Goal: Task Accomplishment & Management: Use online tool/utility

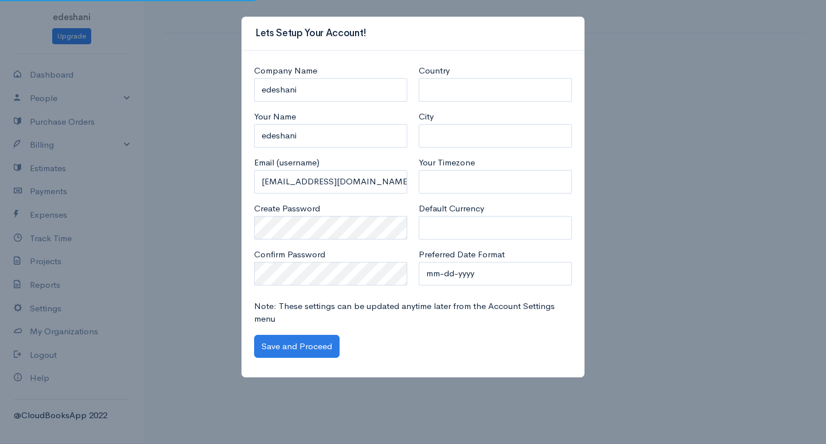
select select "[GEOGRAPHIC_DATA]"
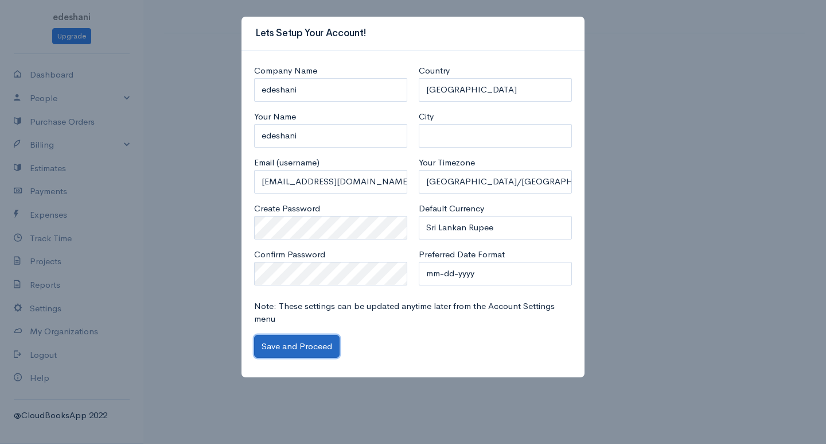
click at [294, 344] on button "Save and Proceed" at bounding box center [296, 346] width 85 height 24
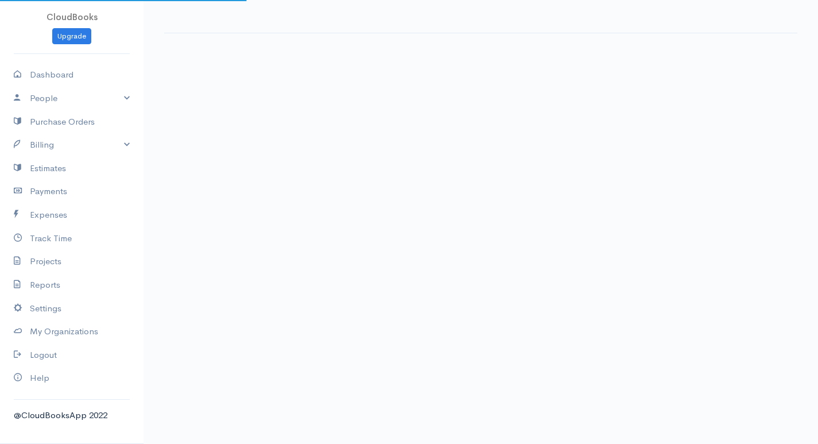
select select "365"
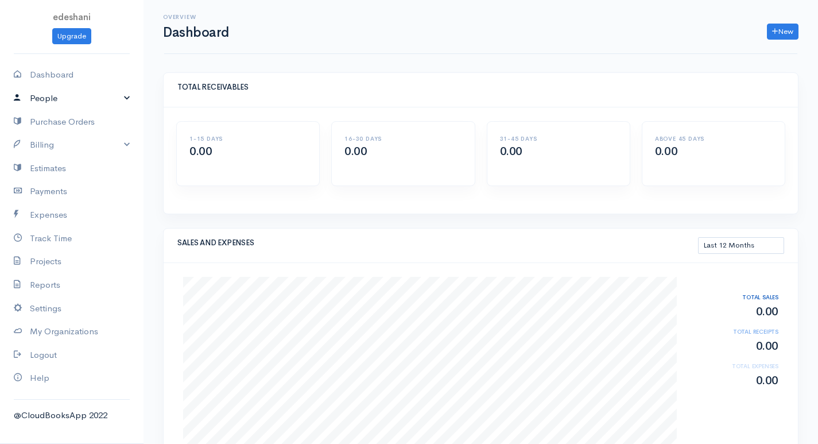
click at [112, 99] on link "People" at bounding box center [71, 99] width 143 height 24
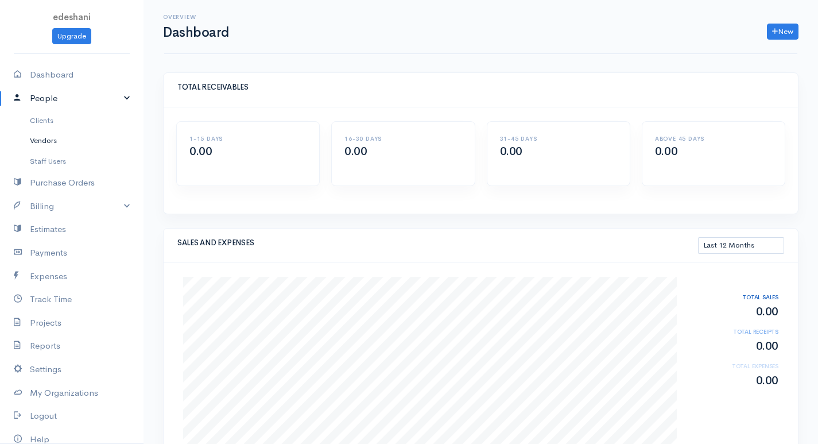
click at [94, 135] on link "Vendors" at bounding box center [71, 140] width 143 height 21
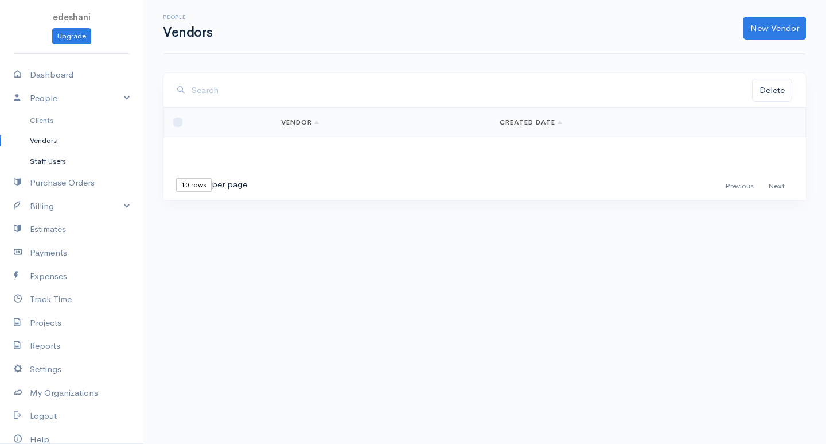
click at [76, 161] on link "Staff Users" at bounding box center [71, 161] width 143 height 21
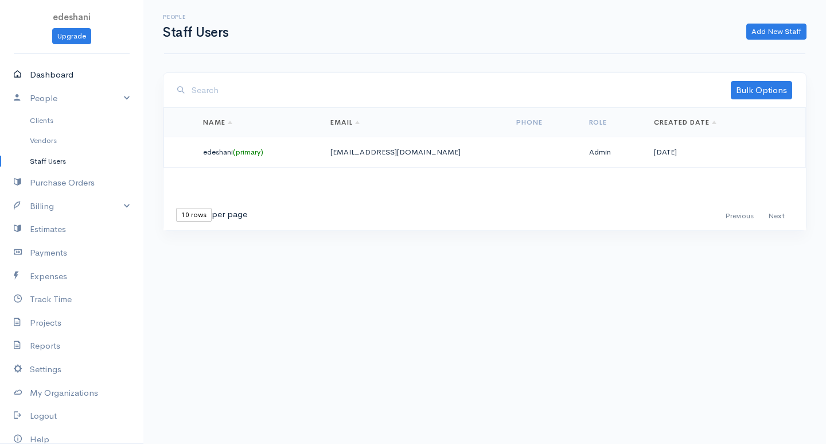
click at [94, 78] on link "Dashboard" at bounding box center [71, 75] width 143 height 24
select select "365"
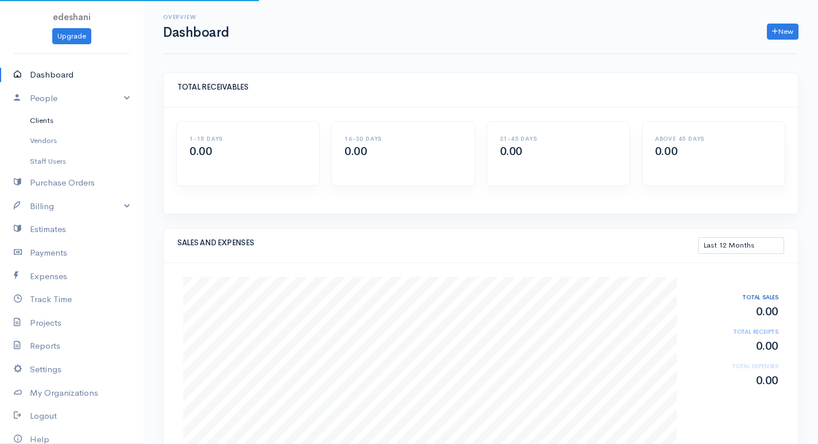
click at [81, 125] on link "Clients" at bounding box center [71, 120] width 143 height 21
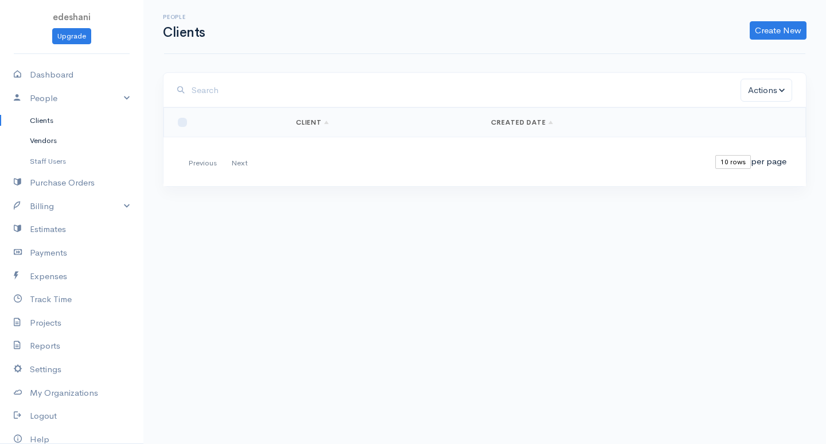
click at [77, 150] on link "Vendors" at bounding box center [71, 140] width 143 height 21
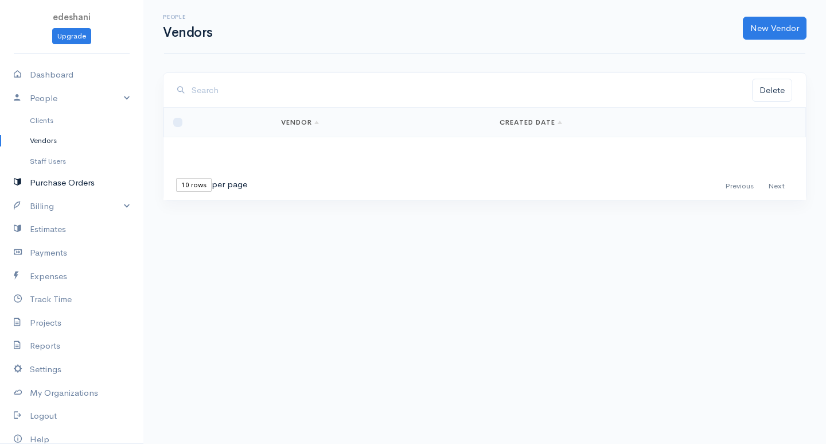
click at [75, 174] on link "Purchase Orders" at bounding box center [71, 183] width 143 height 24
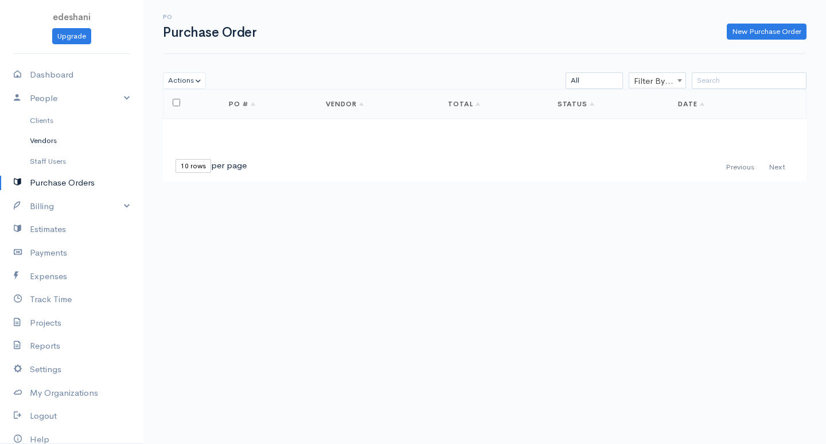
click at [81, 142] on link "Vendors" at bounding box center [71, 140] width 143 height 21
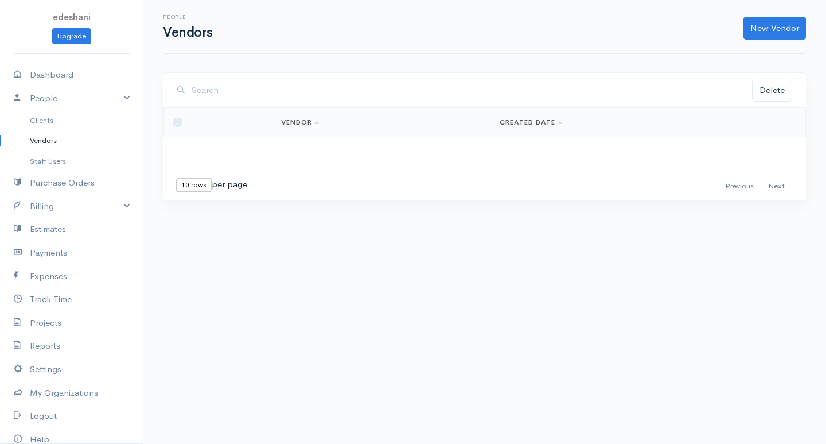
click at [80, 142] on link "Vendors" at bounding box center [71, 140] width 143 height 21
click at [780, 28] on link "New Vendor" at bounding box center [775, 29] width 64 height 24
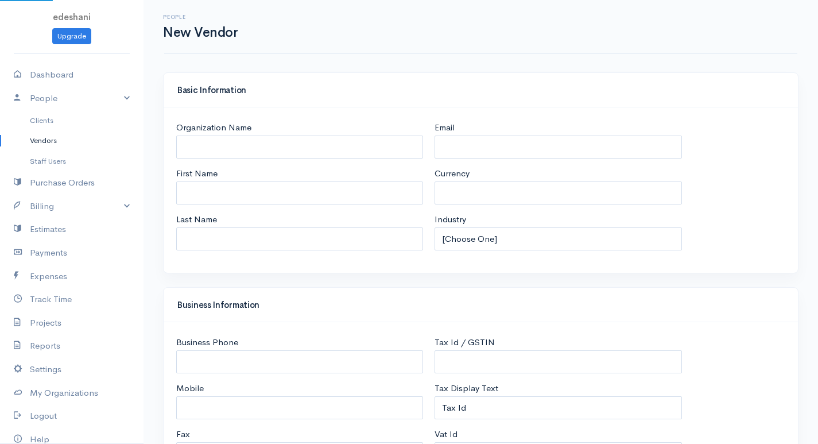
select select "LKR"
select select "[GEOGRAPHIC_DATA]"
click at [331, 149] on input "Organization Name" at bounding box center [299, 147] width 247 height 24
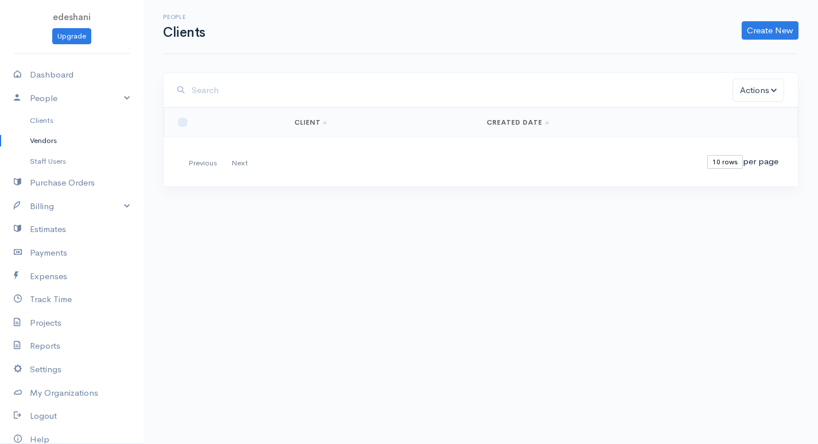
select select "365"
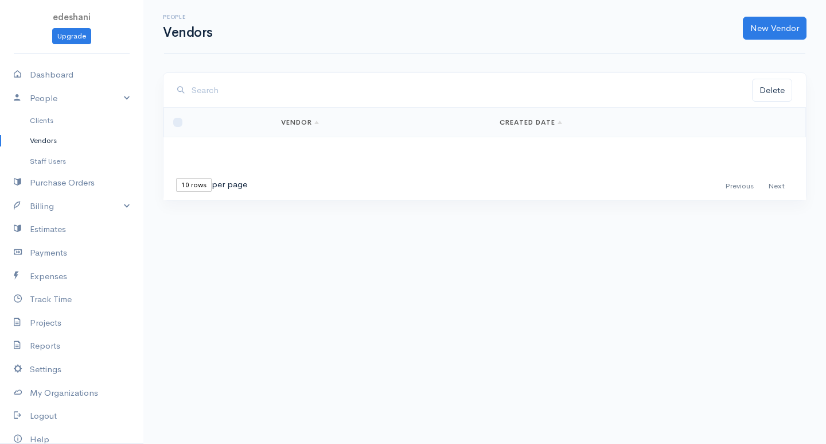
select select "365"
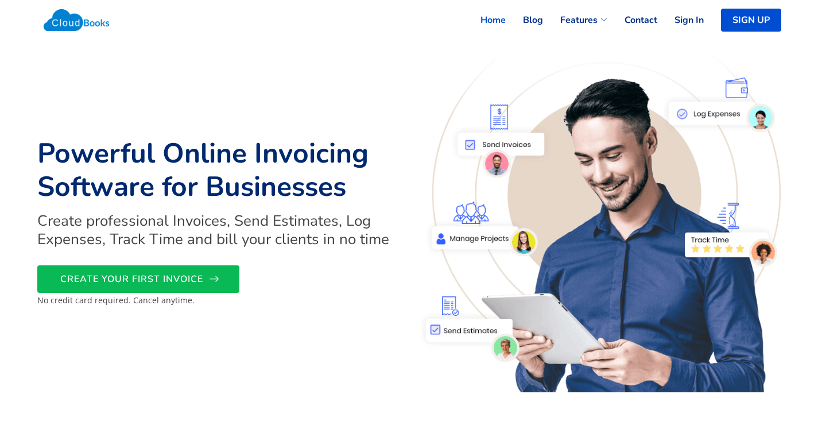
click at [184, 279] on span "CREATE YOUR FIRST INVOICE" at bounding box center [131, 279] width 143 height 0
click at [684, 15] on link "Sign In" at bounding box center [680, 19] width 46 height 25
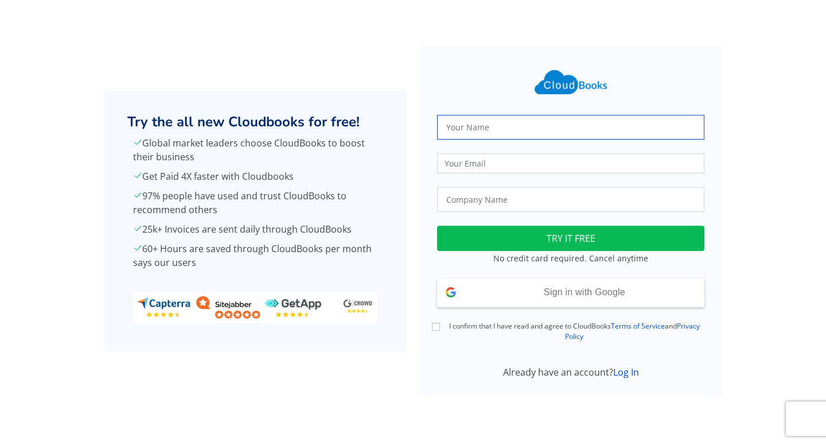
click at [492, 125] on input "text" at bounding box center [570, 127] width 267 height 25
type input "Ravidhu Dilnuwan"
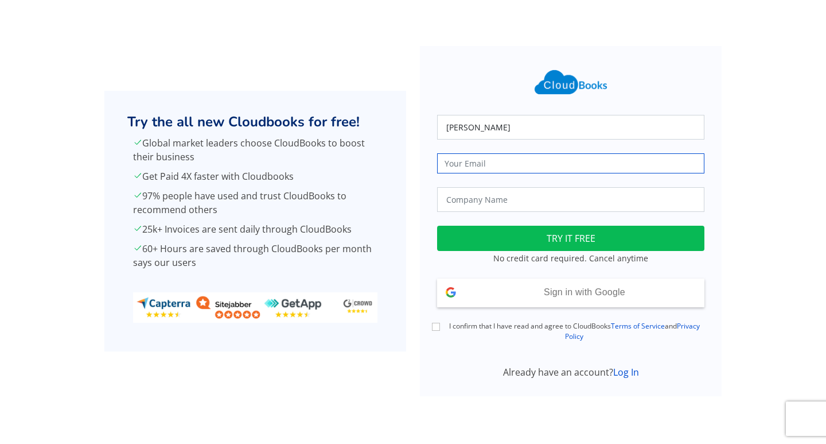
click at [516, 165] on input "email" at bounding box center [570, 163] width 267 height 20
type input "[EMAIL_ADDRESS][DOMAIN_NAME]"
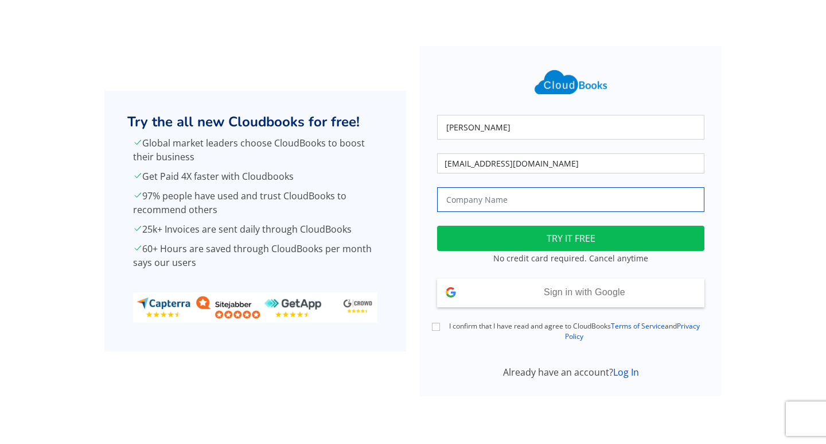
click at [571, 204] on input "text" at bounding box center [570, 199] width 267 height 25
type input "J.J Pvt Ltd"
click at [434, 327] on input "I confirm that I have read and agree to CloudBooks Terms of Service and Privacy…" at bounding box center [436, 326] width 8 height 8
checkbox input "true"
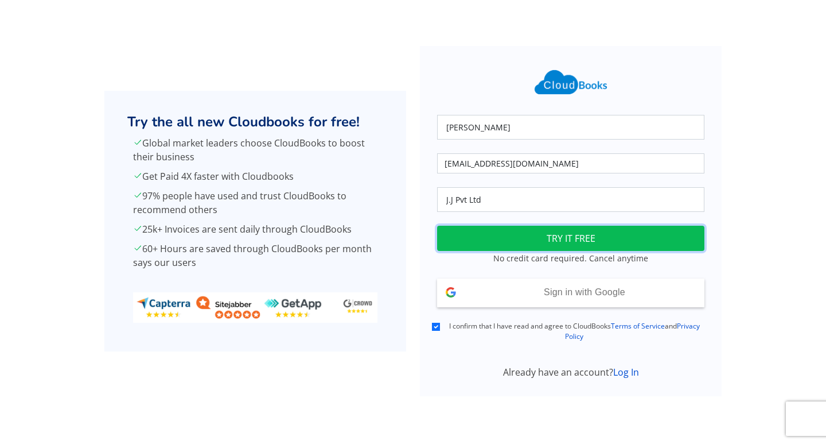
click at [521, 238] on button "TRY IT FREE" at bounding box center [570, 237] width 267 height 25
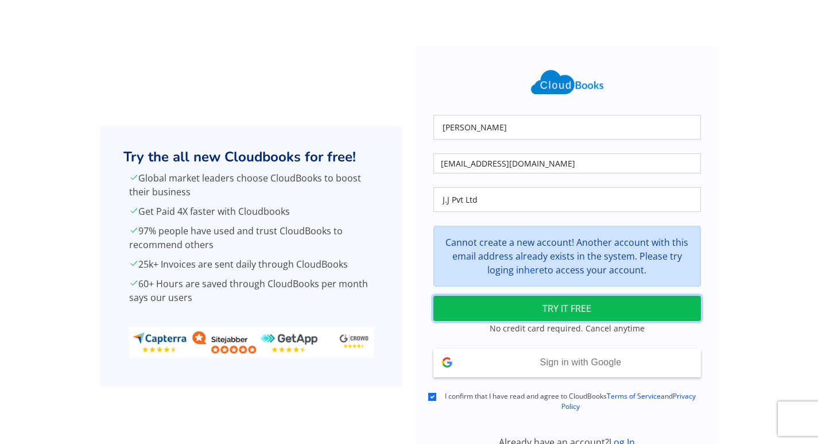
click at [534, 305] on button "TRY IT FREE" at bounding box center [566, 307] width 267 height 25
click at [512, 314] on button "TRY IT FREE" at bounding box center [566, 307] width 267 height 25
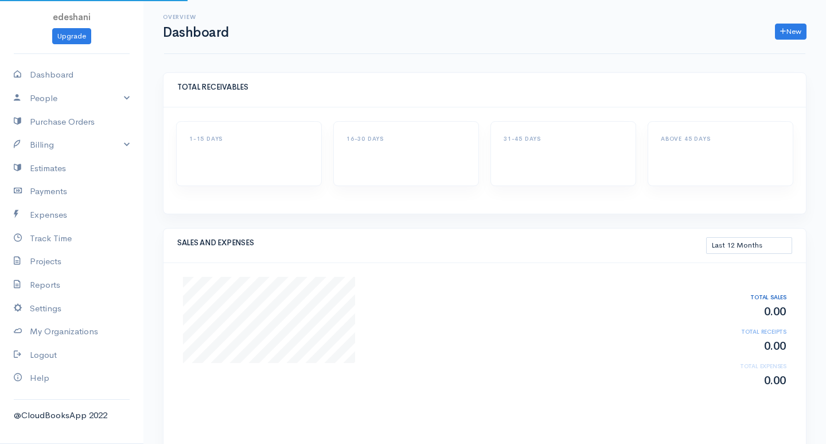
select select "365"
click at [37, 309] on link "Settings" at bounding box center [71, 309] width 143 height 24
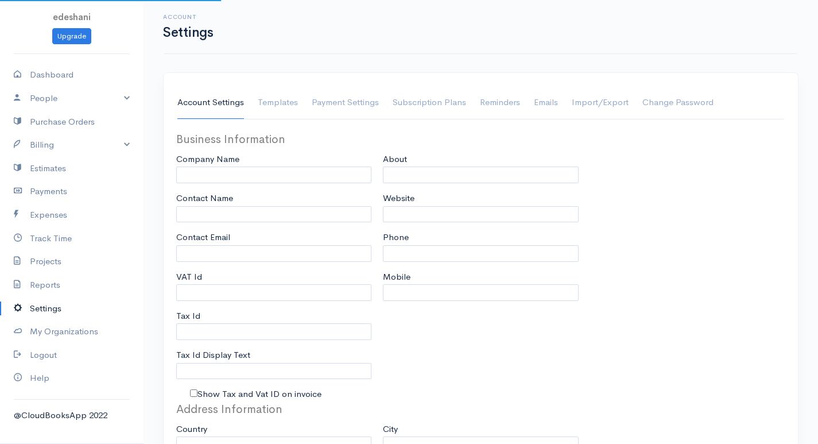
type input "edeshaniexams@eloratech.org"
type input "edeshani"
type input "edeshaniexams@eloratech.org"
type input "Tax Id"
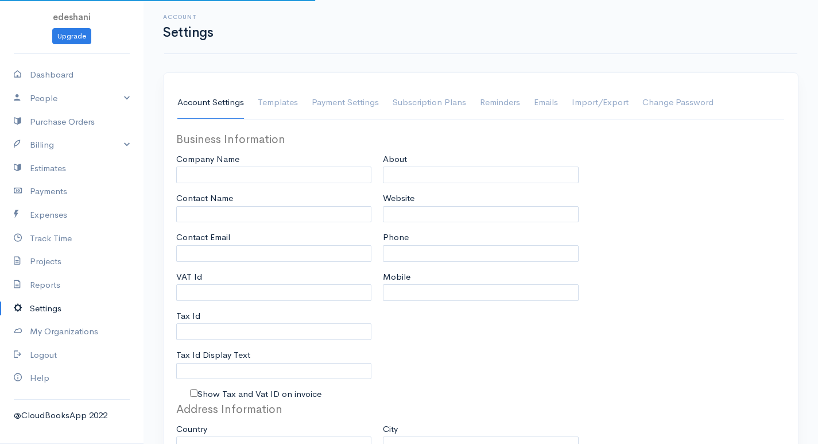
select select
type input "INVOICE"
type input "1"
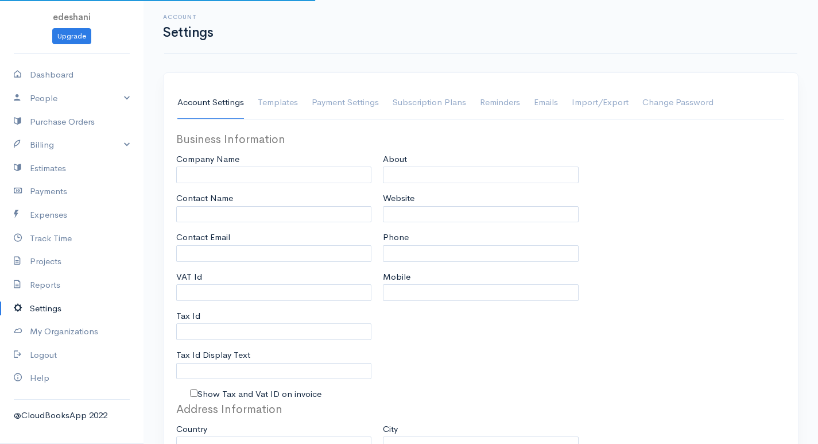
select select "3"
select select "[GEOGRAPHIC_DATA]"
select select "LKR"
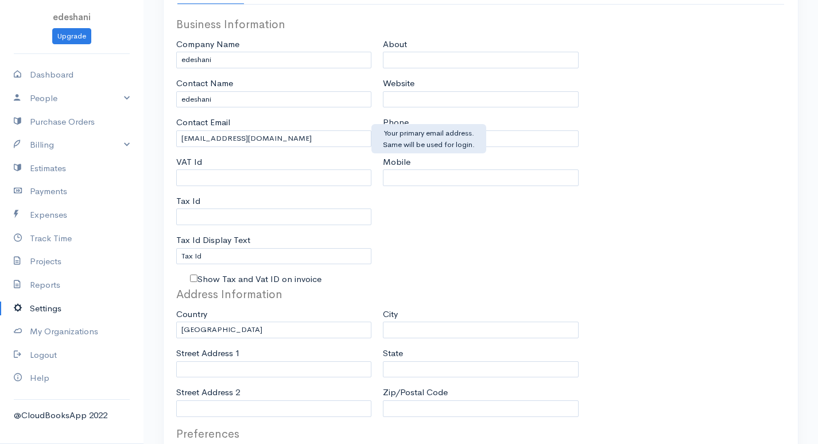
scroll to position [57, 0]
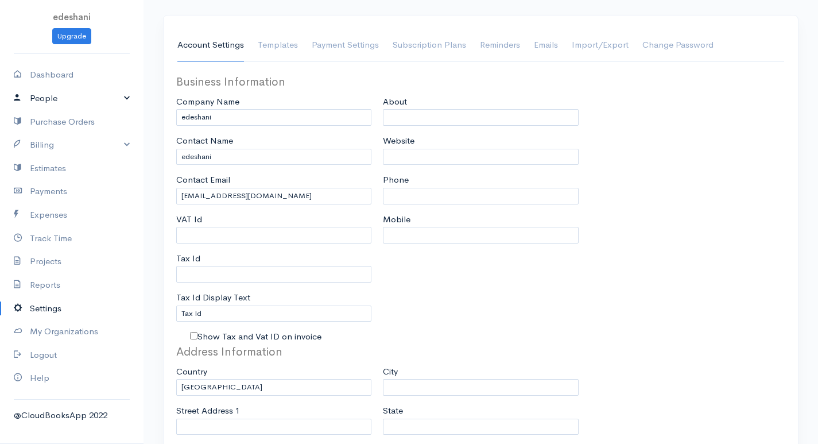
click at [49, 95] on link "People" at bounding box center [71, 99] width 143 height 24
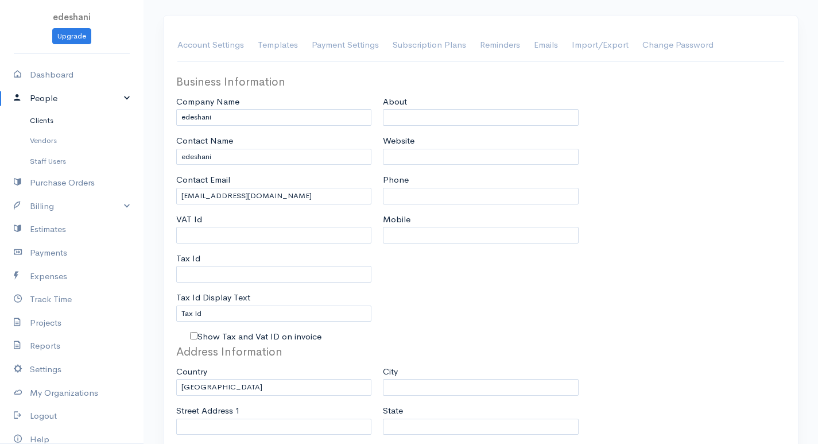
click at [55, 119] on link "Clients" at bounding box center [71, 120] width 143 height 21
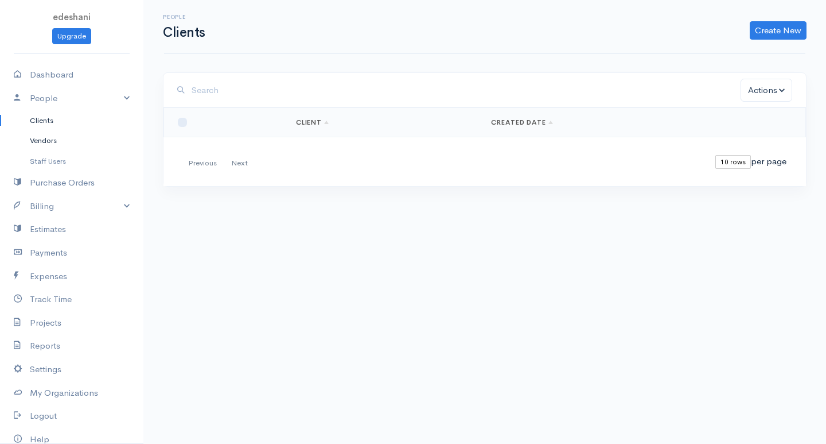
click at [80, 141] on link "Vendors" at bounding box center [71, 140] width 143 height 21
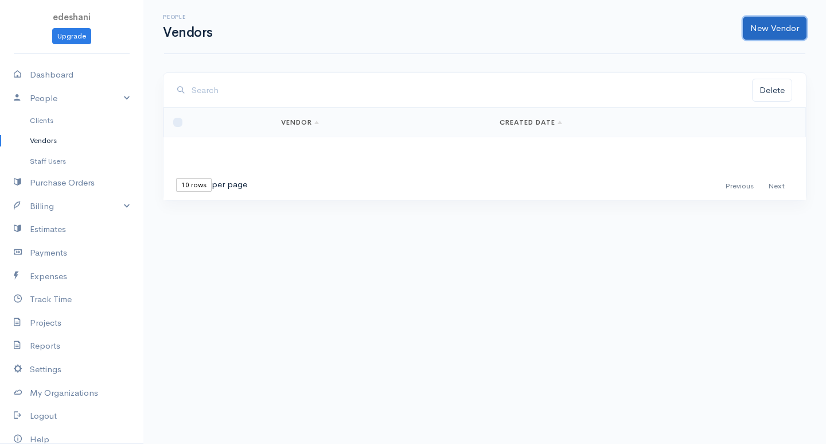
click at [787, 22] on link "New Vendor" at bounding box center [775, 29] width 64 height 24
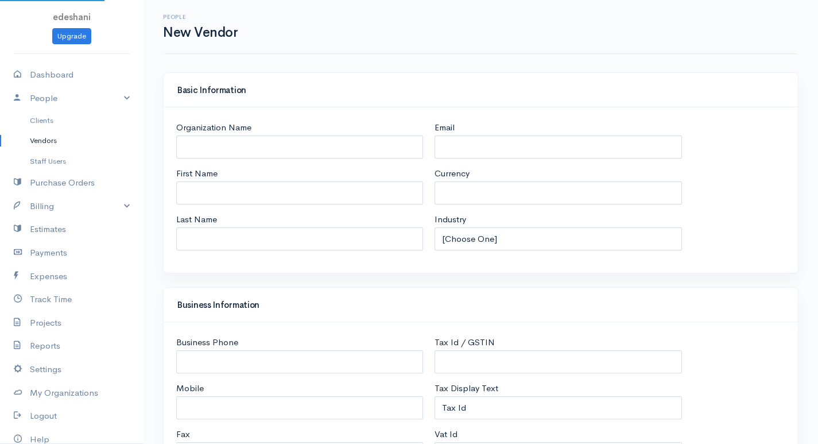
select select "LKR"
select select "[GEOGRAPHIC_DATA]"
click at [304, 153] on input "Organization Name" at bounding box center [299, 147] width 247 height 24
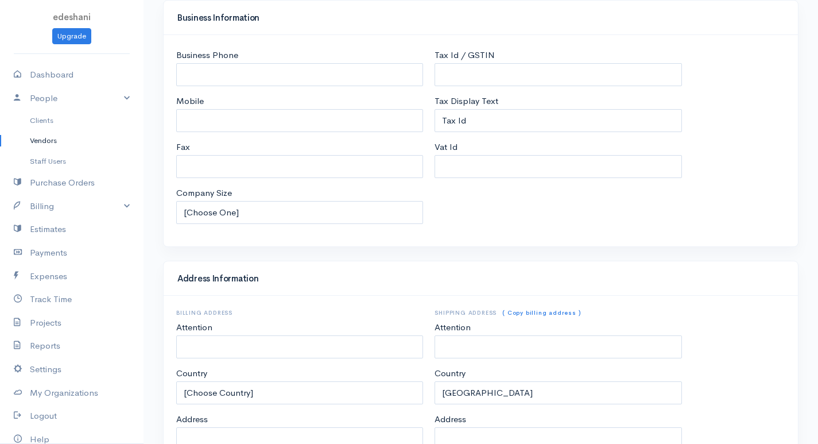
scroll to position [491, 0]
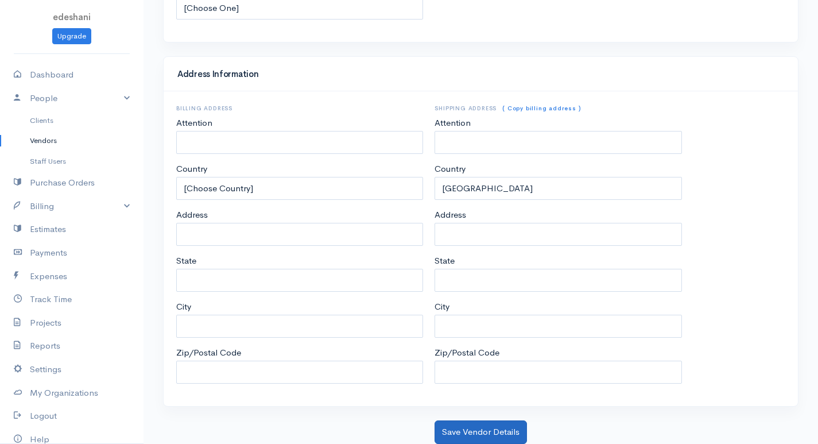
type input "Tesco"
click at [476, 426] on button "Save Vendor Details" at bounding box center [480, 432] width 92 height 24
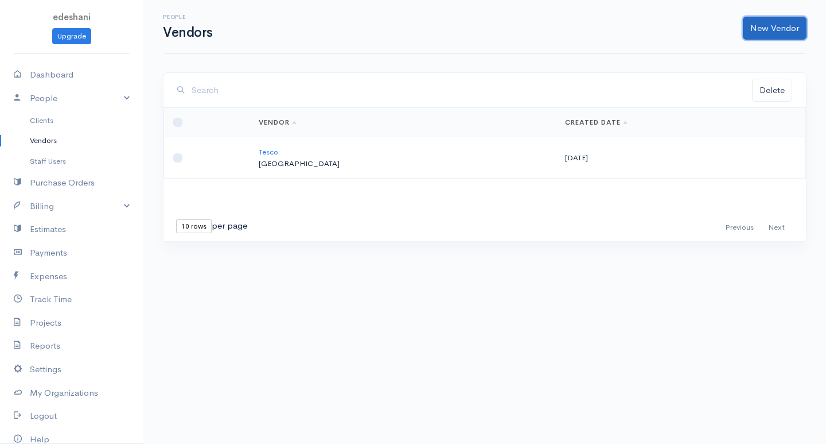
click at [779, 33] on link "New Vendor" at bounding box center [775, 29] width 64 height 24
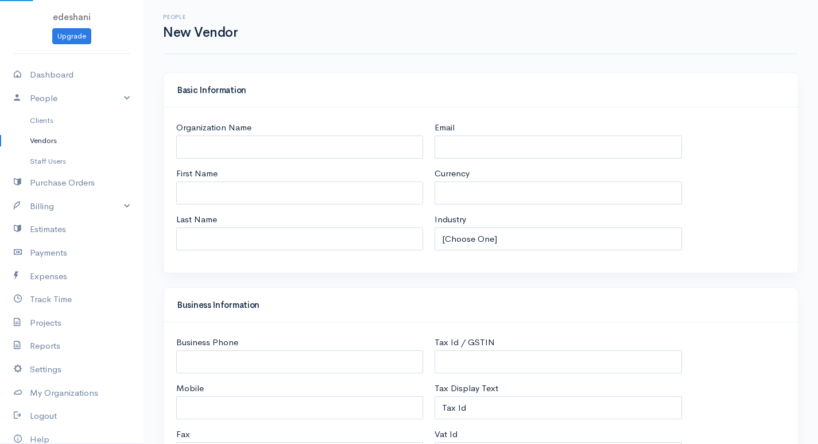
select select "LKR"
select select "[GEOGRAPHIC_DATA]"
click at [359, 153] on input "Organization Name" at bounding box center [299, 147] width 247 height 24
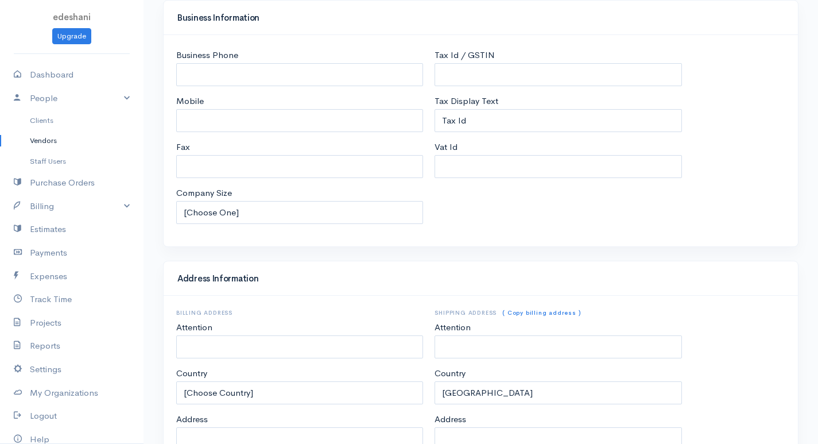
scroll to position [491, 0]
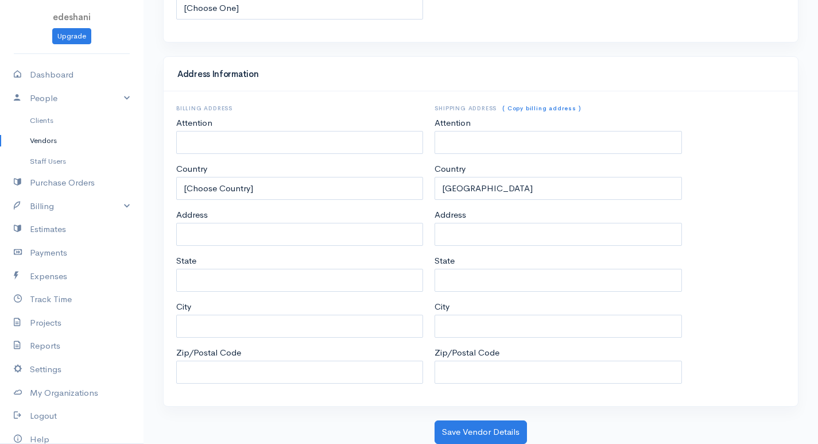
type input "Unilever"
click at [461, 417] on div "Address Information Billing Address Attention Country [Choose Country] United S…" at bounding box center [480, 238] width 647 height 364
click at [460, 422] on button "Save Vendor Details" at bounding box center [480, 432] width 92 height 24
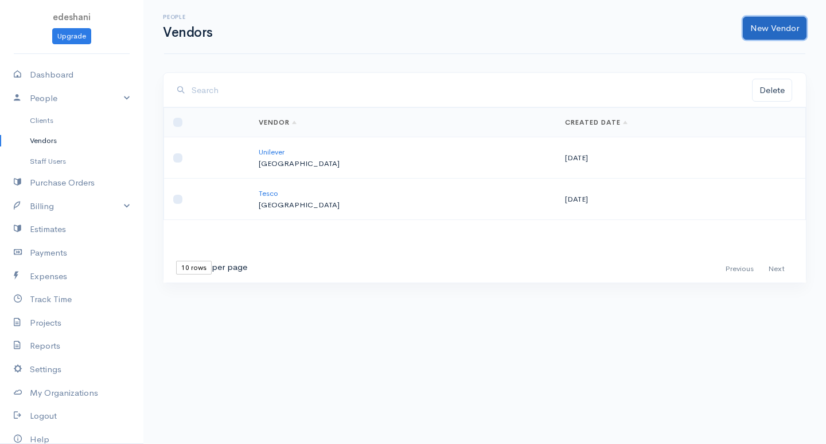
click at [786, 36] on link "New Vendor" at bounding box center [775, 29] width 64 height 24
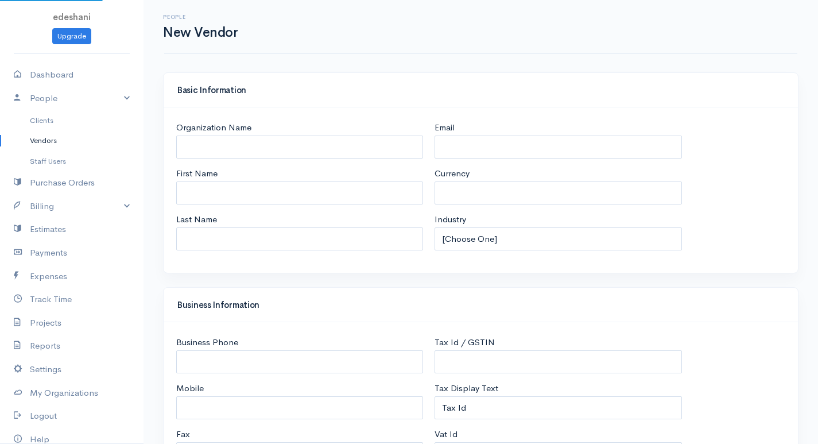
select select "LKR"
select select "[GEOGRAPHIC_DATA]"
click at [359, 153] on input "Organization Name" at bounding box center [299, 147] width 247 height 24
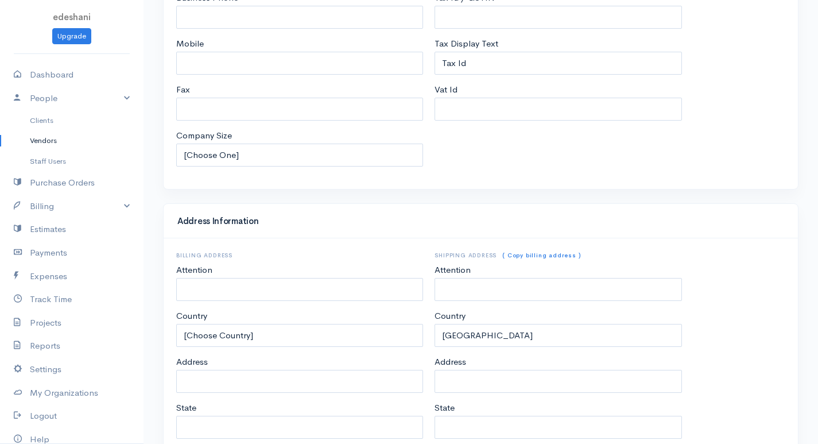
scroll to position [491, 0]
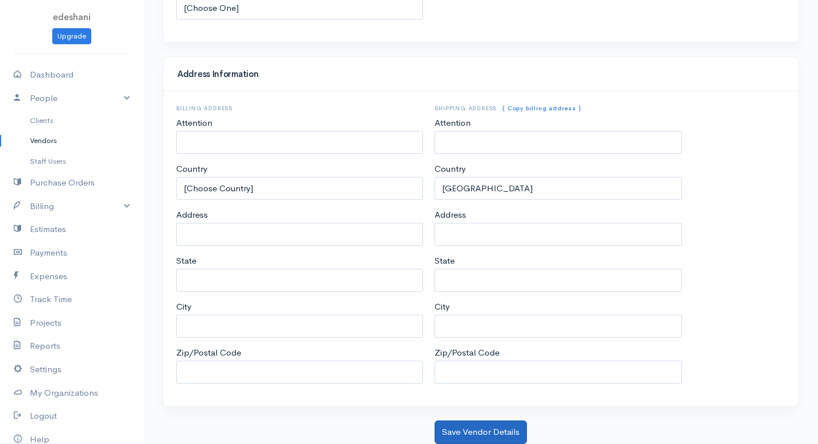
type input "Shell"
click at [450, 427] on button "Save Vendor Details" at bounding box center [480, 432] width 92 height 24
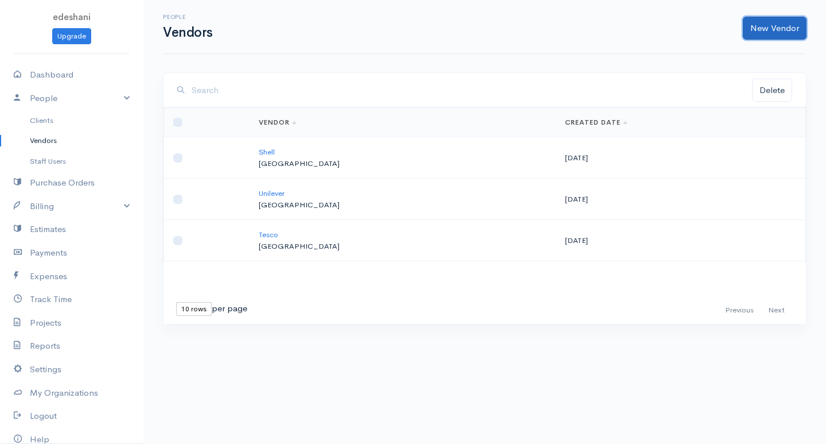
click at [757, 35] on link "New Vendor" at bounding box center [775, 29] width 64 height 24
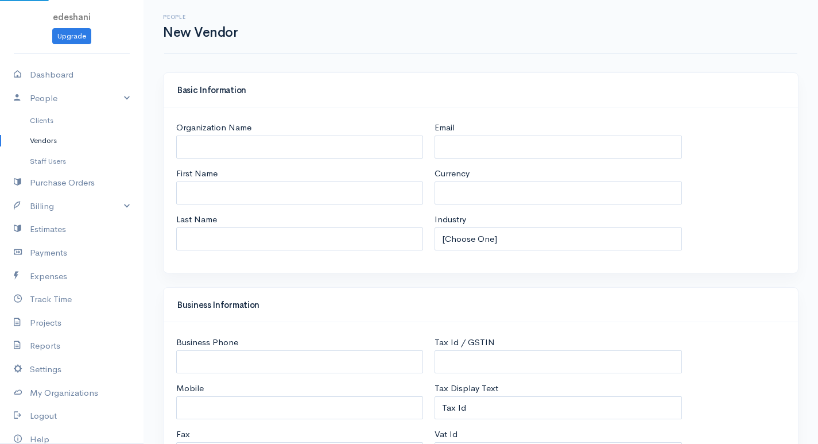
select select "LKR"
select select "[GEOGRAPHIC_DATA]"
click at [250, 147] on input "Organization Name" at bounding box center [299, 147] width 247 height 24
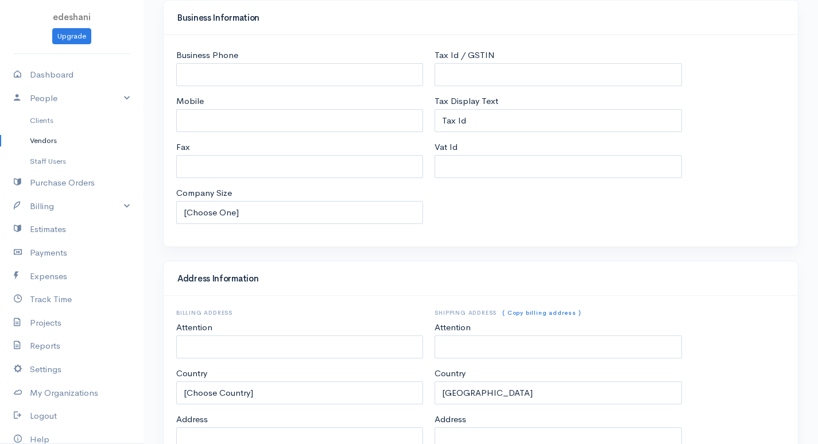
scroll to position [491, 0]
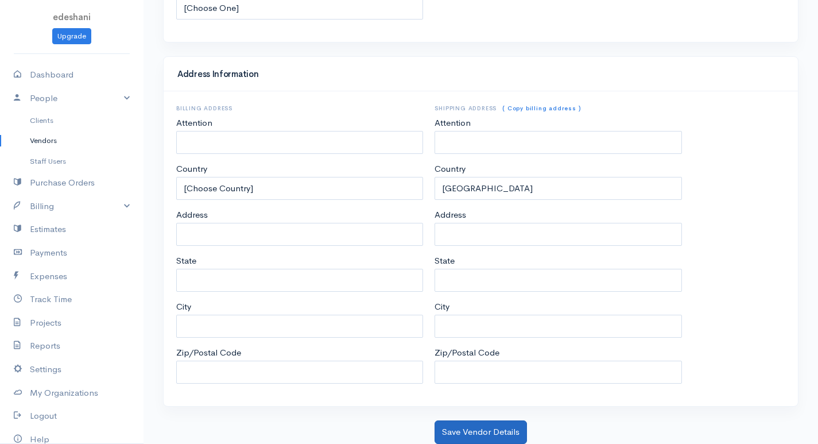
type input "Fozzby"
click at [483, 435] on button "Save Vendor Details" at bounding box center [480, 432] width 92 height 24
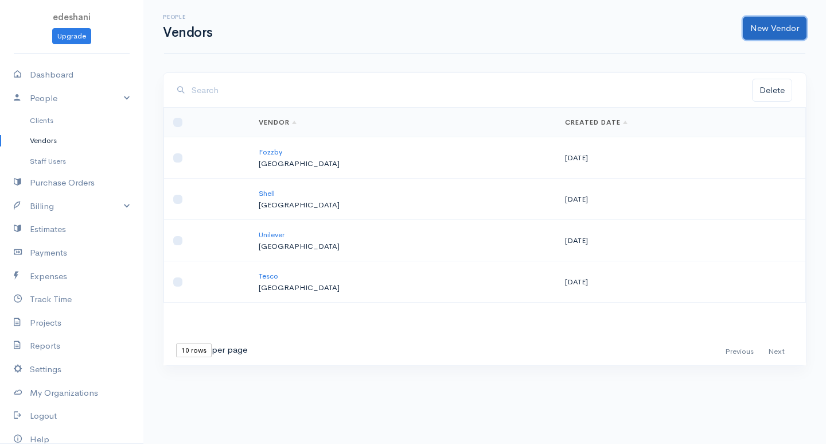
click at [789, 28] on link "New Vendor" at bounding box center [775, 29] width 64 height 24
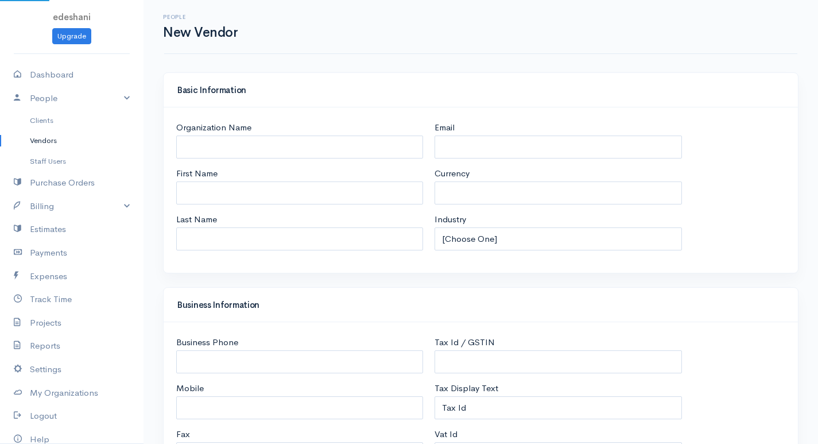
select select "LKR"
select select "[GEOGRAPHIC_DATA]"
click at [380, 149] on input "Organization Name" at bounding box center [299, 147] width 247 height 24
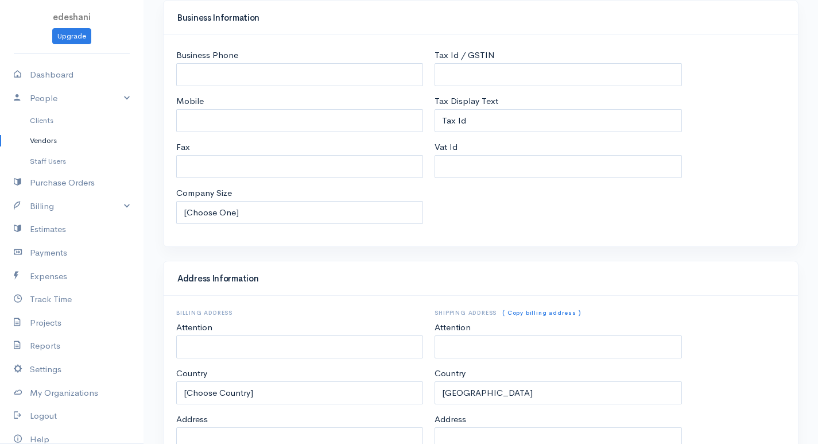
scroll to position [491, 0]
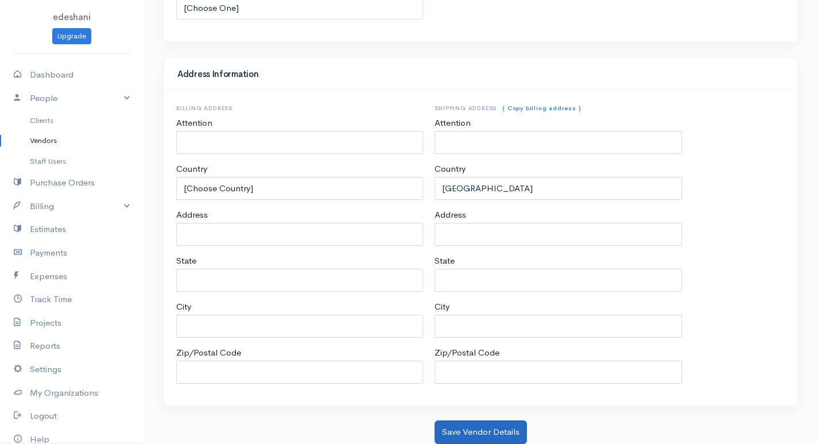
type input "Rengvo"
click at [453, 426] on button "Save Vendor Details" at bounding box center [480, 432] width 92 height 24
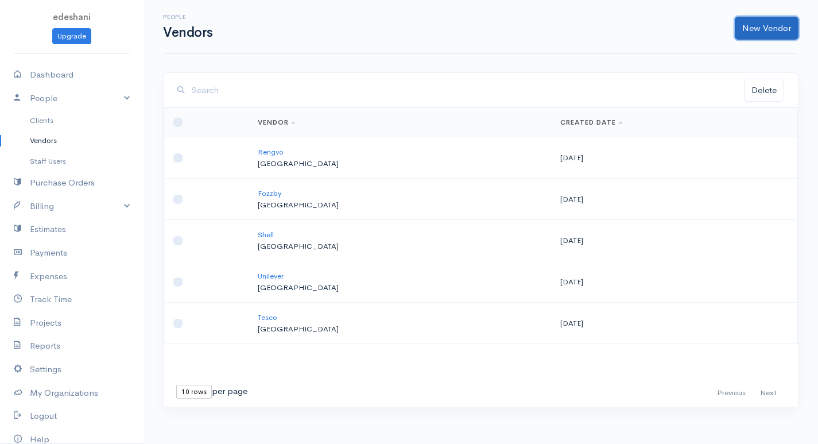
click at [749, 26] on link "New Vendor" at bounding box center [766, 29] width 64 height 24
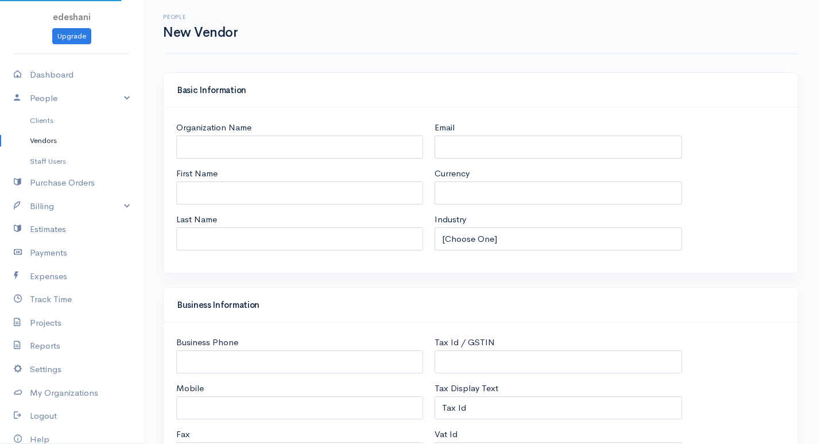
select select "LKR"
select select "[GEOGRAPHIC_DATA]"
click at [377, 146] on input "Organization Name" at bounding box center [299, 147] width 247 height 24
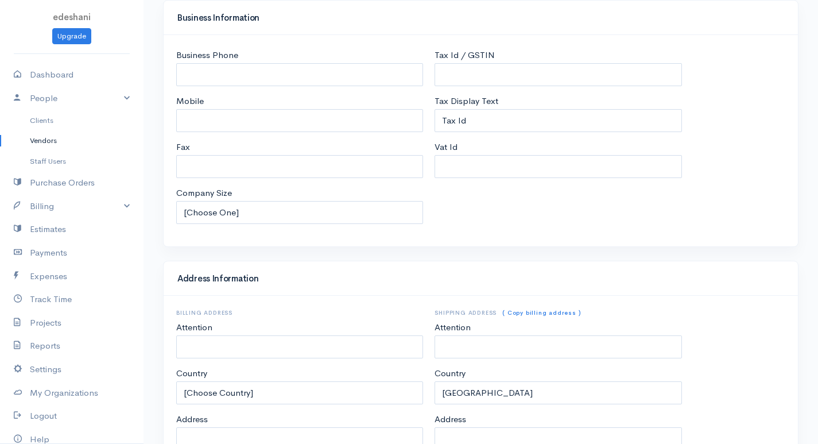
scroll to position [491, 0]
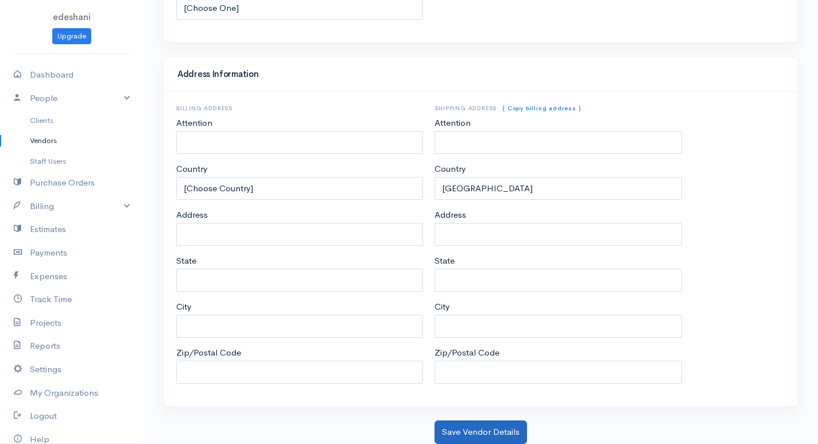
type input "Worivo"
click at [473, 433] on button "Save Vendor Details" at bounding box center [480, 432] width 92 height 24
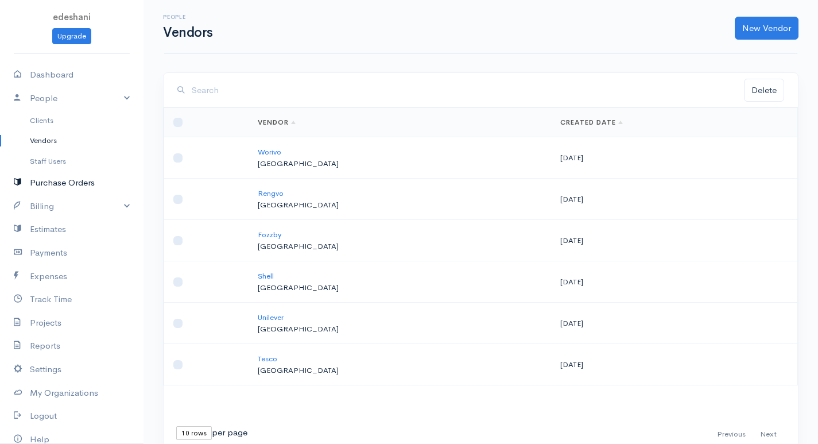
click at [115, 184] on link "Purchase Orders" at bounding box center [71, 183] width 143 height 24
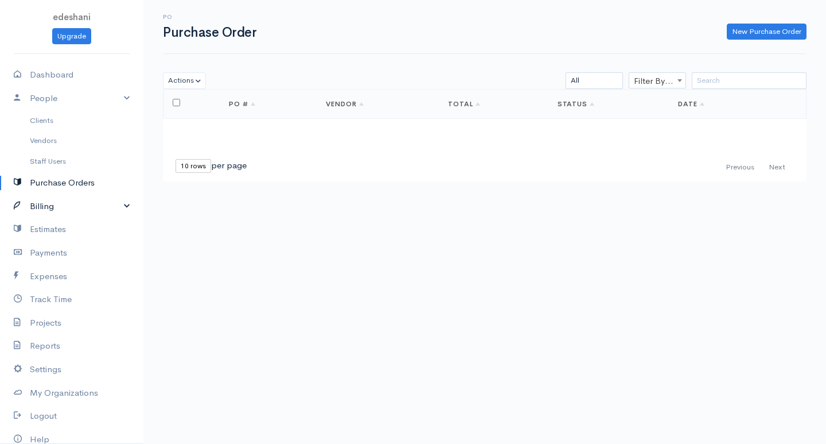
click at [119, 203] on link "Billing" at bounding box center [71, 206] width 143 height 24
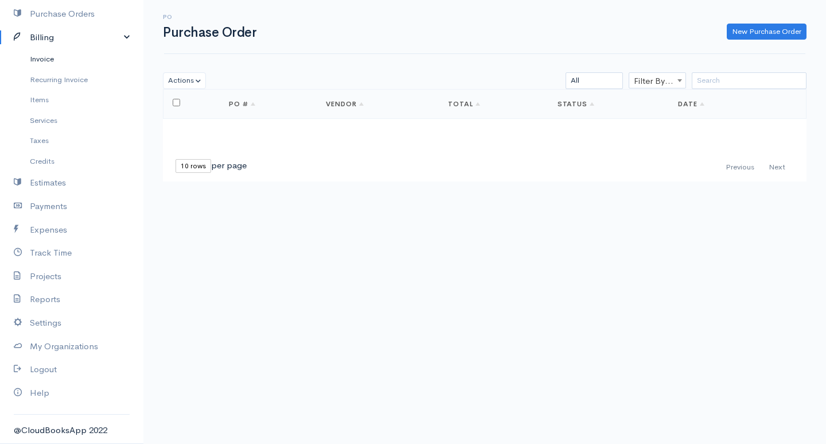
scroll to position [54, 0]
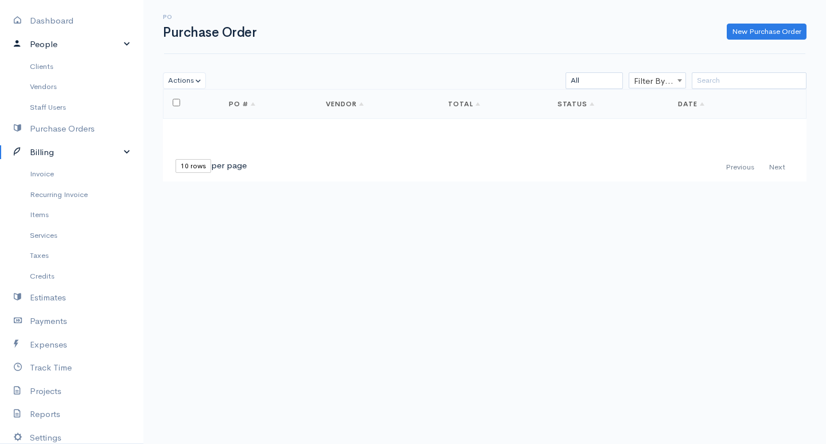
click at [118, 42] on link "People" at bounding box center [71, 45] width 143 height 24
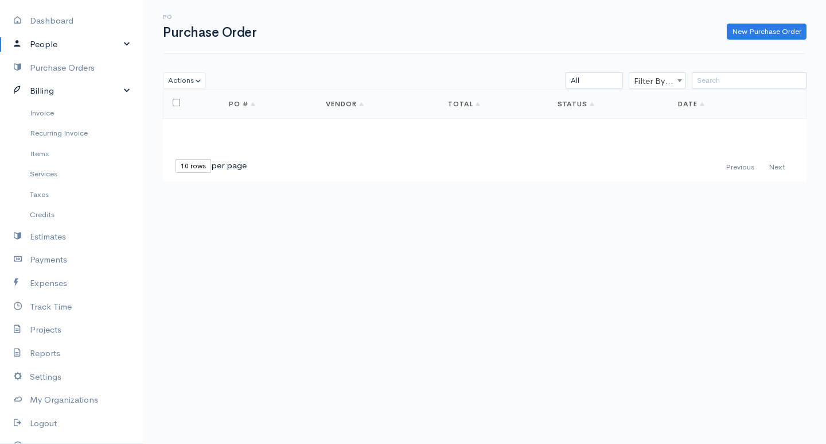
click at [114, 88] on link "Billing" at bounding box center [71, 91] width 143 height 24
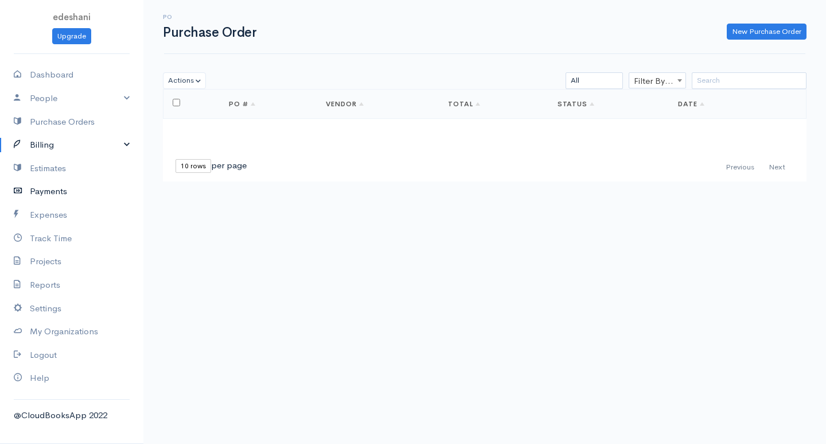
click at [101, 192] on link "Payments" at bounding box center [71, 192] width 143 height 24
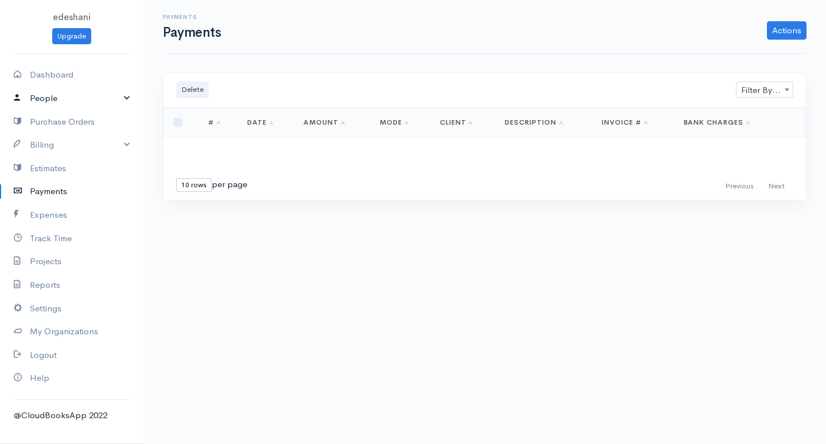
click at [124, 94] on link "People" at bounding box center [71, 99] width 143 height 24
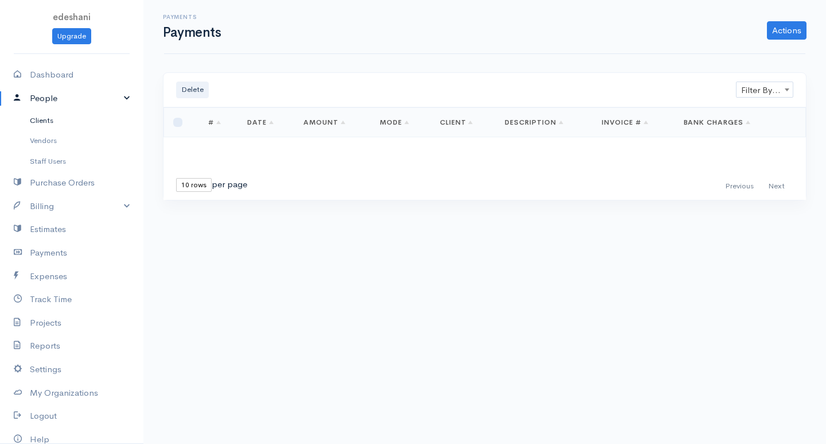
click at [84, 124] on link "Clients" at bounding box center [71, 120] width 143 height 21
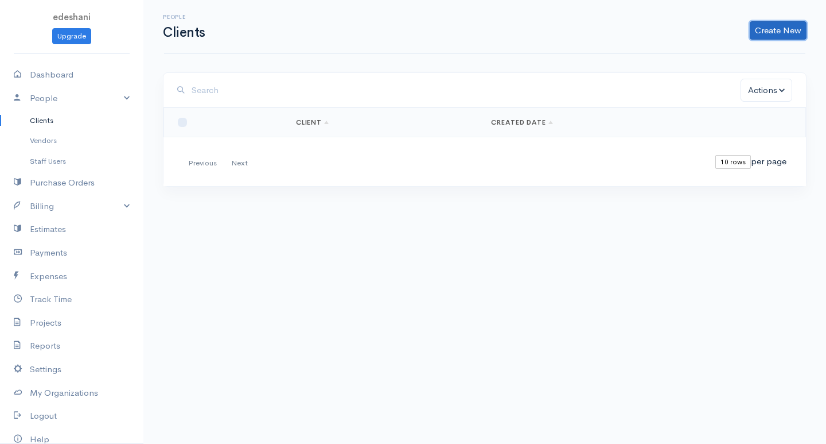
click at [768, 21] on link "Create New" at bounding box center [778, 30] width 57 height 18
click at [752, 59] on link "Client" at bounding box center [760, 55] width 91 height 20
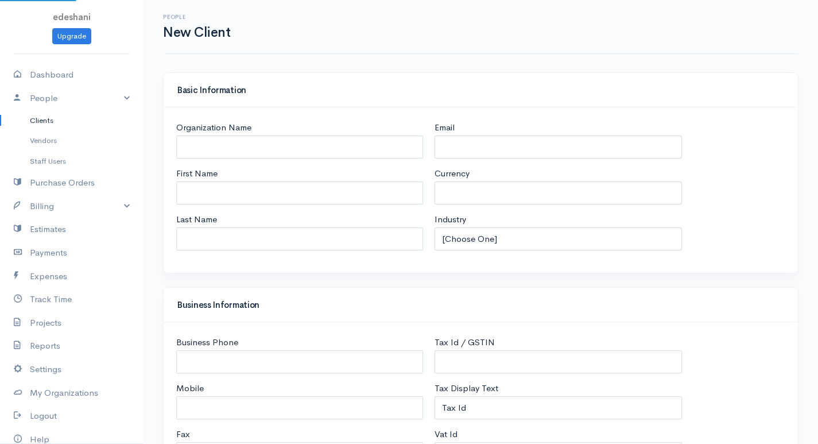
select select "LKR"
select select "[GEOGRAPHIC_DATA]"
click at [264, 148] on input "Organization Name" at bounding box center [299, 147] width 247 height 24
type input "n"
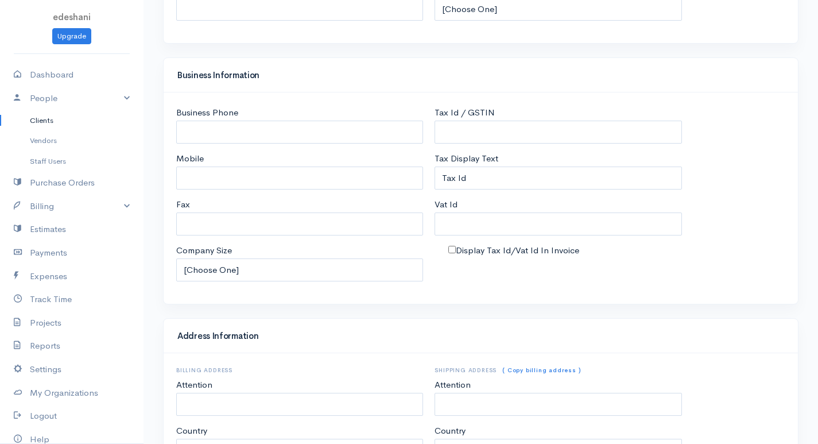
scroll to position [504, 0]
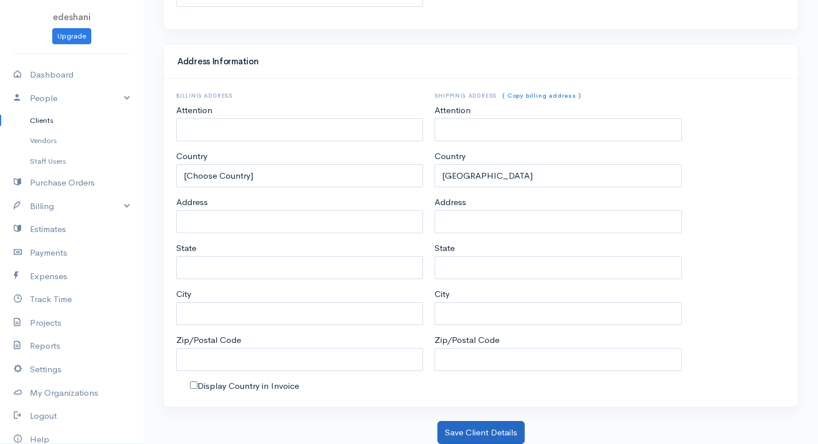
type input "Nuwan"
click at [468, 434] on button "Save Client Details" at bounding box center [480, 433] width 87 height 24
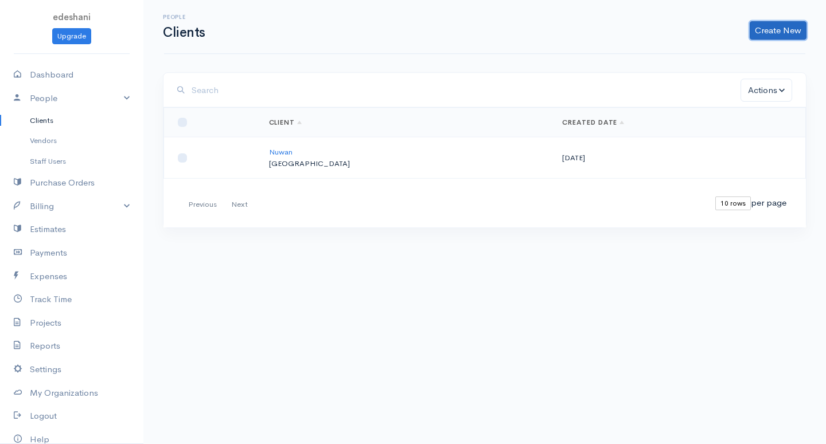
click at [772, 25] on link "Create New" at bounding box center [778, 30] width 57 height 18
click at [752, 49] on link "Client" at bounding box center [760, 55] width 91 height 20
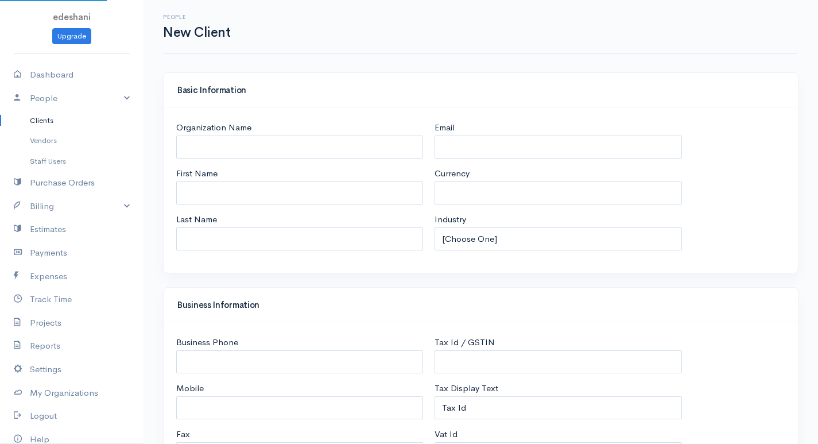
select select "LKR"
select select "[GEOGRAPHIC_DATA]"
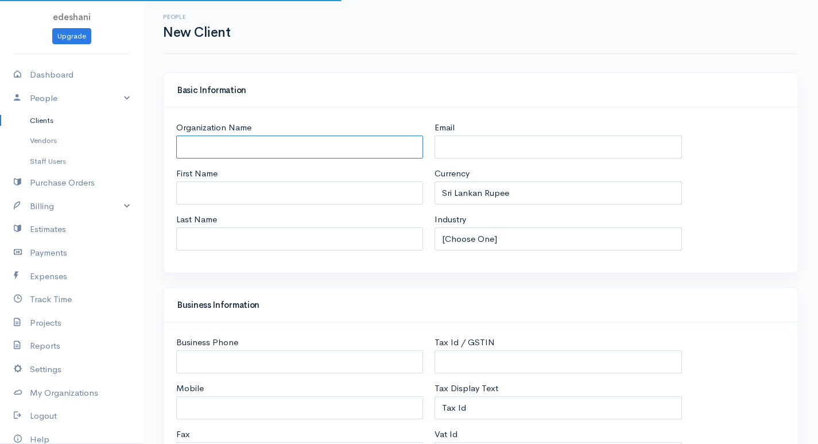
select select "[GEOGRAPHIC_DATA]"
click at [318, 146] on input "Organization Name" at bounding box center [299, 147] width 247 height 24
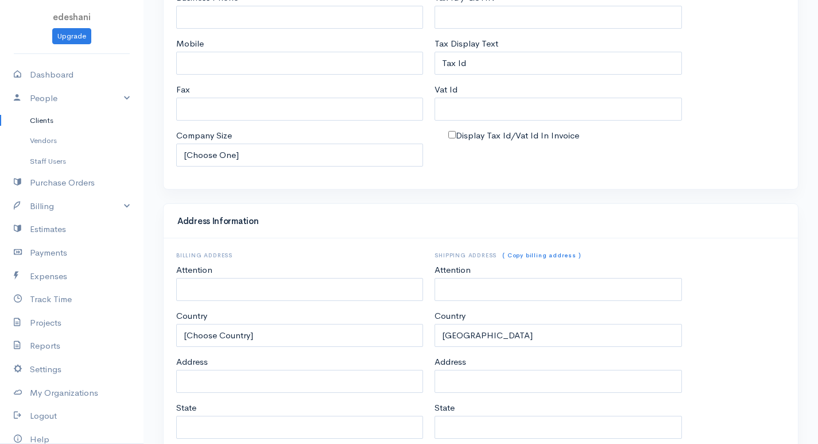
scroll to position [504, 0]
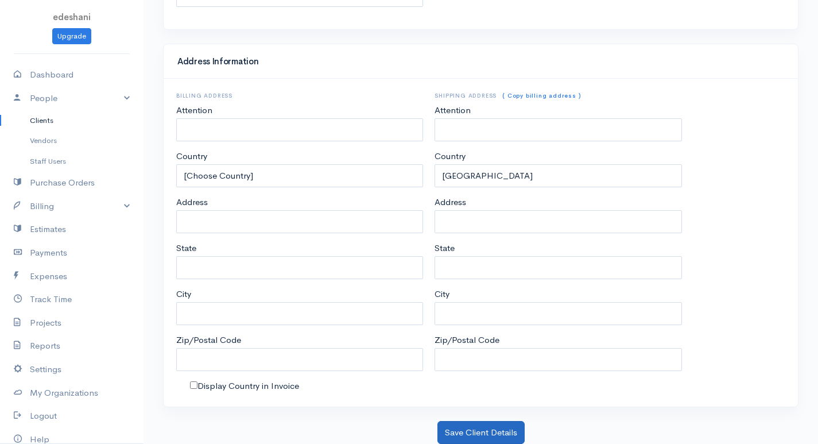
type input "Somu"
click at [476, 433] on button "Save Client Details" at bounding box center [480, 433] width 87 height 24
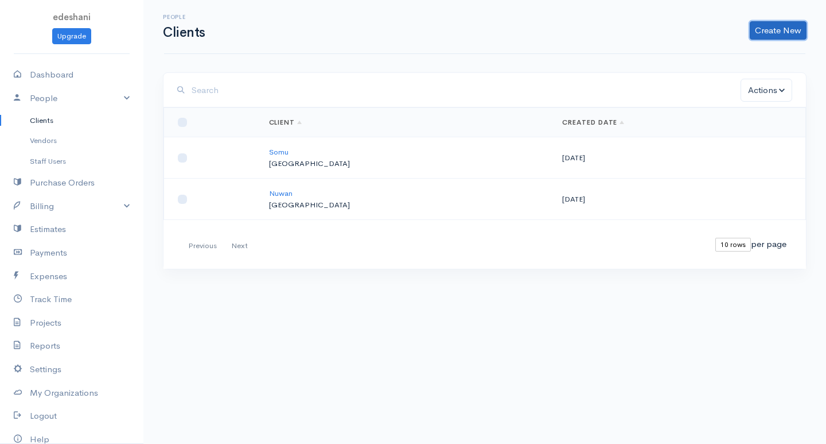
click at [795, 30] on link "Create New" at bounding box center [778, 30] width 57 height 18
click at [773, 56] on link "Client" at bounding box center [760, 55] width 91 height 20
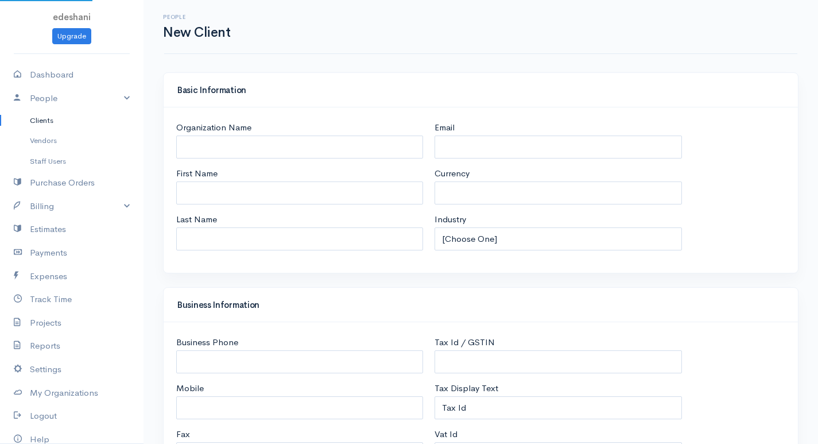
select select "LKR"
select select "[GEOGRAPHIC_DATA]"
click at [346, 154] on input "Organization Name" at bounding box center [299, 147] width 247 height 24
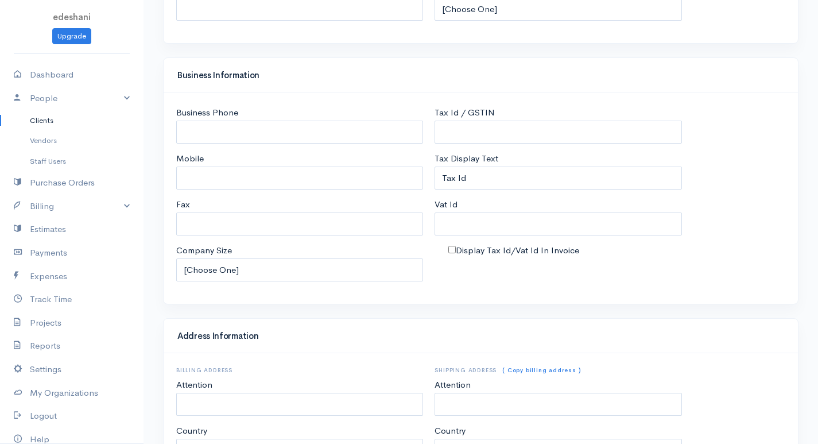
scroll to position [504, 0]
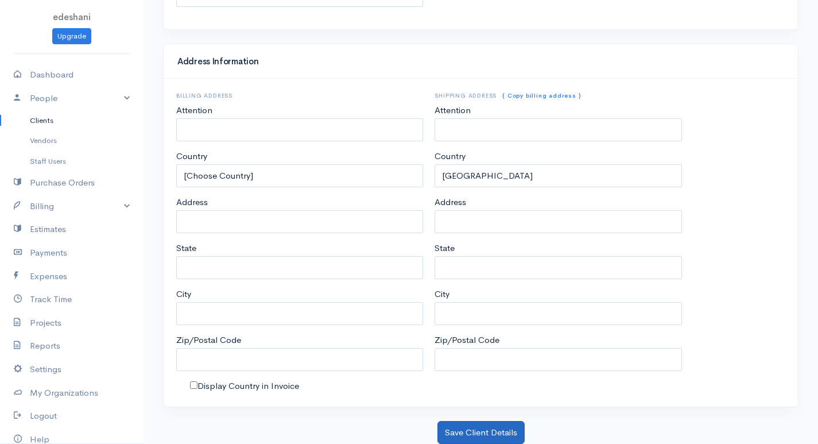
type input "Kugan"
drag, startPoint x: 456, startPoint y: 423, endPoint x: 467, endPoint y: 466, distance: 44.5
click at [462, 432] on button "Save Client Details" at bounding box center [480, 433] width 87 height 24
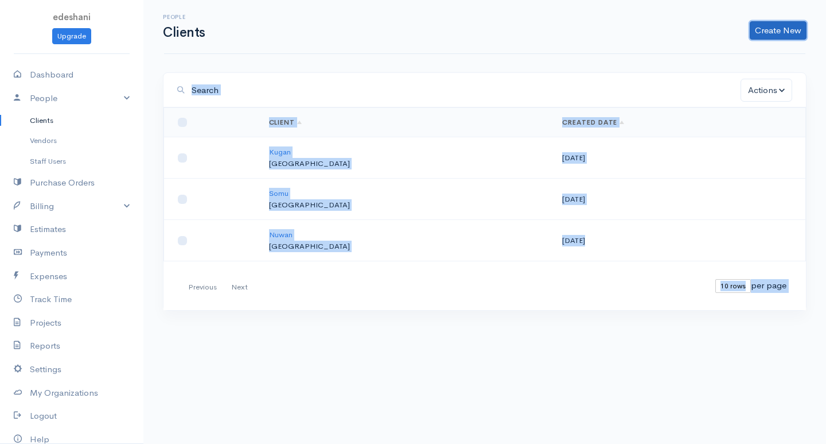
click at [775, 28] on link "Create New" at bounding box center [778, 30] width 57 height 18
click at [754, 52] on link "Client" at bounding box center [760, 55] width 91 height 20
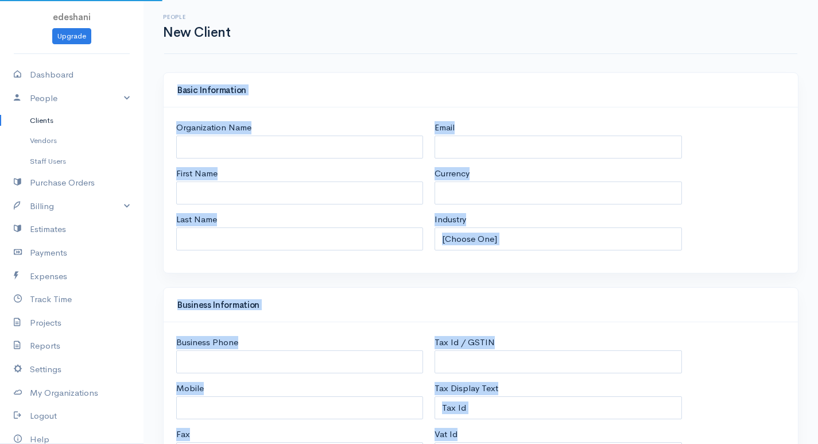
select select "LKR"
select select "[GEOGRAPHIC_DATA]"
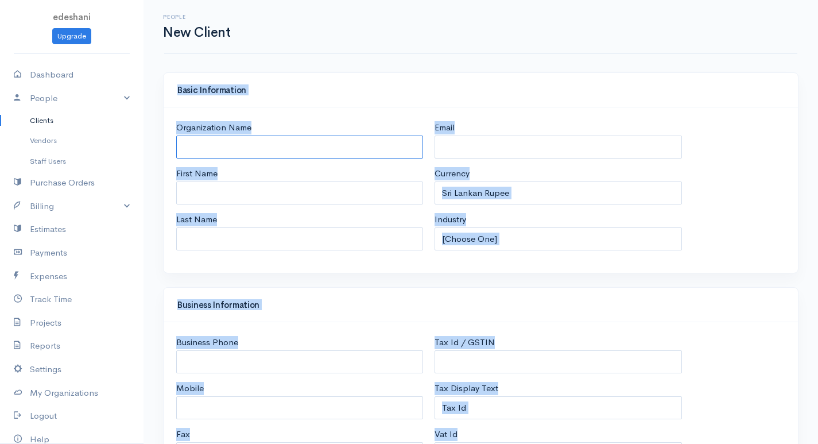
click at [280, 158] on input "Organization Name" at bounding box center [299, 147] width 247 height 24
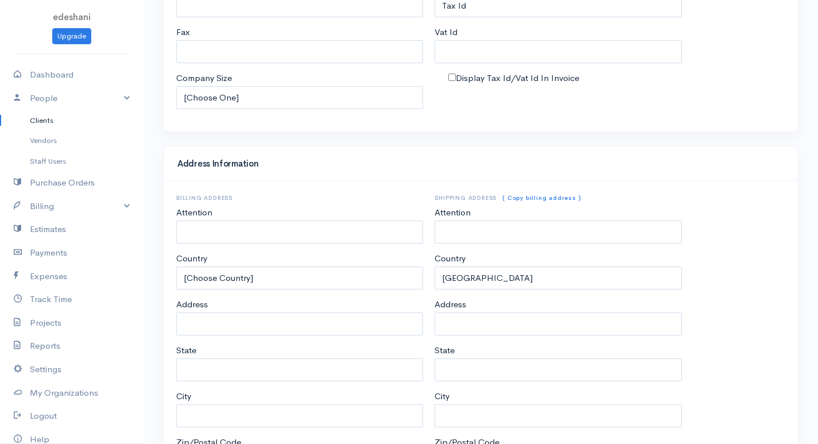
scroll to position [504, 0]
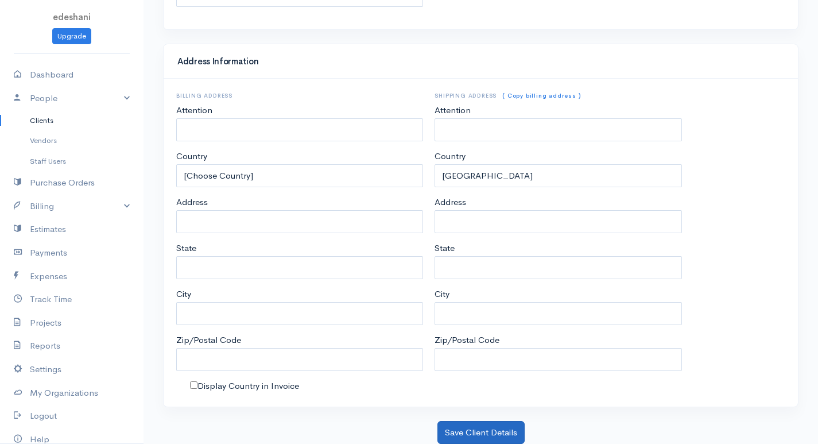
type input "Ragu"
click at [445, 430] on button "Save Client Details" at bounding box center [480, 433] width 87 height 24
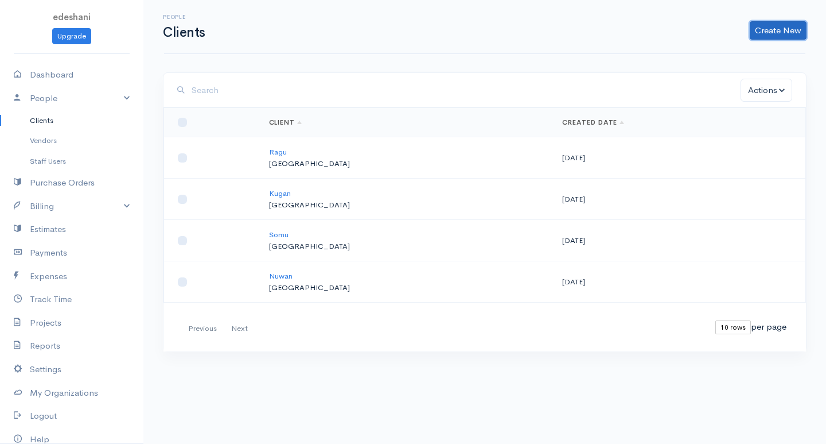
click at [769, 35] on link "Create New" at bounding box center [778, 30] width 57 height 18
click at [749, 56] on link "Client" at bounding box center [760, 55] width 91 height 20
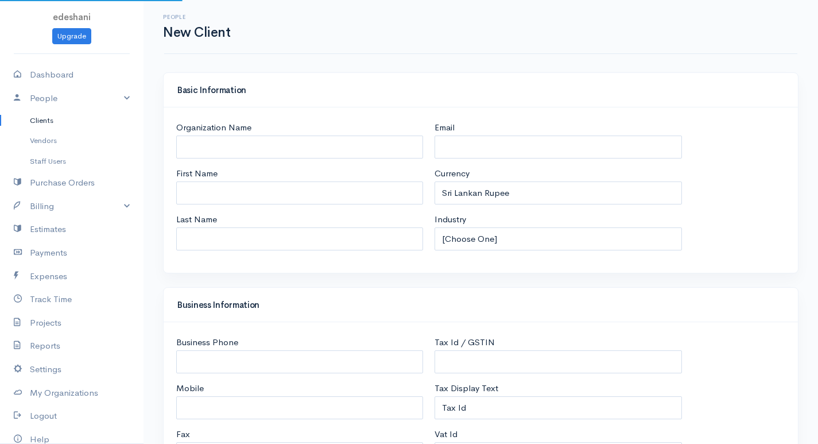
select select "LKR"
select select "[GEOGRAPHIC_DATA]"
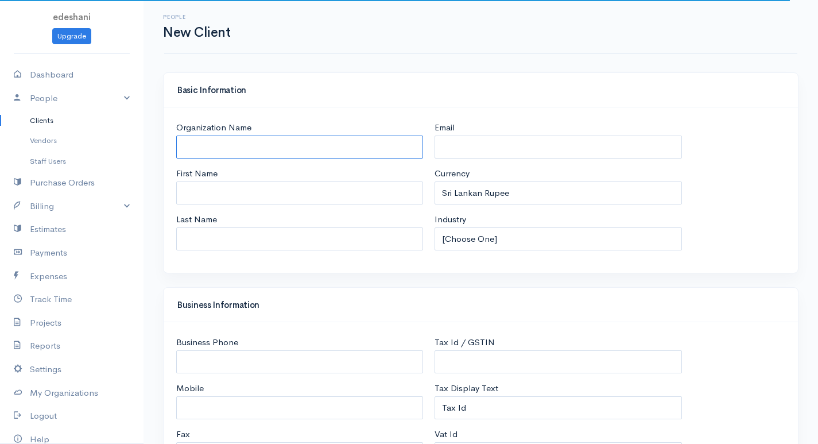
click at [295, 154] on input "Organization Name" at bounding box center [299, 147] width 247 height 24
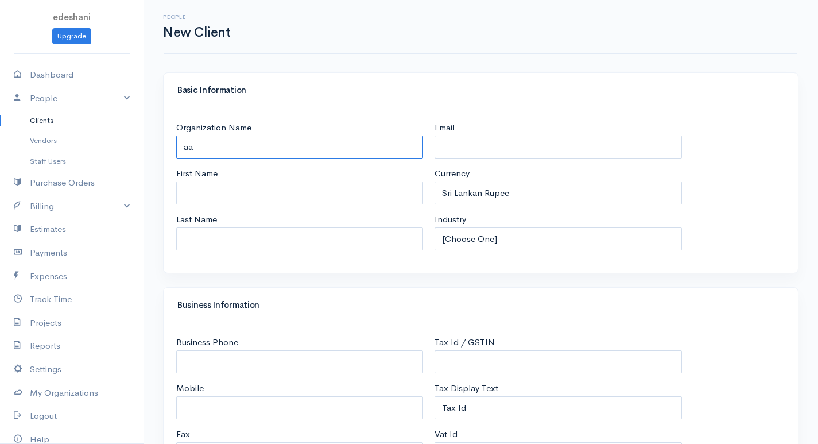
type input "a"
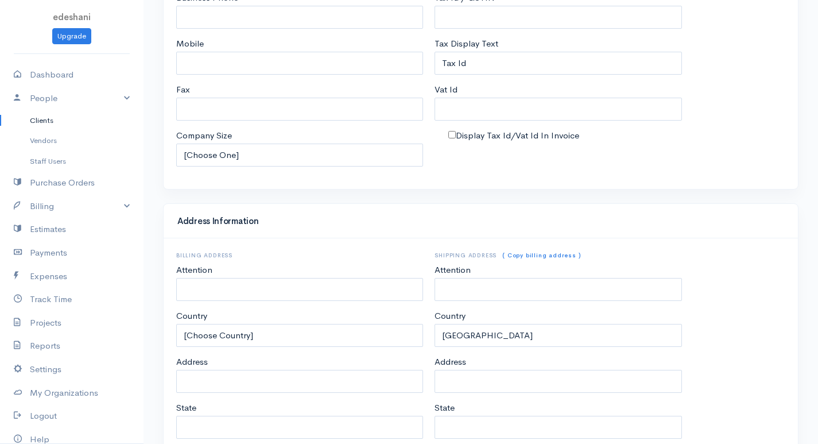
scroll to position [504, 0]
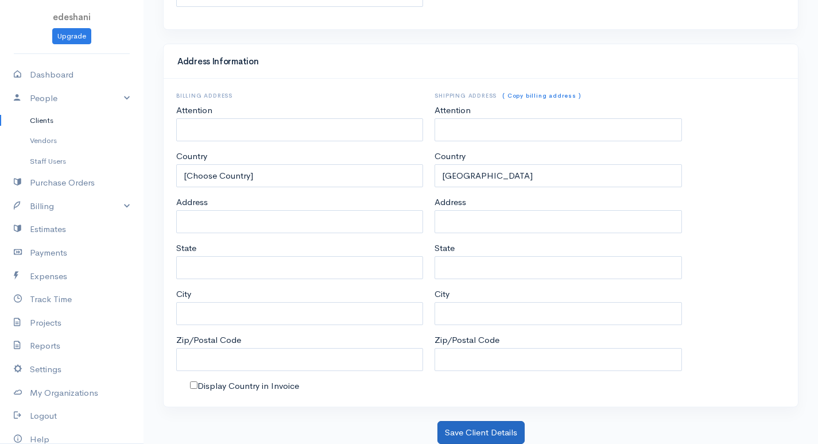
type input "Suja"
click at [457, 438] on button "Save Client Details" at bounding box center [480, 433] width 87 height 24
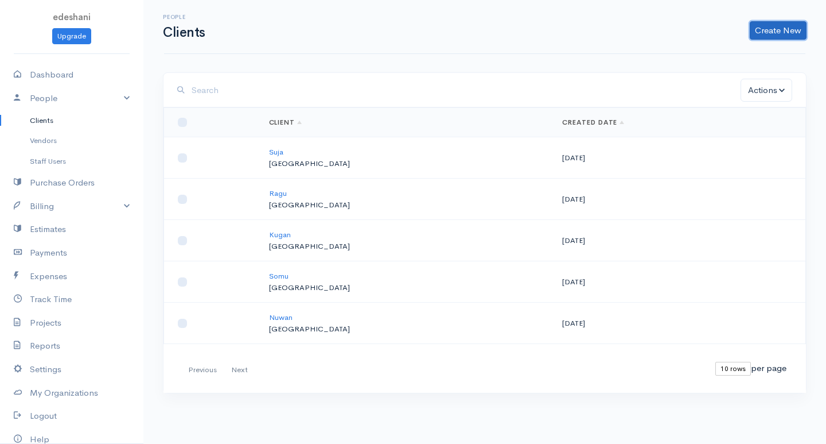
click at [758, 33] on link "Create New" at bounding box center [778, 30] width 57 height 18
click at [758, 50] on link "Client" at bounding box center [760, 55] width 91 height 20
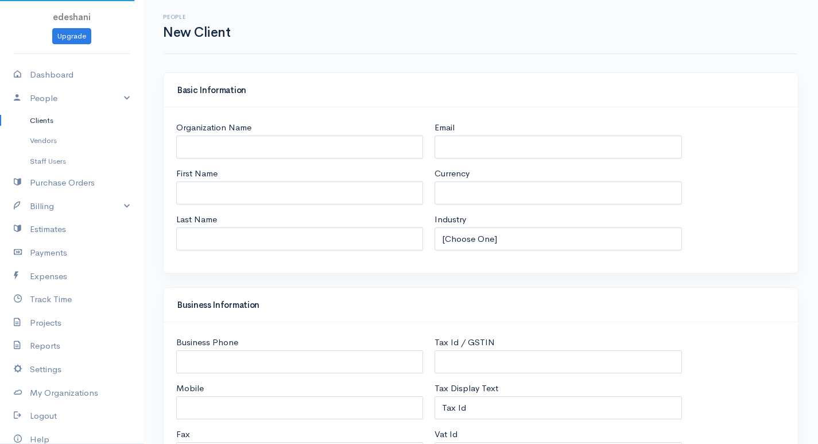
select select "LKR"
select select "[GEOGRAPHIC_DATA]"
click at [309, 151] on input "Organization Name" at bounding box center [299, 147] width 247 height 24
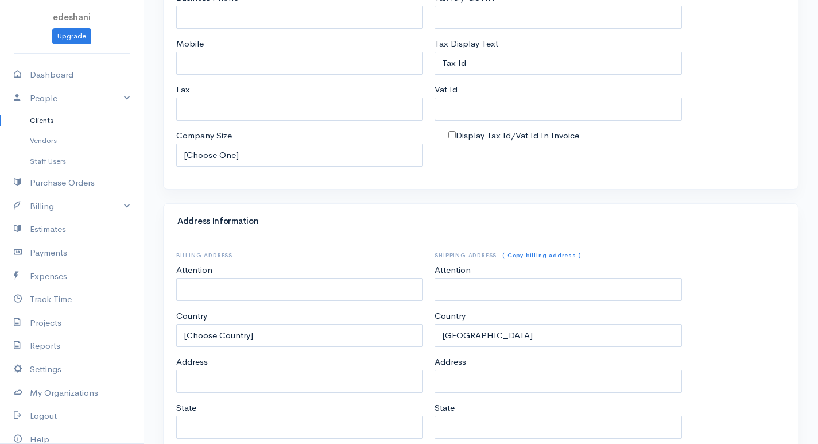
scroll to position [504, 0]
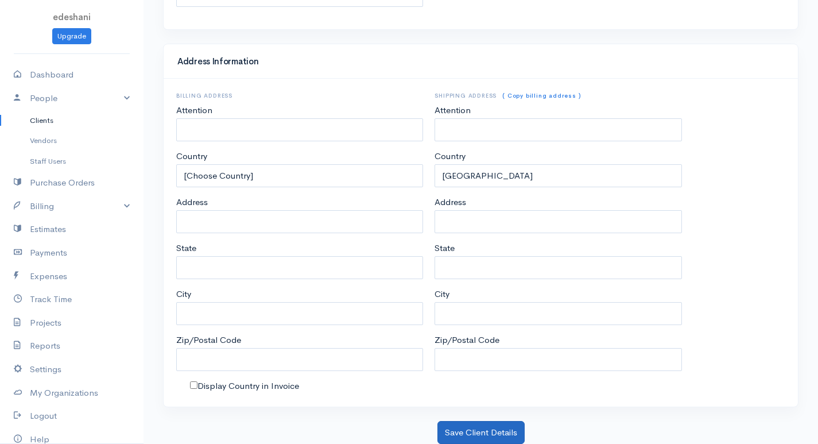
type input "[PERSON_NAME]"
click at [464, 423] on button "Save Client Details" at bounding box center [480, 433] width 87 height 24
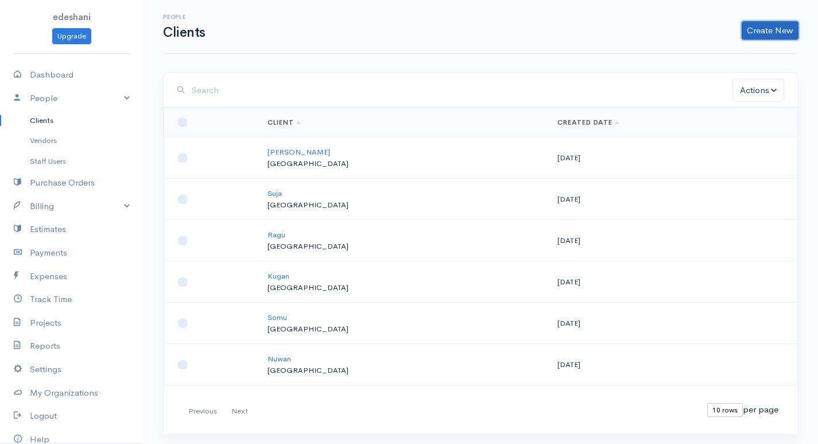
click at [779, 26] on link "Create New" at bounding box center [769, 30] width 57 height 18
click at [775, 50] on link "Client" at bounding box center [751, 55] width 91 height 20
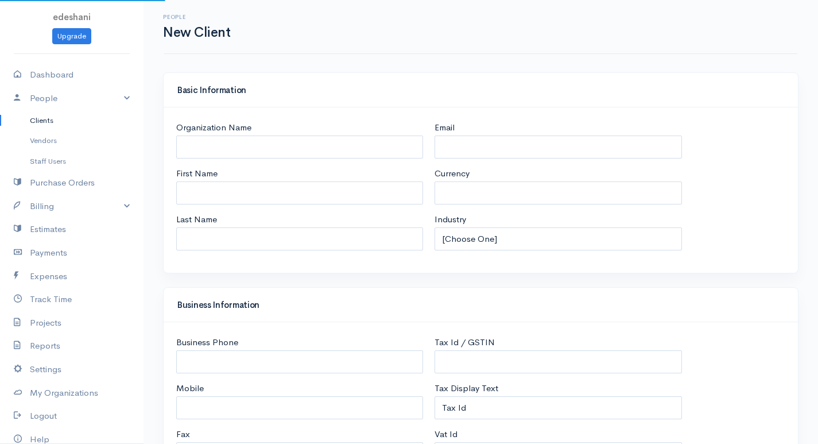
select select "LKR"
select select "[GEOGRAPHIC_DATA]"
click at [311, 149] on input "Organization Name" at bounding box center [299, 147] width 247 height 24
type input "Pujan"
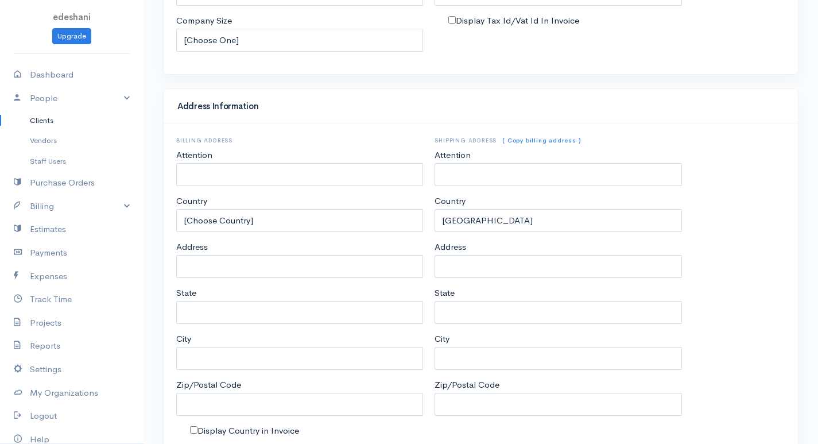
scroll to position [504, 0]
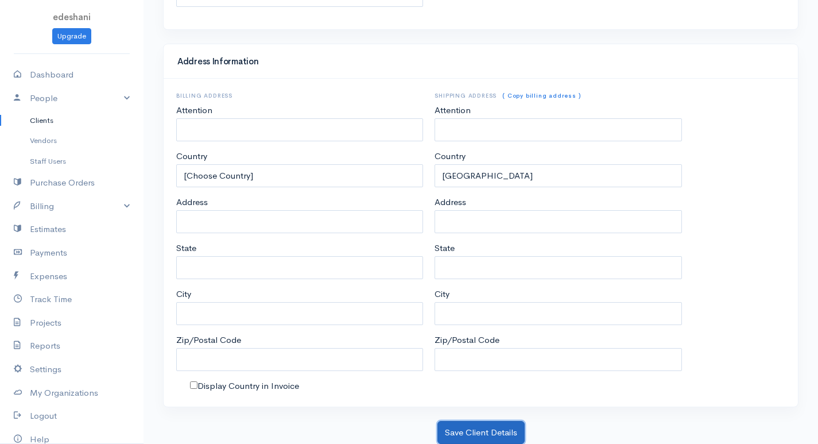
click at [491, 435] on button "Save Client Details" at bounding box center [480, 433] width 87 height 24
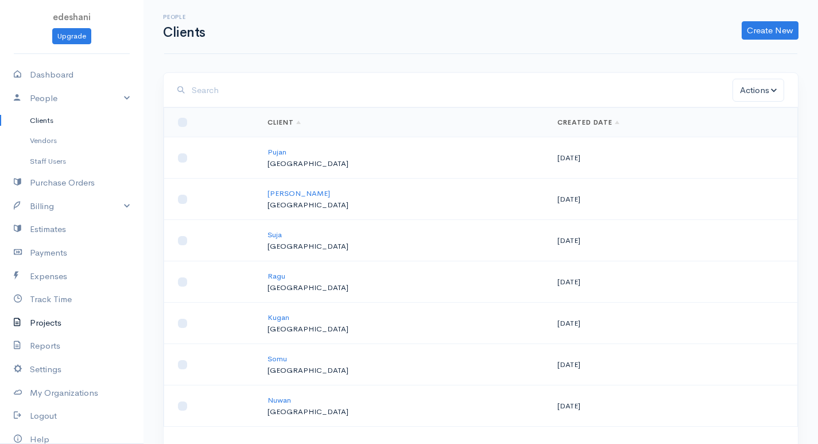
click at [79, 330] on link "Projects" at bounding box center [71, 323] width 143 height 24
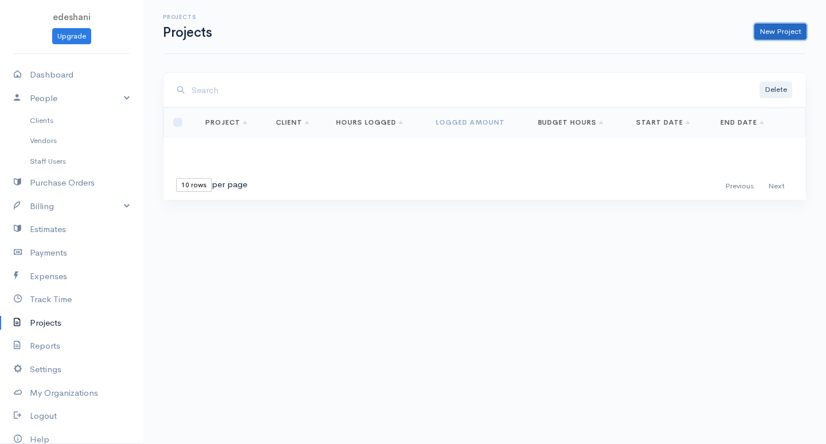
click at [782, 31] on link "New Project" at bounding box center [780, 32] width 52 height 17
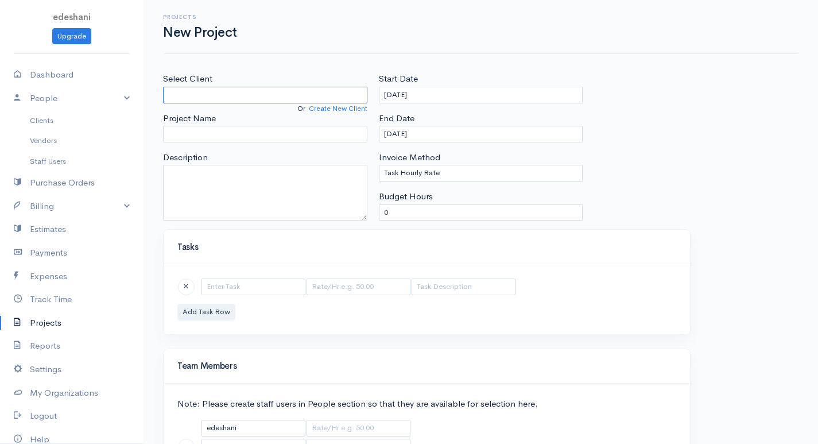
click at [223, 95] on input "Select Client" at bounding box center [265, 95] width 204 height 17
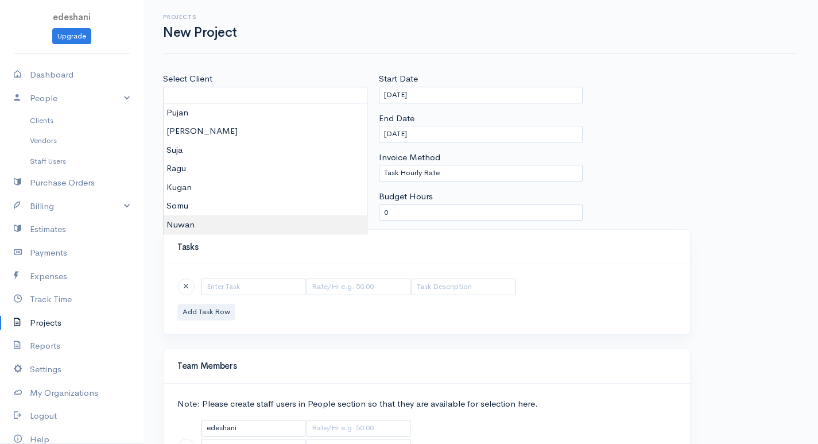
type input "Nuwan"
click at [197, 220] on body "edeshani Upgrade Dashboard People Clients Vendors Staff Users Purchase Orders B…" at bounding box center [409, 265] width 818 height 530
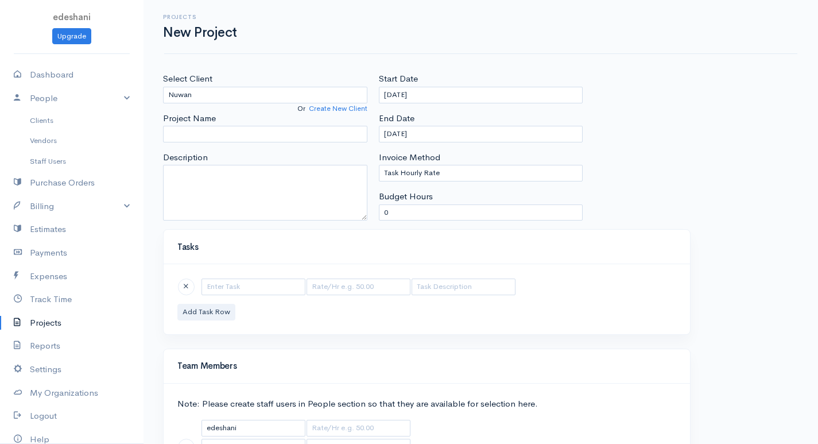
scroll to position [87, 0]
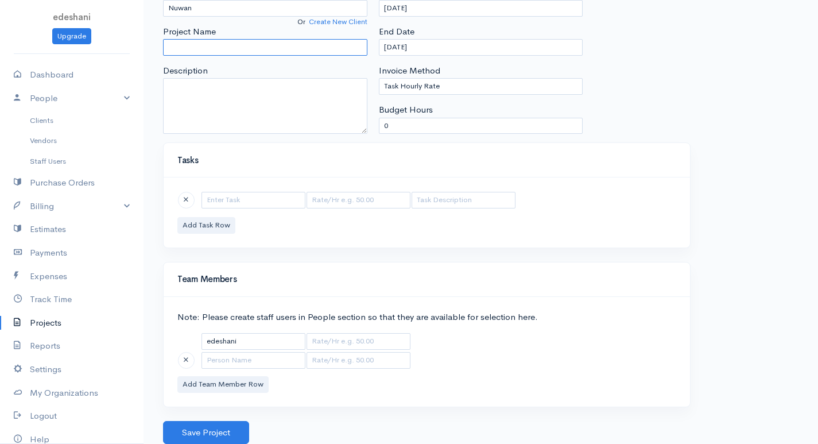
click at [233, 39] on input "Project Name" at bounding box center [265, 47] width 204 height 17
type input "A/L Maths"
click at [285, 207] on input "text" at bounding box center [253, 200] width 104 height 17
type input "Maths"
click at [212, 226] on button "Add Task Row" at bounding box center [206, 225] width 58 height 17
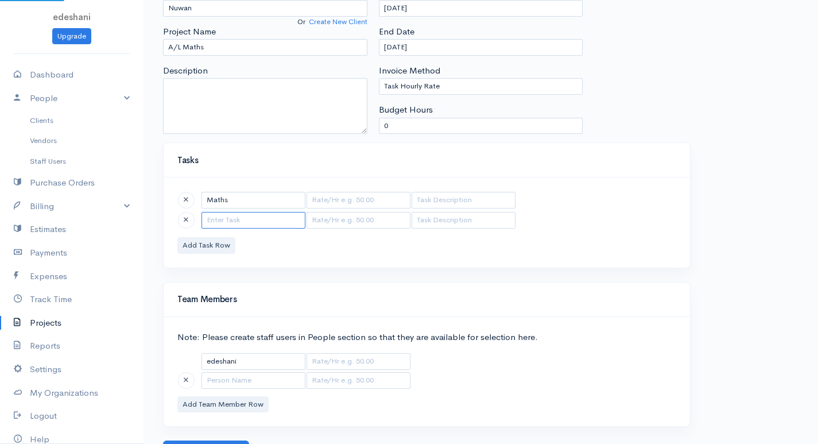
click at [243, 221] on input "text" at bounding box center [253, 220] width 104 height 17
type input "Physics"
click at [219, 245] on button "Add Task Row" at bounding box center [206, 245] width 58 height 17
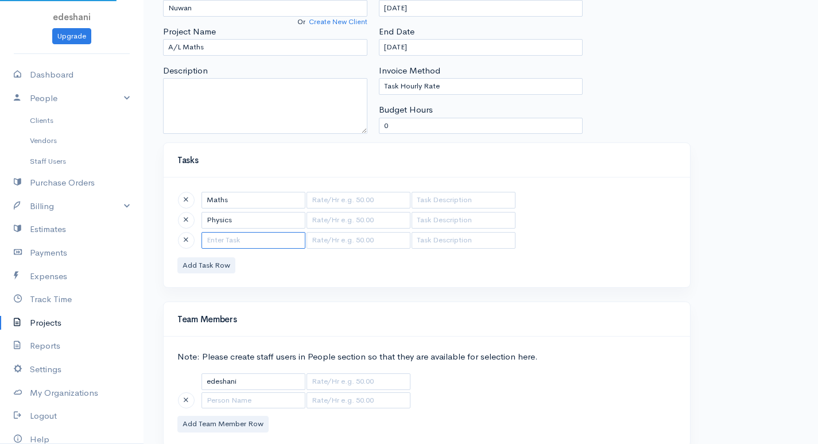
click at [228, 245] on input "text" at bounding box center [253, 240] width 104 height 17
type input "ICT"
click at [356, 194] on input "text" at bounding box center [358, 200] width 104 height 17
type input "300"
click at [351, 213] on input "text" at bounding box center [358, 220] width 104 height 17
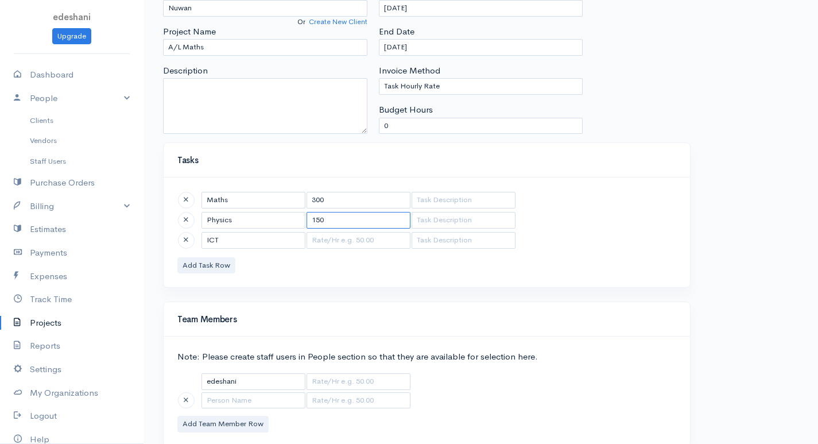
type input "150"
click at [355, 242] on input "text" at bounding box center [358, 240] width 104 height 17
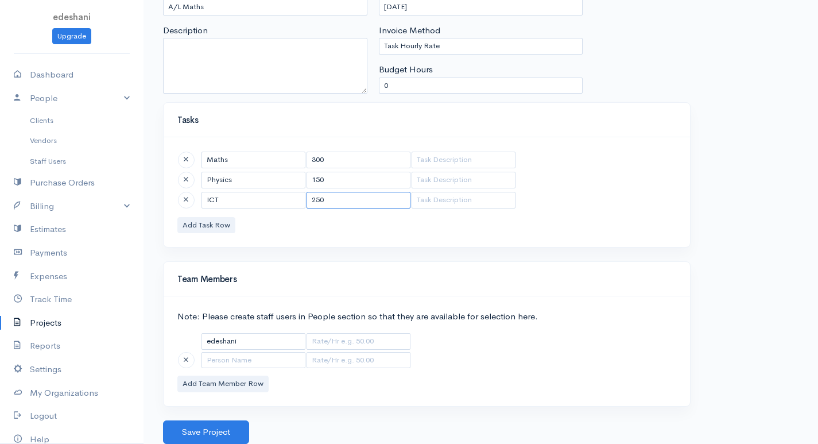
type input "250"
click at [282, 364] on input "text" at bounding box center [253, 360] width 104 height 17
click at [338, 162] on input "300" at bounding box center [358, 159] width 104 height 17
type input "3"
type input "300"
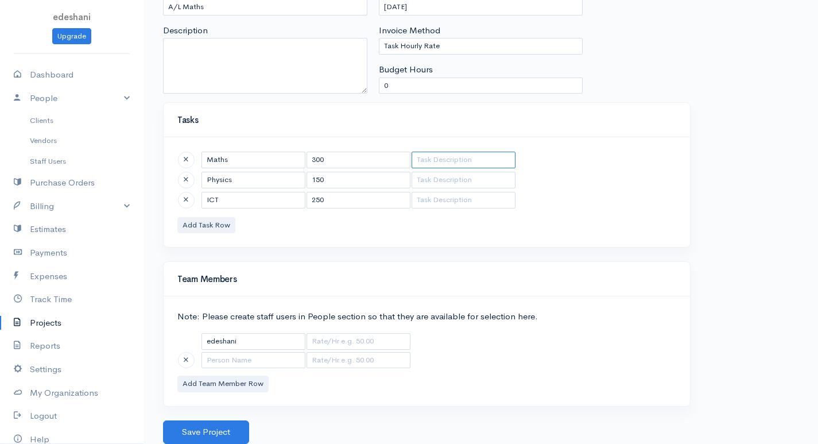
click at [434, 164] on input "text" at bounding box center [463, 159] width 104 height 17
type input "4"
click at [429, 178] on input "text" at bounding box center [463, 180] width 104 height 17
type input "3"
click at [435, 204] on input "text" at bounding box center [463, 200] width 104 height 17
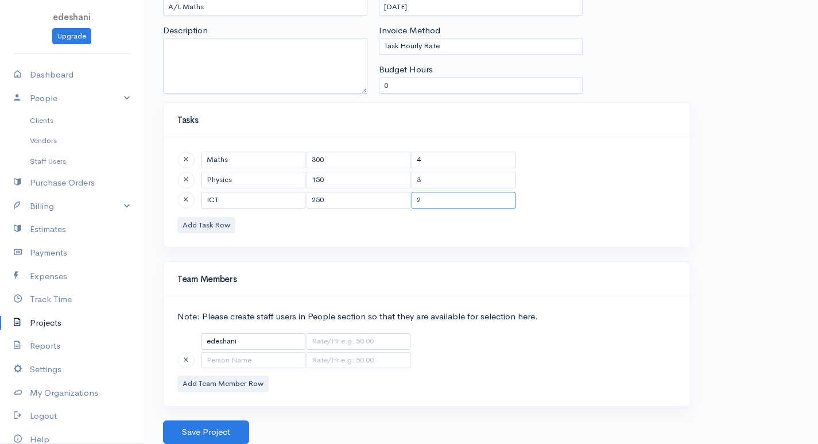
type input "2"
click at [460, 149] on div "Maths 300 4 Physics 150 3 ICT 250 2 Add Task Row" at bounding box center [427, 192] width 526 height 110
click at [446, 193] on td "2" at bounding box center [463, 200] width 105 height 18
click at [444, 203] on input "2" at bounding box center [463, 200] width 104 height 17
click at [453, 173] on input "3" at bounding box center [463, 180] width 104 height 17
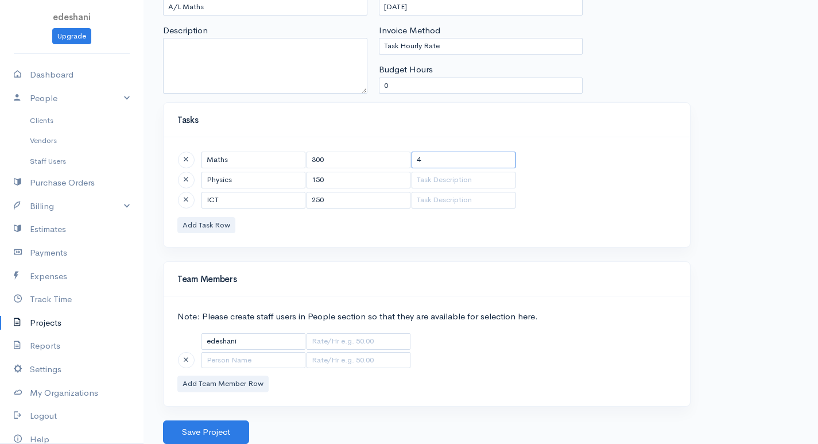
click at [447, 155] on input "4" at bounding box center [463, 159] width 104 height 17
click at [232, 426] on button "Save Project" at bounding box center [206, 432] width 86 height 24
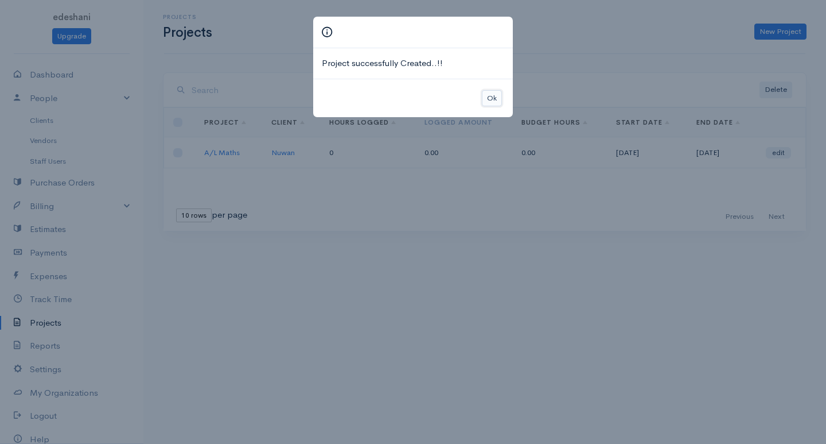
click at [493, 96] on button "Ok" at bounding box center [492, 98] width 20 height 17
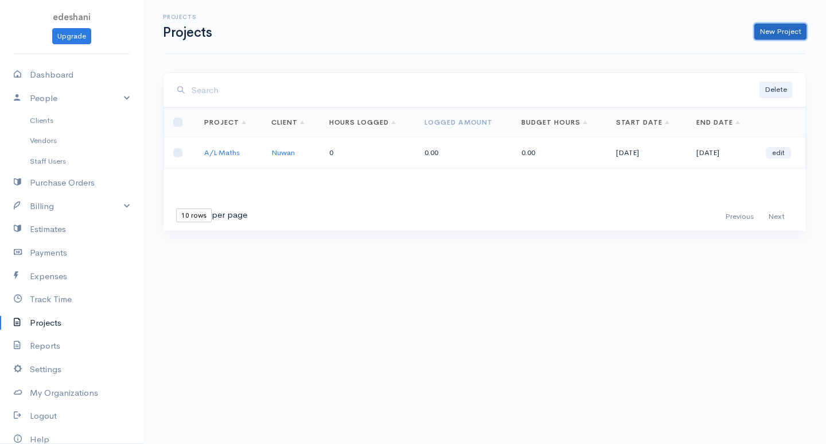
click at [775, 36] on link "New Project" at bounding box center [780, 32] width 52 height 17
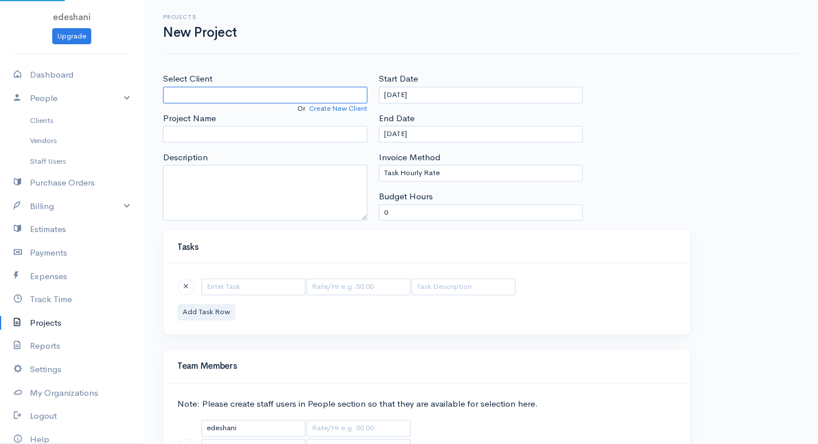
click at [240, 89] on input "Select Client" at bounding box center [265, 95] width 204 height 17
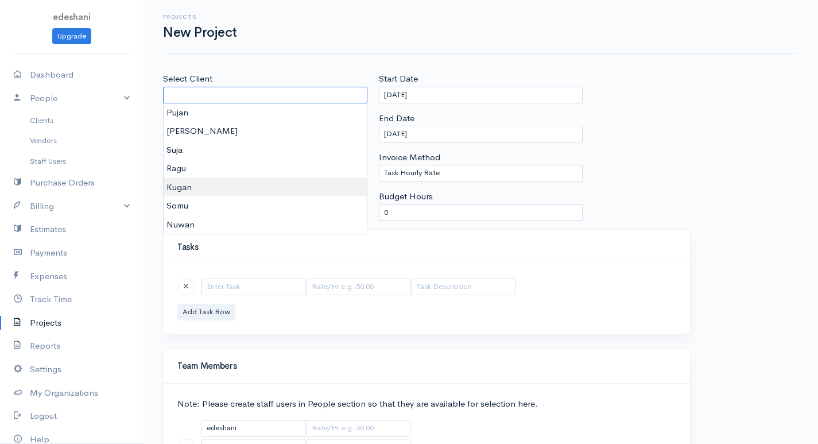
scroll to position [87, 0]
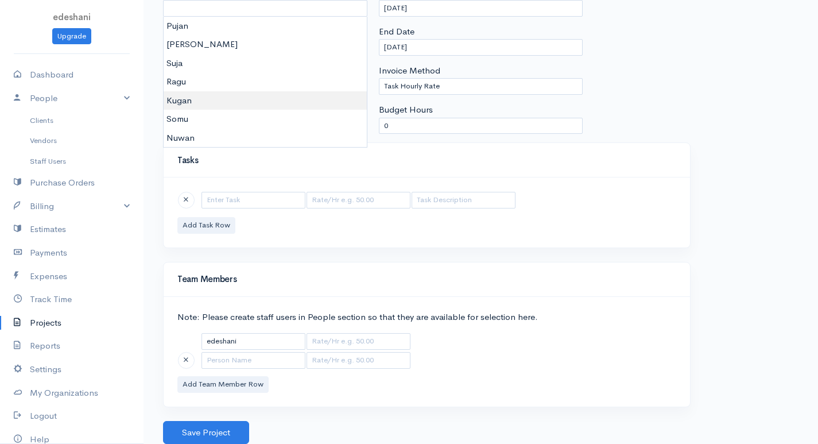
type input "Kugan"
click at [212, 103] on body "edeshani Upgrade Dashboard People Clients Vendors Staff Users Purchase Orders B…" at bounding box center [409, 178] width 818 height 530
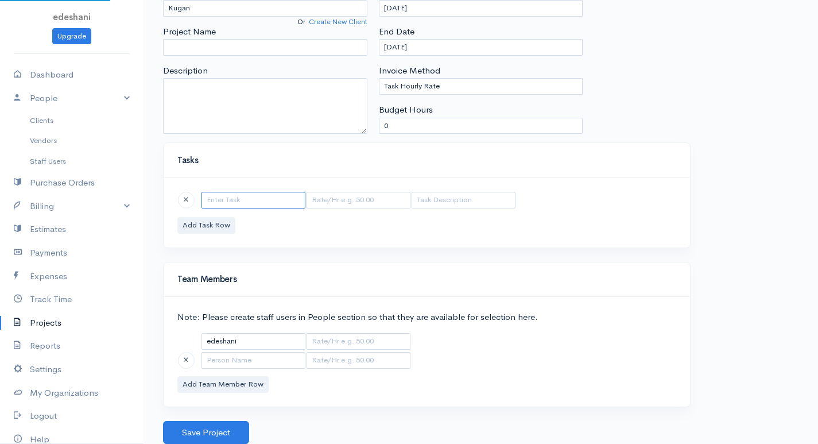
click at [275, 199] on input "text" at bounding box center [253, 200] width 104 height 17
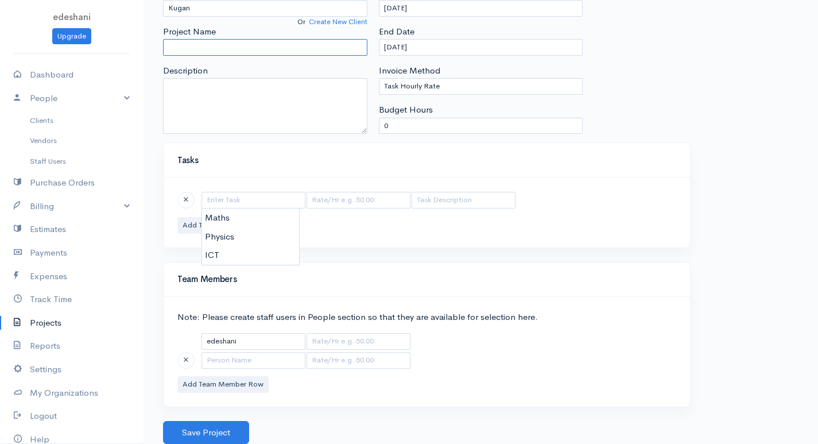
click at [305, 47] on input "Project Name" at bounding box center [265, 47] width 204 height 17
type input "A/L Bio"
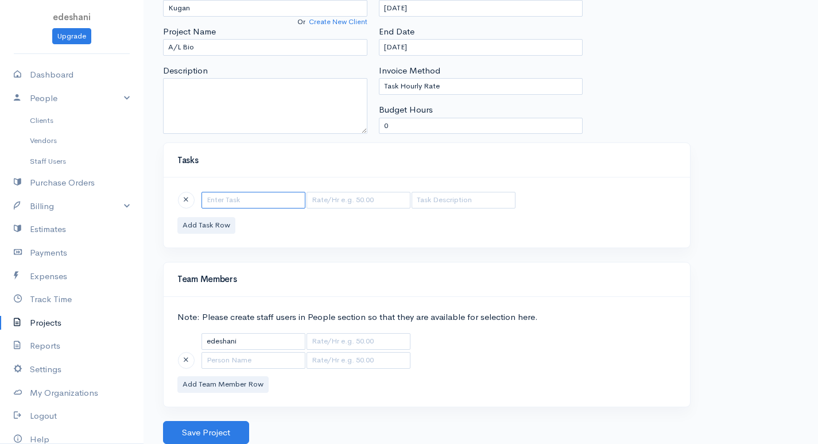
click at [271, 203] on input "text" at bounding box center [253, 200] width 104 height 17
type input "Biology"
click at [246, 224] on div "Biology Add Task Row" at bounding box center [427, 212] width 526 height 70
click at [213, 228] on button "Add Task Row" at bounding box center [206, 225] width 58 height 17
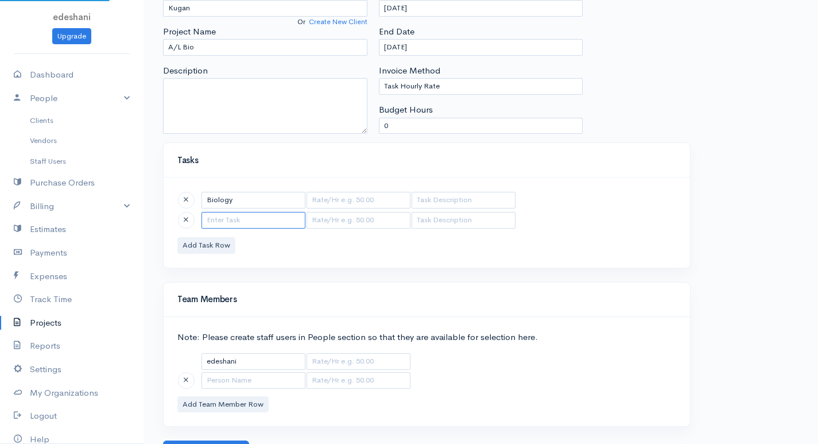
click at [233, 224] on input "text" at bounding box center [253, 220] width 104 height 17
type input "{"
type input "Physics"
type input "150.00"
click at [225, 240] on body "edeshani Upgrade Dashboard People Clients Vendors Staff Users Purchase Orders B…" at bounding box center [409, 188] width 818 height 550
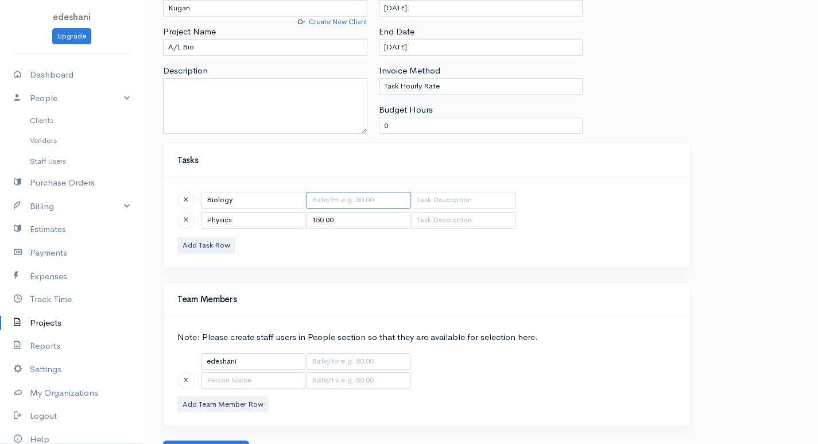
click at [345, 201] on input "text" at bounding box center [358, 200] width 104 height 17
click at [339, 203] on input "text" at bounding box center [358, 200] width 104 height 17
type input "175"
click at [353, 218] on input "150.00" at bounding box center [358, 220] width 104 height 17
type input "1"
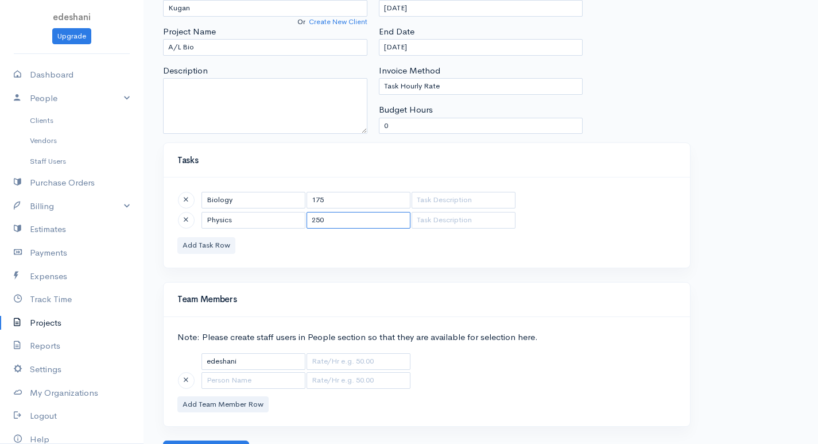
type input "250"
click at [189, 246] on button "Add Task Row" at bounding box center [206, 245] width 58 height 17
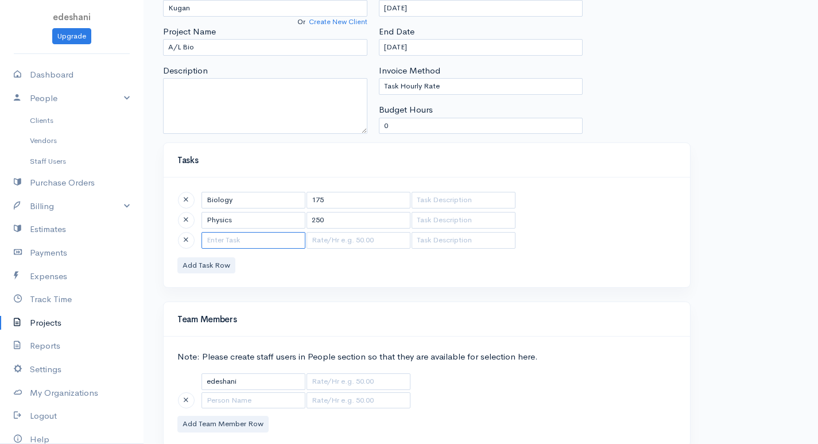
click at [230, 240] on input "text" at bounding box center [253, 240] width 104 height 17
type input "Chemistry"
click at [341, 238] on input "text" at bounding box center [358, 240] width 104 height 17
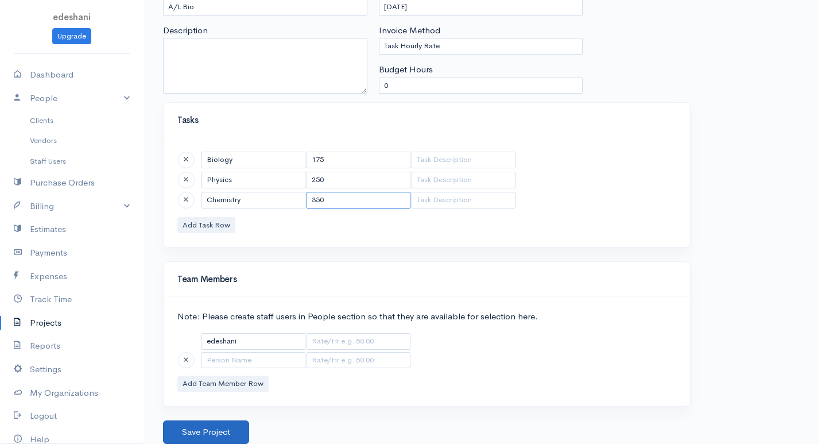
type input "350"
click at [224, 435] on button "Save Project" at bounding box center [206, 432] width 86 height 24
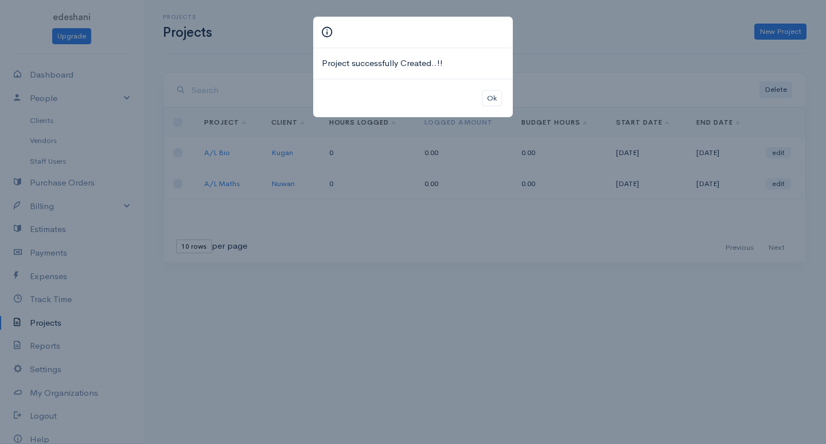
click at [493, 107] on div "Ok" at bounding box center [413, 98] width 200 height 39
click at [492, 102] on button "Ok" at bounding box center [492, 98] width 20 height 17
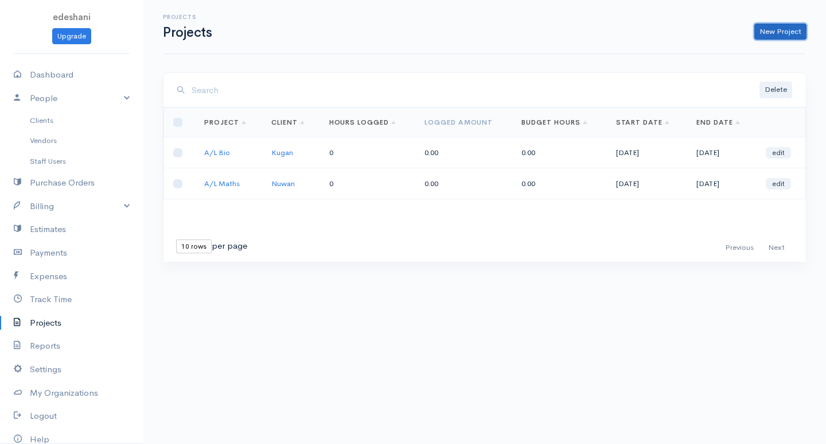
click at [776, 33] on link "New Project" at bounding box center [780, 32] width 52 height 17
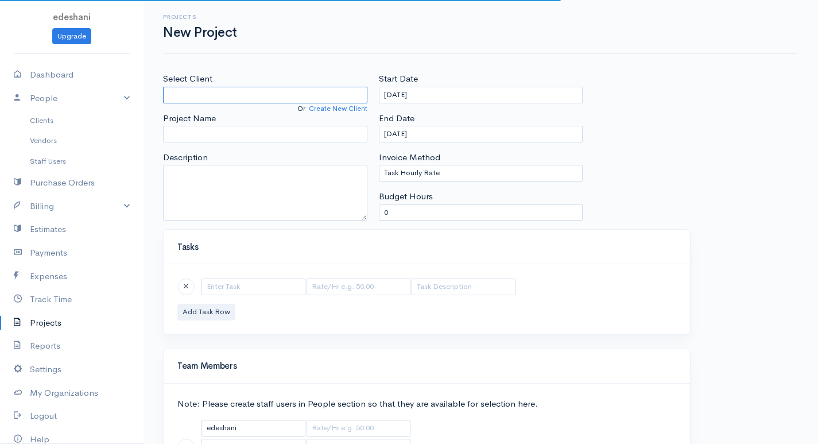
click at [271, 100] on input "Select Client" at bounding box center [265, 95] width 204 height 17
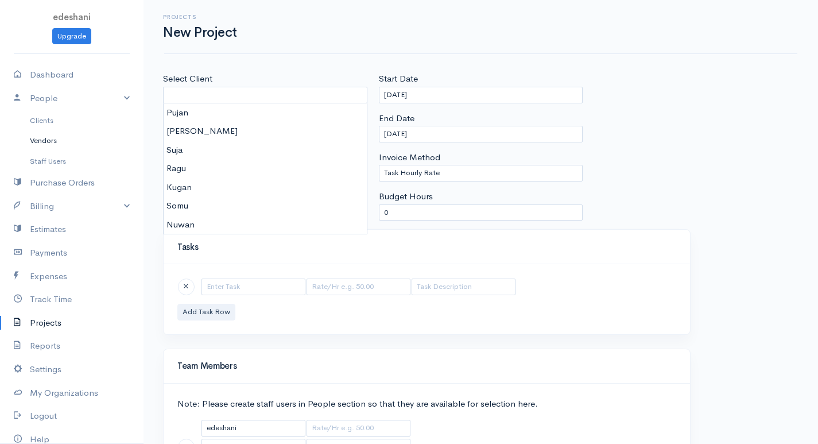
click at [71, 139] on link "Vendors" at bounding box center [71, 140] width 143 height 21
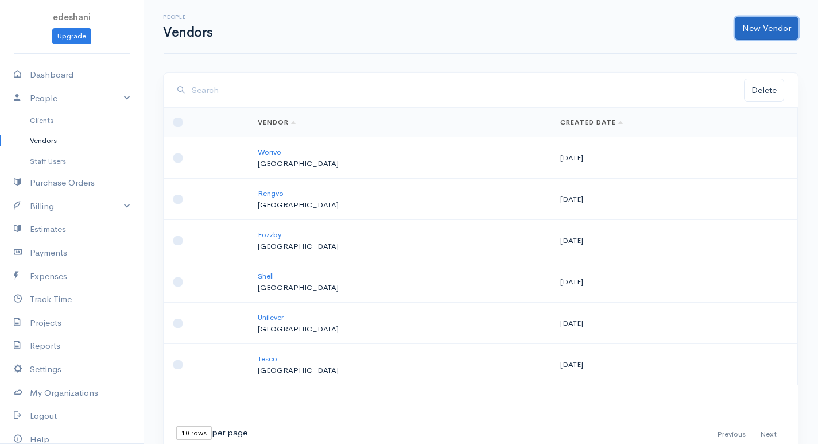
click at [745, 28] on link "New Vendor" at bounding box center [766, 29] width 64 height 24
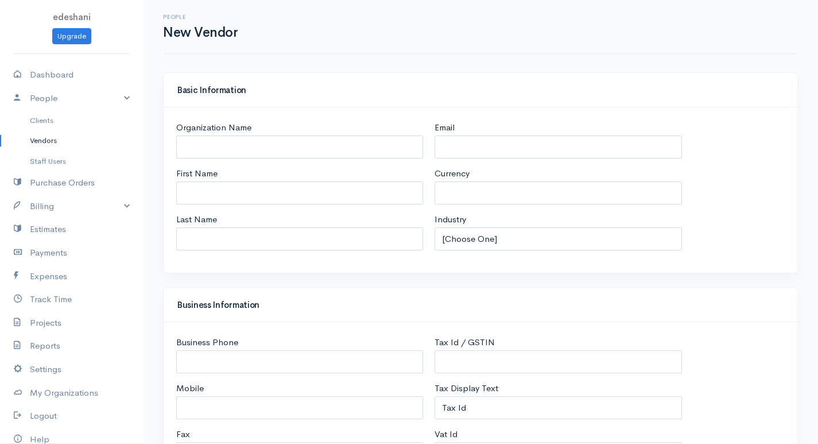
select select "LKR"
select select "[GEOGRAPHIC_DATA]"
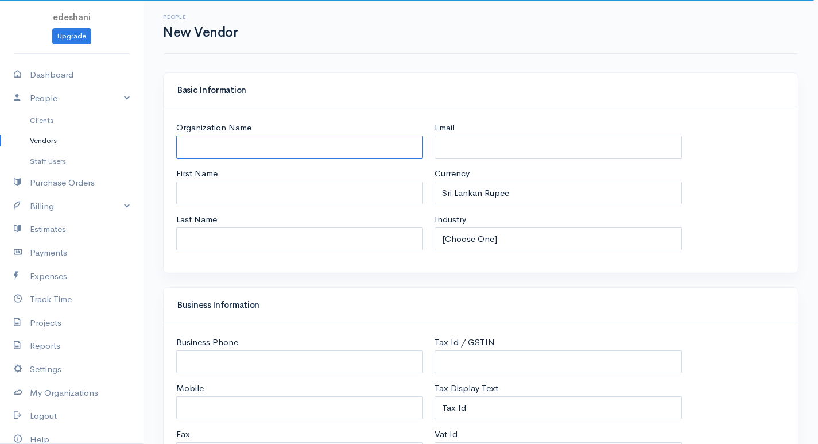
click at [192, 143] on input "Organization Name" at bounding box center [299, 147] width 247 height 24
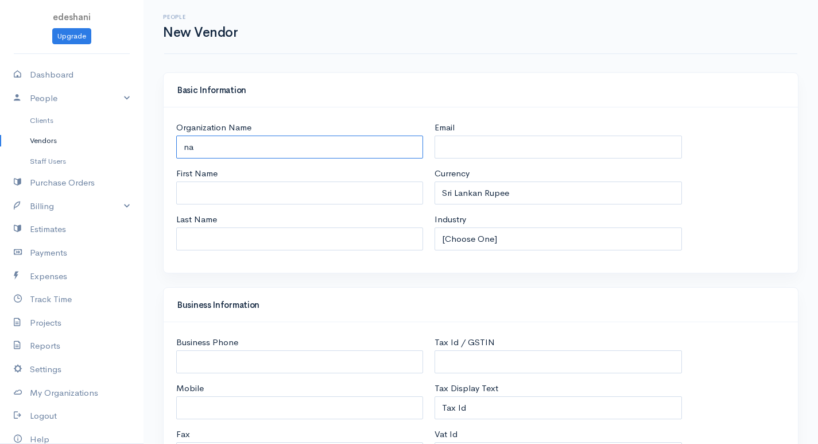
type input "n"
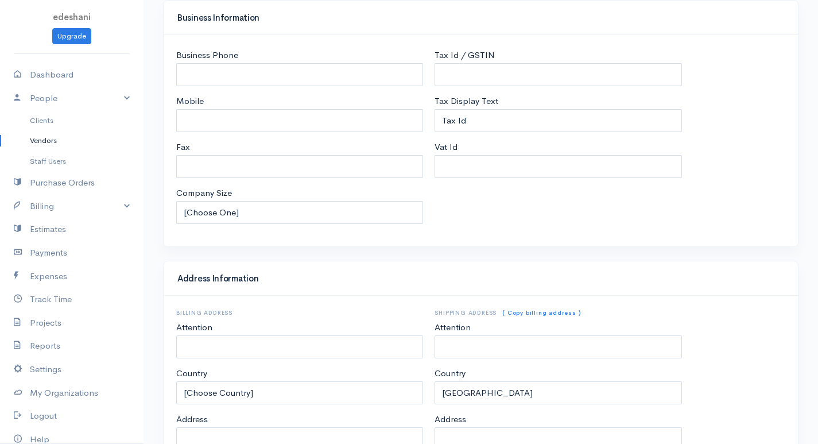
scroll to position [491, 0]
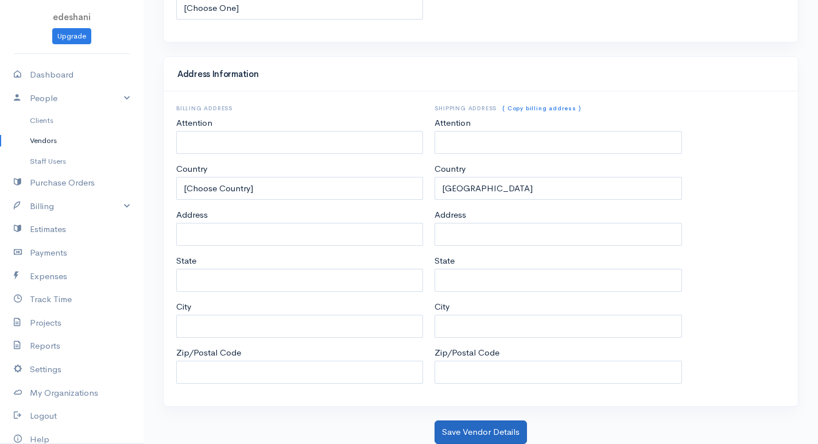
type input "Namal"
click at [470, 430] on button "Save Vendor Details" at bounding box center [480, 432] width 92 height 24
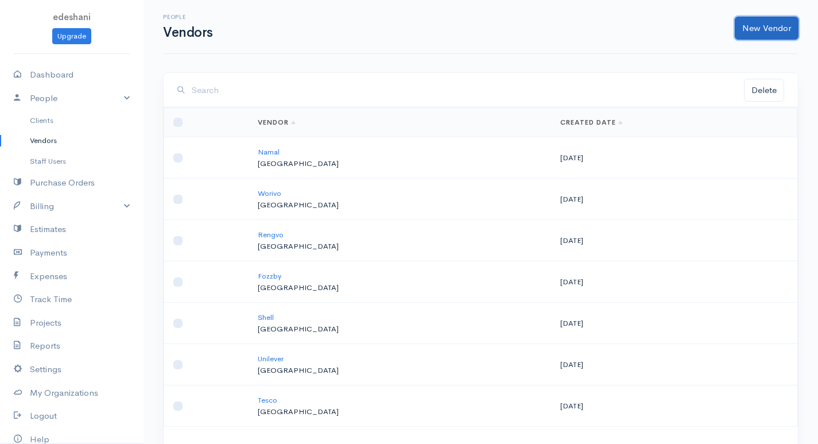
click at [758, 26] on link "New Vendor" at bounding box center [766, 29] width 64 height 24
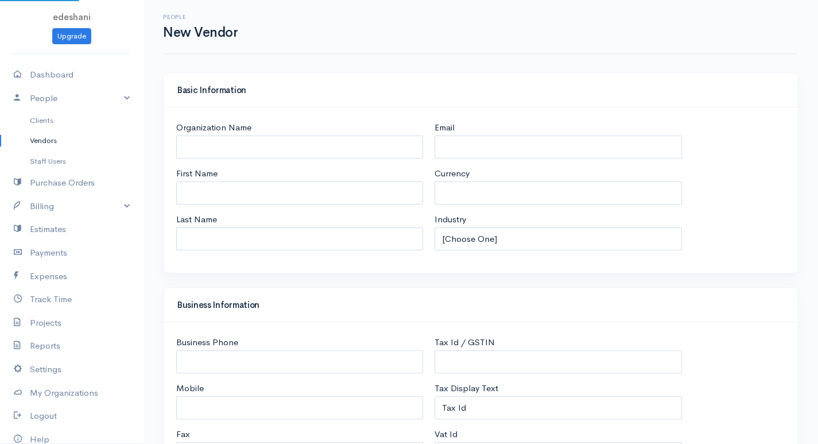
select select "LKR"
select select "[GEOGRAPHIC_DATA]"
click at [270, 130] on div "Organization Name" at bounding box center [299, 139] width 247 height 37
select select "[GEOGRAPHIC_DATA]"
click at [262, 150] on input "Organization Name" at bounding box center [299, 147] width 247 height 24
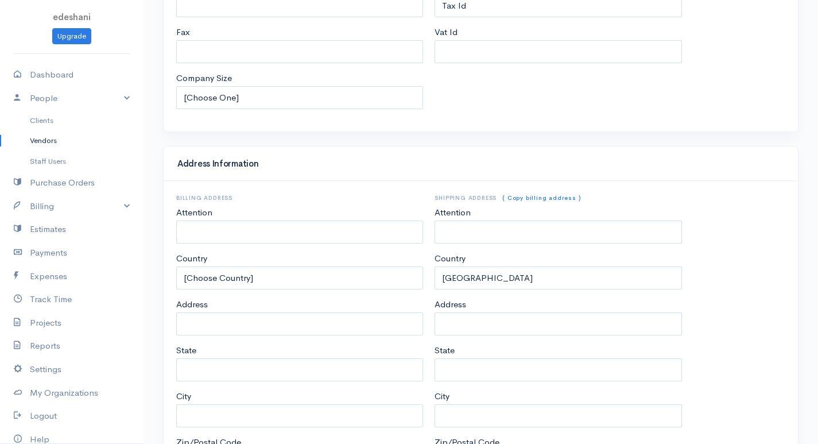
scroll to position [491, 0]
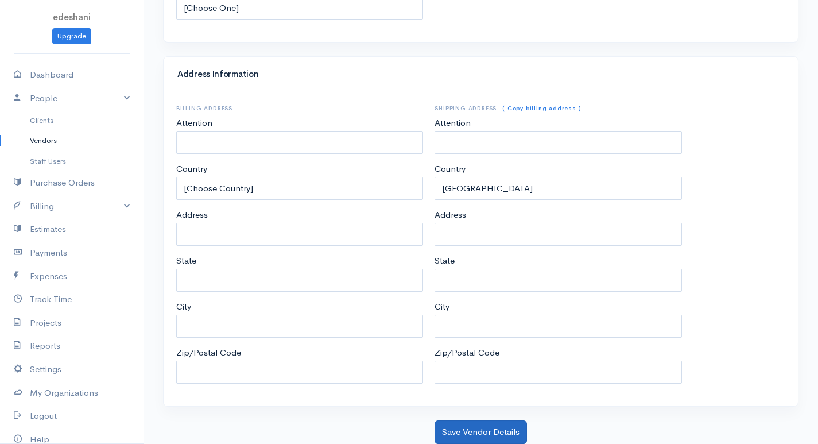
type input "Kuga"
click at [476, 438] on button "Save Vendor Details" at bounding box center [480, 432] width 92 height 24
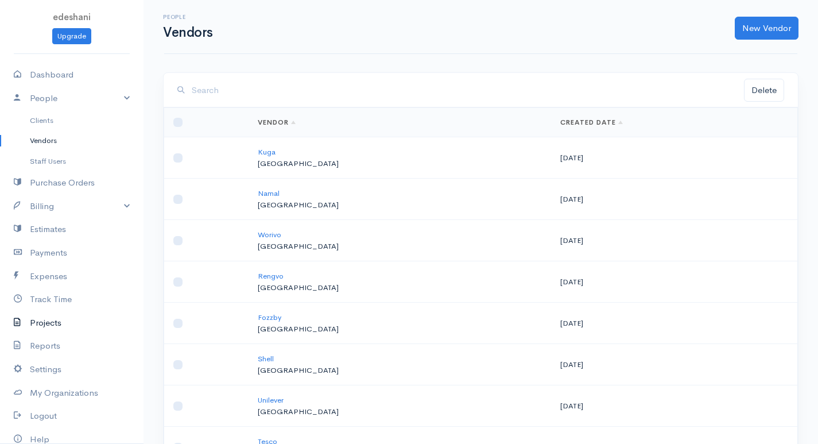
click at [60, 317] on link "Projects" at bounding box center [71, 323] width 143 height 24
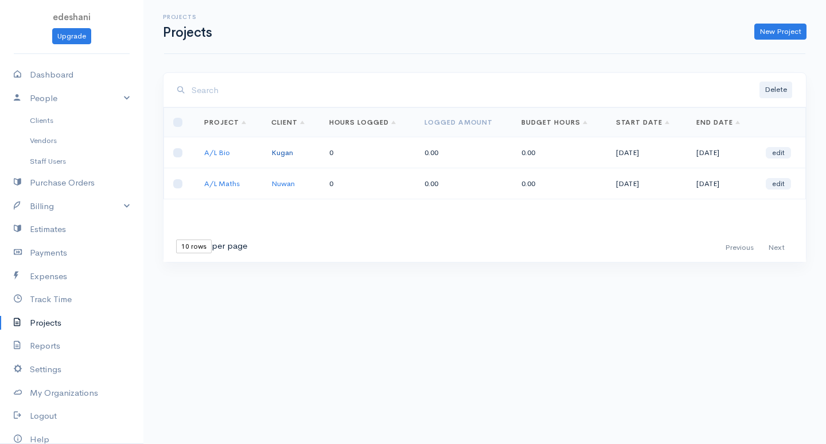
click at [284, 155] on link "Kugan" at bounding box center [282, 152] width 22 height 10
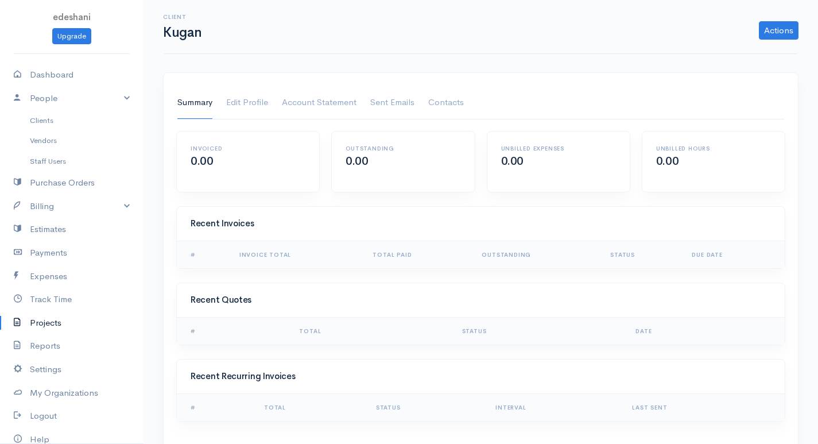
click at [60, 320] on link "Projects" at bounding box center [71, 323] width 143 height 24
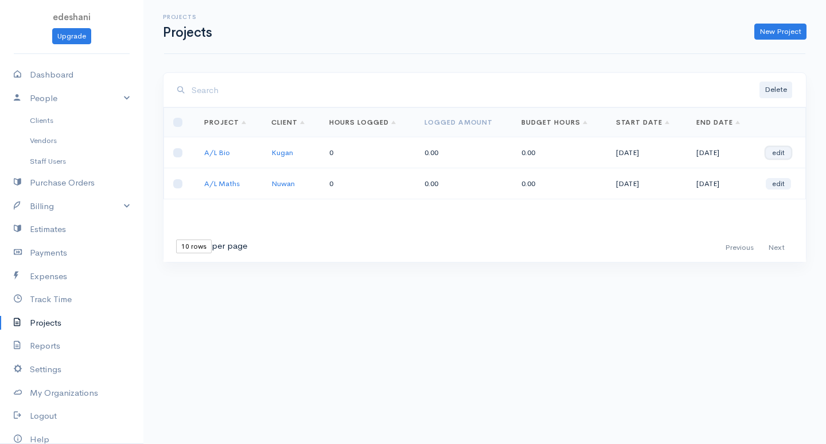
click at [772, 153] on link "edit" at bounding box center [778, 152] width 25 height 11
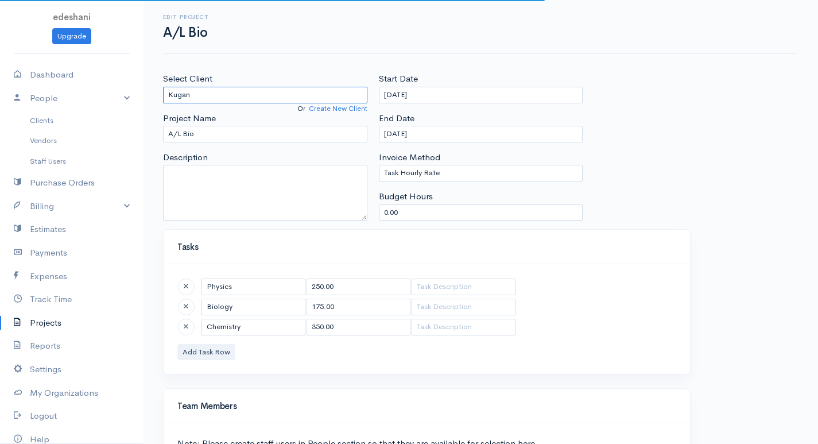
click at [235, 90] on input "Kugan" at bounding box center [265, 95] width 204 height 17
click at [315, 99] on input "Kugan" at bounding box center [265, 95] width 204 height 17
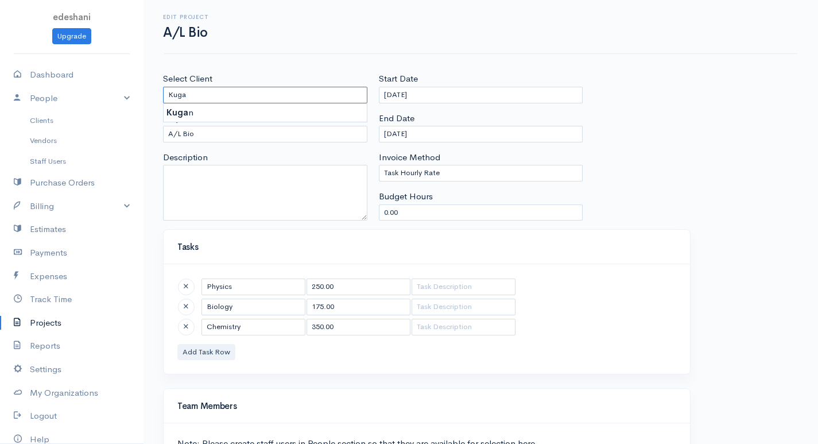
scroll to position [108, 0]
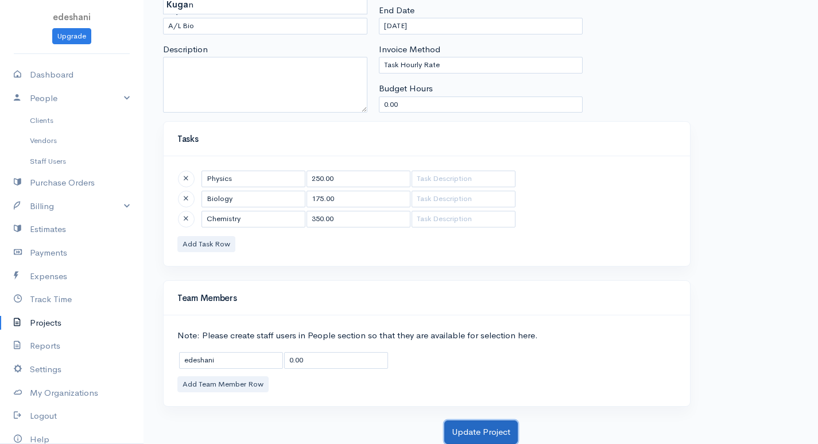
click at [466, 428] on button "Update Project" at bounding box center [480, 432] width 73 height 24
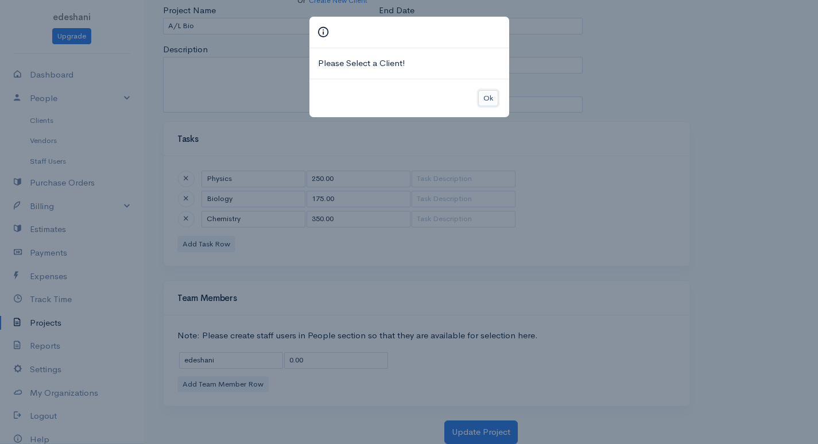
click at [485, 99] on button "Ok" at bounding box center [488, 98] width 20 height 17
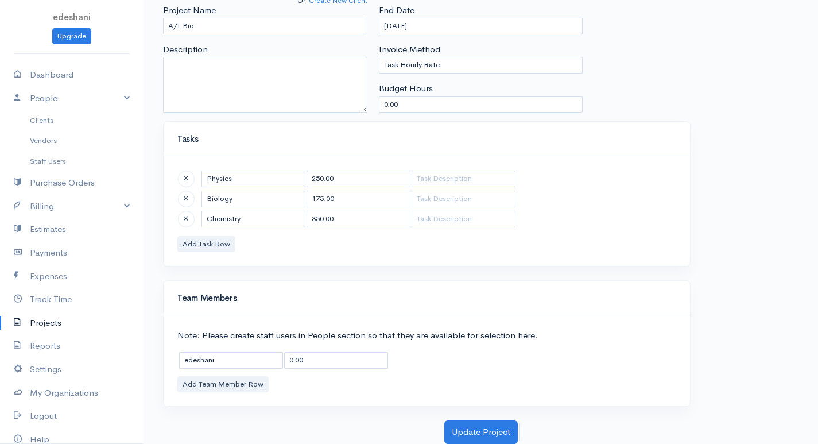
click at [212, 42] on div "Select Client Kuga Or Create New Client Project Name A/L Bio Description" at bounding box center [265, 42] width 216 height 157
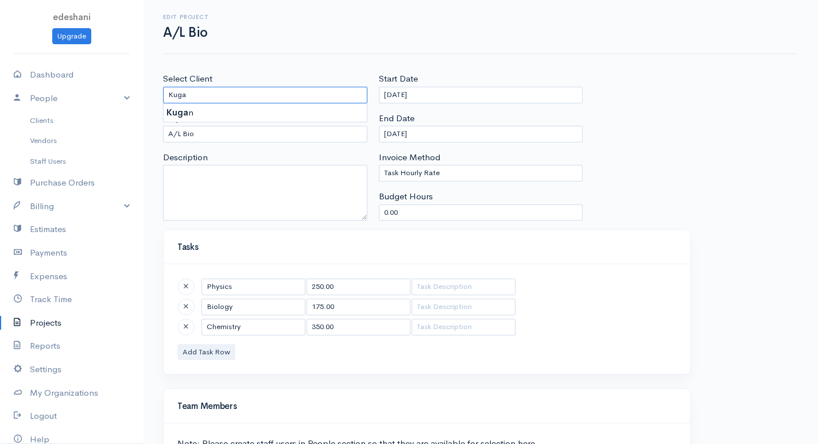
click at [227, 93] on input "Kuga" at bounding box center [265, 95] width 204 height 17
type input "Kugan"
click at [222, 115] on body "edeshani Upgrade Dashboard People Clients Vendors Staff Users Purchase Orders B…" at bounding box center [409, 275] width 818 height 551
click at [55, 131] on link "Vendors" at bounding box center [71, 140] width 143 height 21
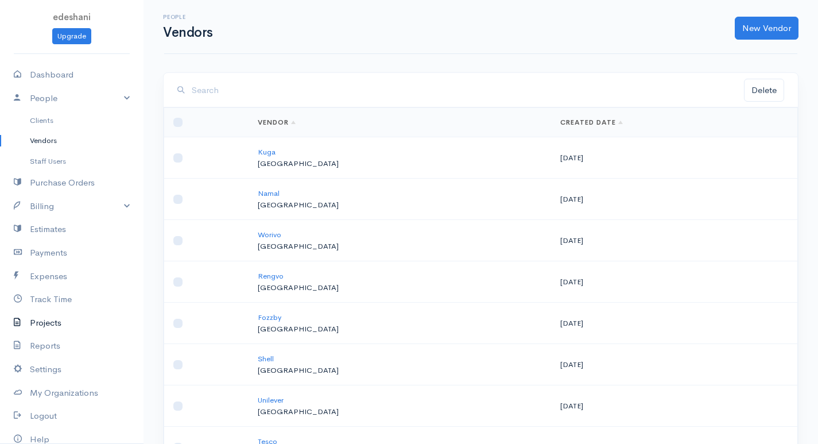
click at [53, 318] on link "Projects" at bounding box center [71, 323] width 143 height 24
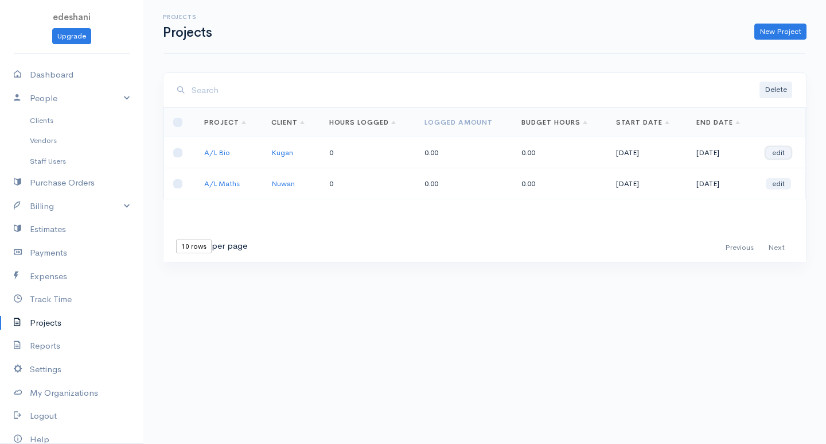
click at [780, 157] on link "edit" at bounding box center [778, 152] width 25 height 11
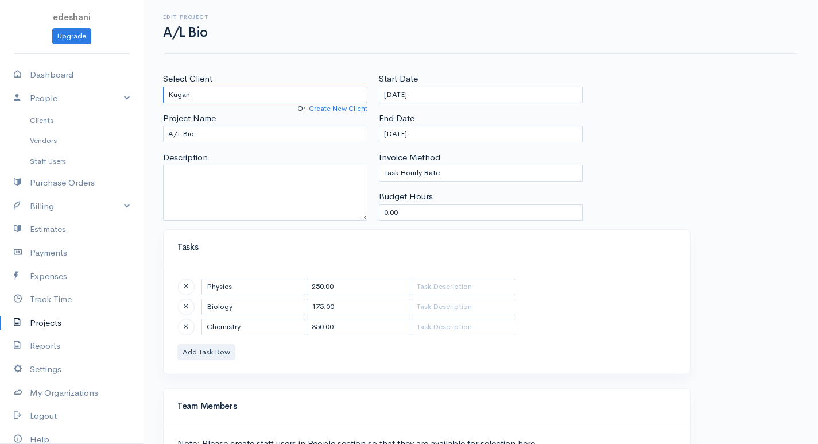
click at [251, 92] on input "Kugan" at bounding box center [265, 95] width 204 height 17
click at [318, 111] on link "Create New Client" at bounding box center [338, 108] width 59 height 9
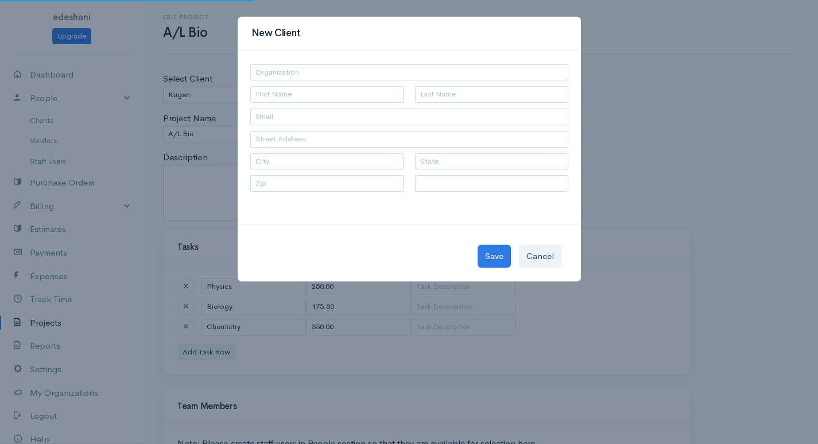
select select "[GEOGRAPHIC_DATA]"
click at [364, 302] on div "New Client [Choose Country] United States Canada United Kingdom Afghanistan Alb…" at bounding box center [409, 222] width 818 height 444
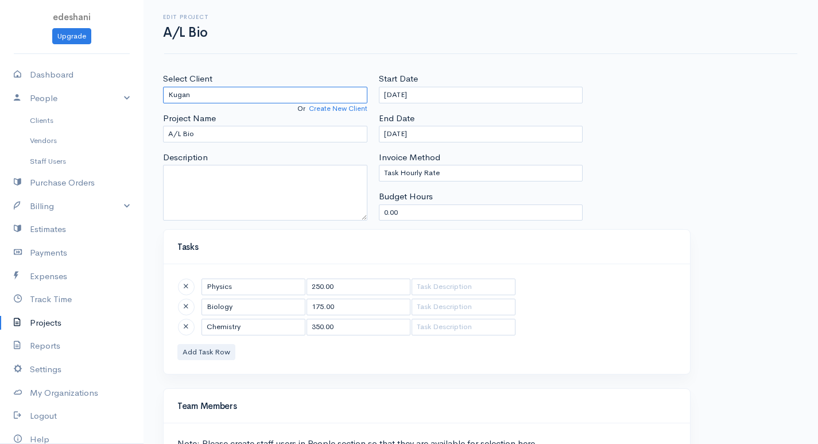
click at [251, 94] on input "Kugan" at bounding box center [265, 95] width 204 height 17
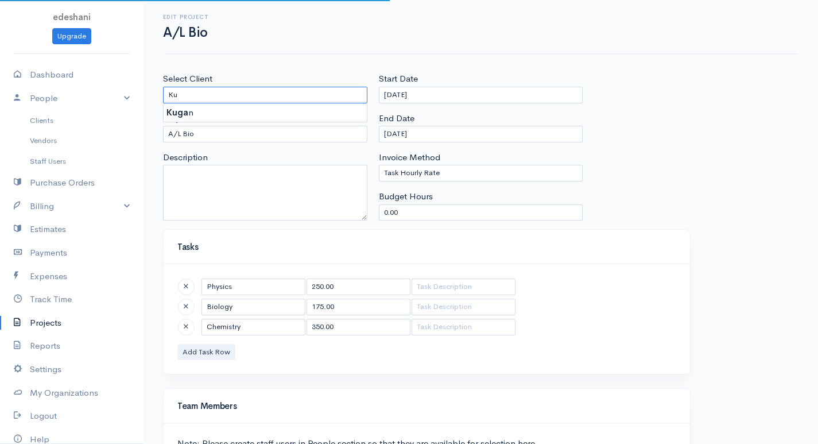
type input "K"
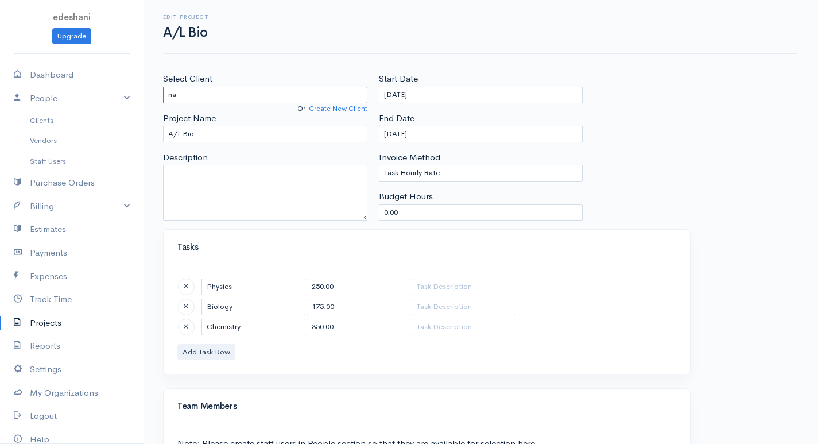
type input "n"
type input "Kugan"
click at [215, 111] on body "edeshani Upgrade Dashboard People Clients Vendors Staff Users Purchase Orders B…" at bounding box center [409, 275] width 818 height 551
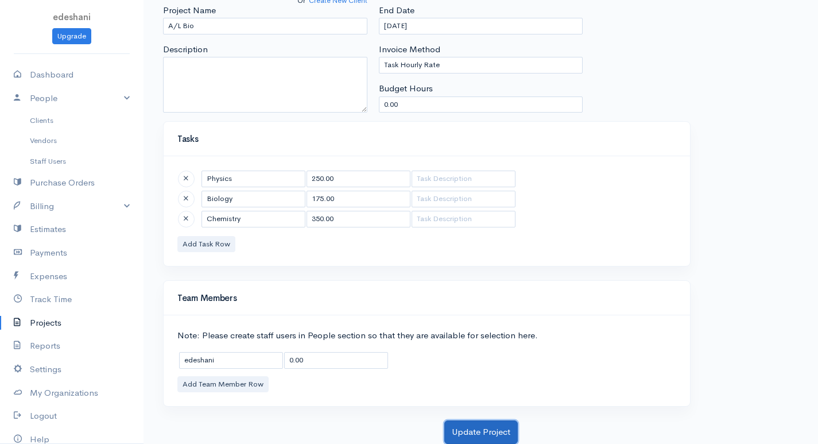
click at [469, 433] on button "Update Project" at bounding box center [480, 432] width 73 height 24
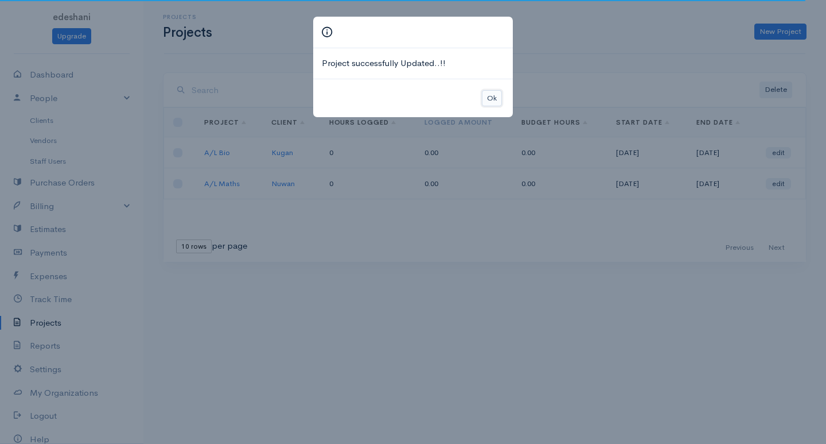
click at [493, 95] on button "Ok" at bounding box center [492, 98] width 20 height 17
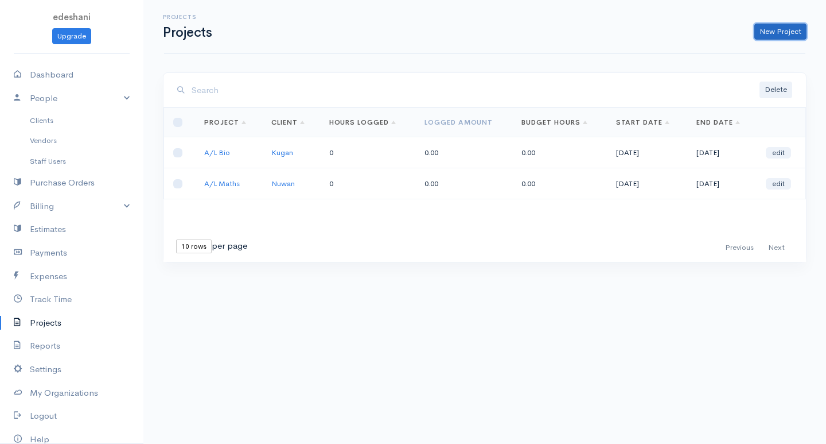
click at [788, 36] on link "New Project" at bounding box center [780, 32] width 52 height 17
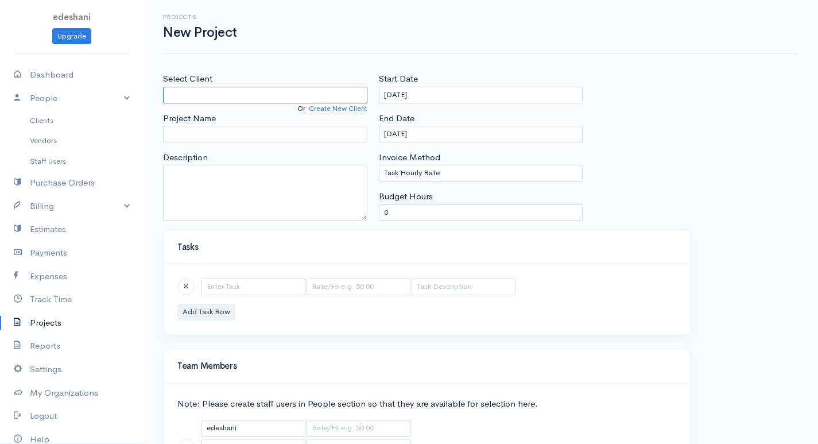
click at [252, 92] on input "Select Client" at bounding box center [265, 95] width 204 height 17
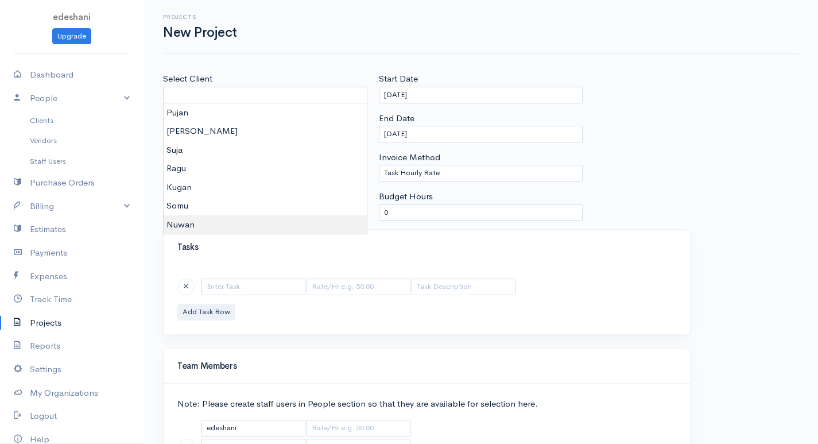
type input "Nuwan"
click at [228, 225] on body "edeshani Upgrade Dashboard People Clients Vendors Staff Users Purchase Orders B…" at bounding box center [409, 265] width 818 height 530
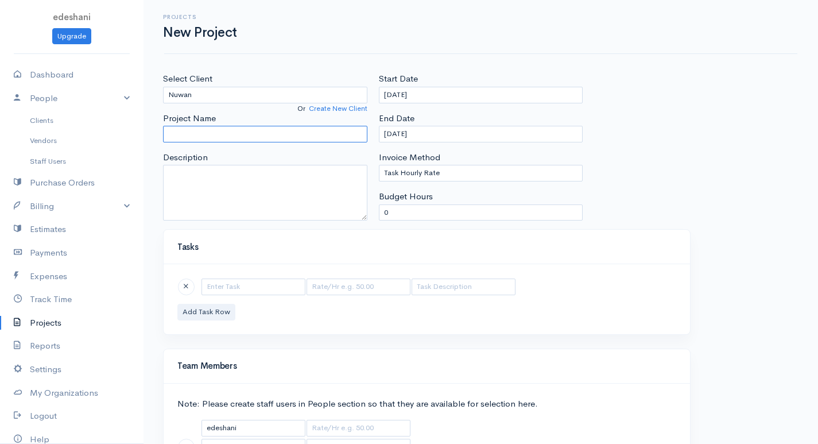
click at [255, 134] on input "Project Name" at bounding box center [265, 134] width 204 height 17
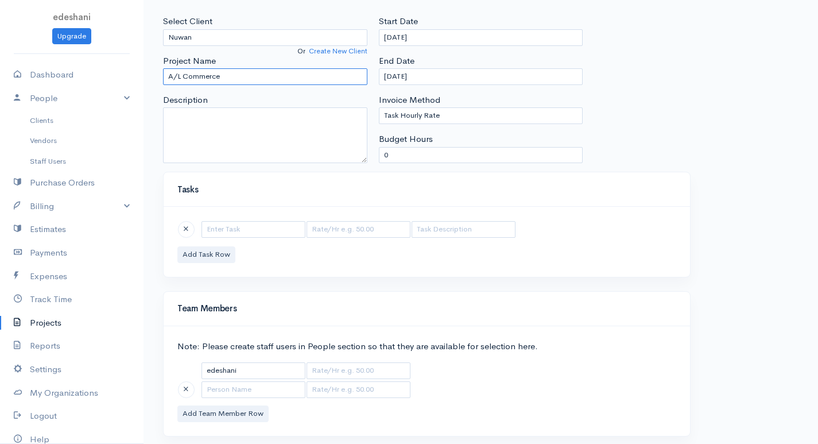
scroll to position [87, 0]
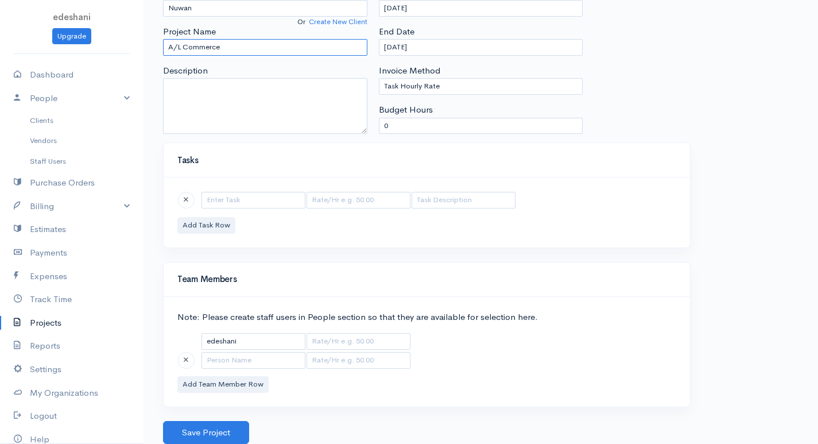
type input "A/L Commerce"
click at [239, 204] on input "text" at bounding box center [253, 200] width 104 height 17
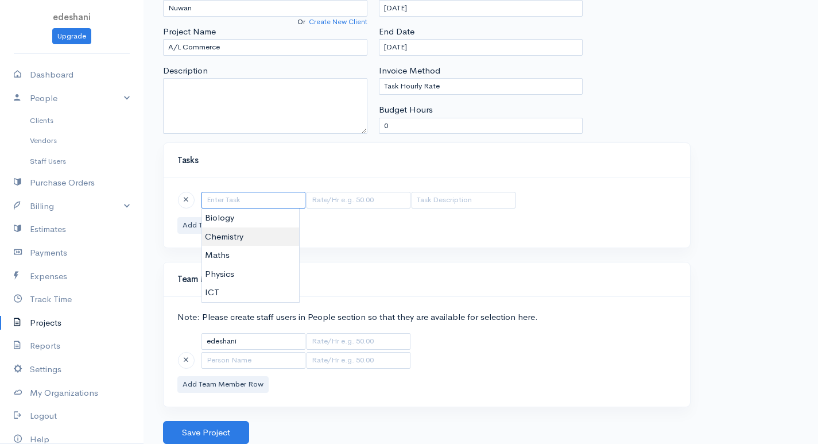
type input "a"
type input "Accounting"
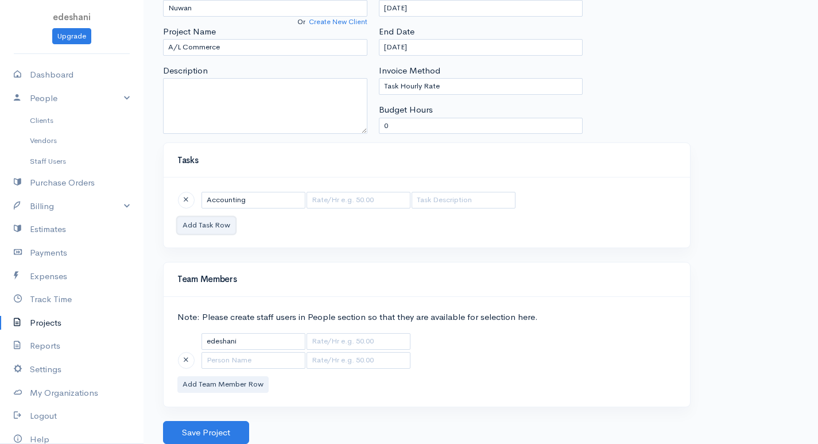
click at [233, 219] on button "Add Task Row" at bounding box center [206, 225] width 58 height 17
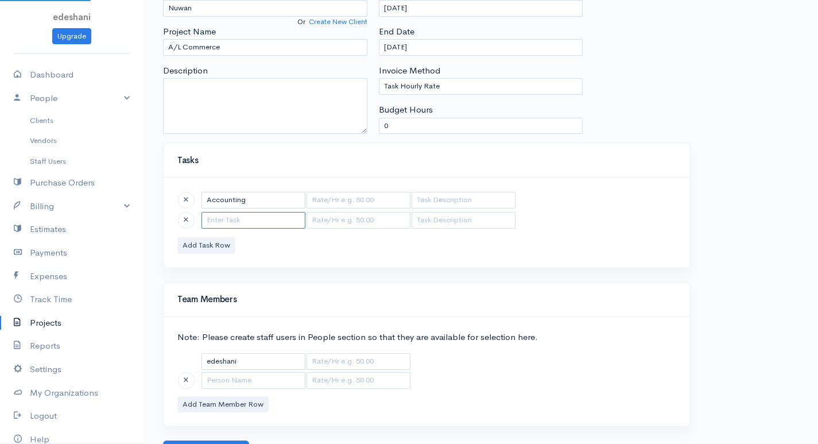
click at [277, 224] on input "text" at bounding box center [253, 220] width 104 height 17
type input "Economies"
click at [239, 243] on div "Accounting Economies Add Task Row" at bounding box center [427, 222] width 526 height 90
click at [224, 247] on button "Add Task Row" at bounding box center [206, 245] width 58 height 17
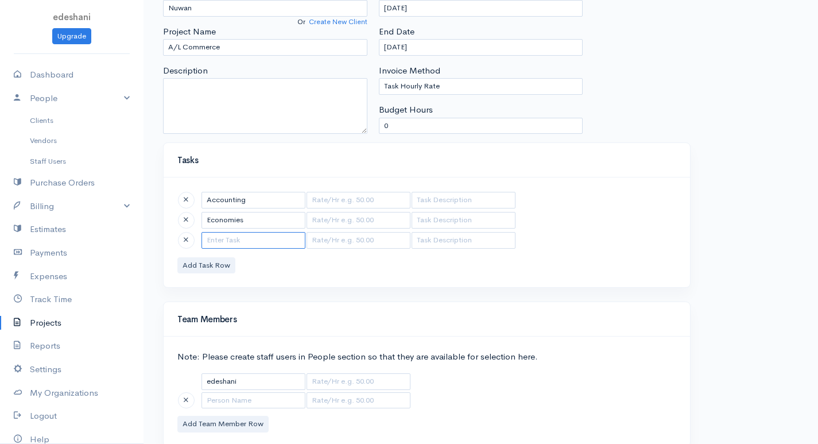
click at [231, 242] on input "text" at bounding box center [253, 240] width 104 height 17
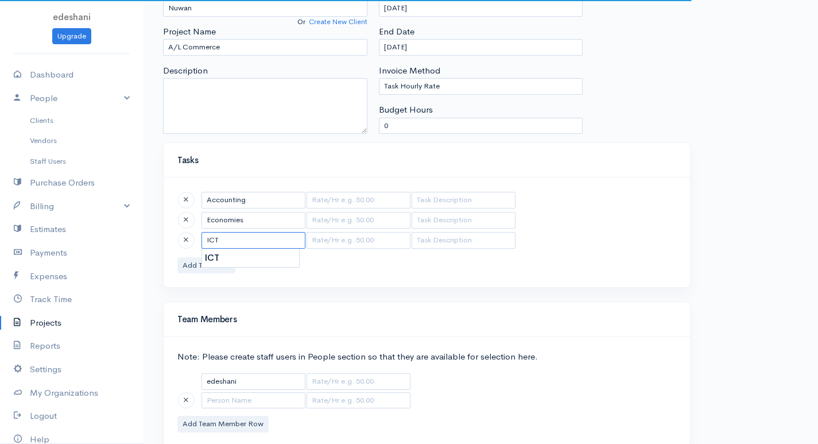
type input "ICT"
click at [359, 193] on input "text" at bounding box center [358, 200] width 104 height 17
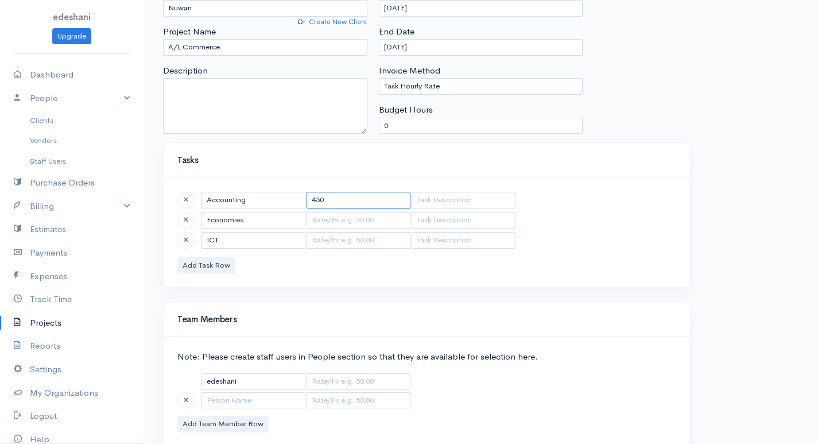
type input "450"
click at [379, 220] on input "text" at bounding box center [358, 220] width 104 height 17
type input "250"
click at [361, 252] on div "Accounting 450 Economies 250 ICT Add Task Row" at bounding box center [427, 232] width 526 height 110
click at [365, 234] on input "text" at bounding box center [358, 240] width 104 height 17
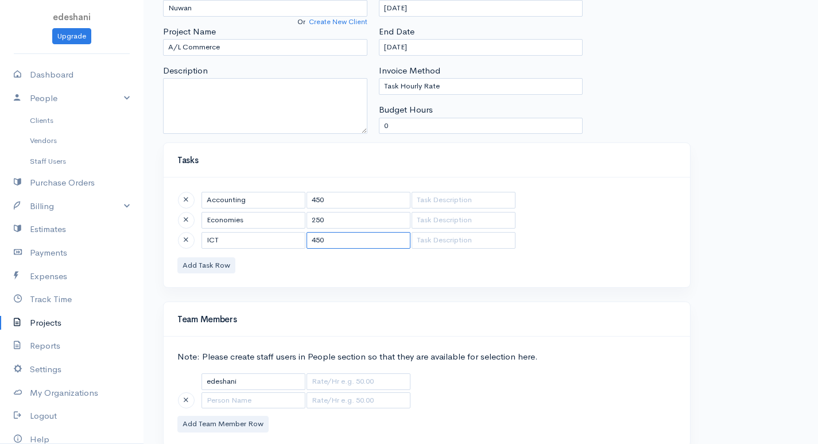
scroll to position [127, 0]
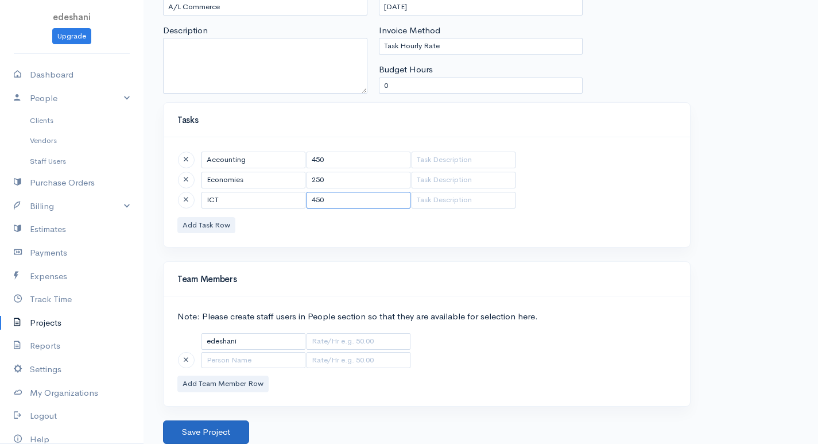
type input "450"
click at [238, 424] on button "Save Project" at bounding box center [206, 432] width 86 height 24
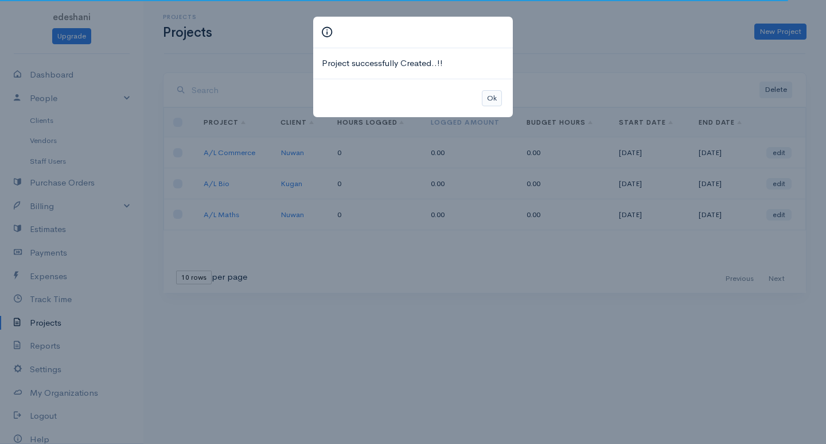
click at [480, 99] on div "Ok" at bounding box center [413, 98] width 200 height 39
click at [490, 97] on button "Ok" at bounding box center [492, 98] width 20 height 17
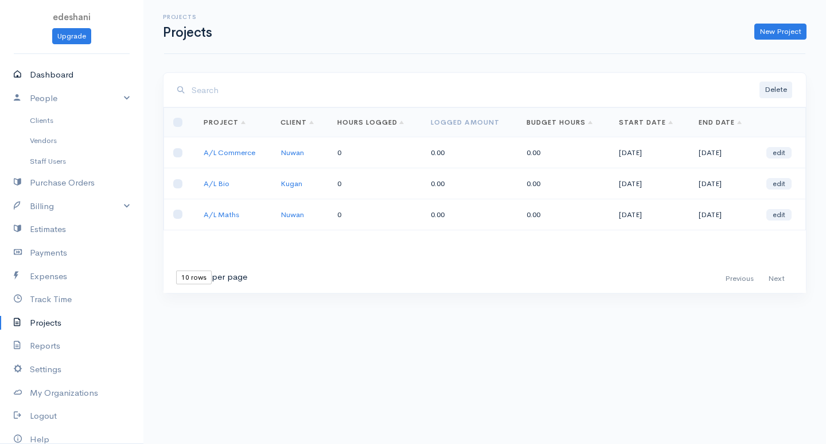
click at [102, 77] on link "Dashboard" at bounding box center [71, 75] width 143 height 24
select select "365"
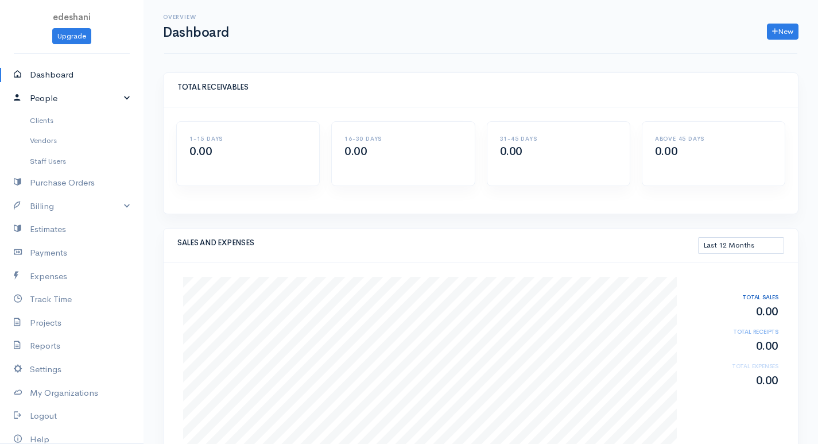
scroll to position [46, 0]
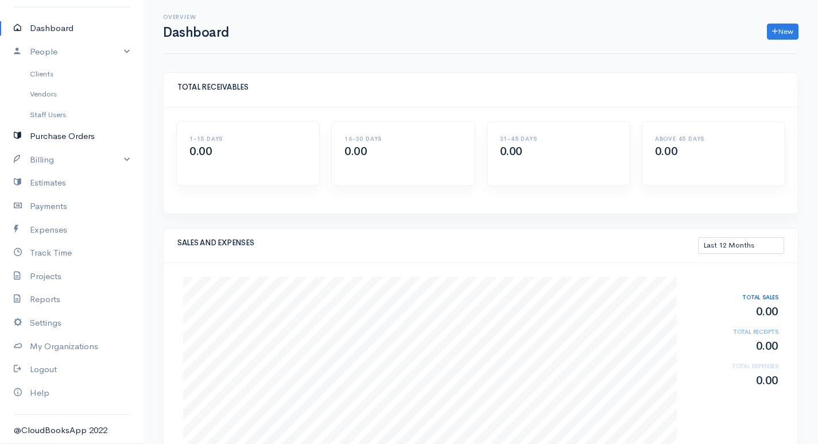
click at [97, 129] on link "Purchase Orders" at bounding box center [71, 137] width 143 height 24
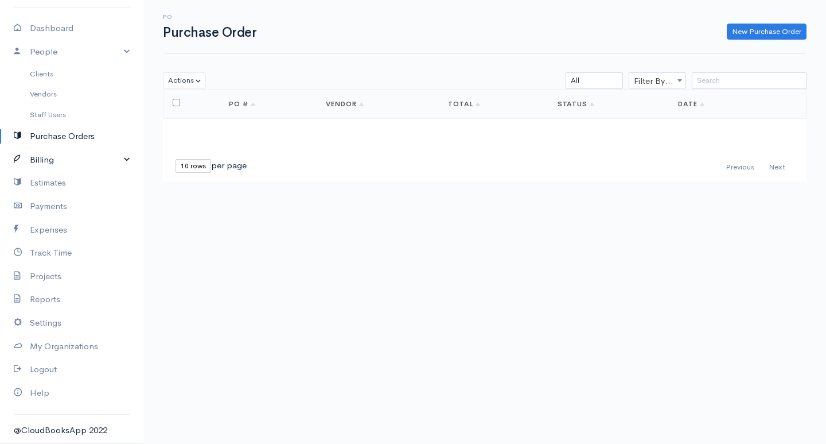
click at [115, 158] on link "Billing" at bounding box center [71, 160] width 143 height 24
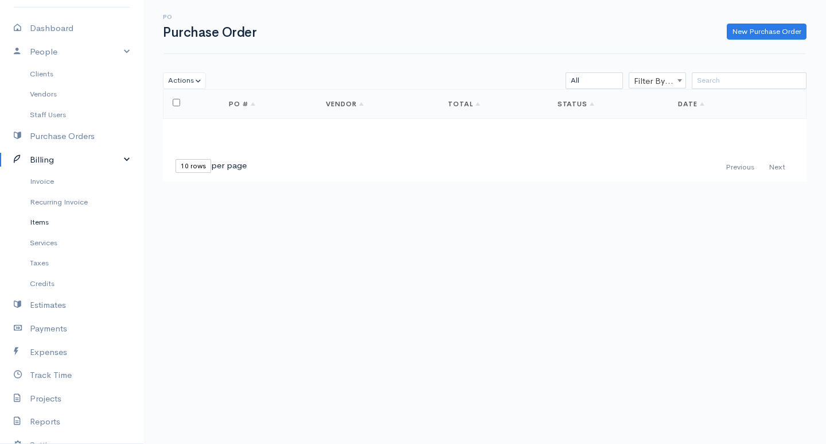
click at [77, 225] on link "Items" at bounding box center [71, 222] width 143 height 21
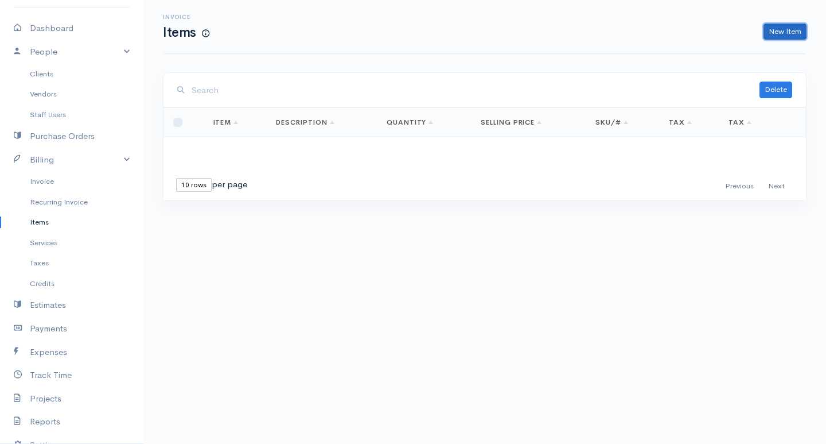
click at [773, 34] on link "New Item" at bounding box center [785, 32] width 43 height 17
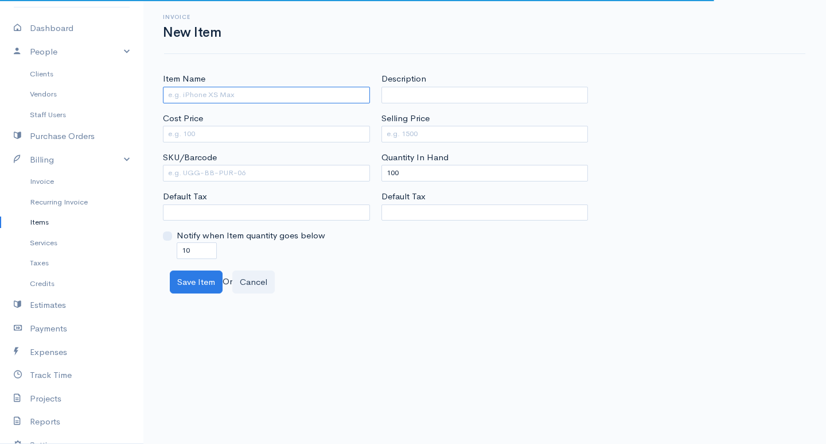
click at [256, 96] on input "Item Name" at bounding box center [266, 95] width 207 height 17
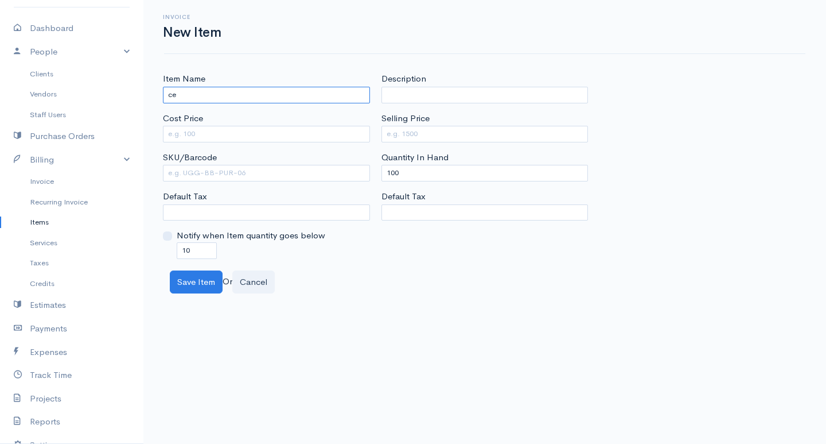
type input "c"
type input "Cement"
click at [311, 136] on input "Cost Price" at bounding box center [266, 134] width 207 height 17
click at [483, 138] on input "Selling Price" at bounding box center [485, 134] width 207 height 17
click at [269, 128] on input "2500" at bounding box center [266, 134] width 207 height 17
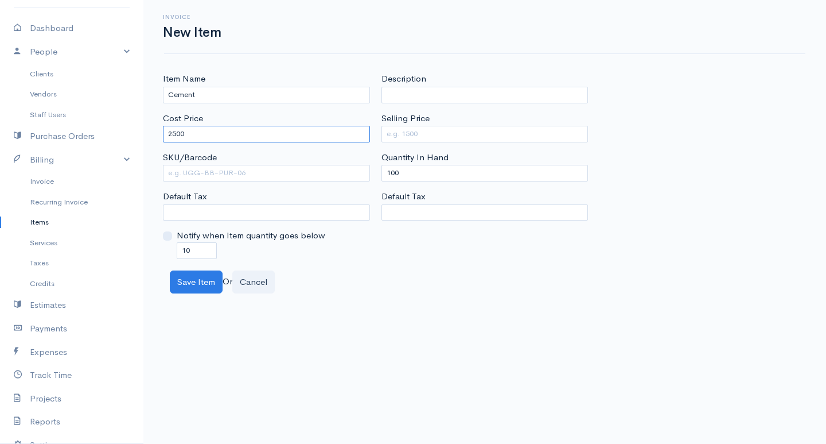
click at [267, 134] on input "2500" at bounding box center [266, 134] width 207 height 17
type input "2"
click at [259, 134] on input "Cost Price" at bounding box center [266, 134] width 207 height 17
click at [442, 139] on input "Selling Price" at bounding box center [485, 134] width 207 height 17
click at [234, 131] on input "Cost Price" at bounding box center [266, 134] width 207 height 17
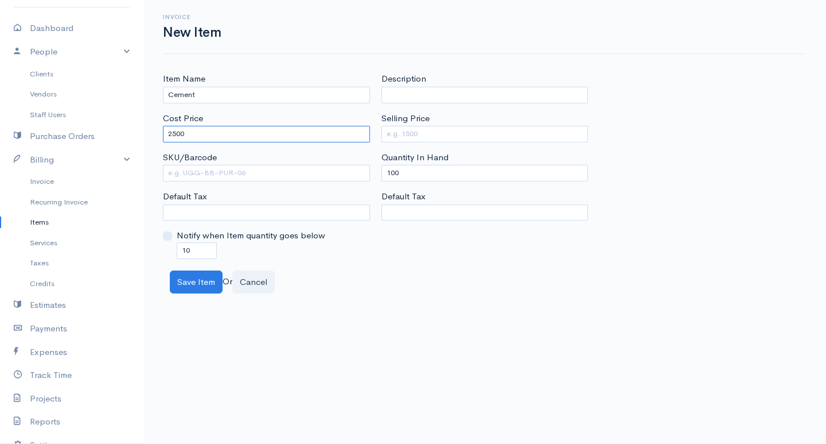
type input "2500"
click at [411, 131] on input "Selling Price" at bounding box center [485, 134] width 207 height 17
click at [413, 138] on input "Selling Price" at bounding box center [485, 134] width 207 height 17
type input "4250"
click at [213, 283] on button "Save Item" at bounding box center [196, 282] width 53 height 24
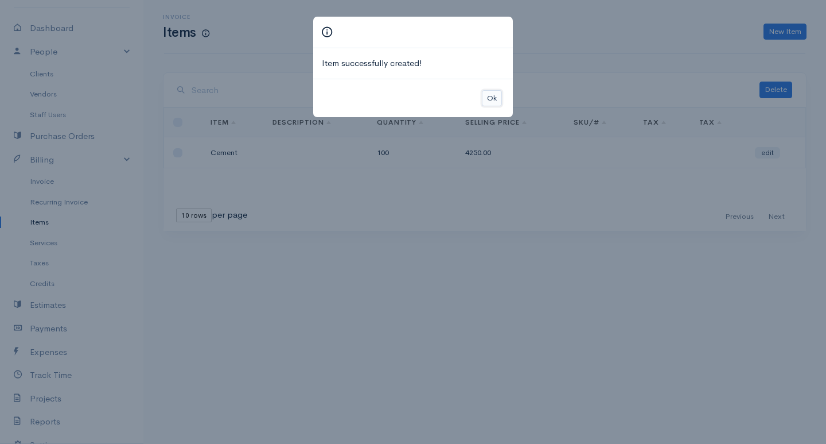
click at [495, 92] on button "Ok" at bounding box center [492, 98] width 20 height 17
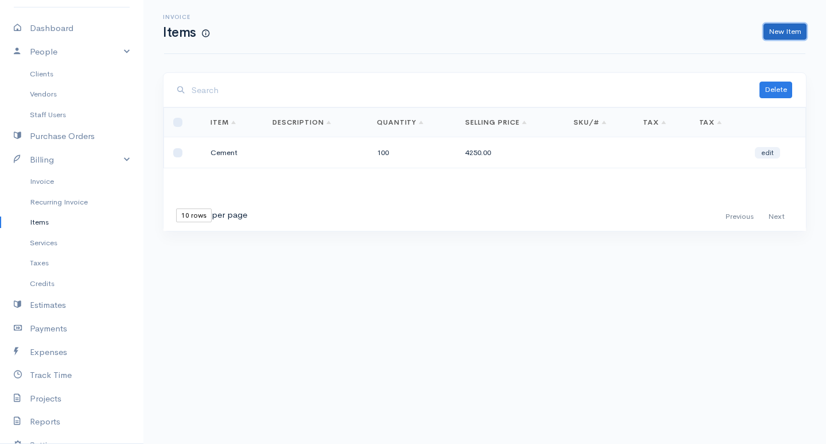
click at [797, 28] on link "New Item" at bounding box center [785, 32] width 43 height 17
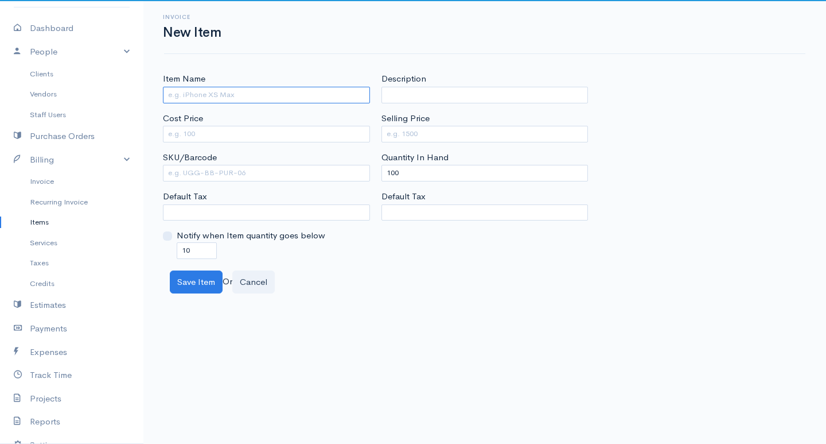
click at [287, 100] on input "Item Name" at bounding box center [266, 95] width 207 height 17
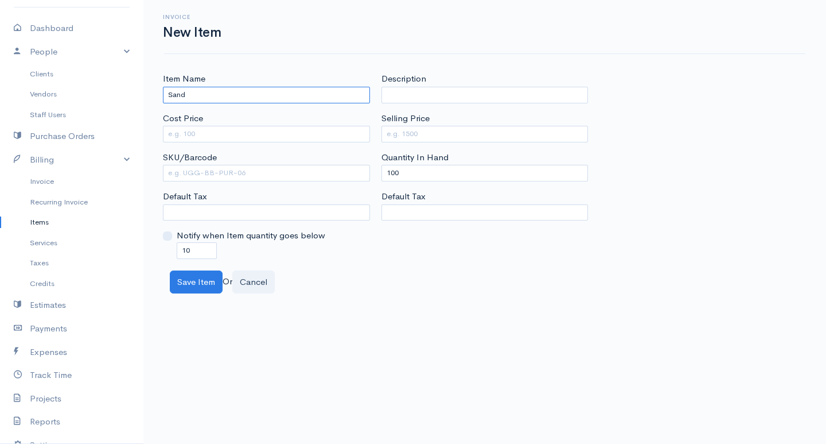
type input "Sand"
click at [246, 126] on input "Cost Price" at bounding box center [266, 134] width 207 height 17
type input "7500"
click at [488, 135] on input "Selling Price" at bounding box center [485, 134] width 207 height 17
type input "12250"
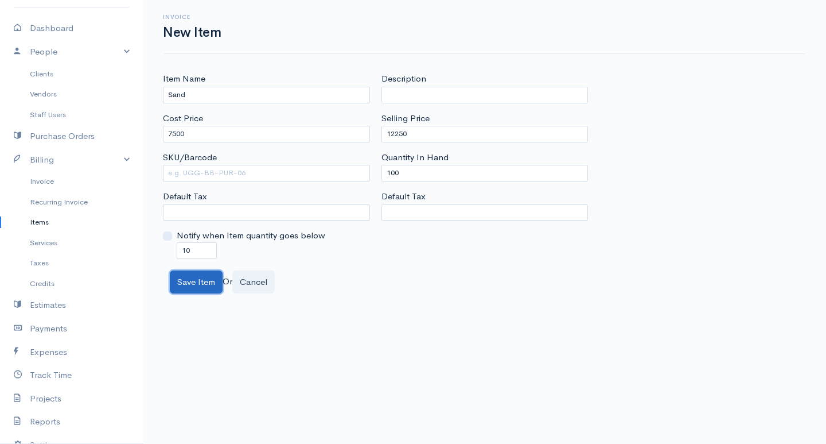
click at [173, 278] on button "Save Item" at bounding box center [196, 282] width 53 height 24
click at [183, 281] on button "Save Item" at bounding box center [196, 282] width 53 height 24
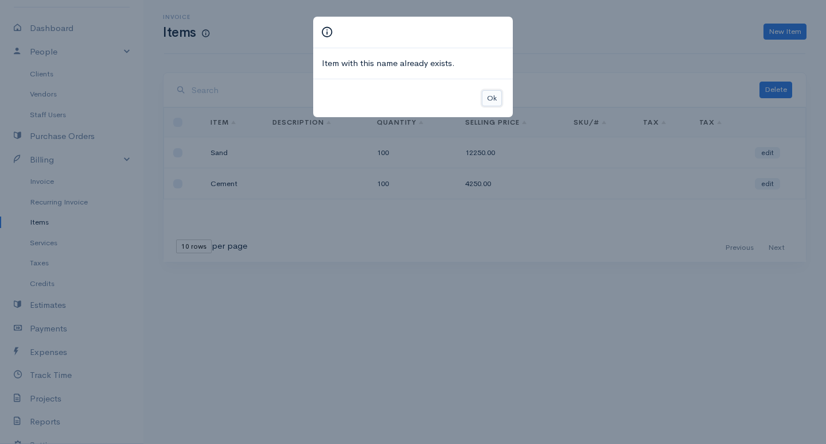
click at [494, 98] on button "Ok" at bounding box center [492, 98] width 20 height 17
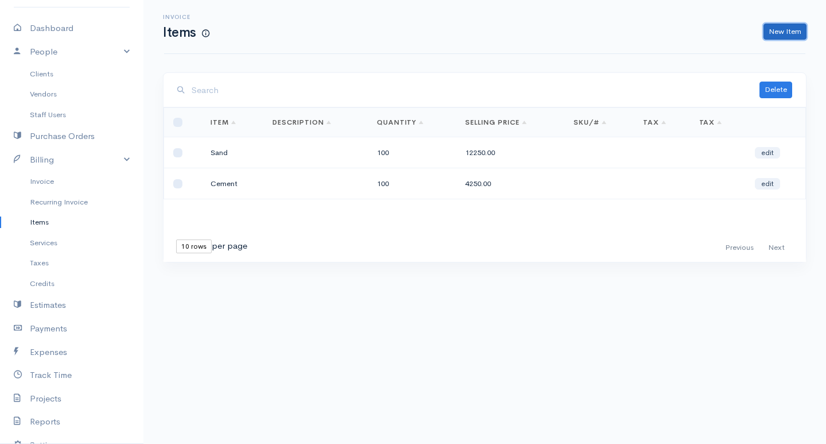
click at [767, 35] on link "New Item" at bounding box center [785, 32] width 43 height 17
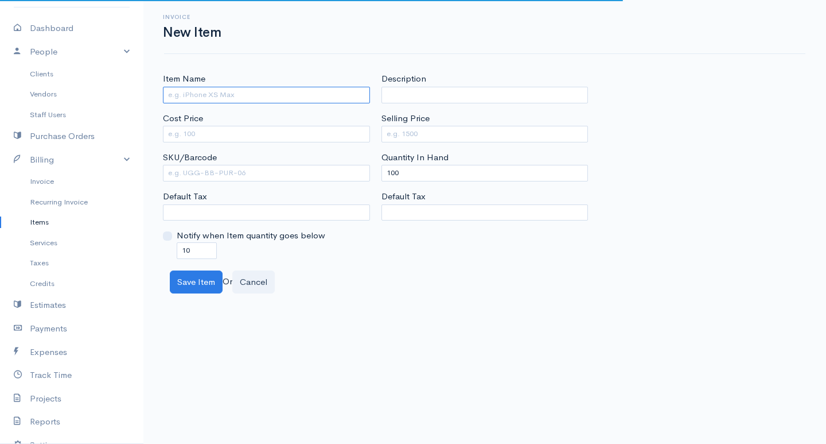
click at [312, 100] on input "Item Name" at bounding box center [266, 95] width 207 height 17
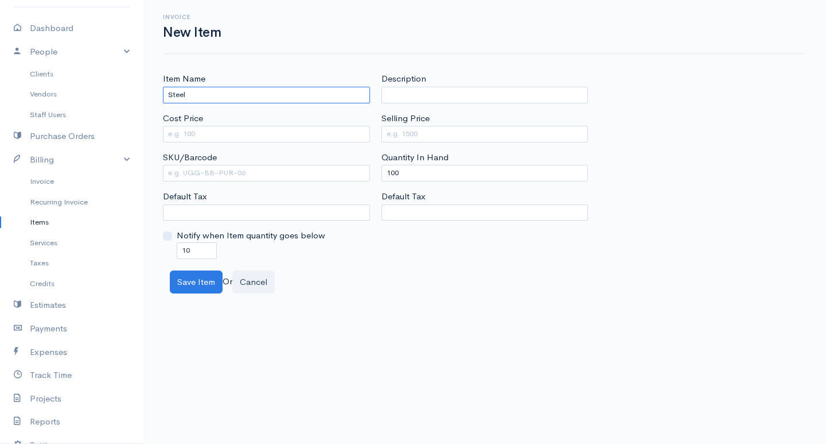
type input "Steel"
click at [323, 138] on input "Cost Price" at bounding box center [266, 134] width 207 height 17
type input "9500"
click at [383, 127] on input "Selling Price" at bounding box center [485, 134] width 207 height 17
type input "16150"
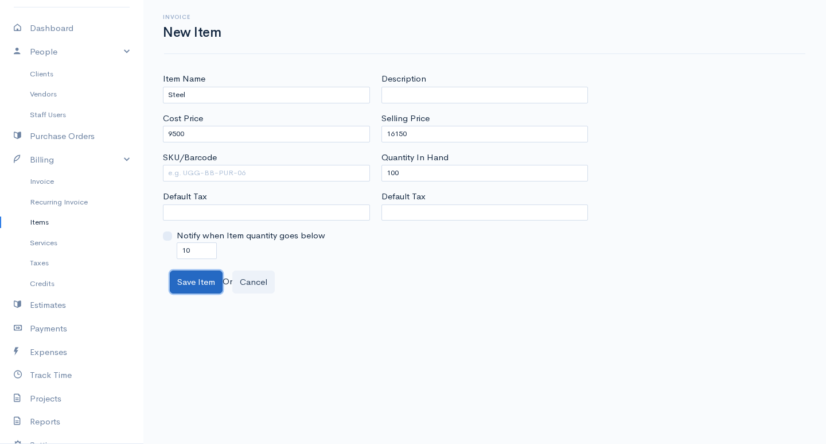
click at [201, 289] on button "Save Item" at bounding box center [196, 282] width 53 height 24
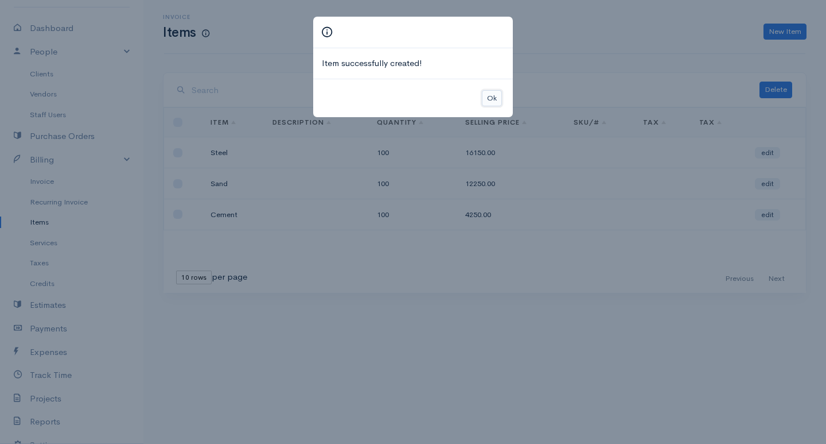
click at [489, 95] on button "Ok" at bounding box center [492, 98] width 20 height 17
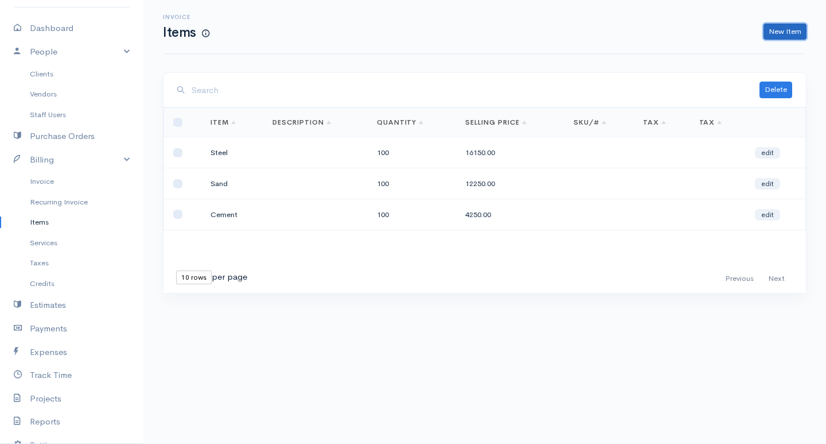
click at [776, 29] on link "New Item" at bounding box center [785, 32] width 43 height 17
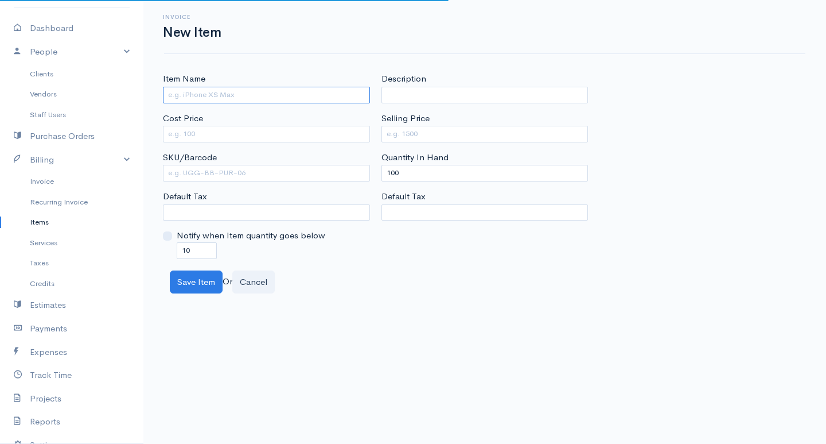
click at [231, 94] on input "Item Name" at bounding box center [266, 95] width 207 height 17
type input "Concrete"
click at [223, 139] on input "Cost Price" at bounding box center [266, 134] width 207 height 17
type input "15000"
click at [405, 132] on input "Selling Price" at bounding box center [485, 134] width 207 height 17
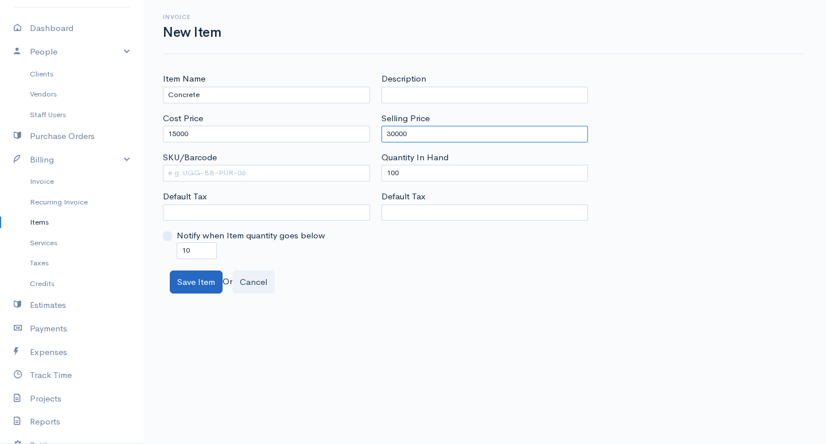
type input "30000"
click at [192, 283] on button "Save Item" at bounding box center [196, 282] width 53 height 24
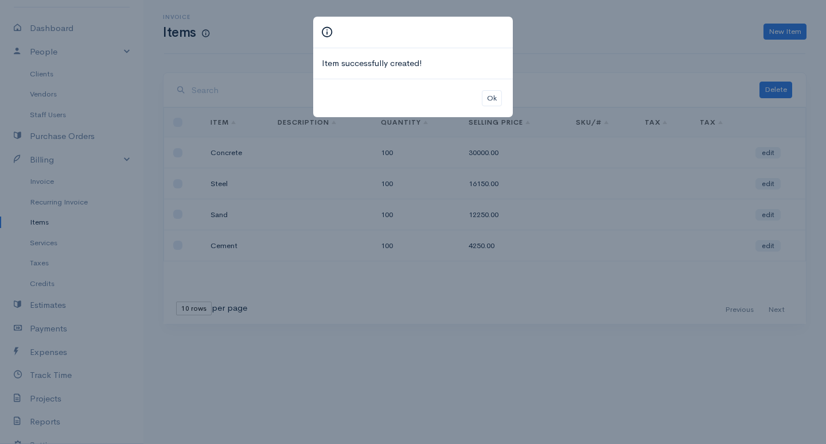
click at [494, 107] on div "Ok" at bounding box center [413, 98] width 200 height 39
click at [495, 104] on button "Ok" at bounding box center [492, 98] width 20 height 17
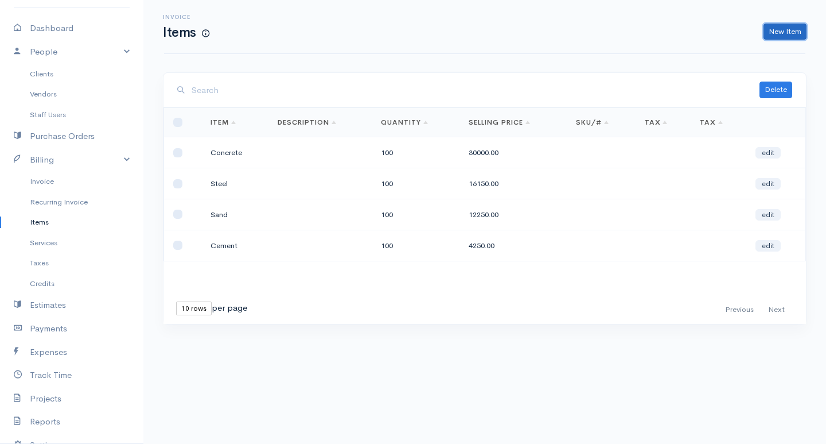
click at [765, 30] on link "New Item" at bounding box center [785, 32] width 43 height 17
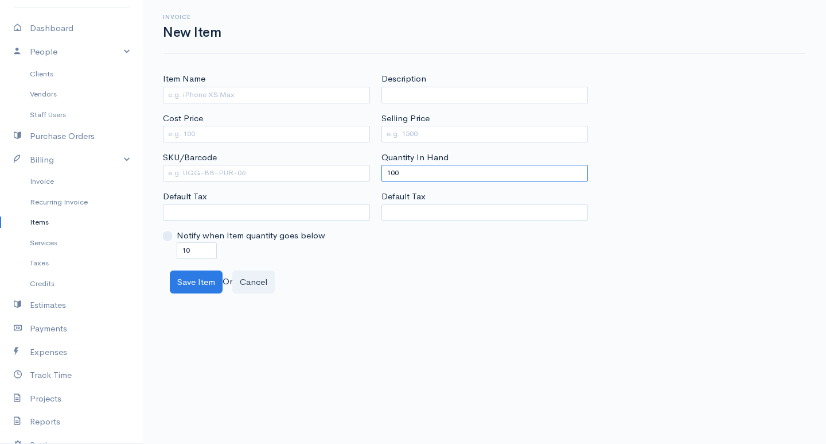
click at [395, 170] on input "100" at bounding box center [485, 173] width 207 height 17
type input "0"
click at [267, 91] on input "Item Name" at bounding box center [266, 95] width 207 height 17
type input "Structural Steel"
click at [254, 133] on input "Cost Price" at bounding box center [266, 134] width 207 height 17
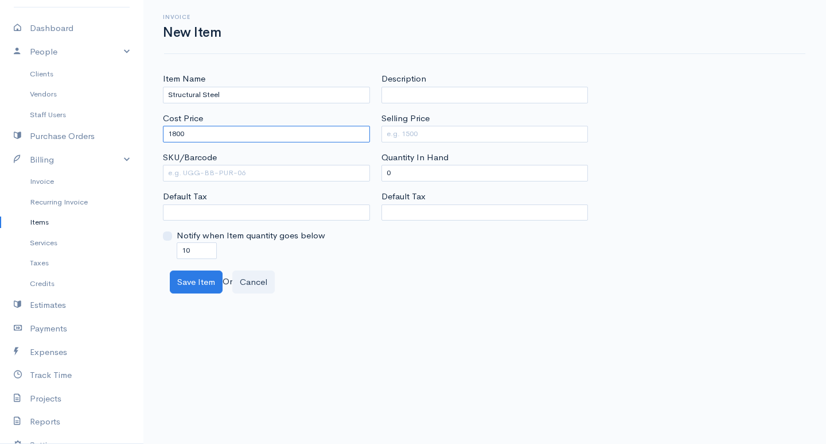
type input "1800"
click at [402, 135] on input "Selling Price" at bounding box center [485, 134] width 207 height 17
type input "2700"
click at [197, 281] on button "Save Item" at bounding box center [196, 282] width 53 height 24
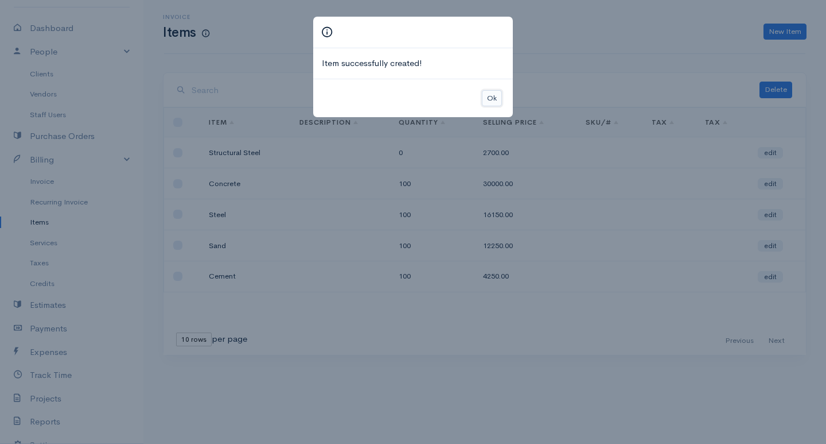
click at [490, 91] on button "Ok" at bounding box center [492, 98] width 20 height 17
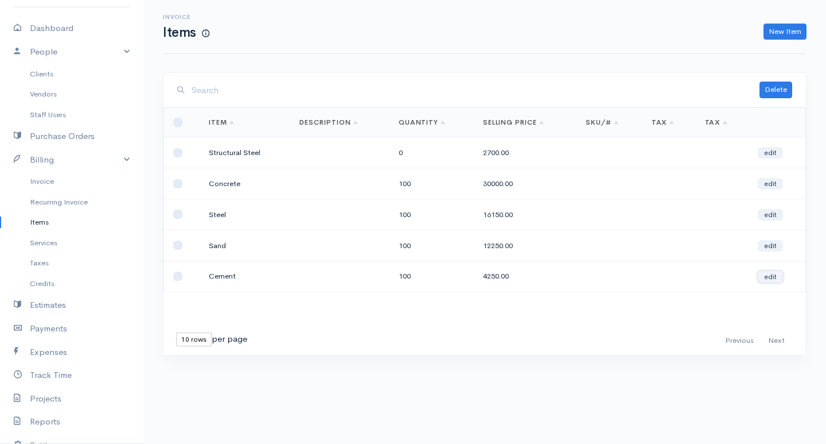
click at [781, 277] on link "edit" at bounding box center [770, 276] width 25 height 11
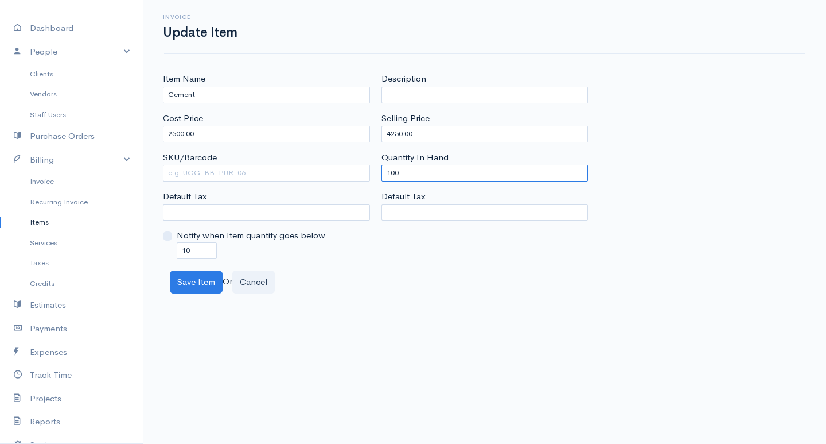
click at [398, 172] on input "100" at bounding box center [485, 173] width 207 height 17
type input "1"
type input "0"
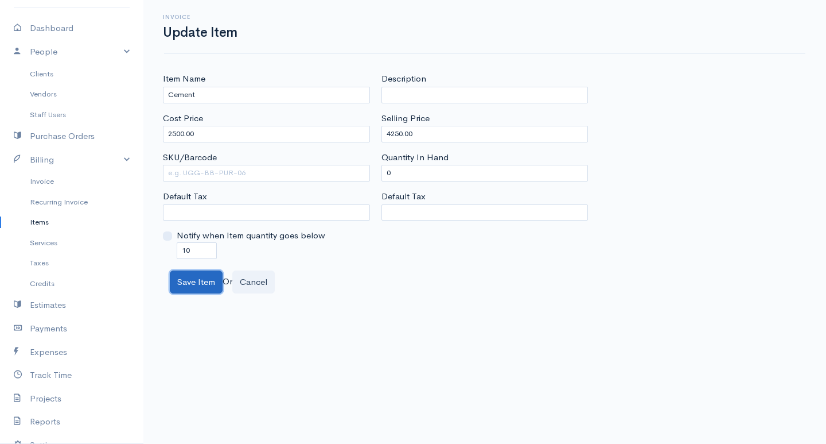
click at [203, 282] on button "Save Item" at bounding box center [196, 282] width 53 height 24
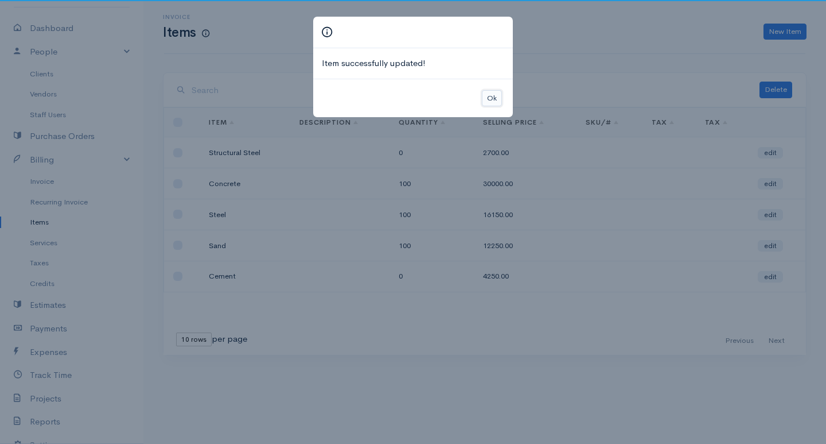
click at [494, 99] on button "Ok" at bounding box center [492, 98] width 20 height 17
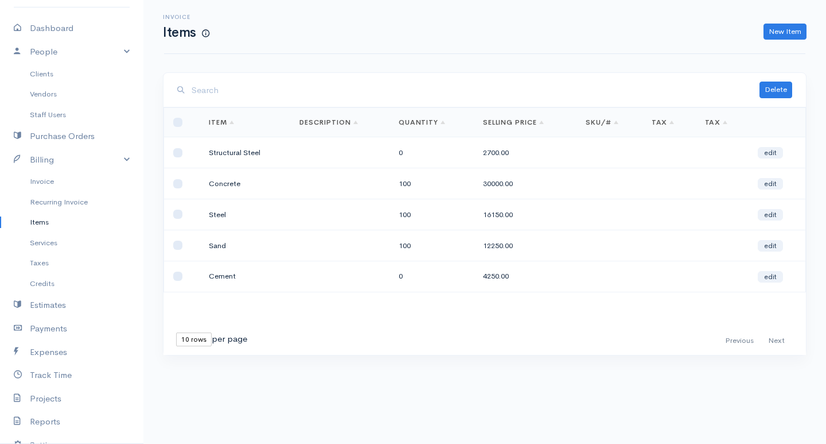
click at [246, 239] on td "Sand" at bounding box center [245, 244] width 91 height 31
click at [771, 248] on link "edit" at bounding box center [770, 245] width 25 height 11
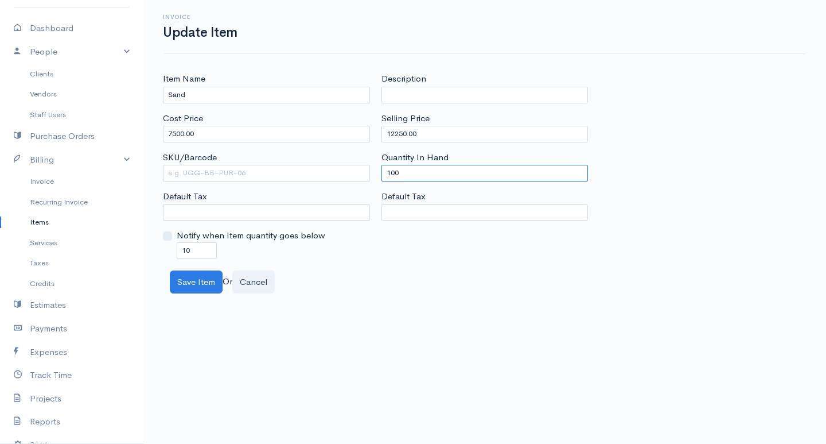
click at [393, 173] on input "100" at bounding box center [485, 173] width 207 height 17
type input "0"
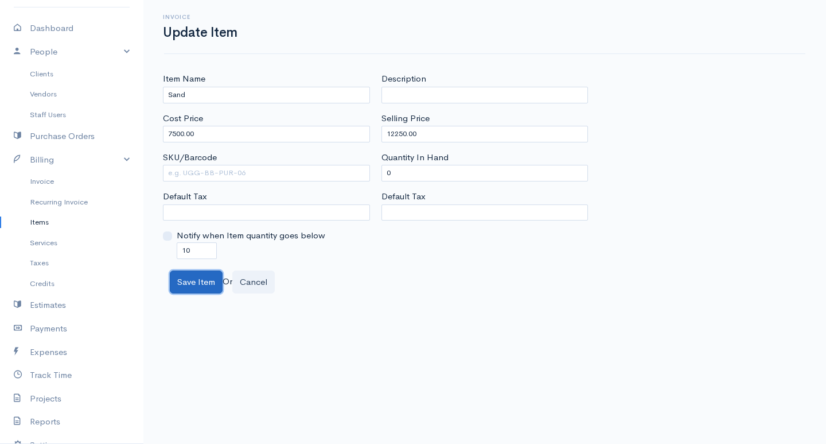
click at [203, 290] on button "Save Item" at bounding box center [196, 282] width 53 height 24
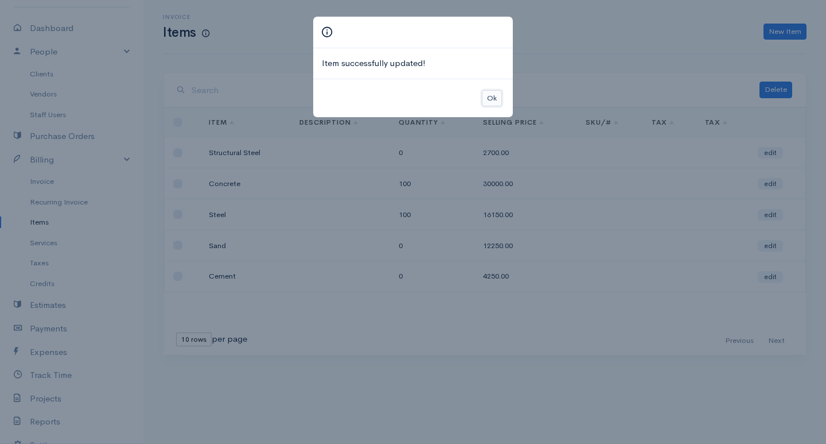
click at [489, 100] on button "Ok" at bounding box center [492, 98] width 20 height 17
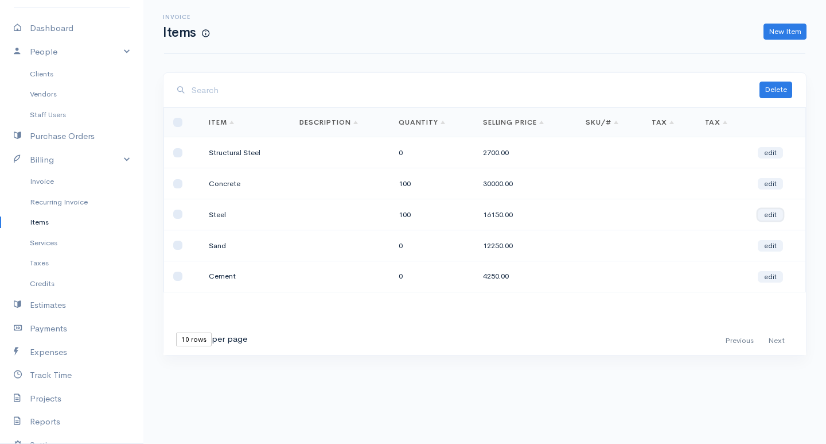
click at [769, 214] on link "edit" at bounding box center [770, 214] width 25 height 11
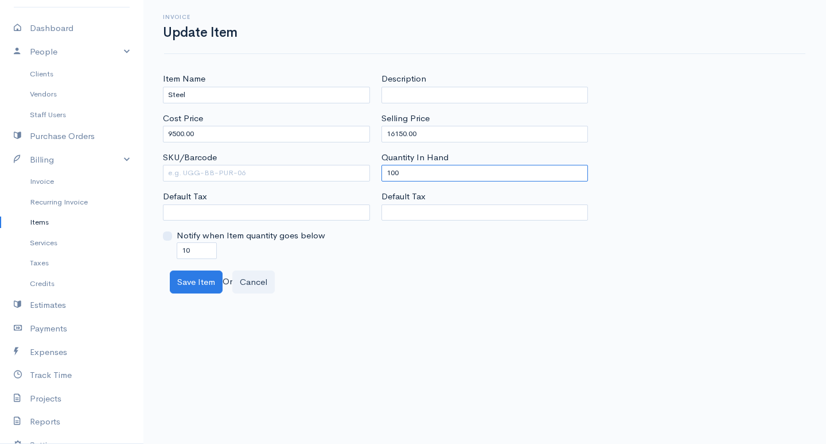
click at [391, 171] on input "100" at bounding box center [485, 173] width 207 height 17
click at [394, 170] on input "100" at bounding box center [485, 173] width 207 height 17
type input "0"
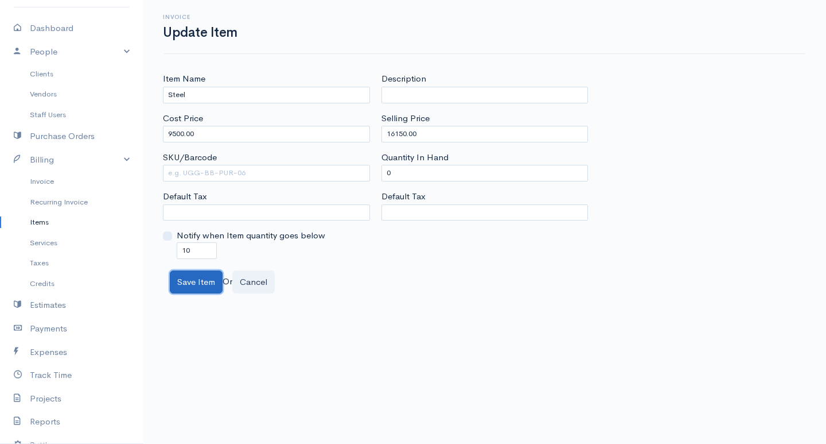
click at [197, 282] on button "Save Item" at bounding box center [196, 282] width 53 height 24
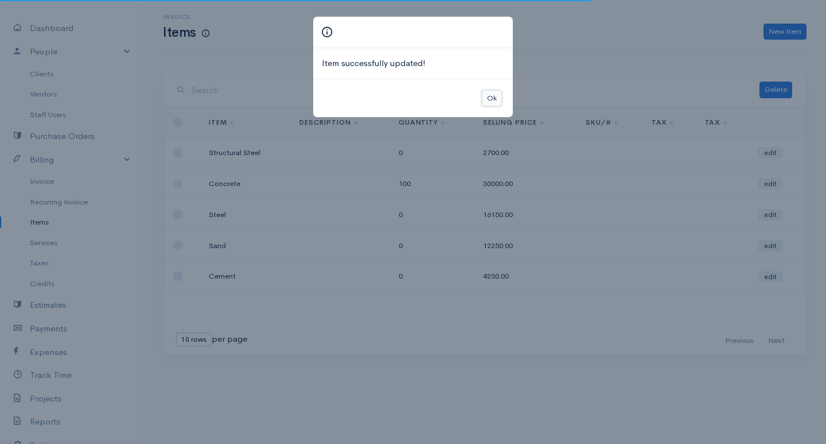
click at [496, 96] on button "Ok" at bounding box center [492, 98] width 20 height 17
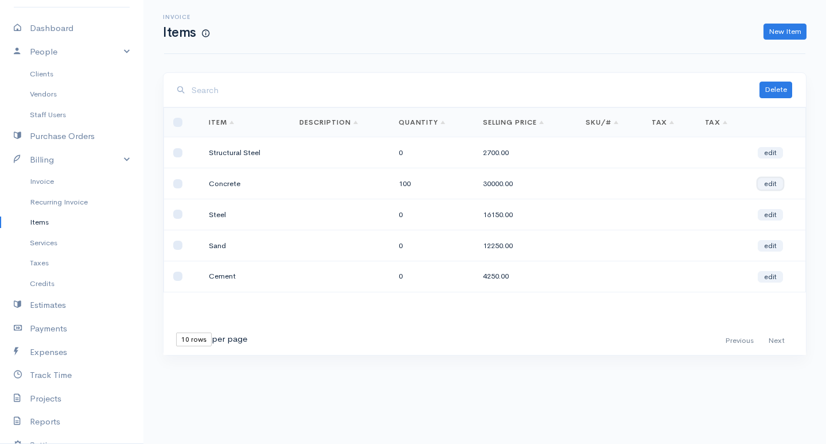
click at [773, 187] on link "edit" at bounding box center [770, 183] width 25 height 11
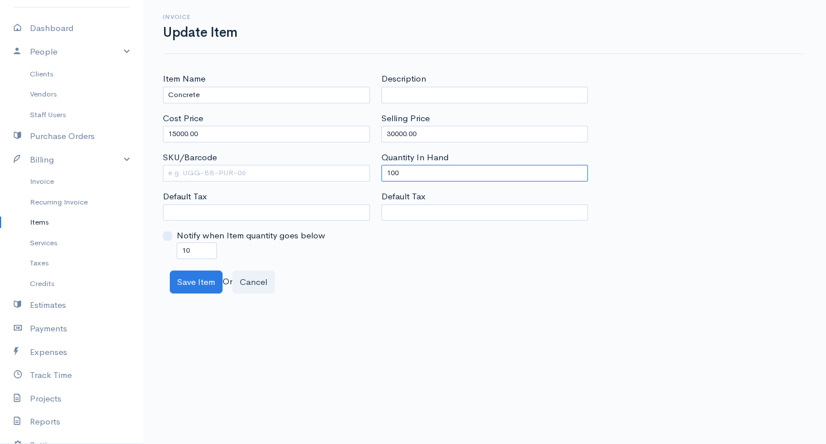
click at [393, 170] on input "100" at bounding box center [485, 173] width 207 height 17
type input "0"
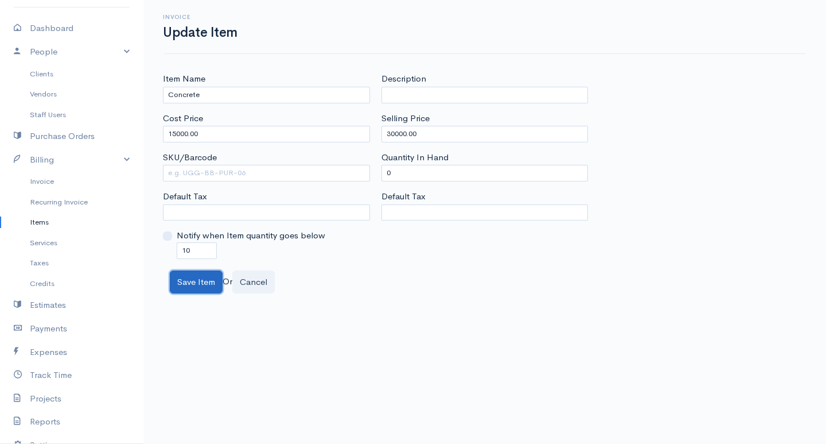
click at [204, 293] on button "Save Item" at bounding box center [196, 282] width 53 height 24
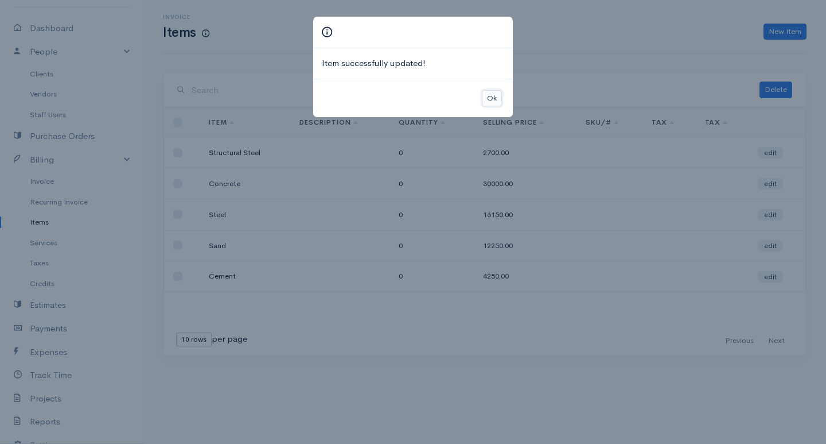
click at [491, 95] on button "Ok" at bounding box center [492, 98] width 20 height 17
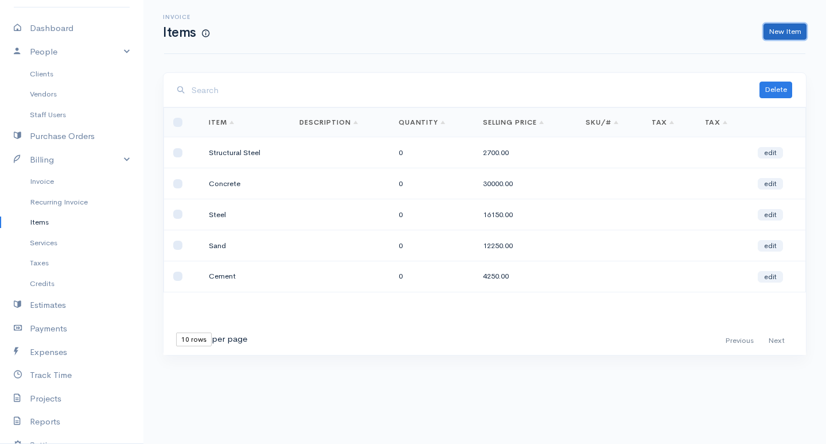
click at [782, 24] on link "New Item" at bounding box center [785, 32] width 43 height 17
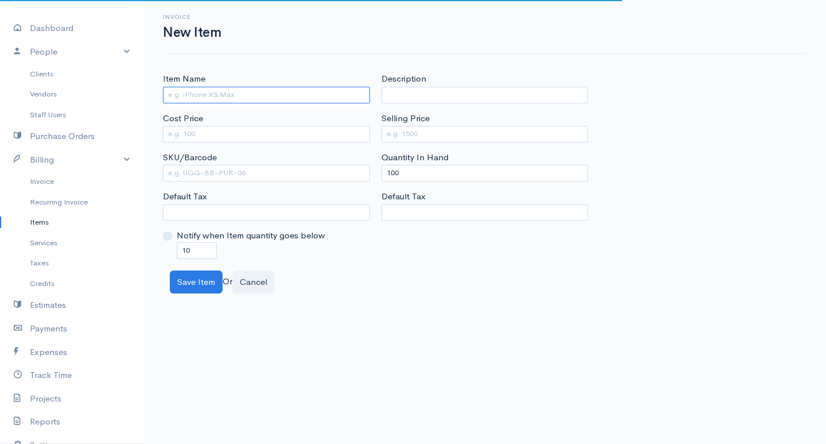
click at [259, 93] on input "Item Name" at bounding box center [266, 95] width 207 height 17
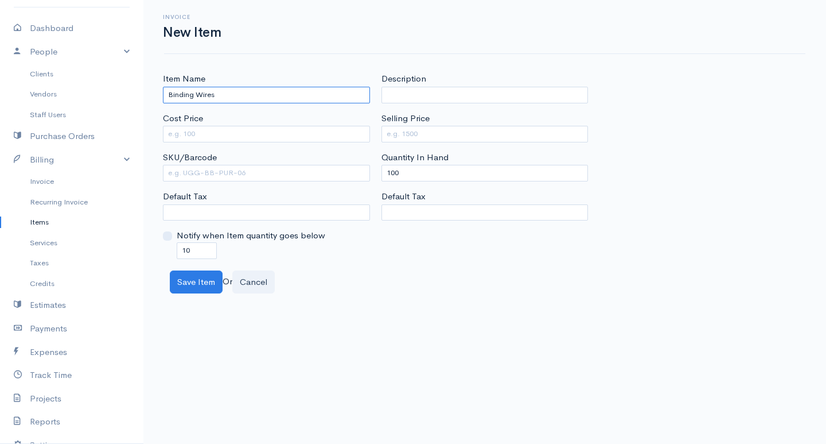
type input "Binding Wires"
click at [293, 130] on input "Cost Price" at bounding box center [266, 134] width 207 height 17
type input "2500"
click at [458, 133] on input "Selling Price" at bounding box center [485, 134] width 207 height 17
type input "5000"
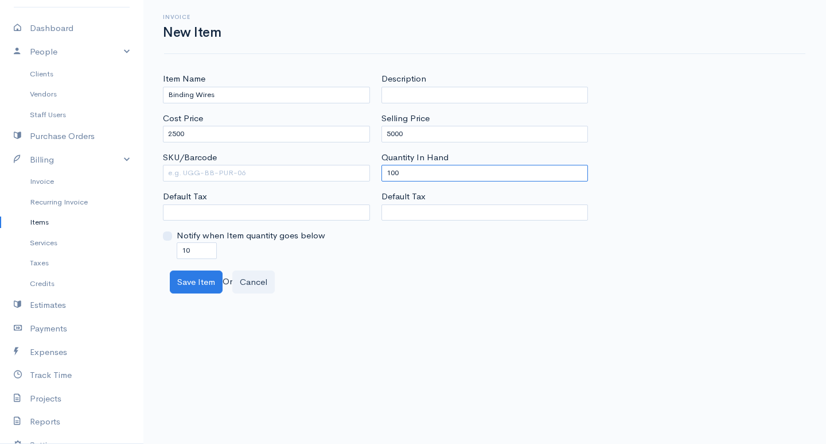
click at [394, 172] on input "100" at bounding box center [485, 173] width 207 height 17
type input "0"
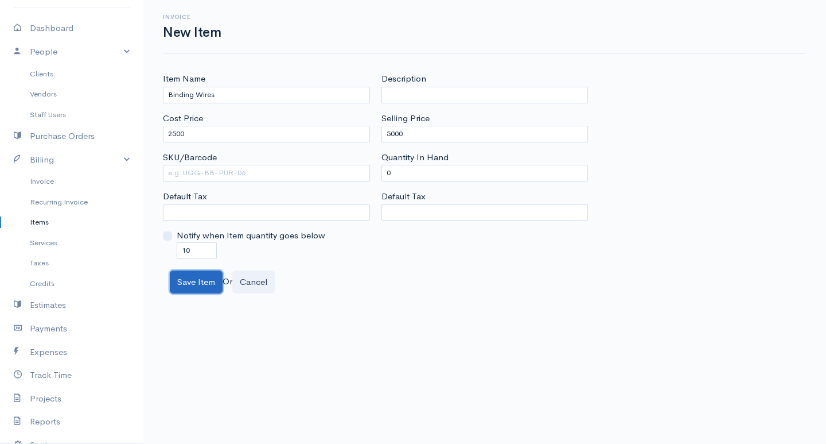
click at [205, 283] on button "Save Item" at bounding box center [196, 282] width 53 height 24
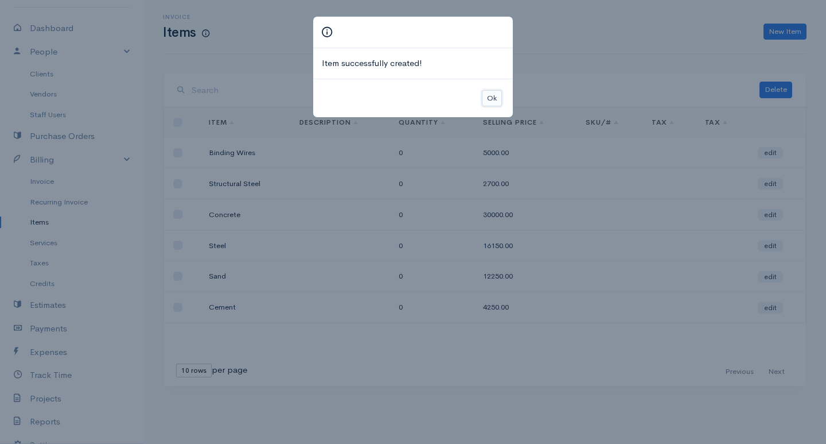
click at [492, 94] on button "Ok" at bounding box center [492, 98] width 20 height 17
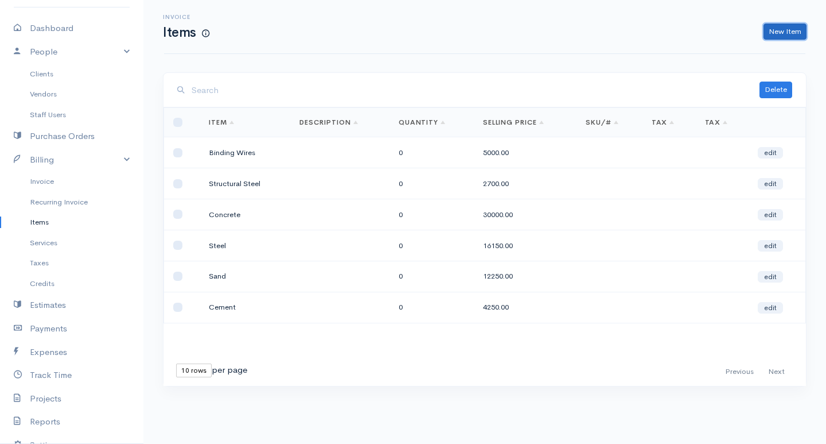
click at [802, 30] on link "New Item" at bounding box center [785, 32] width 43 height 17
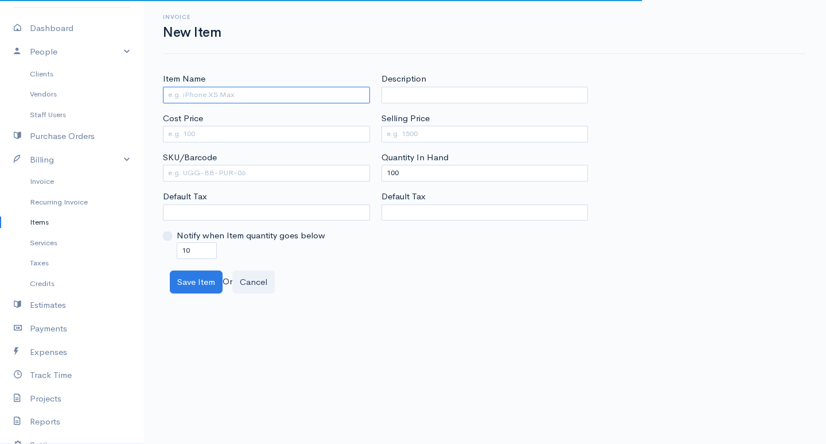
click at [334, 88] on input "Item Name" at bounding box center [266, 95] width 207 height 17
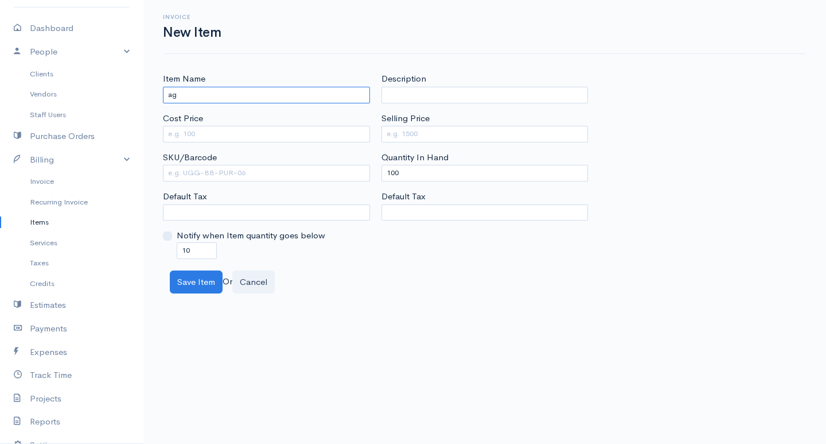
type input "a"
type input "Aggregate"
click at [338, 121] on div "Cost Price" at bounding box center [266, 127] width 207 height 30
click at [338, 133] on input "Cost Price" at bounding box center [266, 134] width 207 height 17
type input "7500"
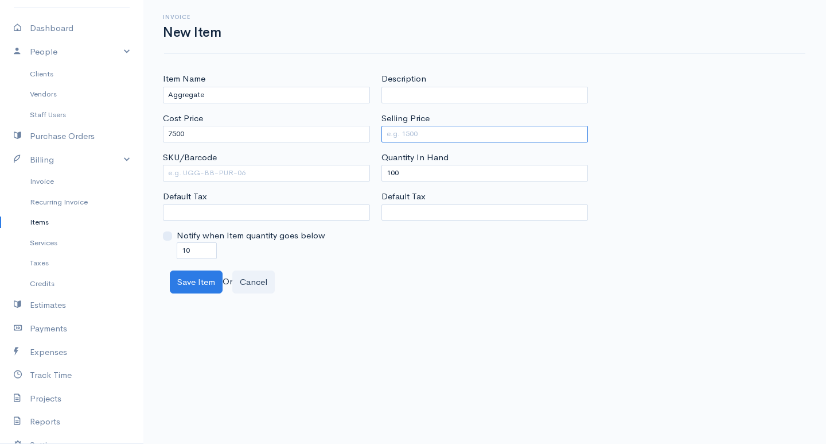
click at [400, 140] on input "Selling Price" at bounding box center [485, 134] width 207 height 17
type input "13500"
click at [197, 276] on button "Save Item" at bounding box center [196, 282] width 53 height 24
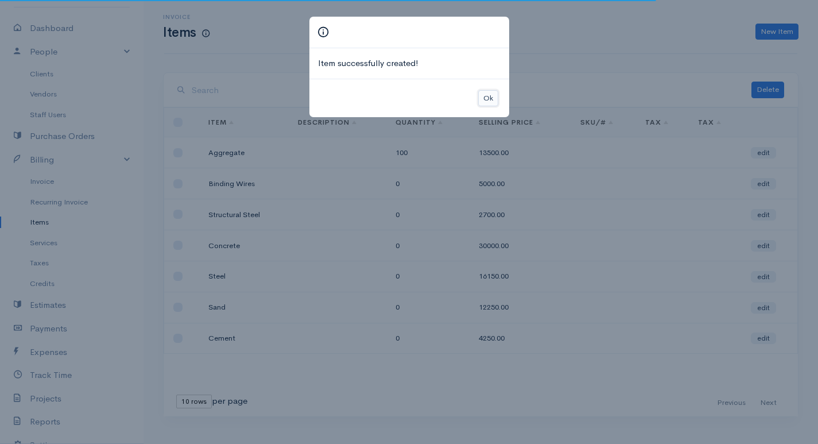
click at [492, 99] on button "Ok" at bounding box center [488, 98] width 20 height 17
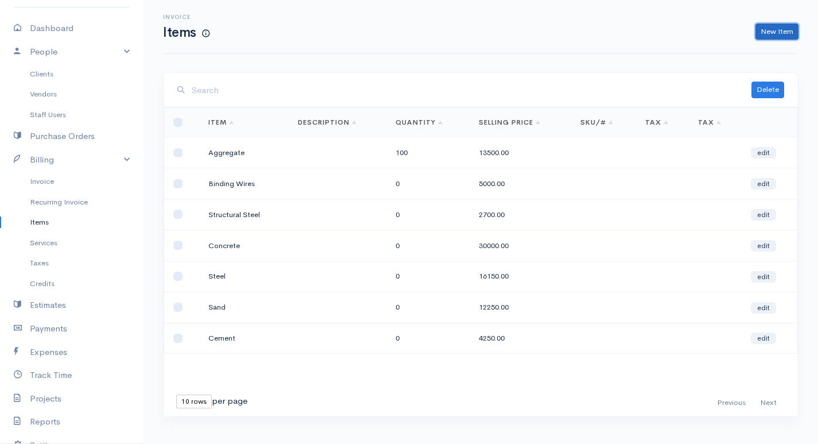
click at [767, 31] on link "New Item" at bounding box center [776, 32] width 43 height 17
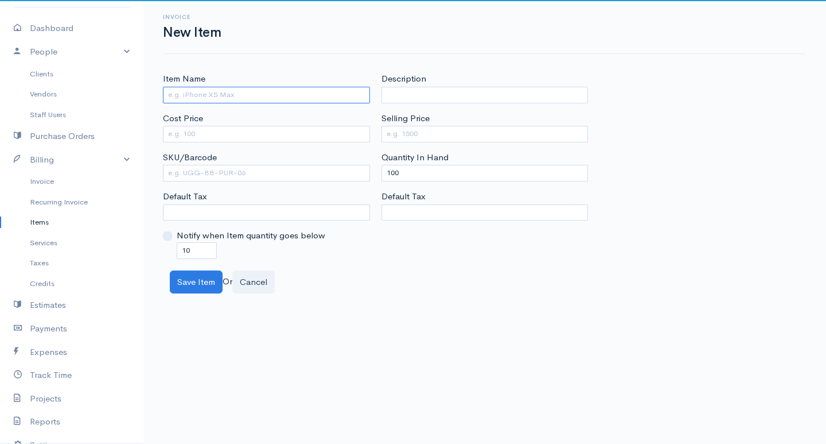
click at [320, 98] on input "Item Name" at bounding box center [266, 95] width 207 height 17
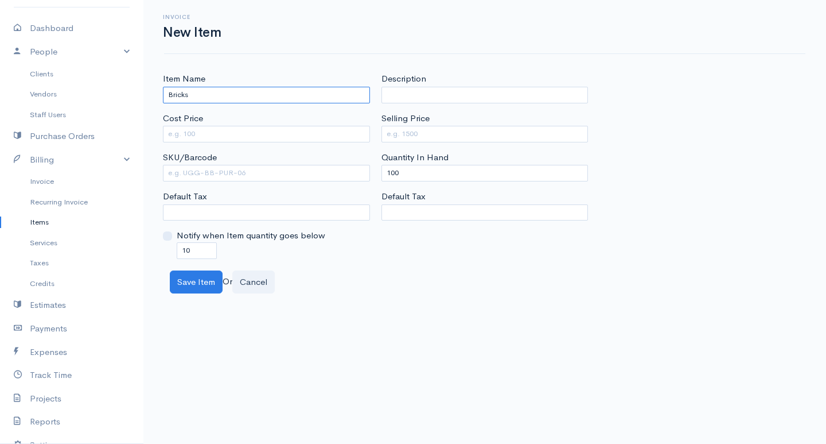
type input "Bricks"
click at [308, 132] on input "Cost Price" at bounding box center [266, 134] width 207 height 17
type input "450"
click at [414, 134] on input "Selling Price" at bounding box center [485, 134] width 207 height 17
type input "1125"
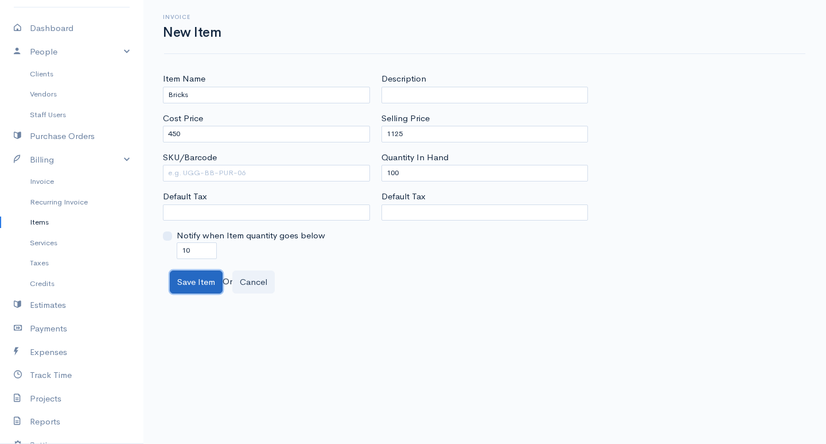
click at [182, 283] on button "Save Item" at bounding box center [196, 282] width 53 height 24
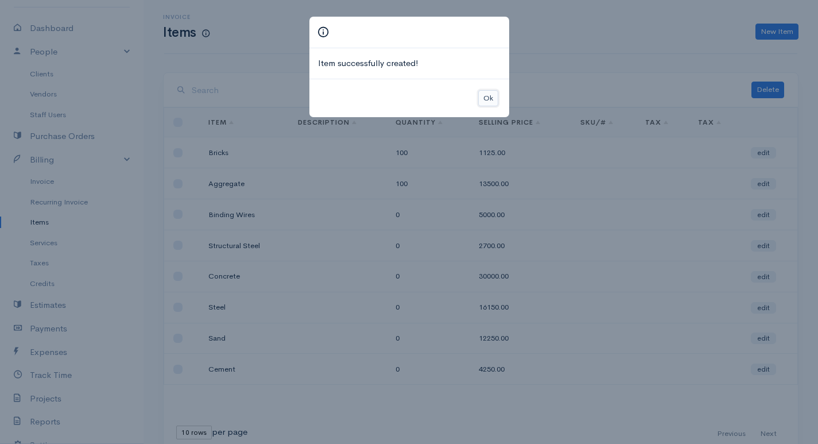
click at [489, 91] on button "Ok" at bounding box center [488, 98] width 20 height 17
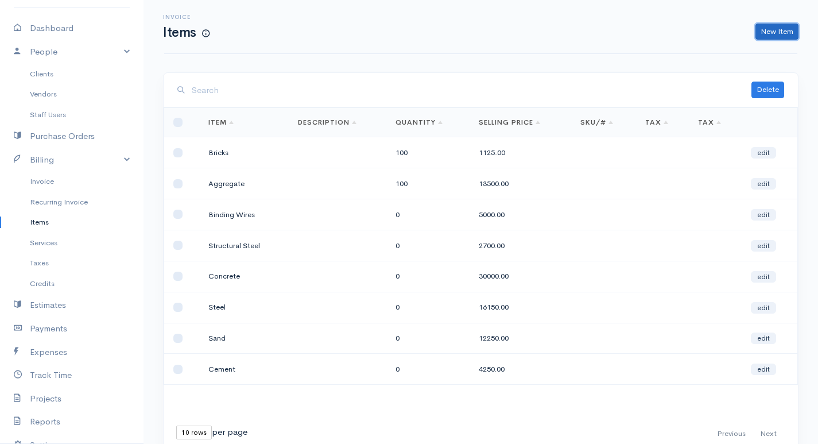
click at [790, 28] on link "New Item" at bounding box center [776, 32] width 43 height 17
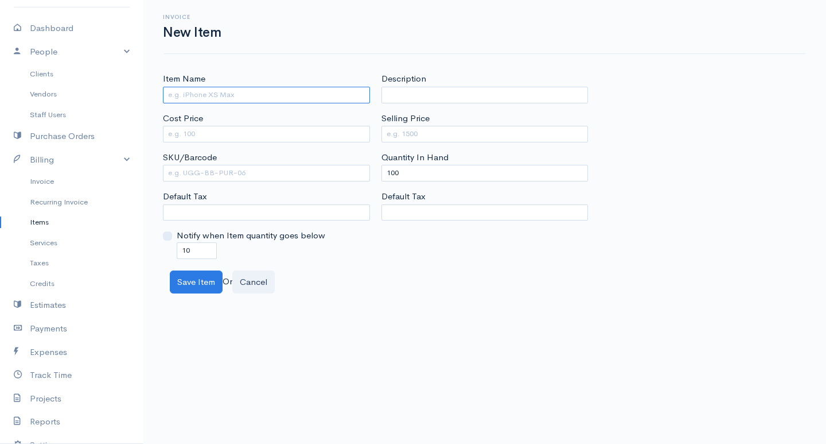
click at [264, 96] on input "Item Name" at bounding box center [266, 95] width 207 height 17
type input "Blocks"
click at [267, 133] on input "Cost Price" at bounding box center [266, 134] width 207 height 17
type input "350"
click at [395, 132] on input "Selling Price" at bounding box center [485, 134] width 207 height 17
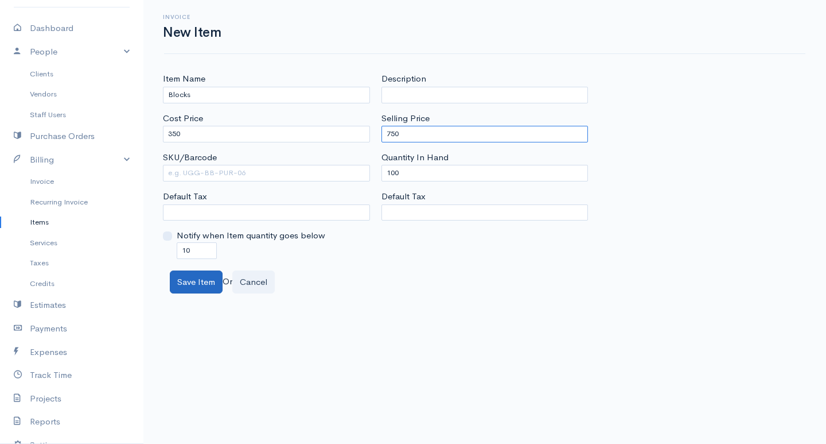
type input "750"
click at [205, 277] on button "Save Item" at bounding box center [196, 282] width 53 height 24
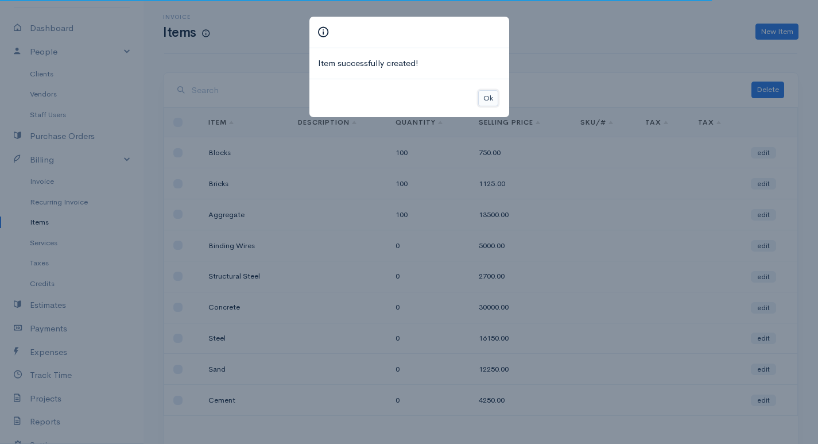
click at [487, 97] on button "Ok" at bounding box center [488, 98] width 20 height 17
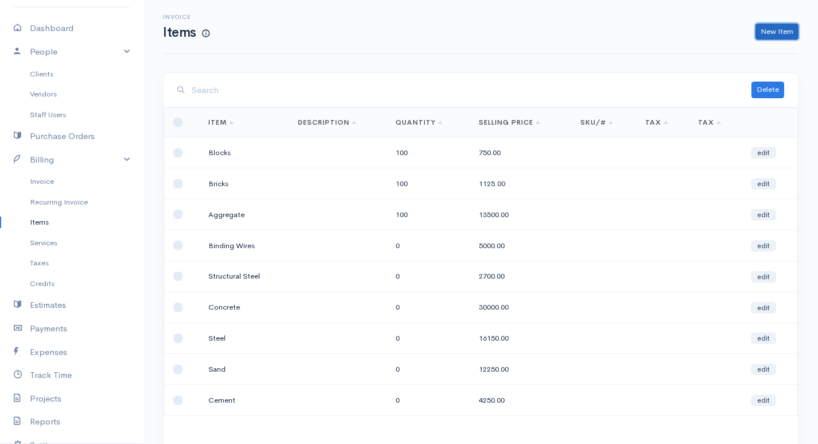
click at [781, 28] on link "New Item" at bounding box center [776, 32] width 43 height 17
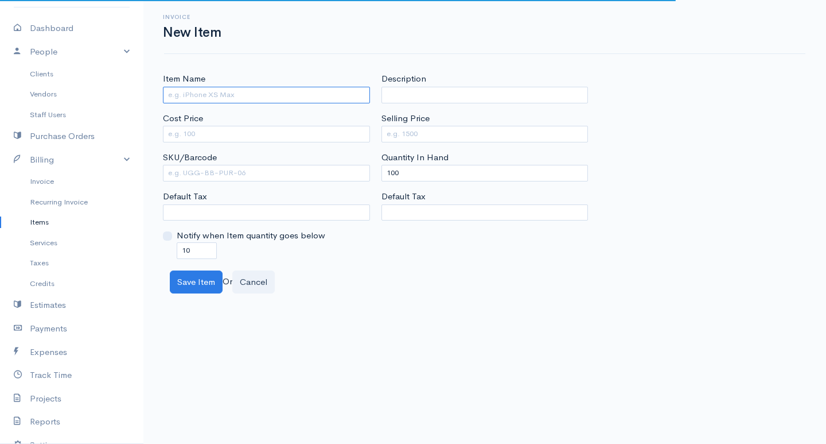
click at [273, 94] on input "Item Name" at bounding box center [266, 95] width 207 height 17
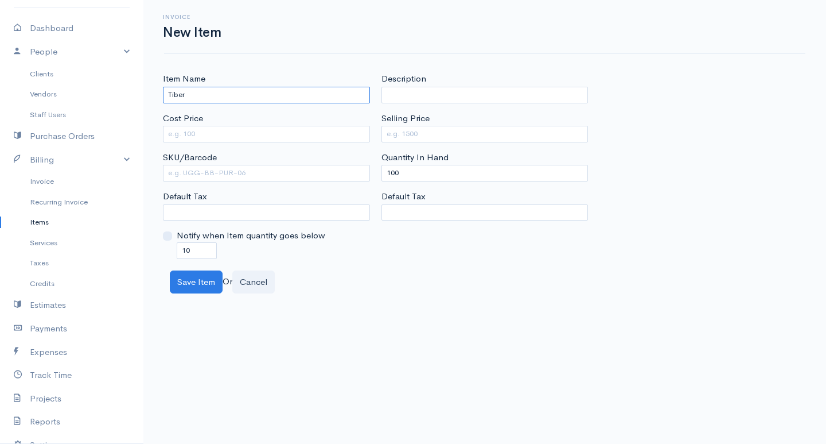
type input "Tiber"
click at [275, 126] on input "Cost Price" at bounding box center [266, 134] width 207 height 17
type input "750"
click at [396, 129] on div "Selling Price" at bounding box center [485, 127] width 207 height 30
click at [399, 151] on div "Description Selling Price Quantity In Hand 100 Default Tax" at bounding box center [485, 165] width 219 height 186
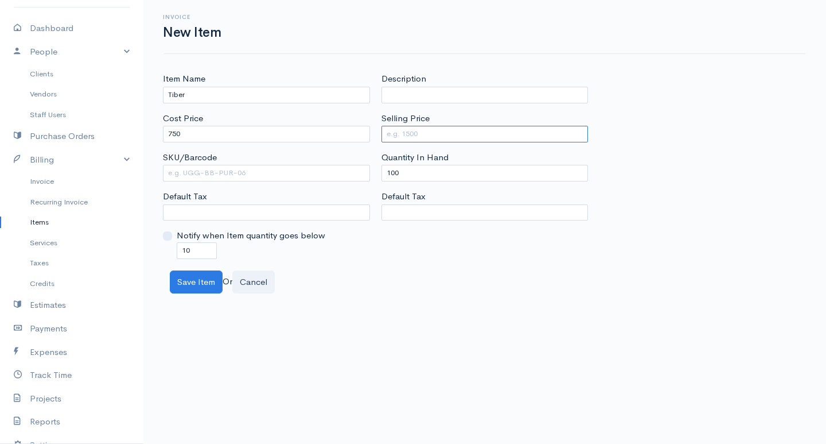
click at [402, 133] on input "Selling Price" at bounding box center [485, 134] width 207 height 17
type input "1500"
click at [195, 286] on button "Save Item" at bounding box center [196, 282] width 53 height 24
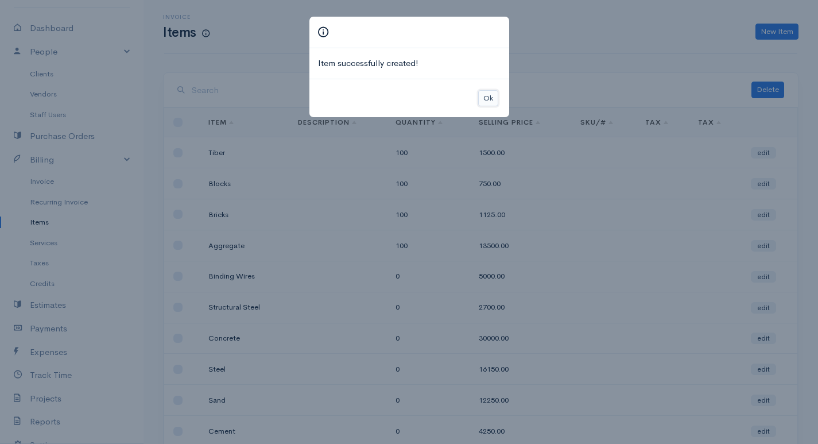
click at [484, 95] on button "Ok" at bounding box center [488, 98] width 20 height 17
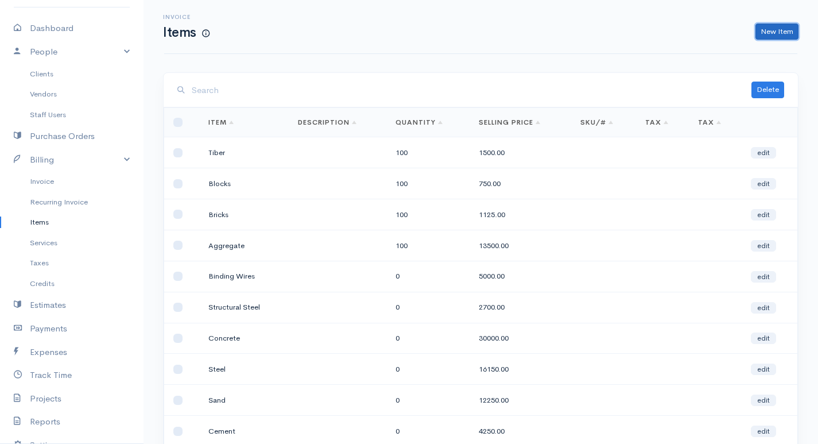
click at [780, 37] on link "New Item" at bounding box center [776, 32] width 43 height 17
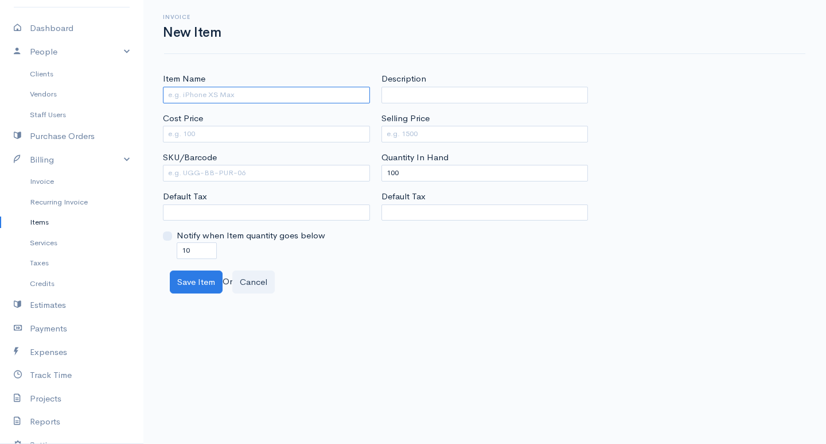
click at [244, 98] on input "Item Name" at bounding box center [266, 95] width 207 height 17
type input "Nails"
click at [260, 127] on input "Cost Price" at bounding box center [266, 134] width 207 height 17
type input "25"
click at [504, 129] on input "Selling Price" at bounding box center [485, 134] width 207 height 17
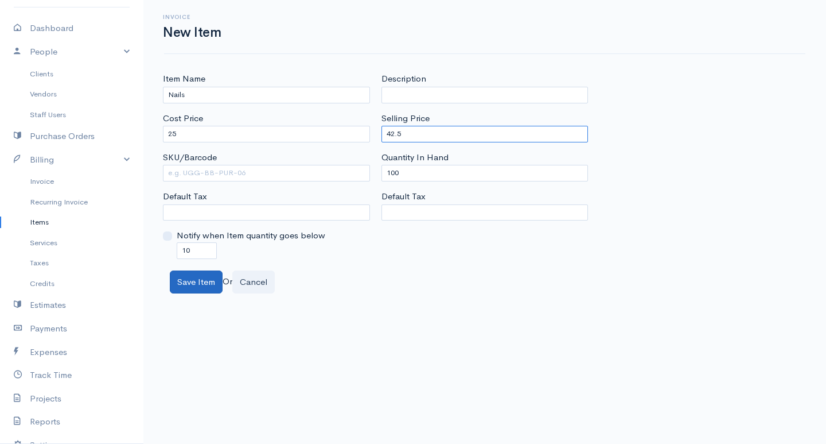
type input "42.5"
click at [186, 278] on button "Save Item" at bounding box center [196, 282] width 53 height 24
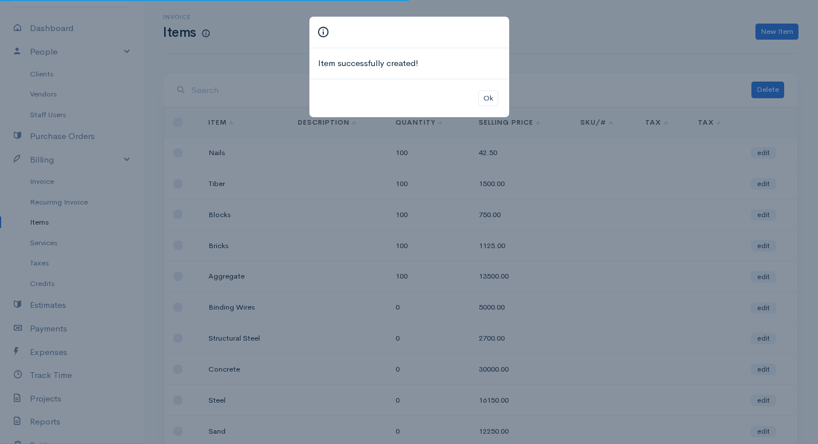
click at [498, 94] on div "Ok" at bounding box center [409, 98] width 200 height 39
click at [489, 93] on button "Ok" at bounding box center [488, 98] width 20 height 17
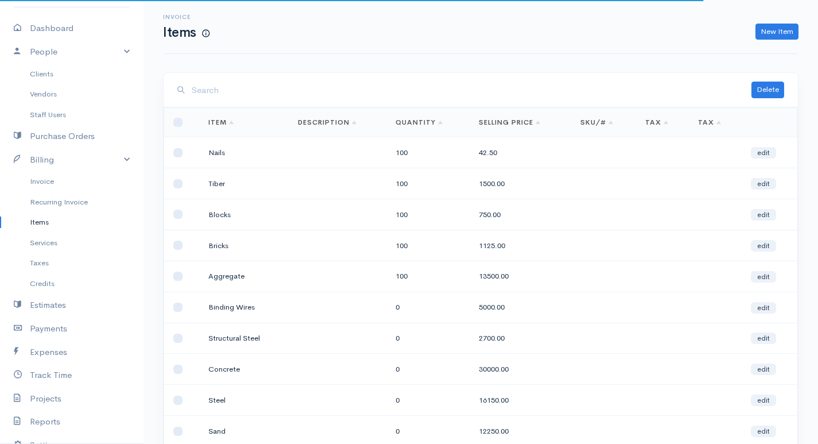
click at [784, 18] on div "Invoice Items New Item" at bounding box center [480, 27] width 647 height 26
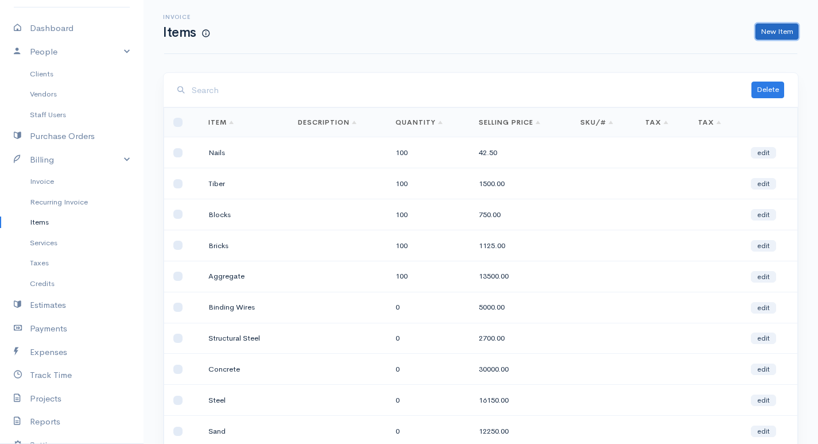
click at [783, 26] on link "New Item" at bounding box center [776, 32] width 43 height 17
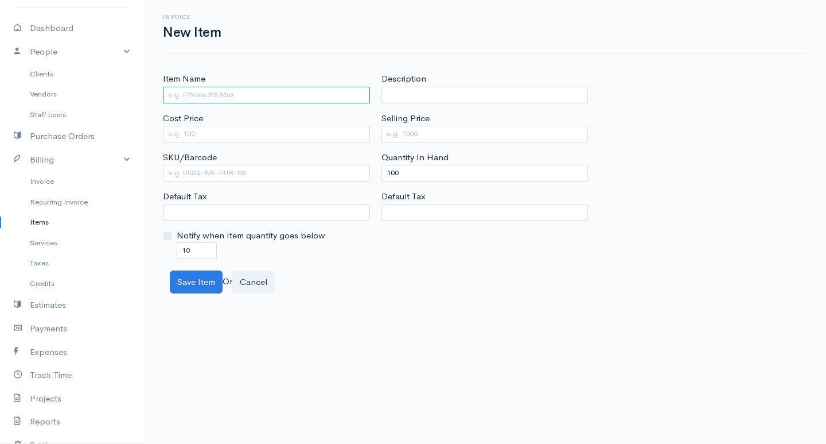
click at [328, 98] on input "Item Name" at bounding box center [266, 95] width 207 height 17
type input "Paint"
click at [167, 127] on input "Cost Price" at bounding box center [266, 134] width 207 height 17
type input "8500"
click at [409, 137] on input "Selling Price" at bounding box center [485, 134] width 207 height 17
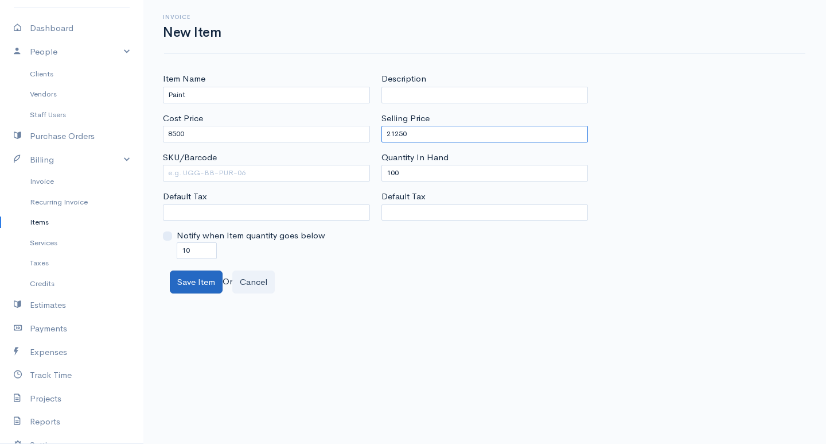
type input "21250"
click at [199, 292] on button "Save Item" at bounding box center [196, 282] width 53 height 24
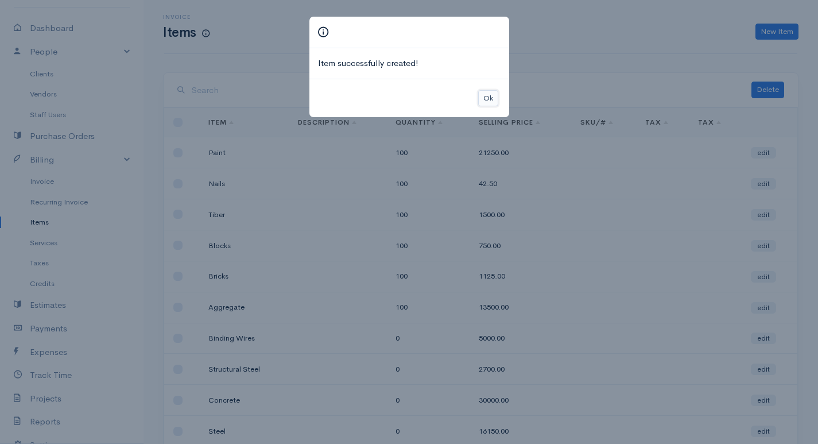
click at [491, 94] on button "Ok" at bounding box center [488, 98] width 20 height 17
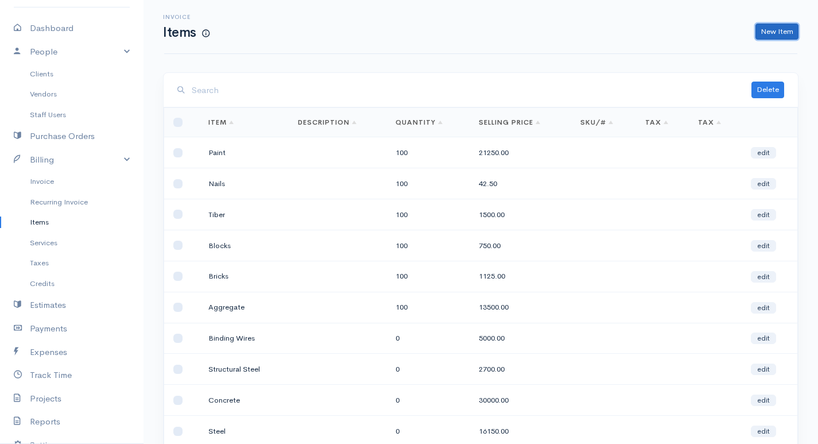
click at [771, 31] on link "New Item" at bounding box center [776, 32] width 43 height 17
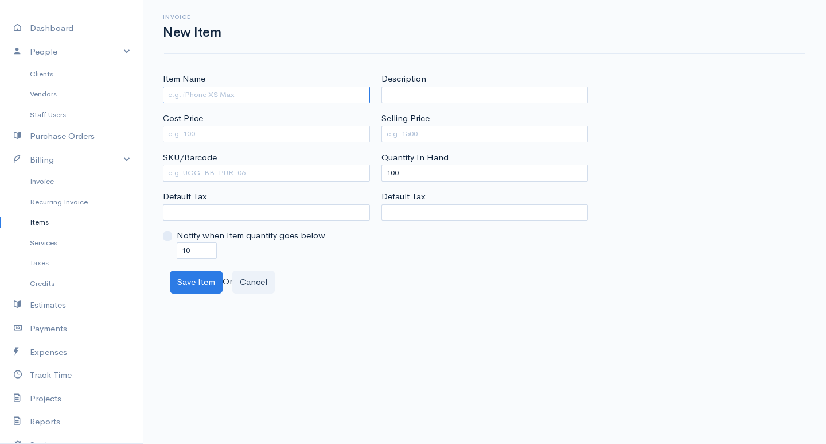
click at [281, 102] on input "Item Name" at bounding box center [266, 95] width 207 height 17
type input "Pipes"
click at [287, 139] on input "Cost Price" at bounding box center [266, 134] width 207 height 17
type input "56"
click at [411, 137] on input "Selling Price" at bounding box center [485, 134] width 207 height 17
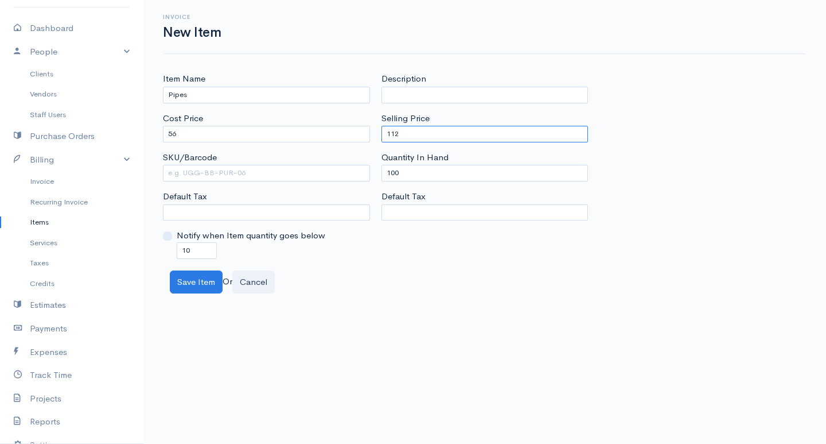
type input "112"
click at [395, 170] on input "100" at bounding box center [485, 173] width 207 height 17
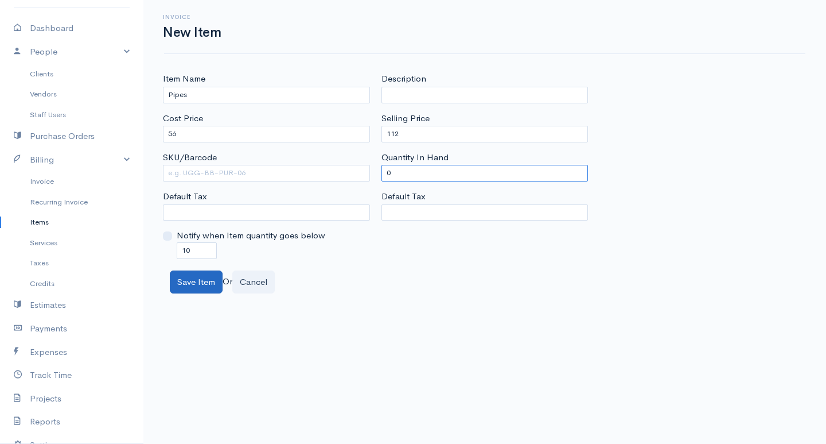
type input "0"
click at [198, 286] on button "Save Item" at bounding box center [196, 282] width 53 height 24
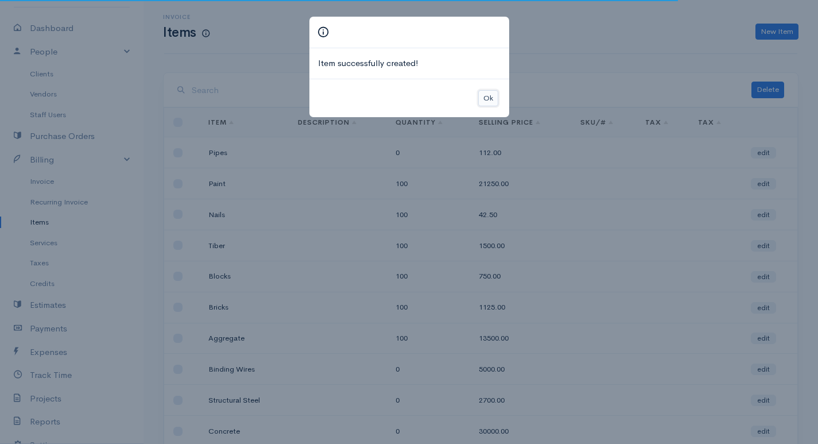
click at [487, 98] on button "Ok" at bounding box center [488, 98] width 20 height 17
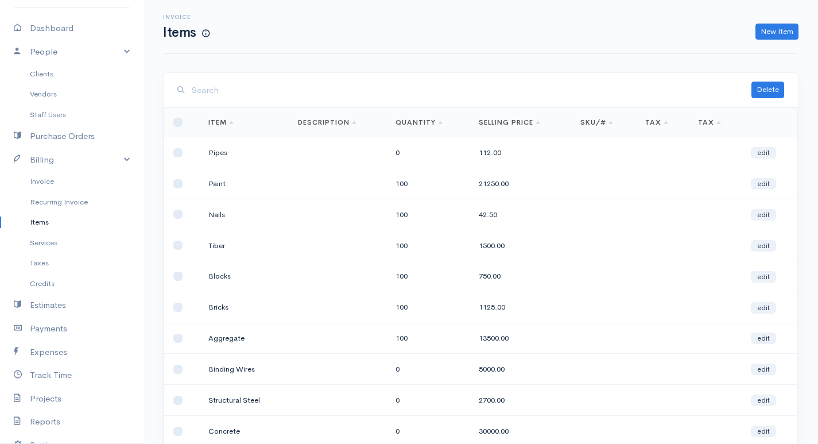
click at [410, 184] on td "100" at bounding box center [427, 183] width 83 height 31
click at [760, 184] on link "edit" at bounding box center [762, 183] width 25 height 11
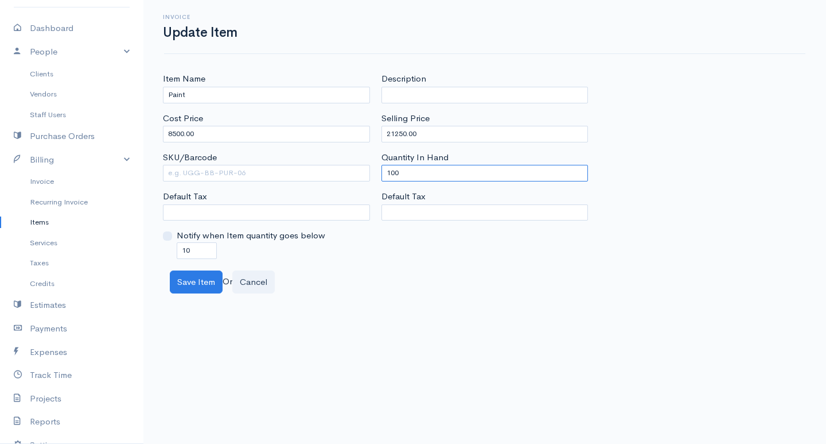
click at [393, 169] on input "100" at bounding box center [485, 173] width 207 height 17
type input "0"
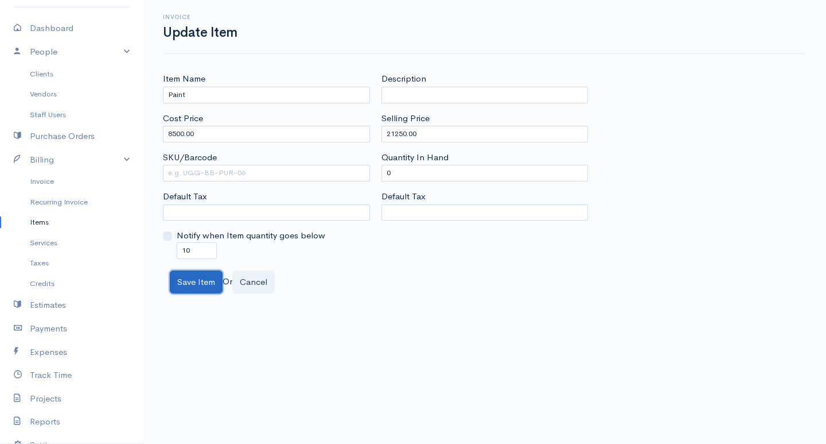
click at [198, 290] on button "Save Item" at bounding box center [196, 282] width 53 height 24
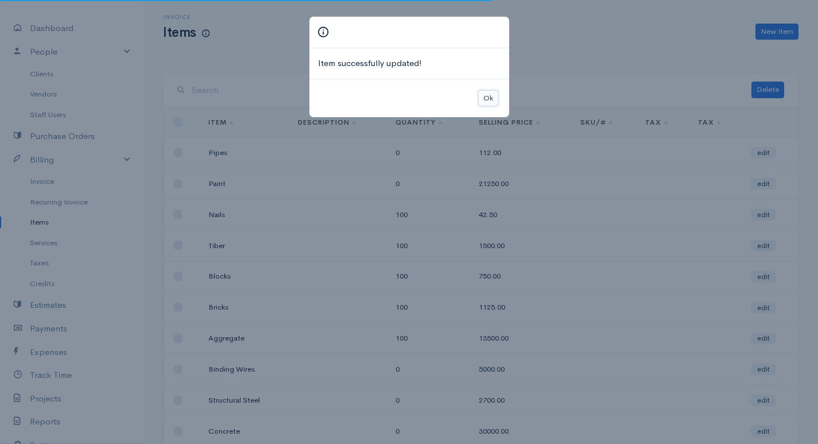
click at [487, 96] on button "Ok" at bounding box center [488, 98] width 20 height 17
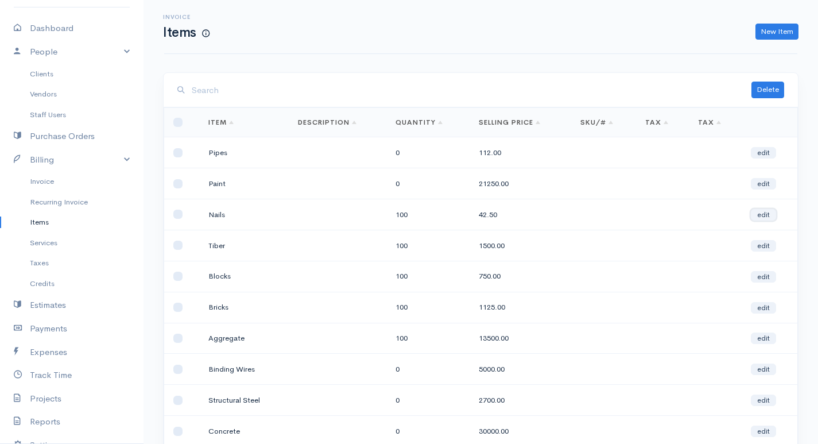
click at [768, 215] on link "edit" at bounding box center [762, 214] width 25 height 11
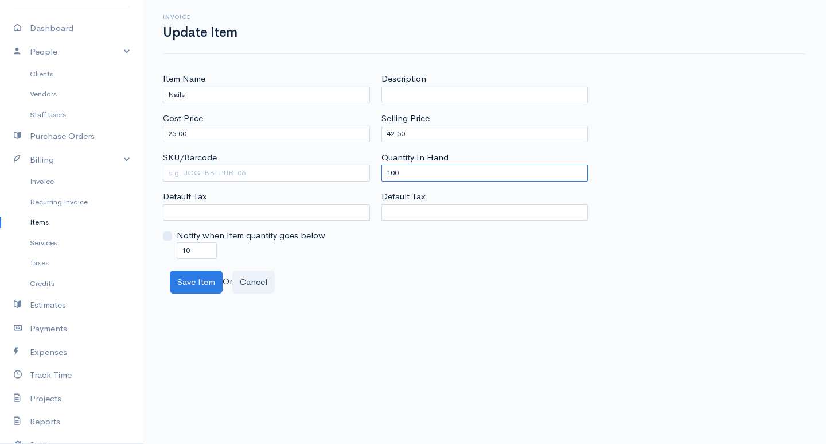
click at [395, 173] on input "100" at bounding box center [485, 173] width 207 height 17
type input "0"
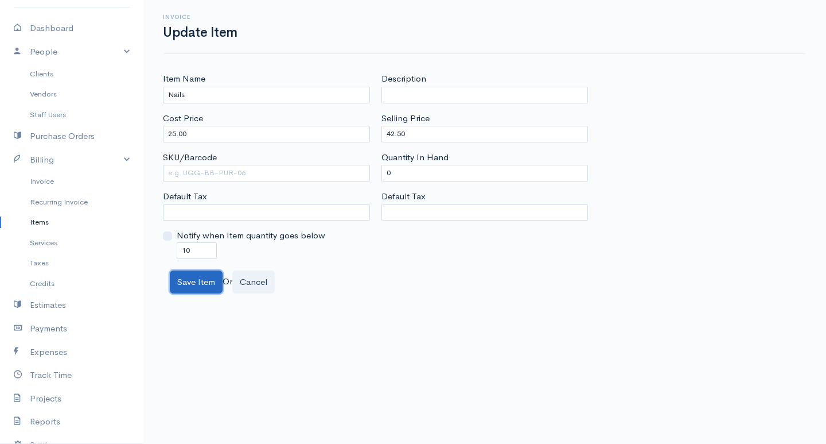
click at [184, 282] on button "Save Item" at bounding box center [196, 282] width 53 height 24
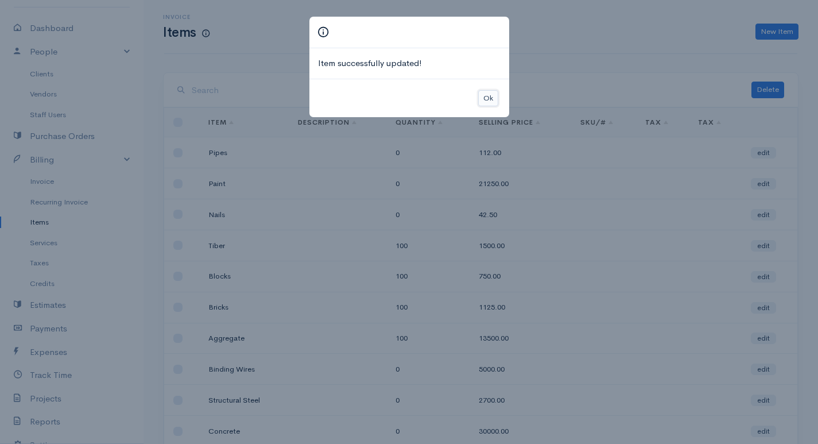
click at [487, 102] on button "Ok" at bounding box center [488, 98] width 20 height 17
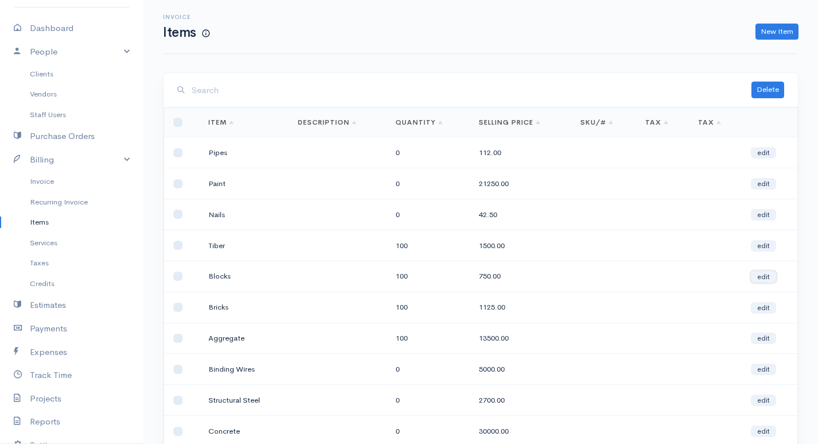
click at [772, 277] on link "edit" at bounding box center [762, 276] width 25 height 11
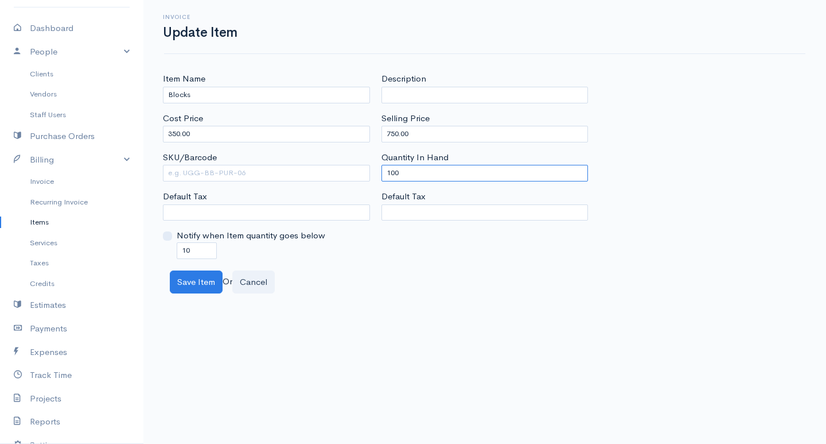
click at [392, 169] on input "100" at bounding box center [485, 173] width 207 height 17
type input "0"
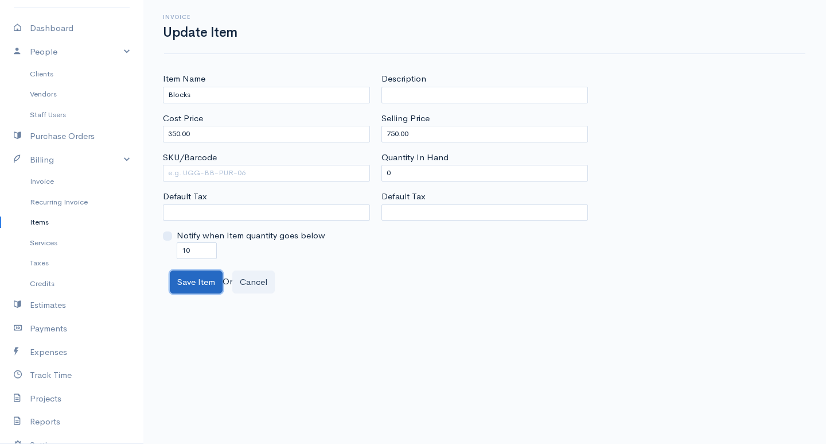
click at [204, 288] on button "Save Item" at bounding box center [196, 282] width 53 height 24
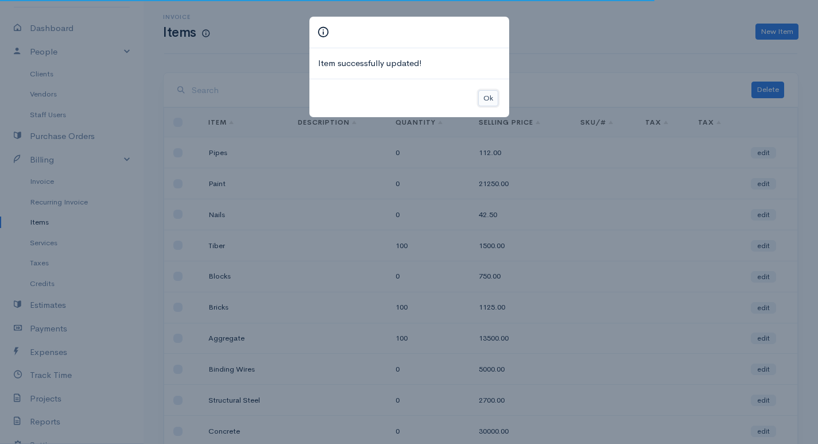
click at [484, 102] on button "Ok" at bounding box center [488, 98] width 20 height 17
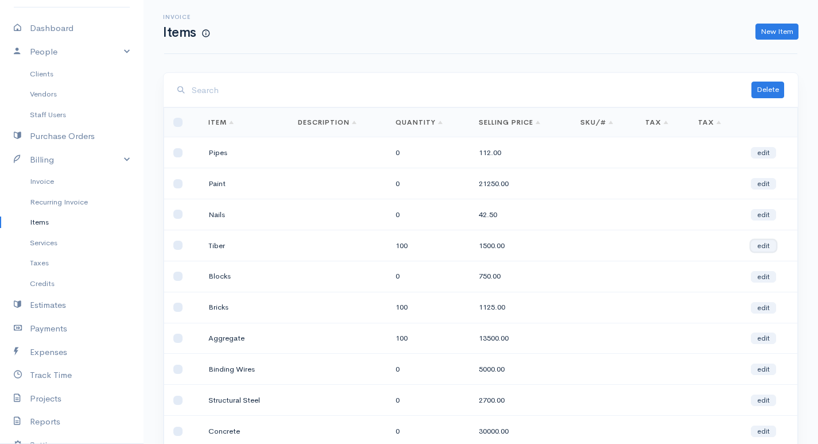
click at [768, 244] on link "edit" at bounding box center [762, 245] width 25 height 11
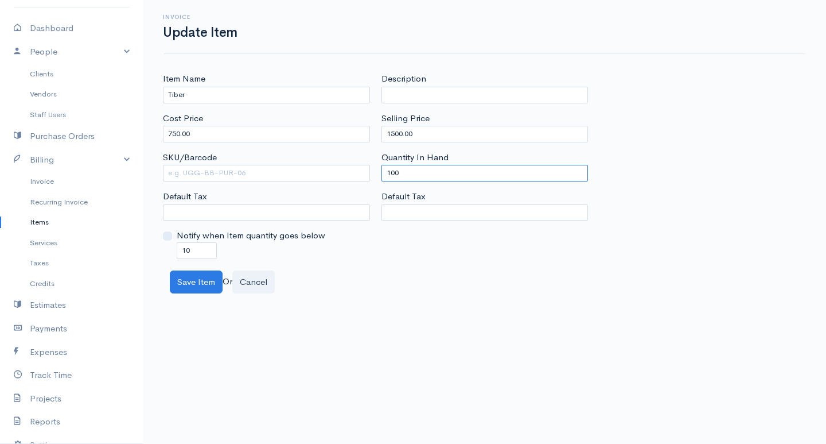
click at [392, 171] on input "100" at bounding box center [485, 173] width 207 height 17
click at [396, 170] on input "100" at bounding box center [485, 173] width 207 height 17
type input "0"
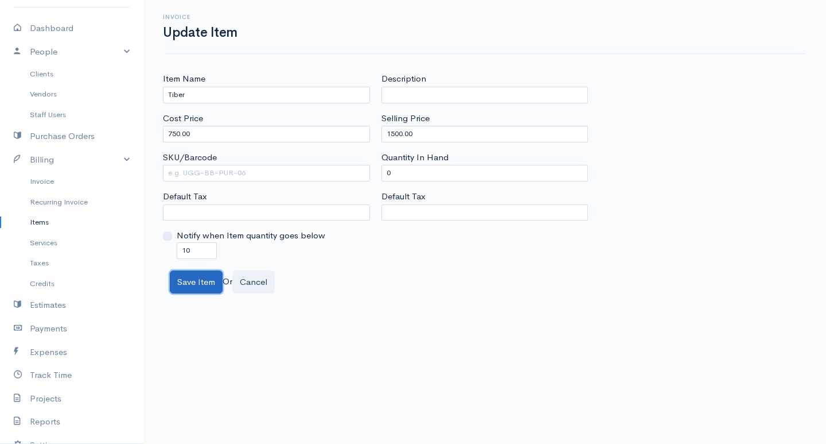
click at [205, 285] on button "Save Item" at bounding box center [196, 282] width 53 height 24
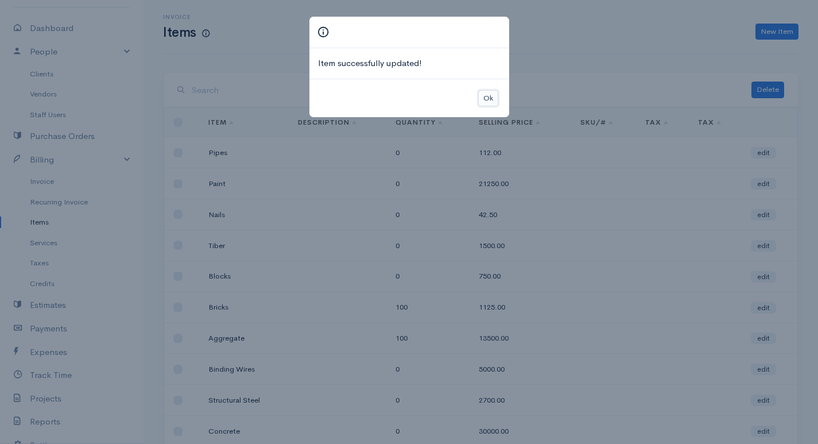
click at [492, 92] on button "Ok" at bounding box center [488, 98] width 20 height 17
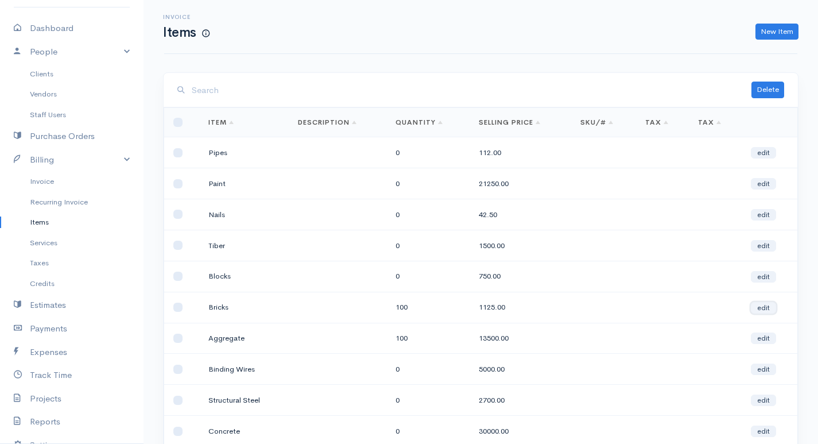
click at [765, 307] on link "edit" at bounding box center [762, 307] width 25 height 11
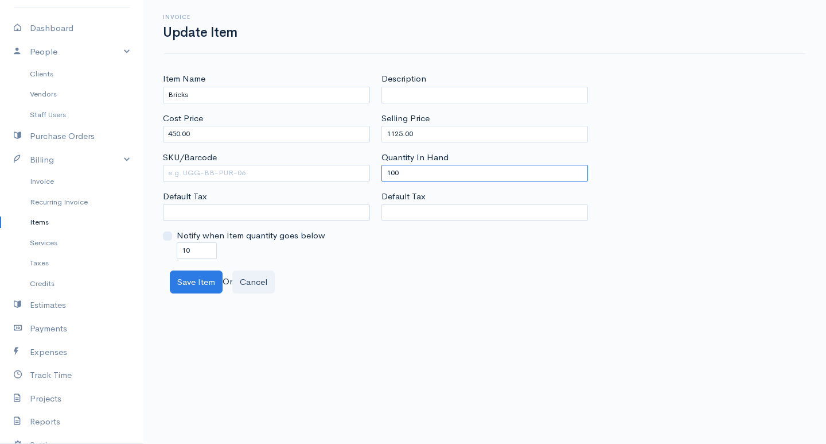
click at [394, 172] on input "100" at bounding box center [485, 173] width 207 height 17
type input "0"
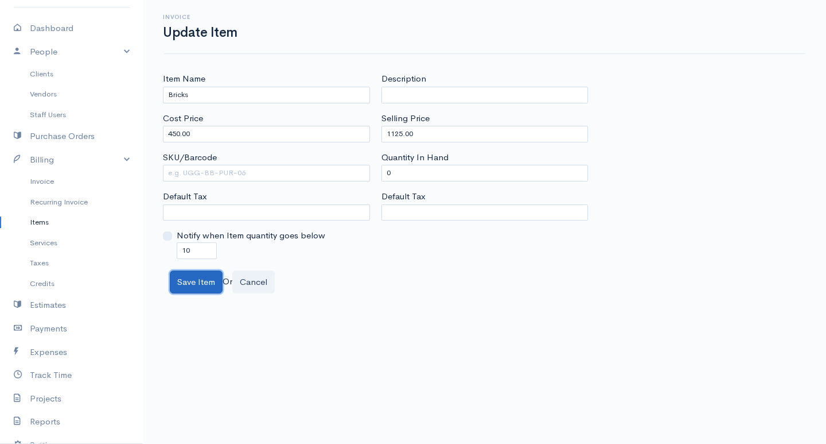
click at [194, 289] on button "Save Item" at bounding box center [196, 282] width 53 height 24
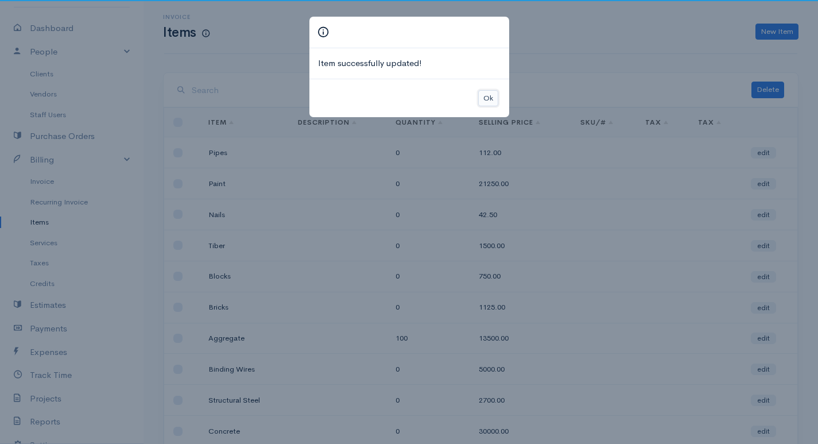
click at [489, 90] on button "Ok" at bounding box center [488, 98] width 20 height 17
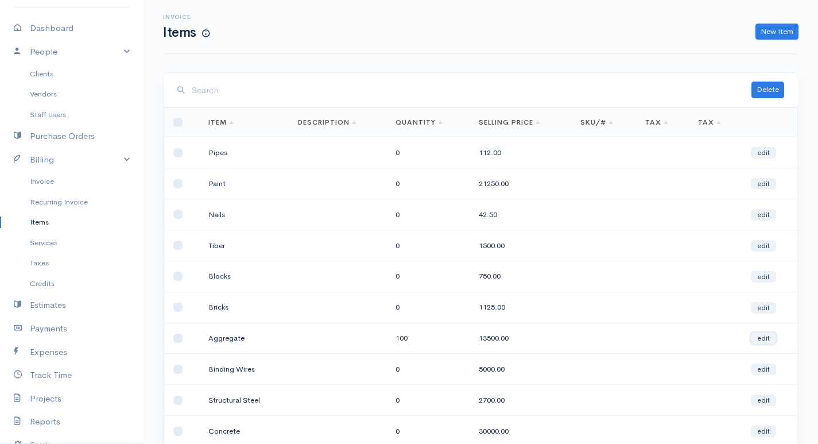
click at [764, 338] on link "edit" at bounding box center [762, 337] width 25 height 11
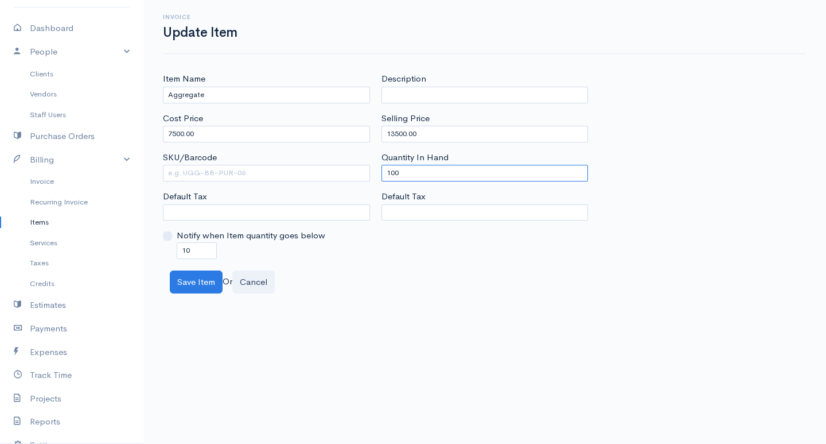
click at [394, 172] on input "100" at bounding box center [485, 173] width 207 height 17
type input "0"
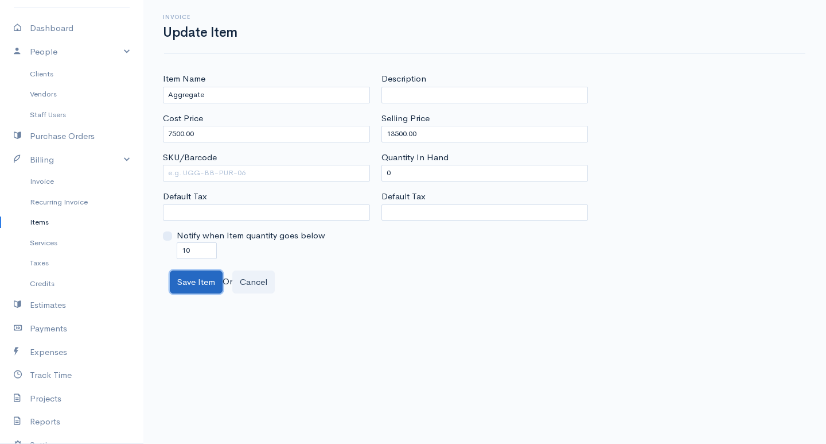
click at [192, 278] on button "Save Item" at bounding box center [196, 282] width 53 height 24
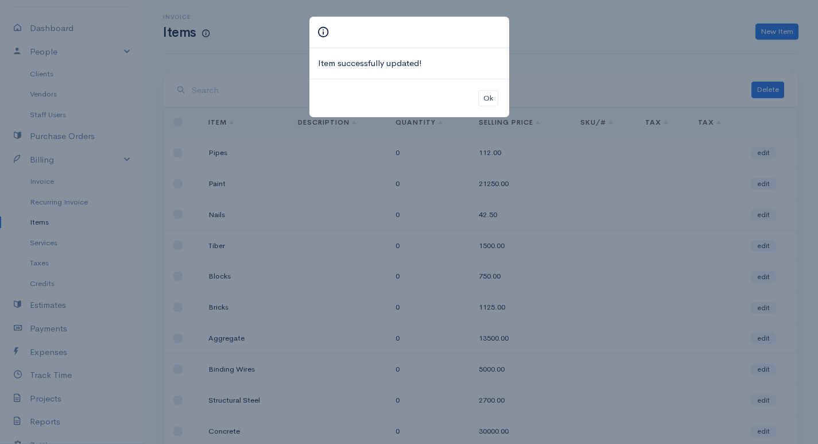
click at [489, 89] on div "Ok" at bounding box center [409, 98] width 200 height 39
click at [491, 95] on button "Ok" at bounding box center [488, 98] width 20 height 17
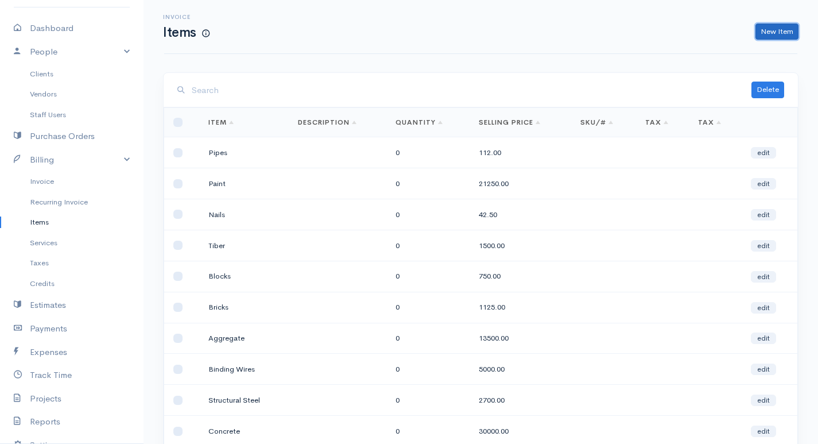
click at [786, 32] on link "New Item" at bounding box center [776, 32] width 43 height 17
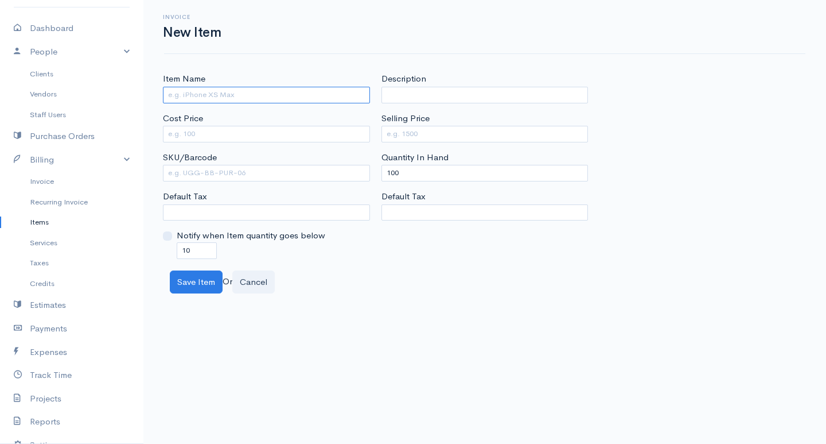
click at [323, 91] on input "Item Name" at bounding box center [266, 95] width 207 height 17
type input "Glass"
click at [275, 130] on input "Cost Price" at bounding box center [266, 134] width 207 height 17
type input "4500"
click at [391, 137] on input "Selling Price" at bounding box center [485, 134] width 207 height 17
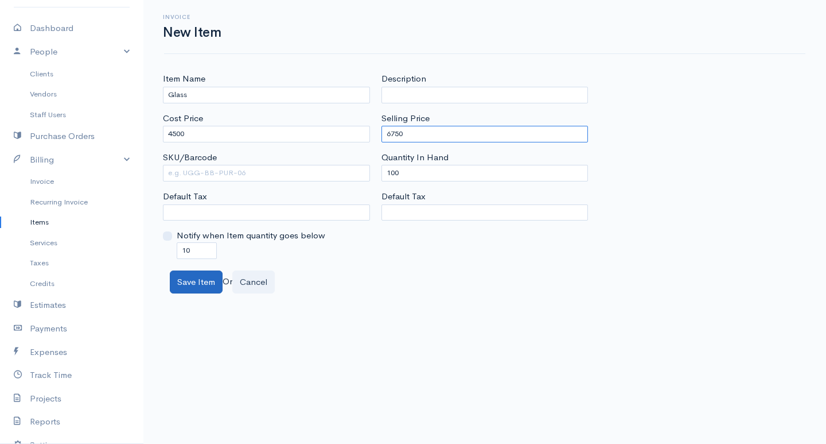
type input "6750"
click at [201, 284] on button "Save Item" at bounding box center [196, 282] width 53 height 24
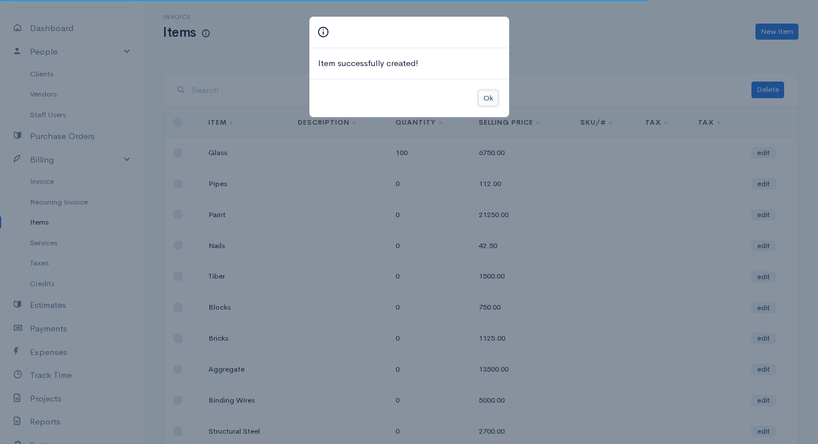
click at [485, 102] on button "Ok" at bounding box center [488, 98] width 20 height 17
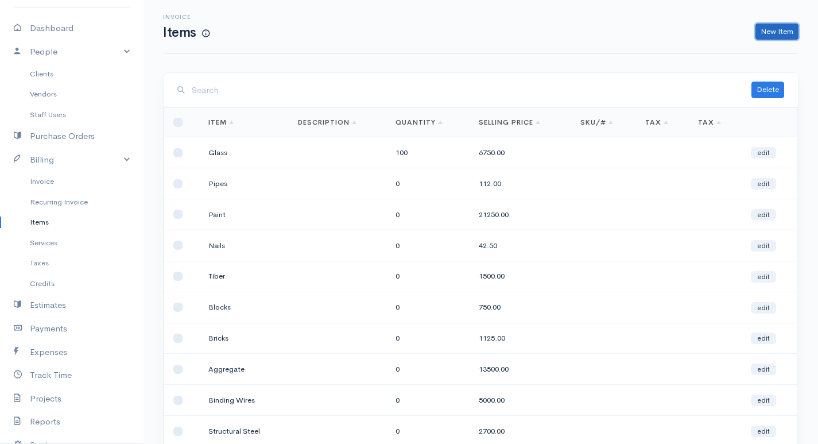
click at [777, 33] on link "New Item" at bounding box center [776, 32] width 43 height 17
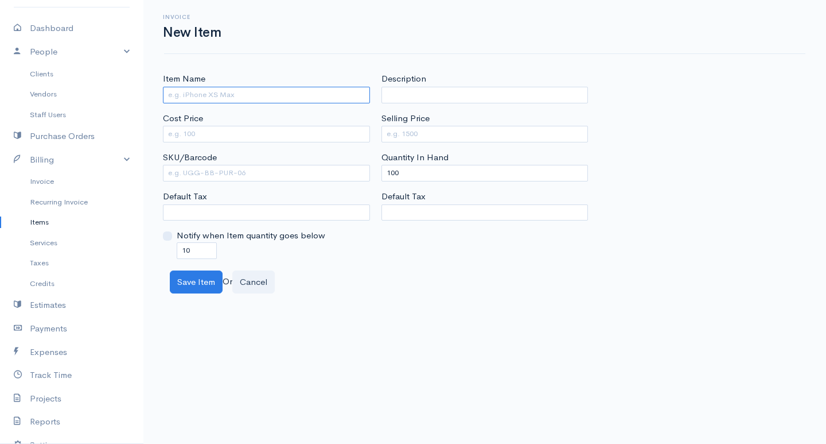
click at [283, 92] on input "Item Name" at bounding box center [266, 95] width 207 height 17
type input "Tiles"
click at [294, 131] on input "Cost Price" at bounding box center [266, 134] width 207 height 17
type input "350"
click at [420, 129] on input "Selling Price" at bounding box center [485, 134] width 207 height 17
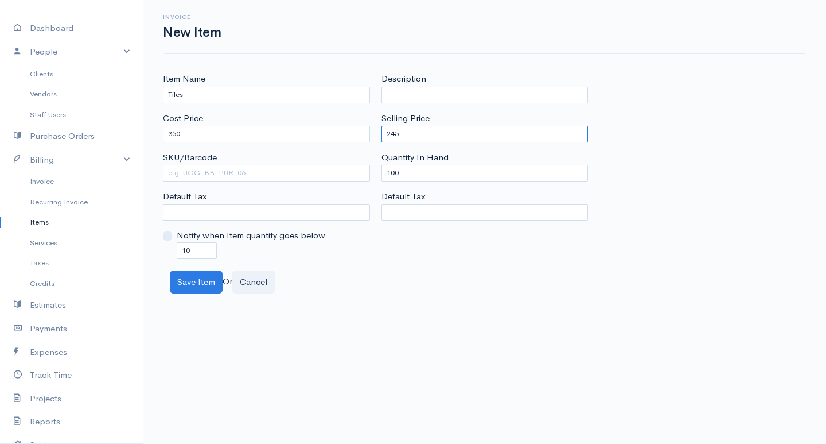
type input "245"
click at [394, 173] on input "100" at bounding box center [485, 173] width 207 height 17
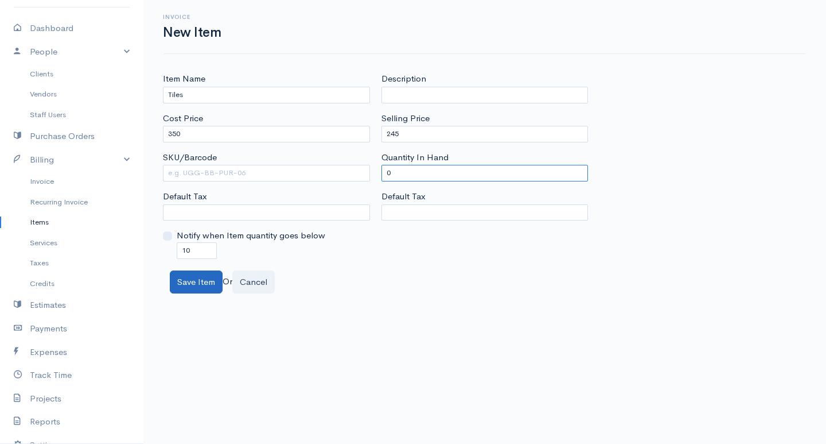
type input "0"
click at [198, 293] on button "Save Item" at bounding box center [196, 282] width 53 height 24
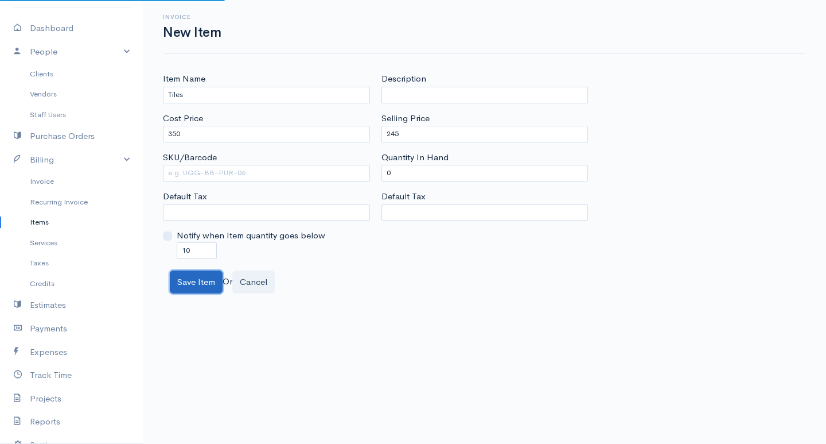
click at [197, 283] on button "Save Item" at bounding box center [196, 282] width 53 height 24
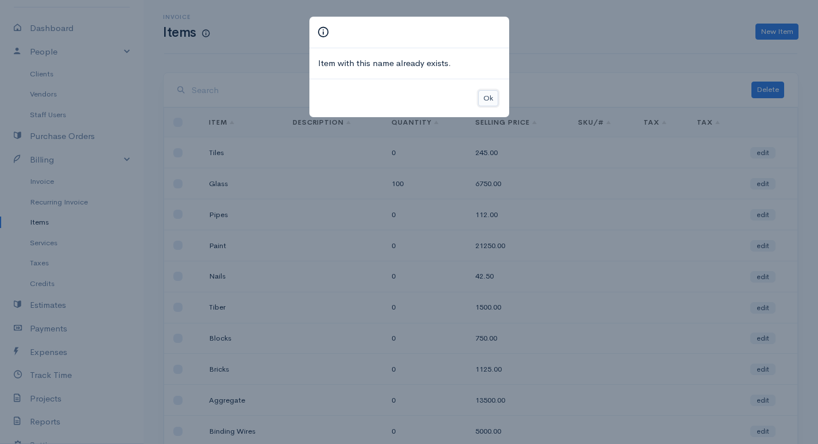
click at [485, 98] on button "Ok" at bounding box center [488, 98] width 20 height 17
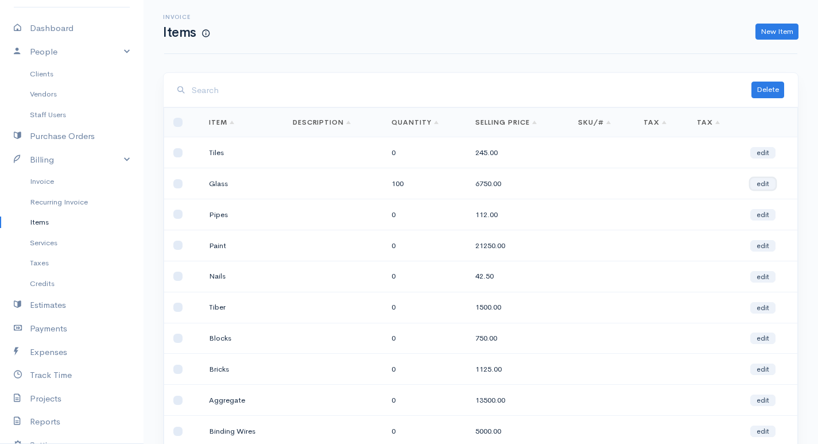
click at [767, 182] on link "edit" at bounding box center [762, 183] width 25 height 11
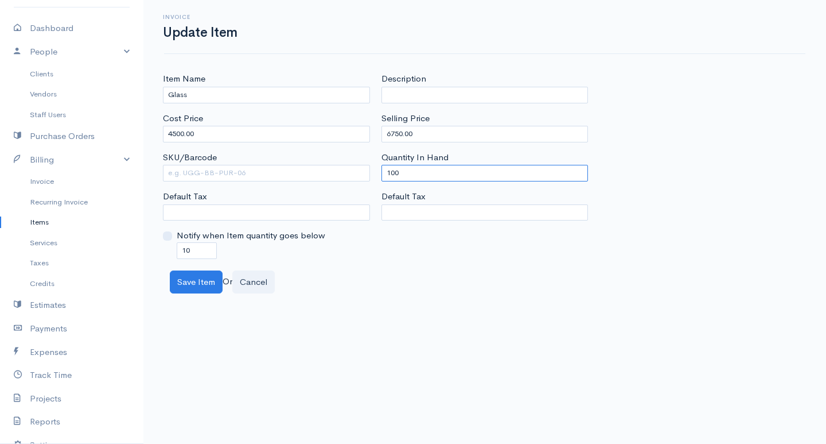
click at [394, 173] on input "100" at bounding box center [485, 173] width 207 height 17
type input "0"
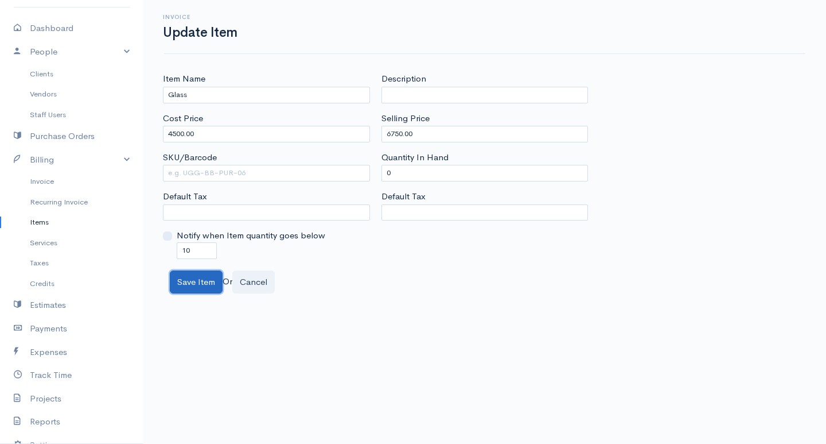
click at [185, 271] on button "Save Item" at bounding box center [196, 282] width 53 height 24
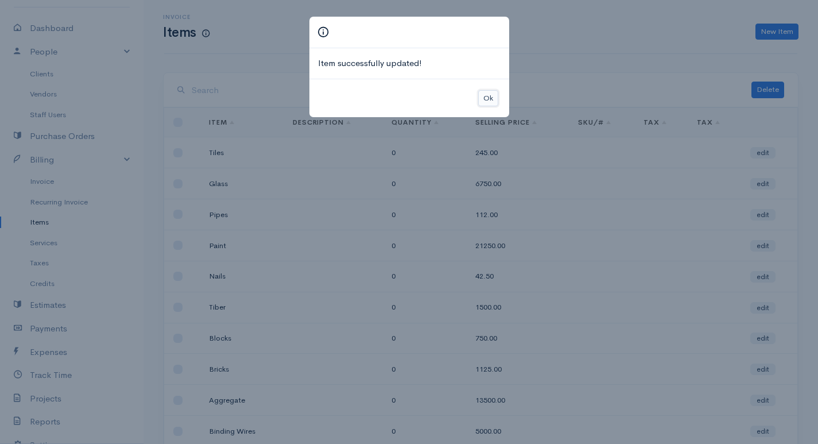
click at [488, 98] on button "Ok" at bounding box center [488, 98] width 20 height 17
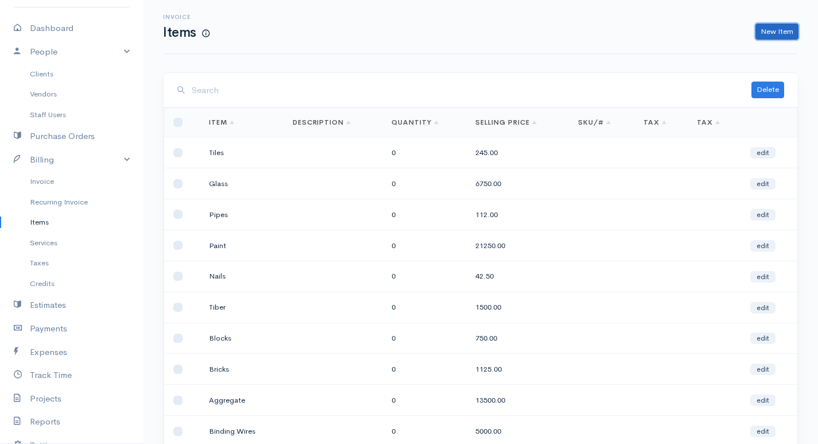
click at [769, 29] on link "New Item" at bounding box center [776, 32] width 43 height 17
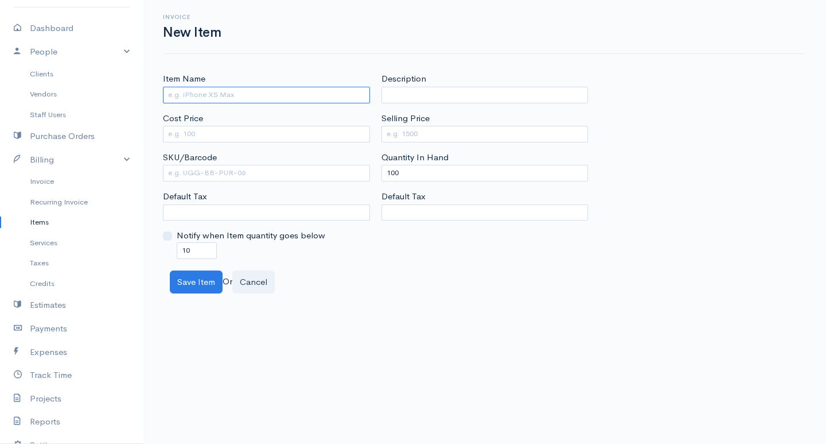
click at [243, 97] on input "Item Name" at bounding box center [266, 95] width 207 height 17
type input "Marble"
click at [240, 133] on input "Cost Price" at bounding box center [266, 134] width 207 height 17
type input "750"
click at [409, 138] on input "Selling Price" at bounding box center [485, 134] width 207 height 17
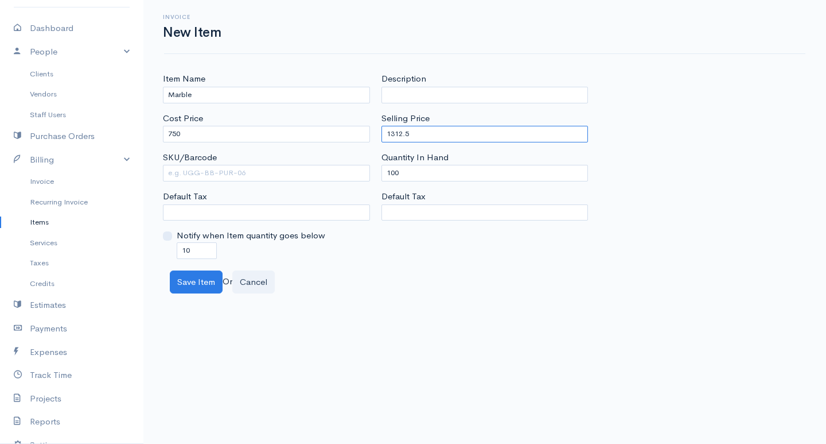
type input "1312.5"
click at [395, 169] on input "100" at bounding box center [485, 173] width 207 height 17
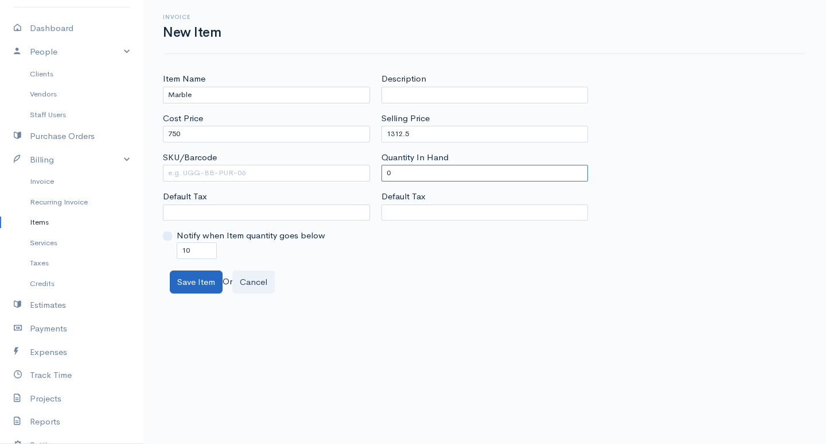
type input "0"
click at [208, 289] on button "Save Item" at bounding box center [196, 282] width 53 height 24
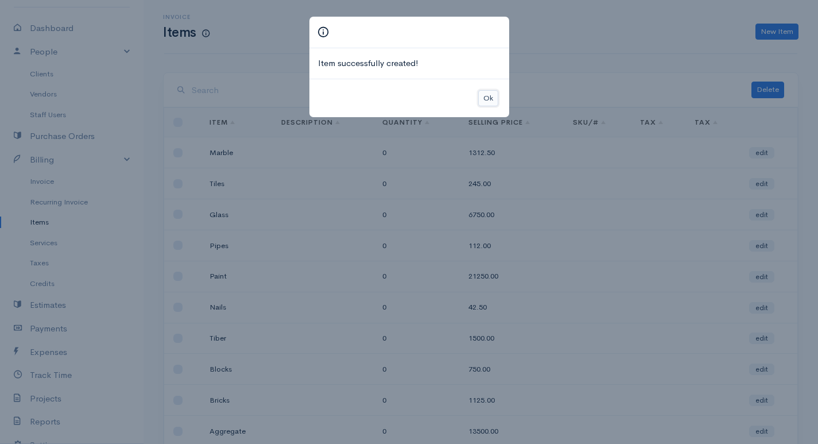
click at [490, 96] on button "Ok" at bounding box center [488, 98] width 20 height 17
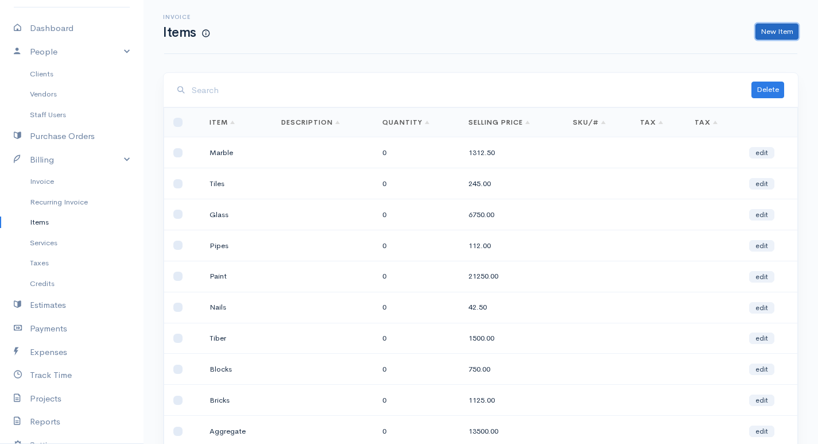
click at [773, 28] on link "New Item" at bounding box center [776, 32] width 43 height 17
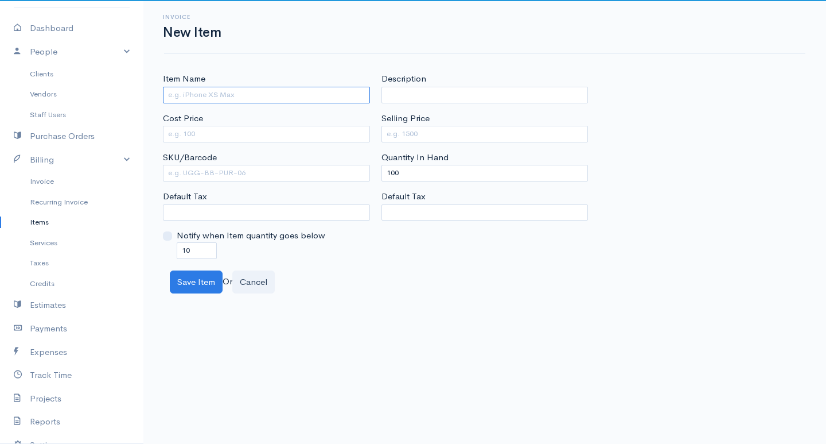
click at [262, 98] on input "Item Name" at bounding box center [266, 95] width 207 height 17
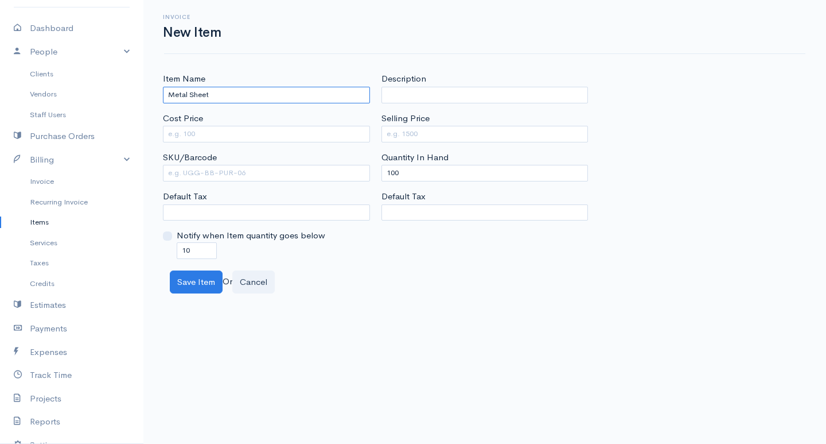
type input "Metal Sheet"
click at [269, 129] on input "Cost Price" at bounding box center [266, 134] width 207 height 17
type input "7500"
click at [400, 131] on input "Selling Price" at bounding box center [485, 134] width 207 height 17
type input "11250"
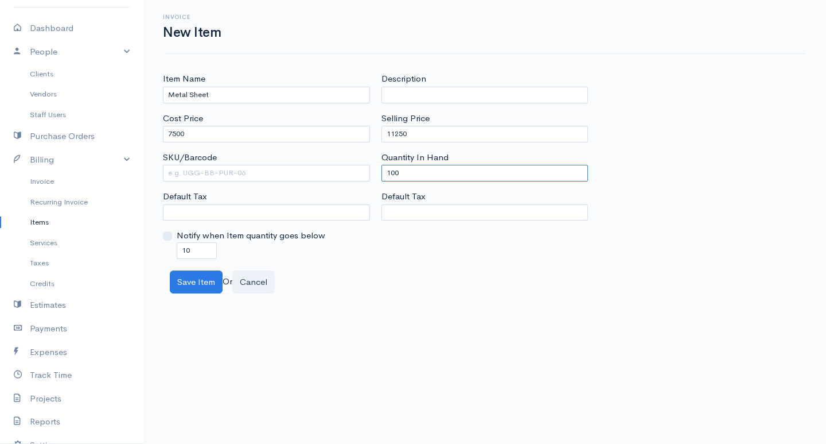
click at [395, 170] on input "100" at bounding box center [485, 173] width 207 height 17
type input "0"
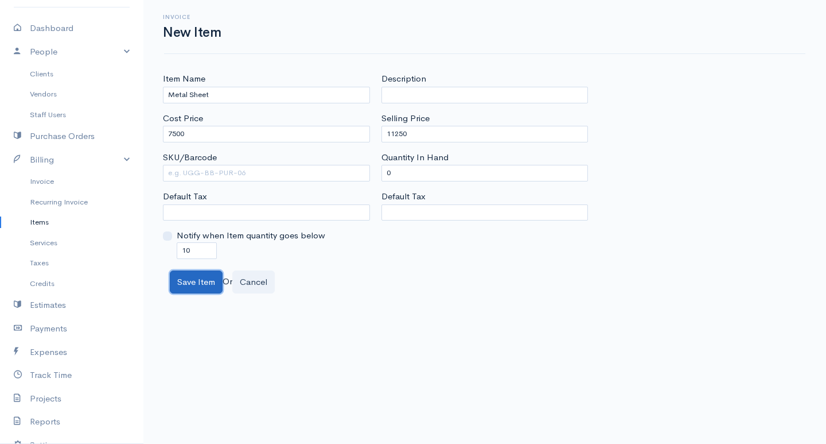
click at [184, 290] on button "Save Item" at bounding box center [196, 282] width 53 height 24
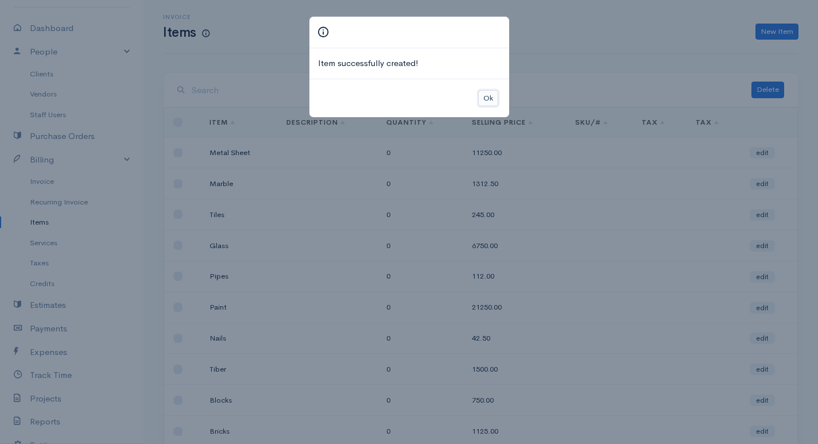
click at [492, 95] on button "Ok" at bounding box center [488, 98] width 20 height 17
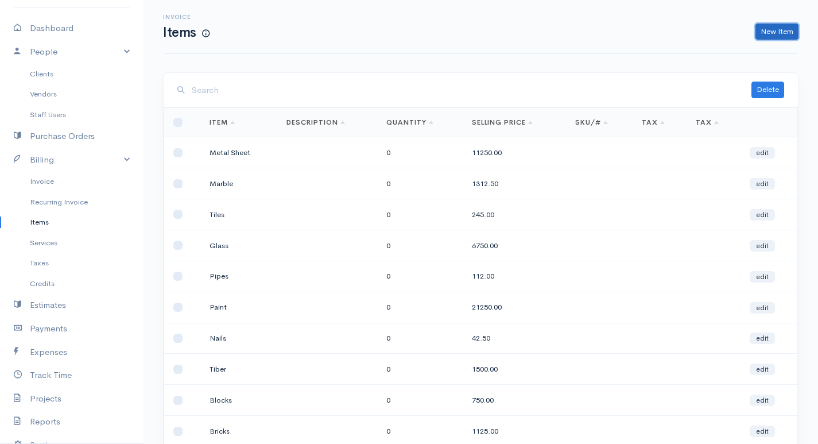
click at [771, 32] on link "New Item" at bounding box center [776, 32] width 43 height 17
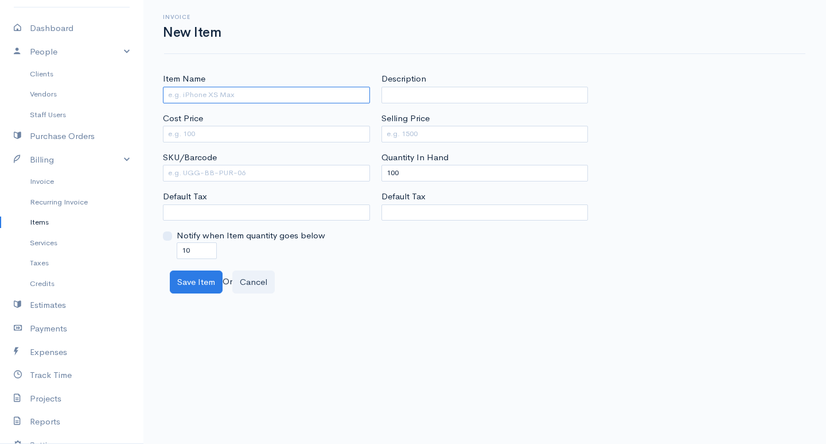
click at [234, 96] on input "Item Name" at bounding box center [266, 95] width 207 height 17
type input "Stone"
click at [234, 128] on input "Cost Price" at bounding box center [266, 134] width 207 height 17
type input "2500"
click at [399, 130] on input "Selling Price" at bounding box center [485, 134] width 207 height 17
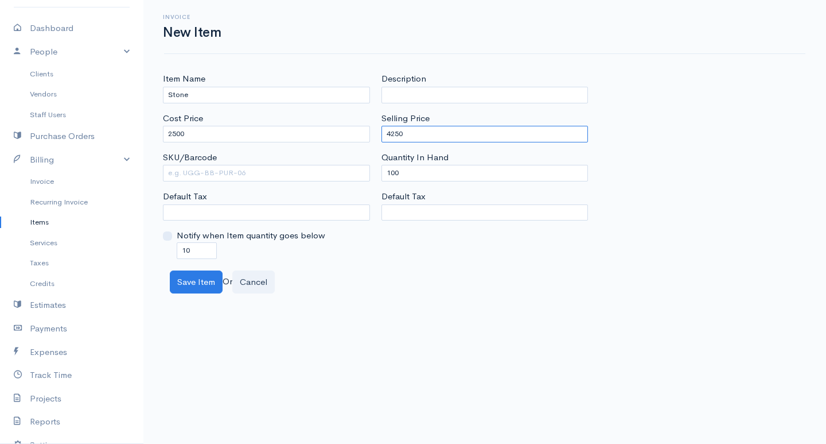
type input "4250"
click at [394, 174] on input "100" at bounding box center [485, 173] width 207 height 17
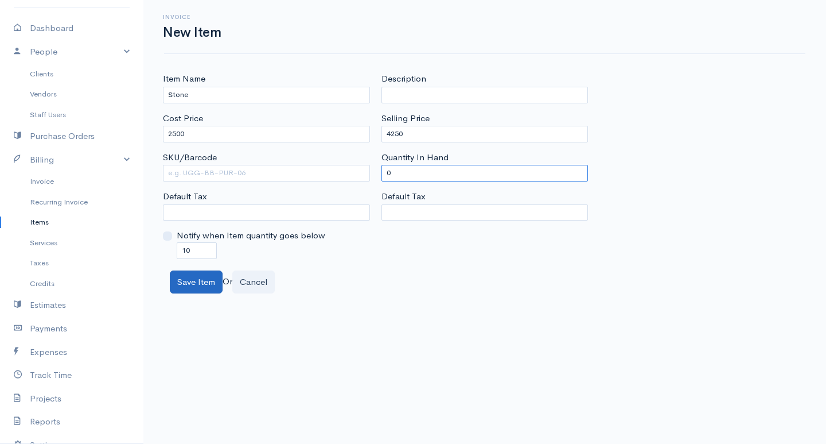
type input "0"
click at [212, 279] on button "Save Item" at bounding box center [196, 282] width 53 height 24
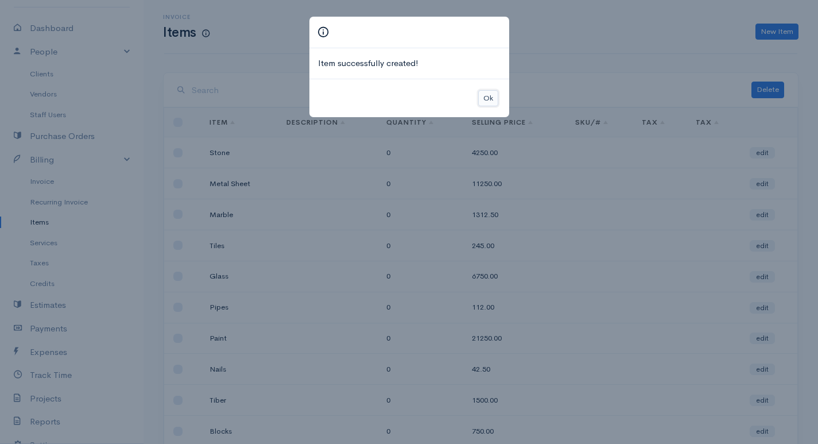
click at [480, 100] on button "Ok" at bounding box center [488, 98] width 20 height 17
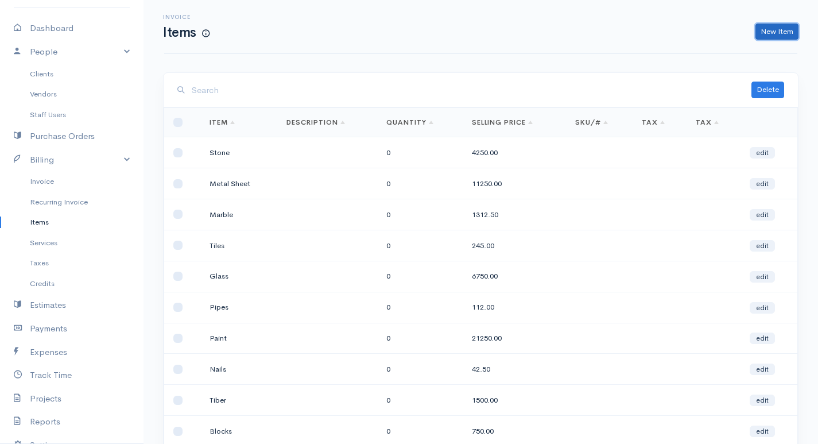
click at [788, 33] on link "New Item" at bounding box center [776, 32] width 43 height 17
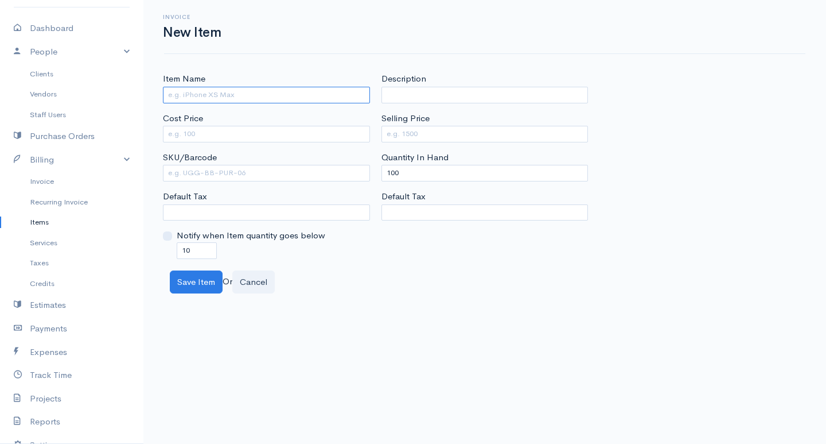
click at [189, 103] on input "Item Name" at bounding box center [266, 95] width 207 height 17
type input "Rope"
click at [216, 132] on input "Cost Price" at bounding box center [266, 134] width 207 height 17
type input "1500"
click at [388, 133] on input "Selling Price" at bounding box center [485, 134] width 207 height 17
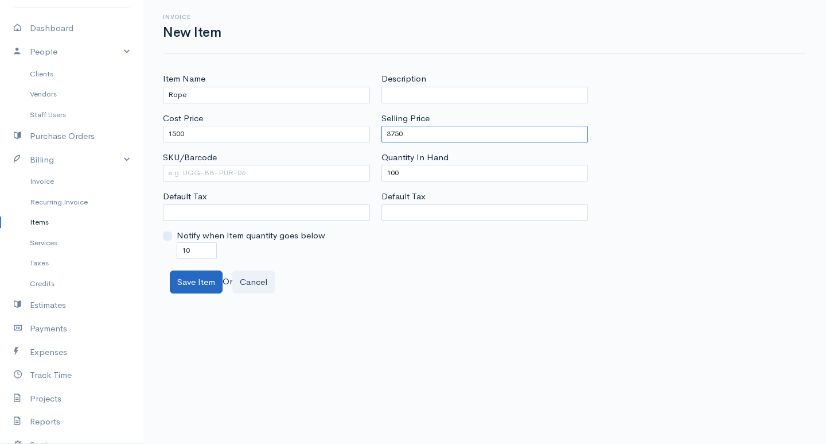
type input "3750"
click at [190, 291] on button "Save Item" at bounding box center [196, 282] width 53 height 24
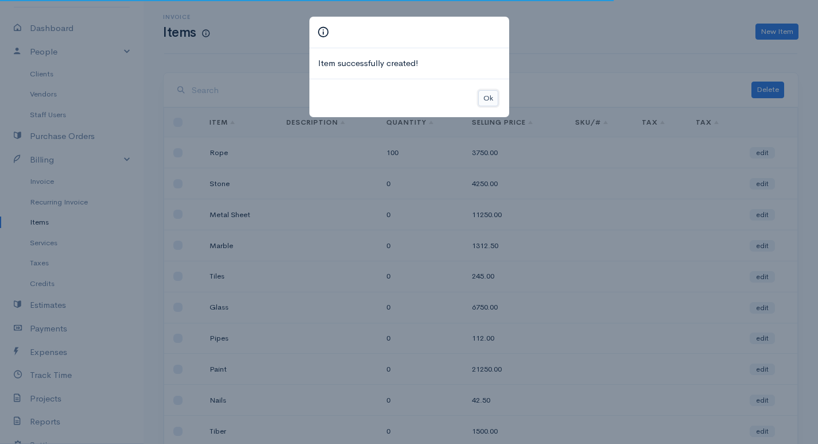
click at [493, 99] on button "Ok" at bounding box center [488, 98] width 20 height 17
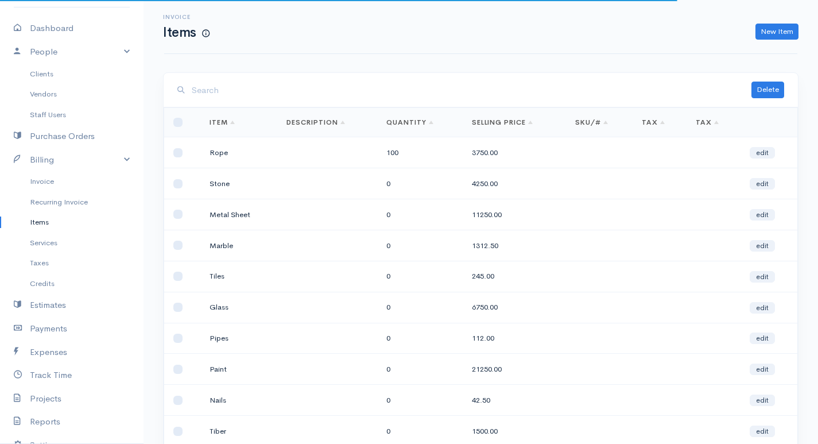
drag, startPoint x: 713, startPoint y: 61, endPoint x: 700, endPoint y: 84, distance: 26.2
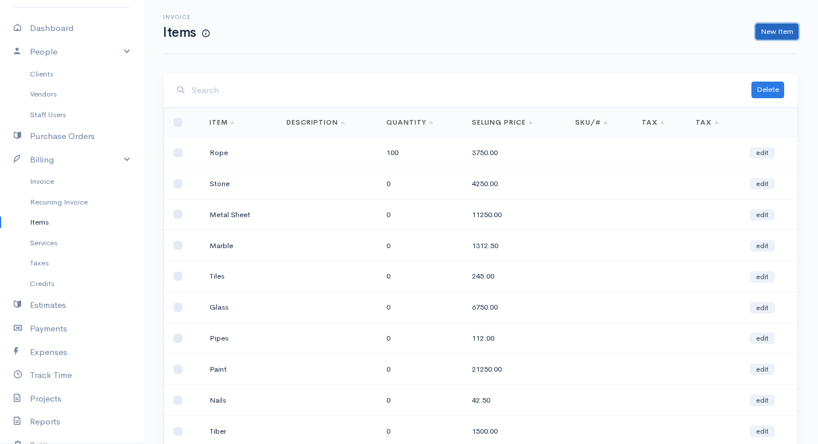
drag, startPoint x: 700, startPoint y: 84, endPoint x: 763, endPoint y: 34, distance: 80.8
click at [763, 34] on link "New Item" at bounding box center [776, 32] width 43 height 17
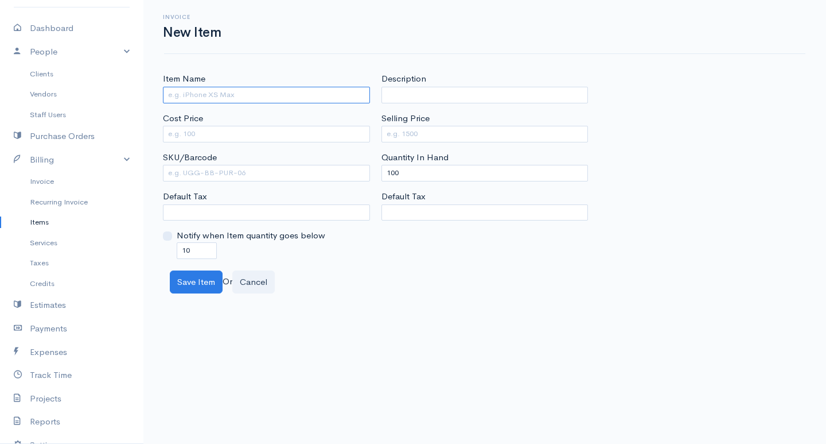
click at [209, 92] on input "Item Name" at bounding box center [266, 95] width 207 height 17
type input "Granite"
click at [235, 139] on input "Cost Price" at bounding box center [266, 134] width 207 height 17
type input "95000"
click at [489, 132] on input "Selling Price" at bounding box center [485, 134] width 207 height 17
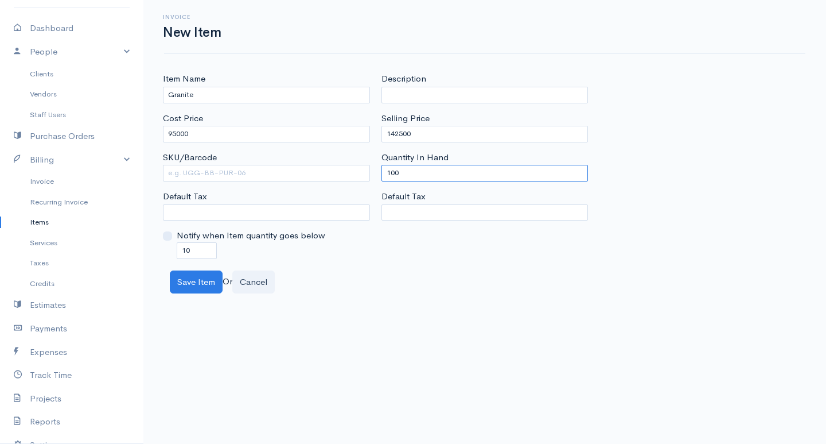
click at [392, 171] on input "100" at bounding box center [485, 173] width 207 height 17
click at [395, 172] on input "100" at bounding box center [485, 173] width 207 height 17
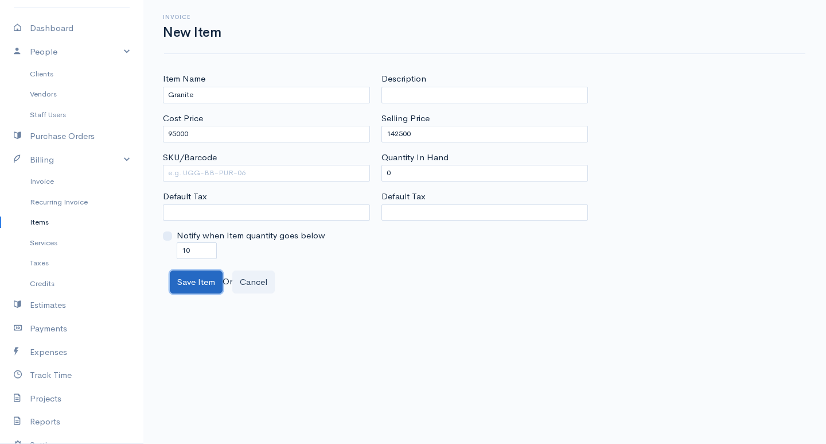
click at [176, 286] on button "Save Item" at bounding box center [196, 282] width 53 height 24
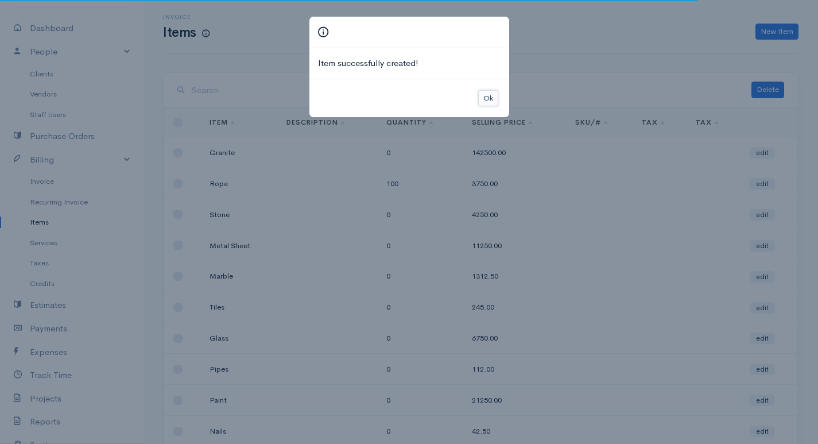
click at [480, 95] on button "Ok" at bounding box center [488, 98] width 20 height 17
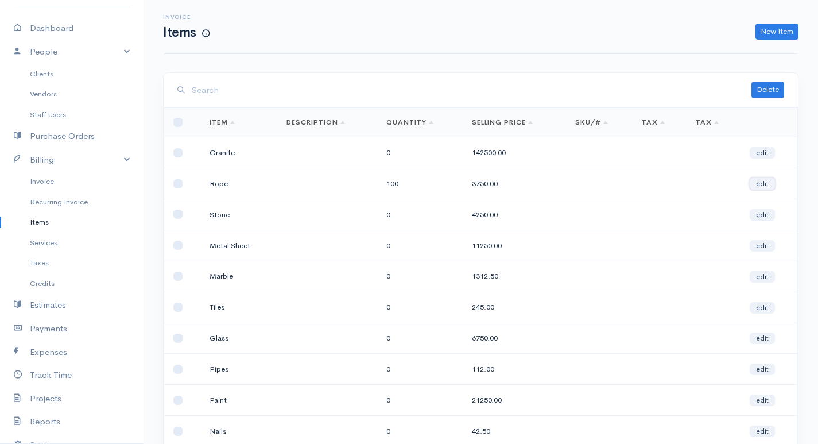
click at [758, 184] on link "edit" at bounding box center [761, 183] width 25 height 11
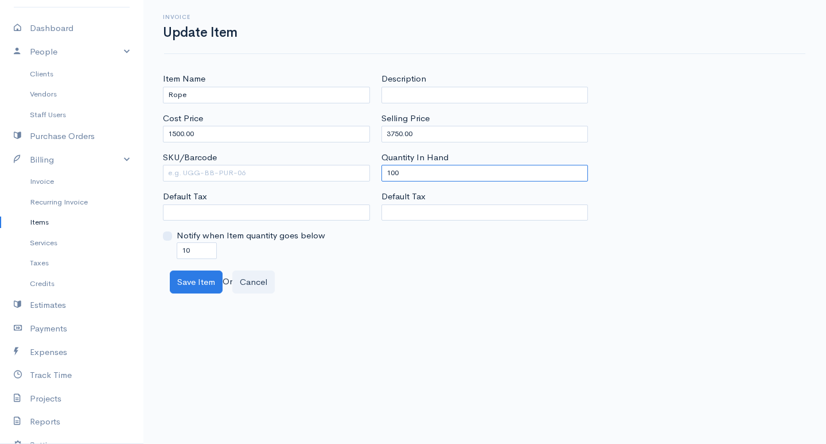
click at [394, 172] on input "100" at bounding box center [485, 173] width 207 height 17
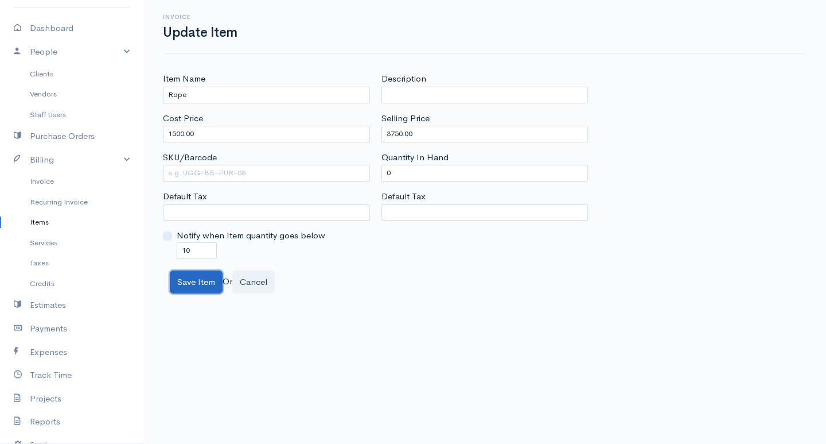
click at [219, 281] on button "Save Item" at bounding box center [196, 282] width 53 height 24
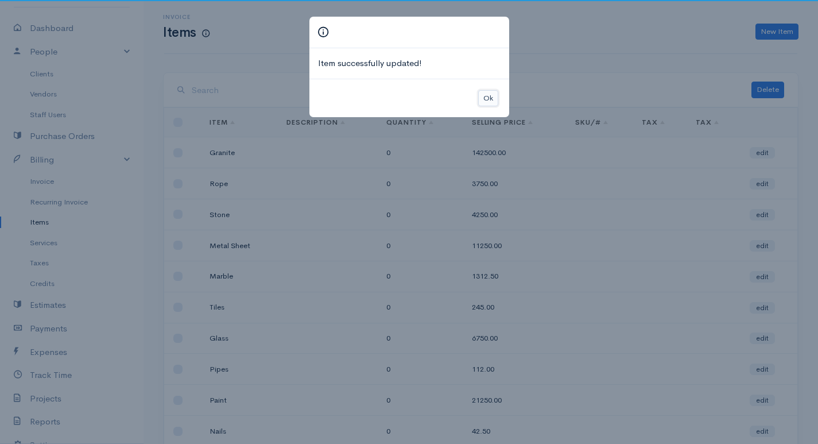
click at [485, 101] on button "Ok" at bounding box center [488, 98] width 20 height 17
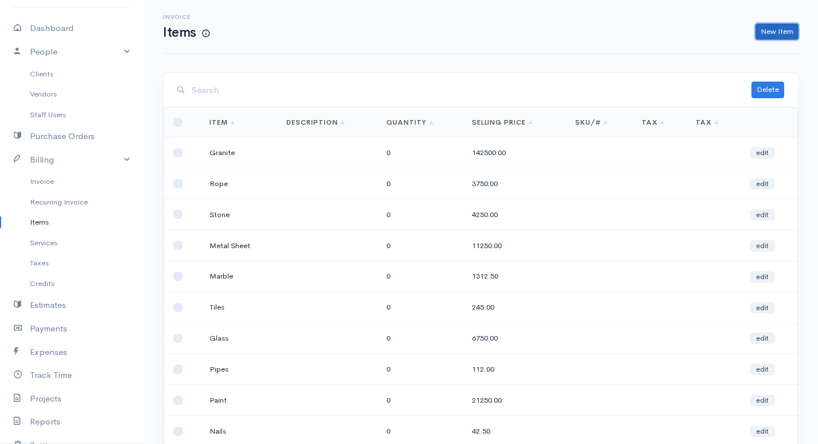
click at [778, 30] on link "New Item" at bounding box center [776, 32] width 43 height 17
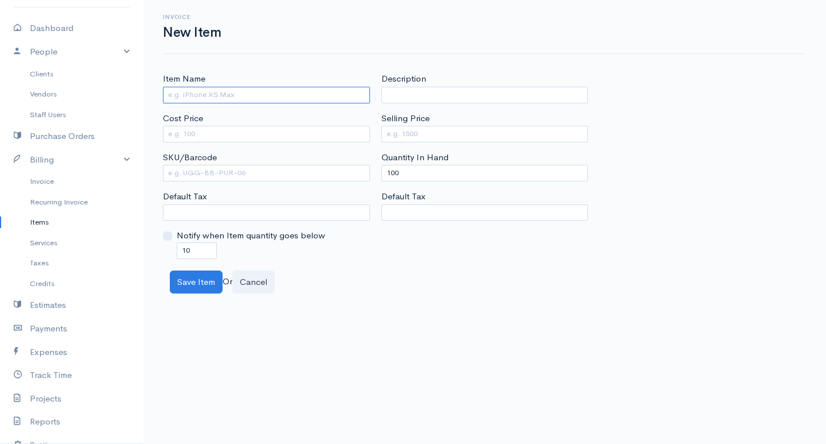
click at [285, 91] on input "Item Name" at bounding box center [266, 95] width 207 height 17
click at [296, 136] on input "Cost Price" at bounding box center [266, 134] width 207 height 17
click at [409, 129] on input "Selling Price" at bounding box center [485, 134] width 207 height 17
click at [409, 130] on input "Selling Price" at bounding box center [485, 134] width 207 height 17
click at [208, 283] on button "Save Item" at bounding box center [196, 282] width 53 height 24
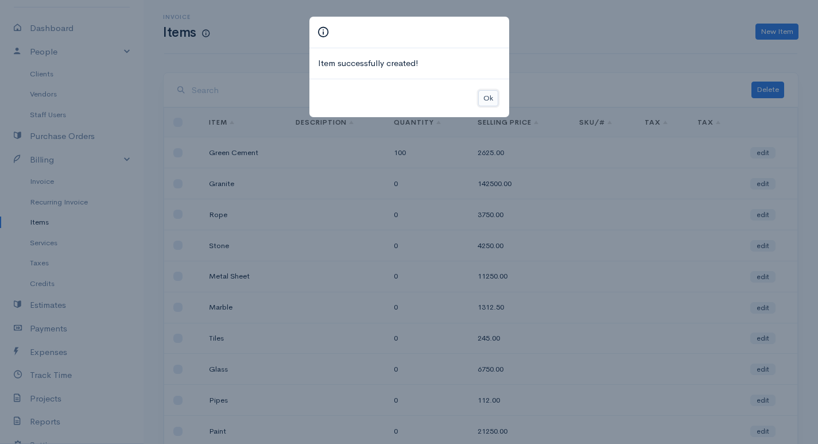
click at [496, 103] on button "Ok" at bounding box center [488, 98] width 20 height 17
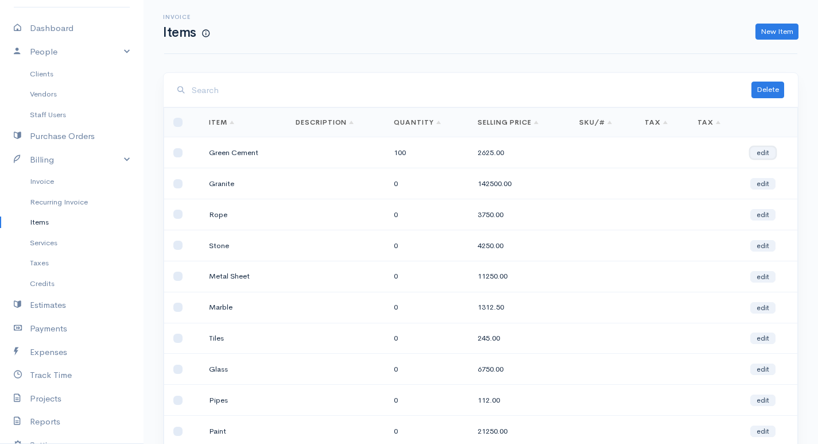
click at [767, 151] on link "edit" at bounding box center [762, 152] width 25 height 11
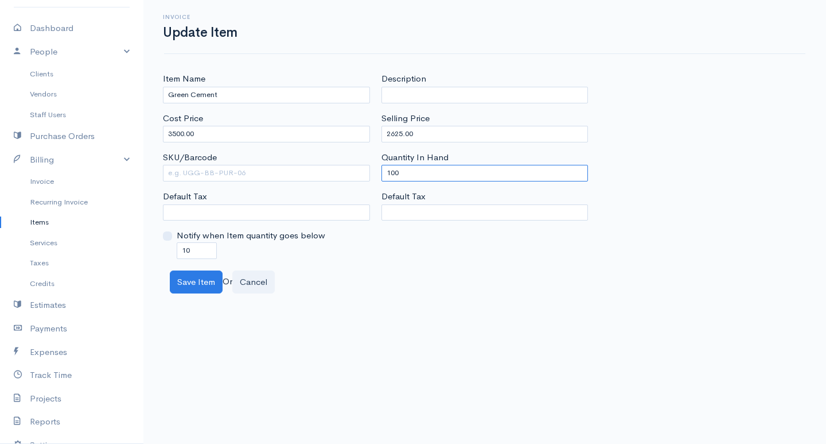
click at [426, 172] on input "100" at bounding box center [485, 173] width 207 height 17
click at [395, 177] on input "100" at bounding box center [485, 173] width 207 height 17
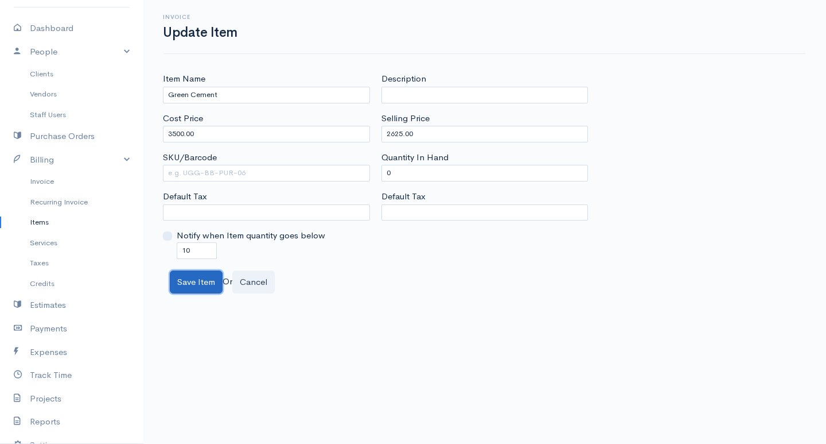
click at [191, 287] on button "Save Item" at bounding box center [196, 282] width 53 height 24
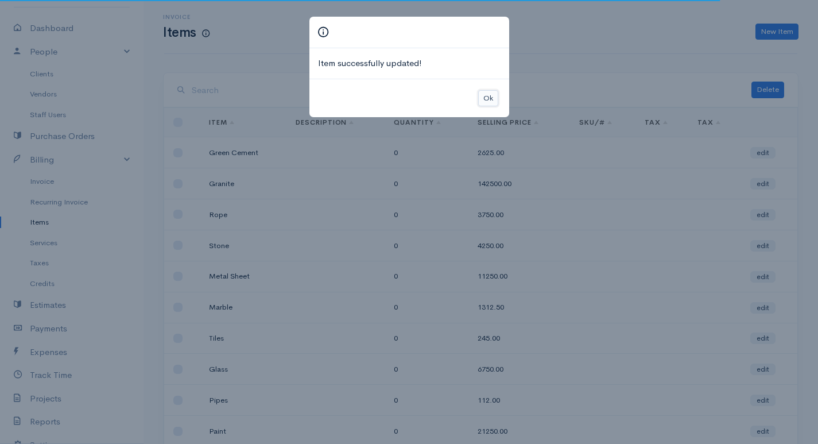
click at [491, 96] on button "Ok" at bounding box center [488, 98] width 20 height 17
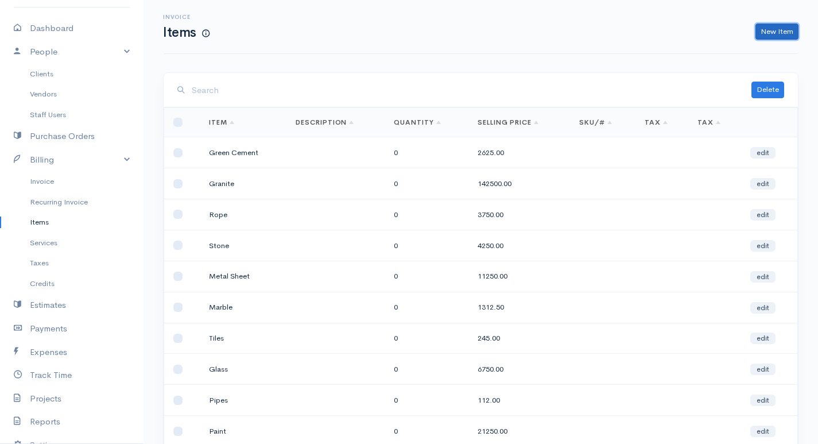
click at [777, 34] on link "New Item" at bounding box center [776, 32] width 43 height 17
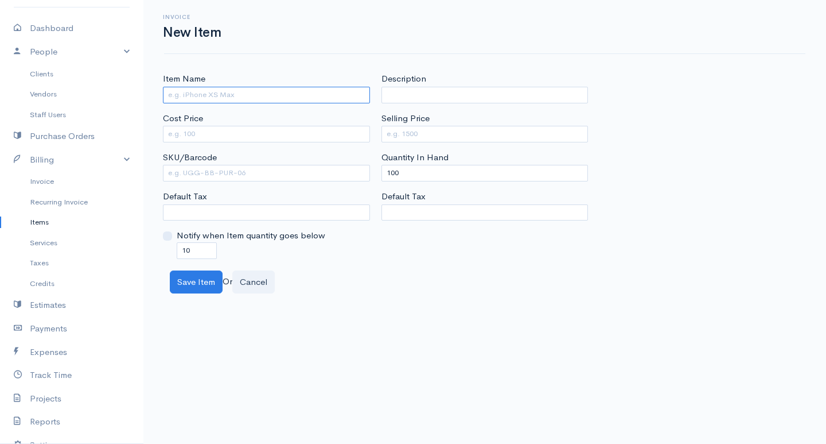
click at [299, 99] on input "Item Name" at bounding box center [266, 95] width 207 height 17
click at [300, 137] on input "Cost Price" at bounding box center [266, 134] width 207 height 17
click at [401, 129] on input "Selling Price" at bounding box center [485, 134] width 207 height 17
click at [394, 173] on input "100" at bounding box center [485, 173] width 207 height 17
click at [186, 279] on button "Save Item" at bounding box center [196, 282] width 53 height 24
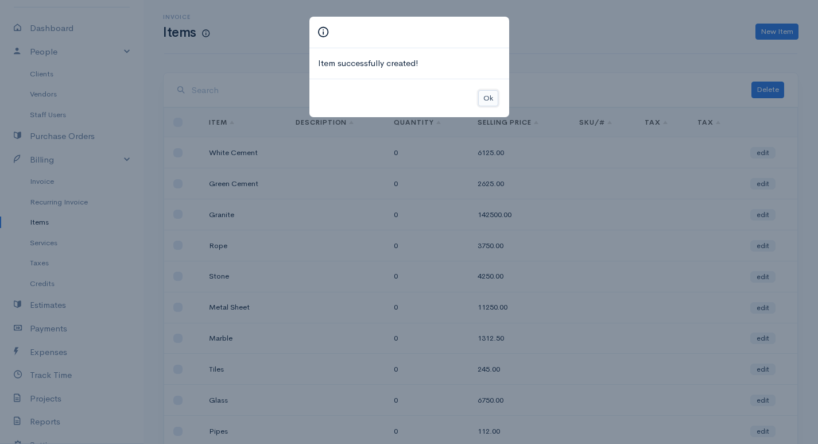
click at [491, 98] on button "Ok" at bounding box center [488, 98] width 20 height 17
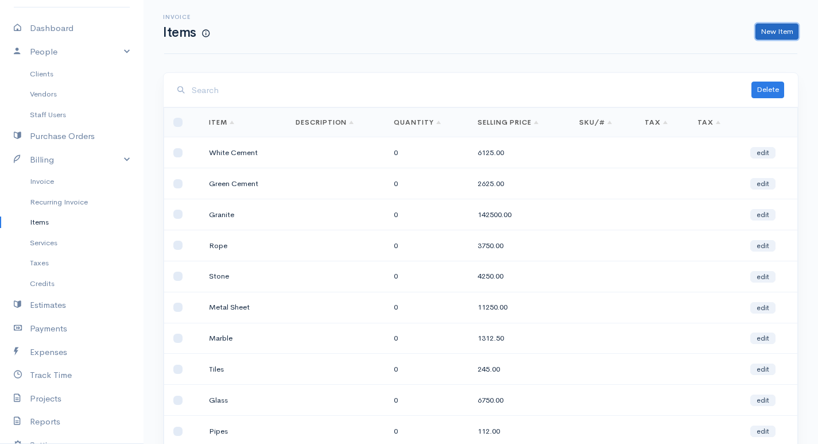
click at [787, 24] on link "New Item" at bounding box center [776, 32] width 43 height 17
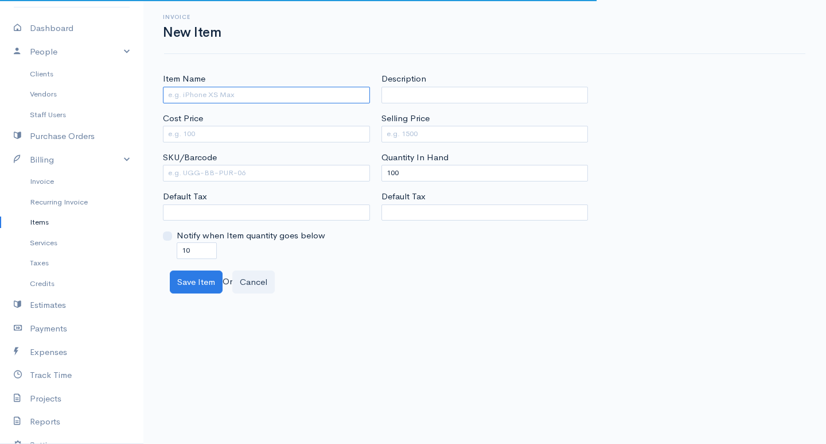
click at [214, 97] on input "Item Name" at bounding box center [266, 95] width 207 height 17
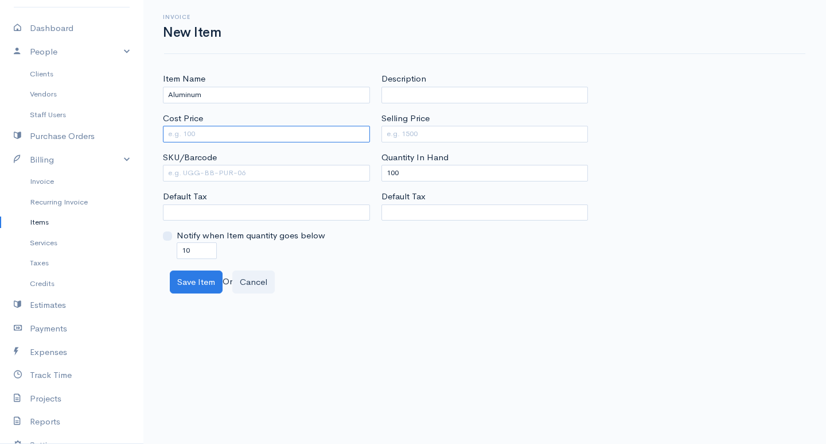
click at [238, 130] on input "Cost Price" at bounding box center [266, 134] width 207 height 17
click at [395, 133] on input "Selling Price" at bounding box center [485, 134] width 207 height 17
click at [391, 171] on input "100" at bounding box center [485, 173] width 207 height 17
click at [396, 170] on input "100" at bounding box center [485, 173] width 207 height 17
drag, startPoint x: 178, startPoint y: 279, endPoint x: 196, endPoint y: 275, distance: 18.7
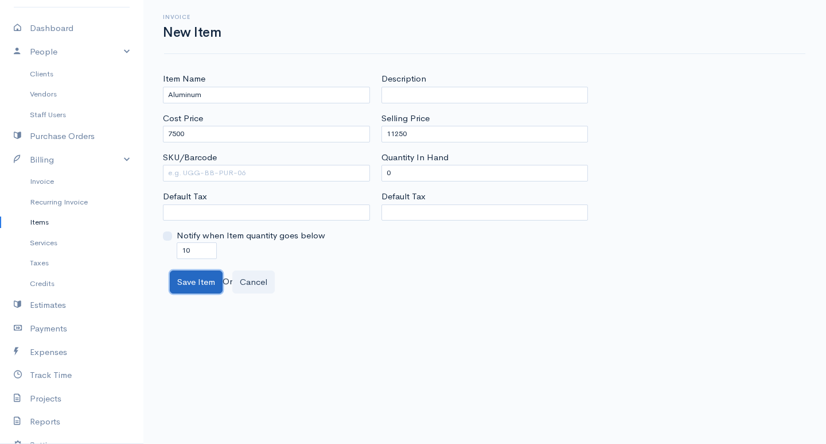
click at [179, 279] on button "Save Item" at bounding box center [196, 282] width 53 height 24
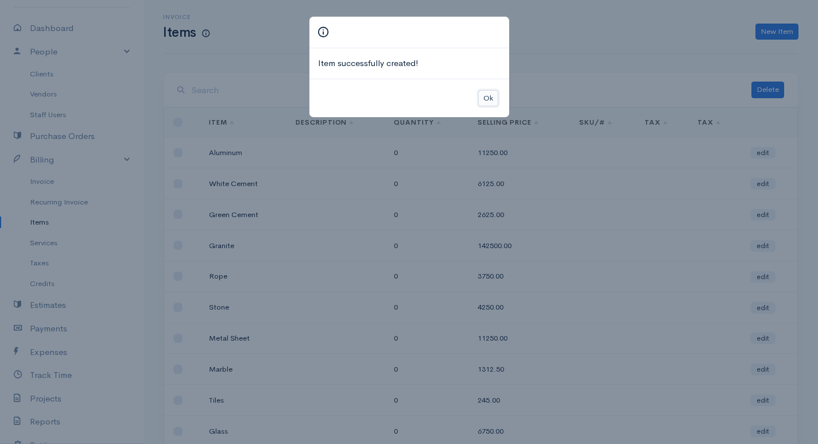
click at [497, 100] on button "Ok" at bounding box center [488, 98] width 20 height 17
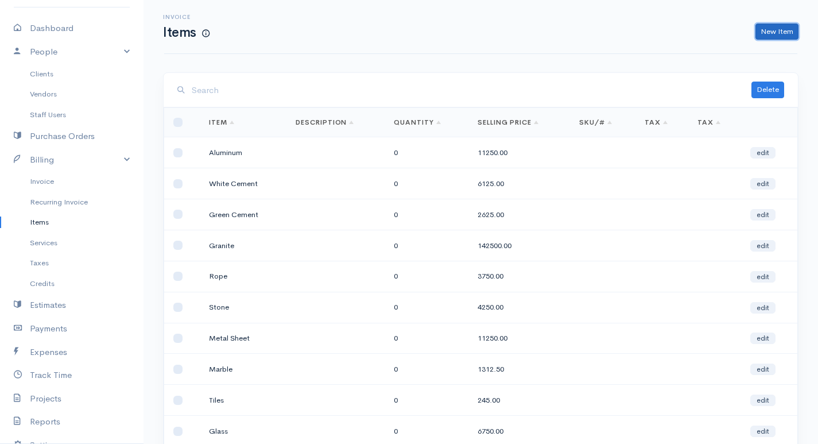
click at [775, 25] on link "New Item" at bounding box center [776, 32] width 43 height 17
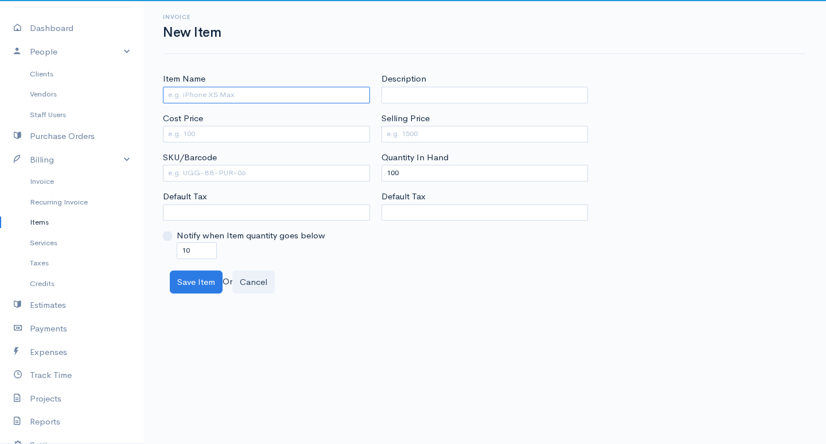
click at [252, 97] on input "Item Name" at bounding box center [266, 95] width 207 height 17
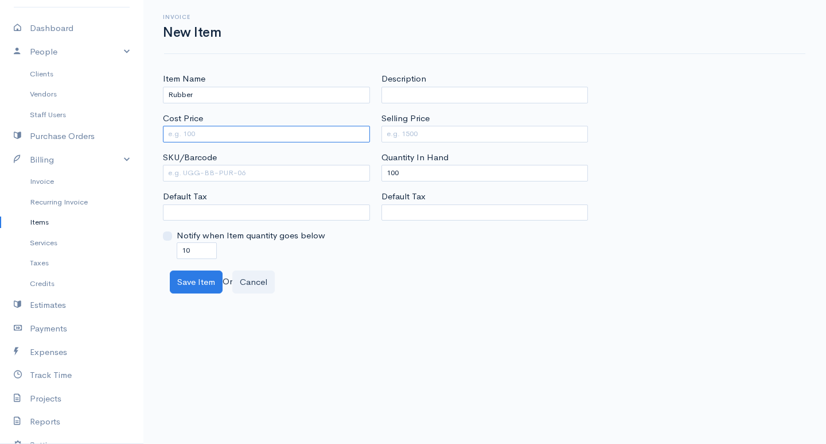
click at [257, 128] on input "Cost Price" at bounding box center [266, 134] width 207 height 17
click at [403, 137] on input "Selling Price" at bounding box center [485, 134] width 207 height 17
click at [395, 169] on input "100" at bounding box center [485, 173] width 207 height 17
click at [200, 277] on button "Save Item" at bounding box center [196, 282] width 53 height 24
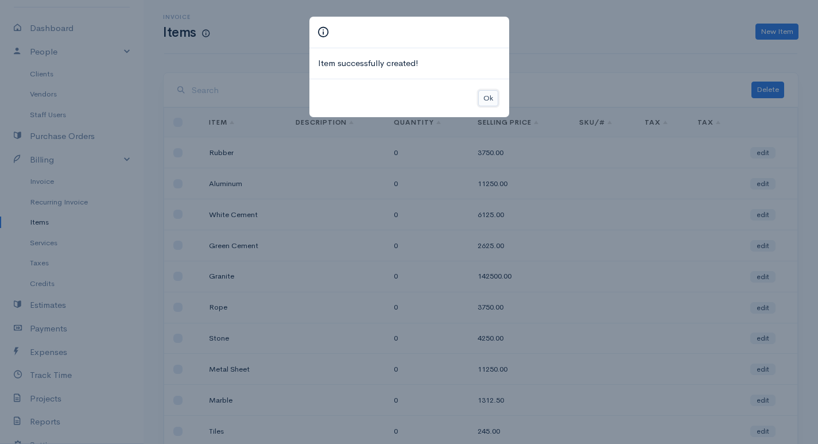
click at [488, 99] on button "Ok" at bounding box center [488, 98] width 20 height 17
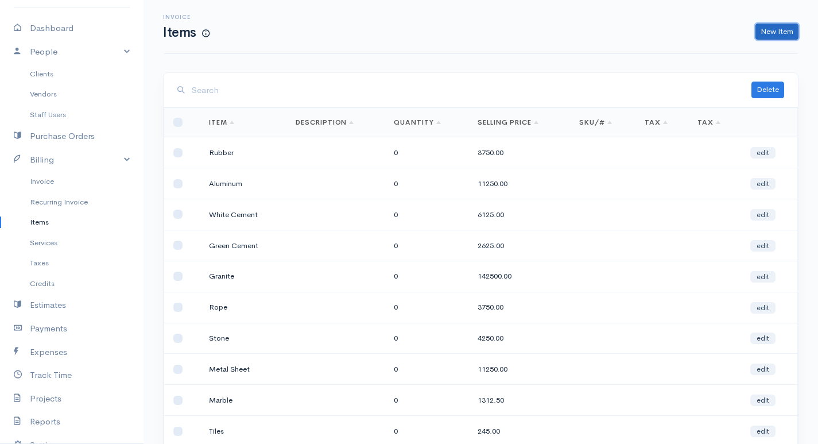
click at [757, 30] on link "New Item" at bounding box center [776, 32] width 43 height 17
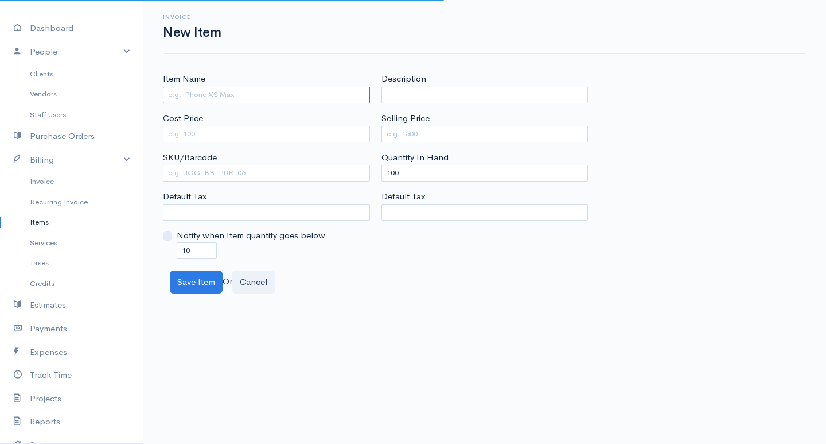
click at [190, 98] on input "Item Name" at bounding box center [266, 95] width 207 height 17
click at [194, 137] on input "Cost Price" at bounding box center [266, 134] width 207 height 17
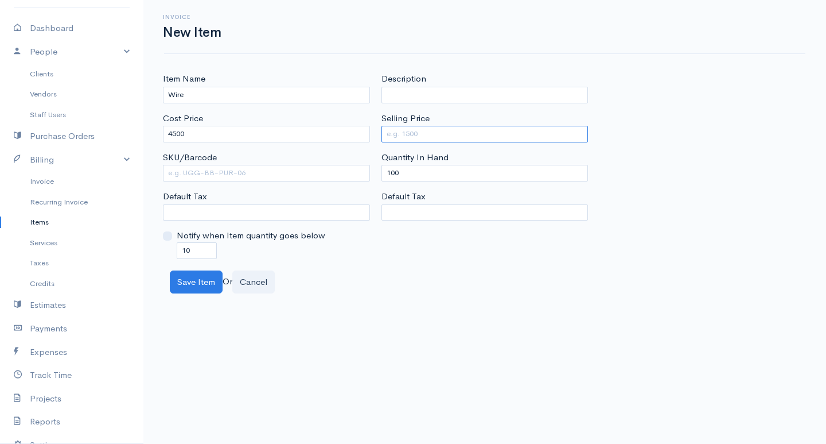
click at [394, 135] on input "Selling Price" at bounding box center [485, 134] width 207 height 17
click at [394, 176] on input "100" at bounding box center [485, 173] width 207 height 17
click at [200, 287] on button "Save Item" at bounding box center [196, 282] width 53 height 24
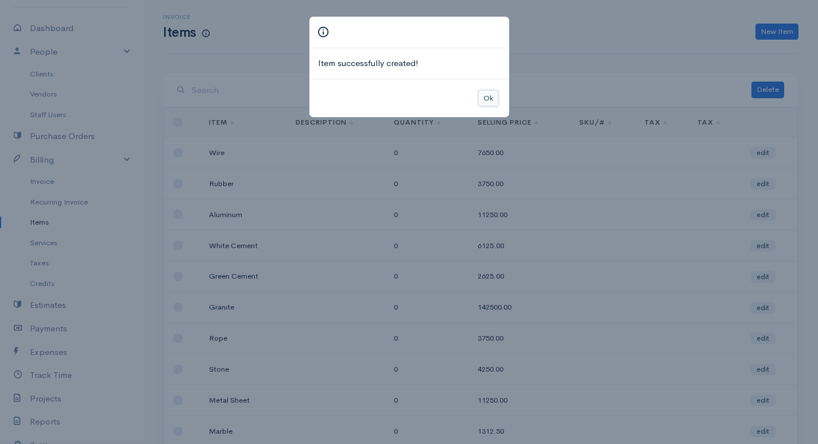
click at [484, 102] on button "Ok" at bounding box center [488, 98] width 20 height 17
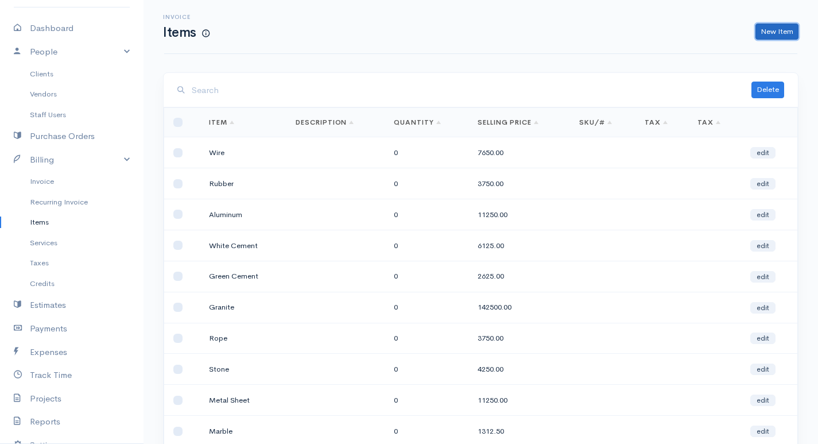
click at [774, 30] on link "New Item" at bounding box center [776, 32] width 43 height 17
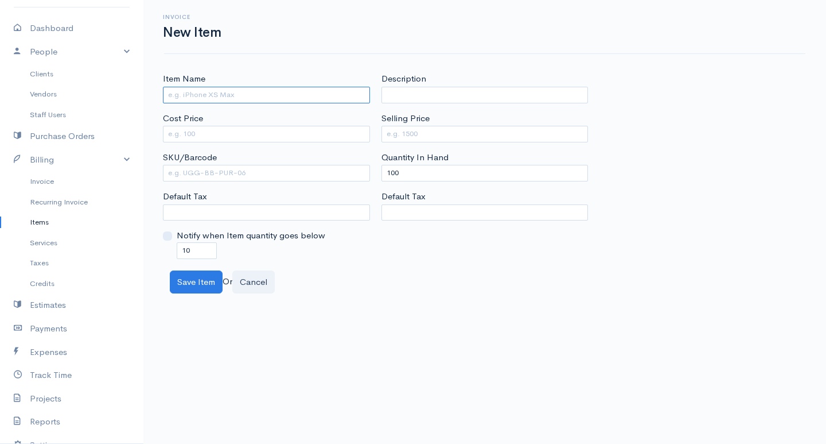
click at [208, 98] on input "Item Name" at bounding box center [266, 95] width 207 height 17
click at [216, 138] on input "Cost Price" at bounding box center [266, 134] width 207 height 17
click at [402, 132] on input "Selling Price" at bounding box center [485, 134] width 207 height 17
click at [390, 181] on input "100" at bounding box center [485, 173] width 207 height 17
click at [394, 174] on input "100" at bounding box center [485, 173] width 207 height 17
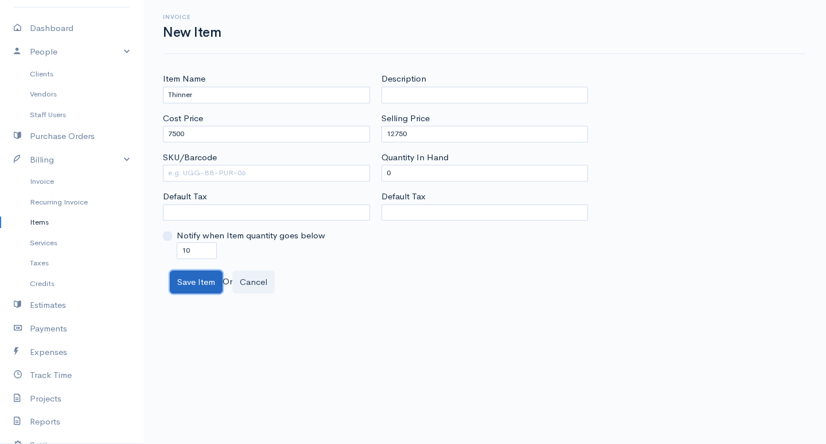
click at [212, 284] on button "Save Item" at bounding box center [196, 282] width 53 height 24
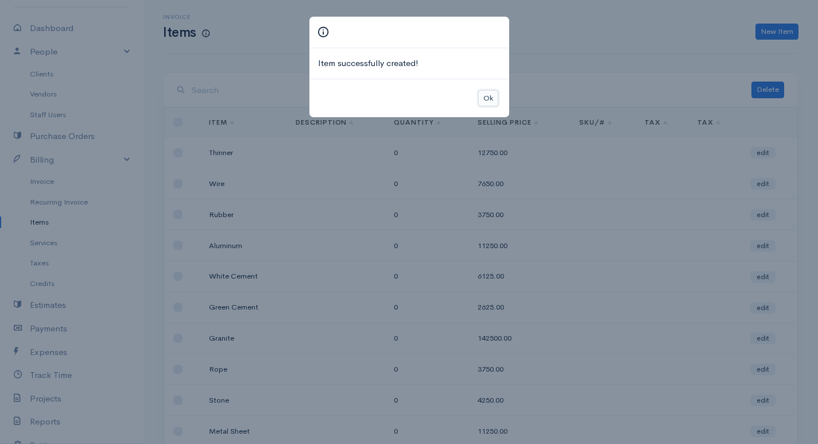
click at [484, 100] on button "Ok" at bounding box center [488, 98] width 20 height 17
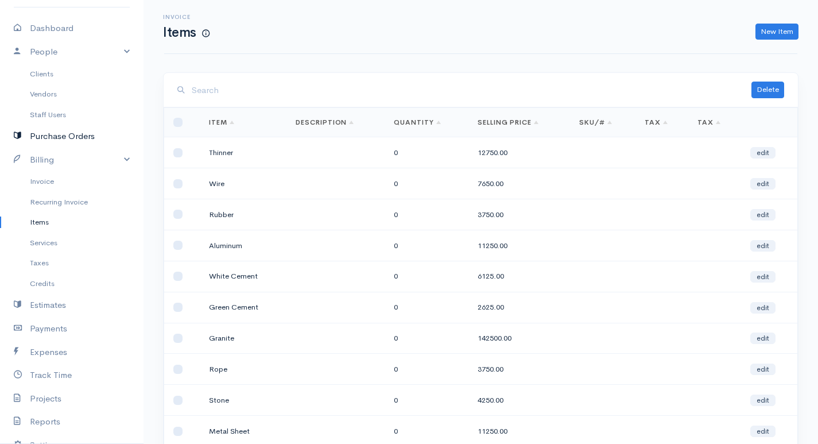
click at [107, 138] on link "Purchase Orders" at bounding box center [71, 137] width 143 height 24
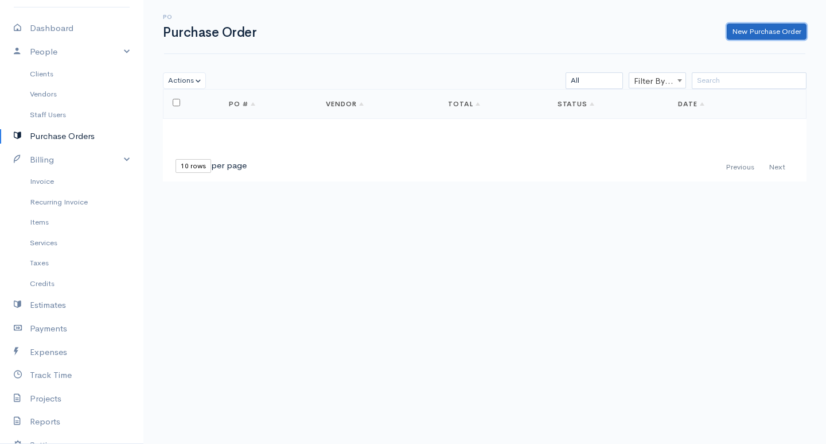
drag, startPoint x: 743, startPoint y: 29, endPoint x: 714, endPoint y: 36, distance: 30.1
click at [744, 28] on link "New Purchase Order" at bounding box center [767, 32] width 80 height 17
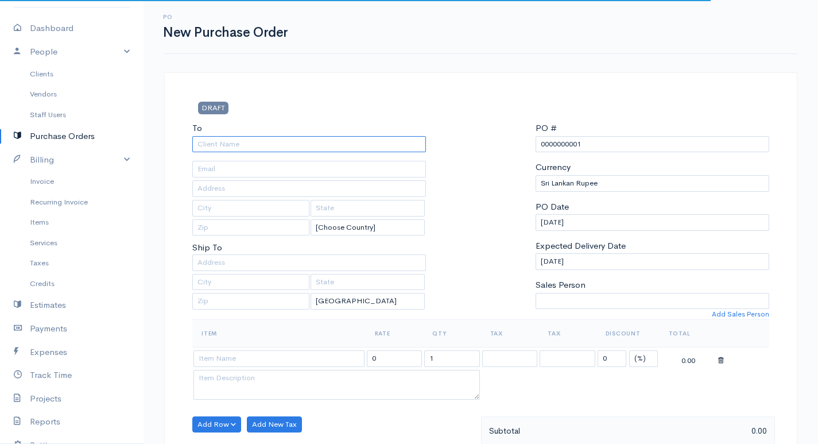
click at [293, 142] on input "To" at bounding box center [309, 144] width 234 height 17
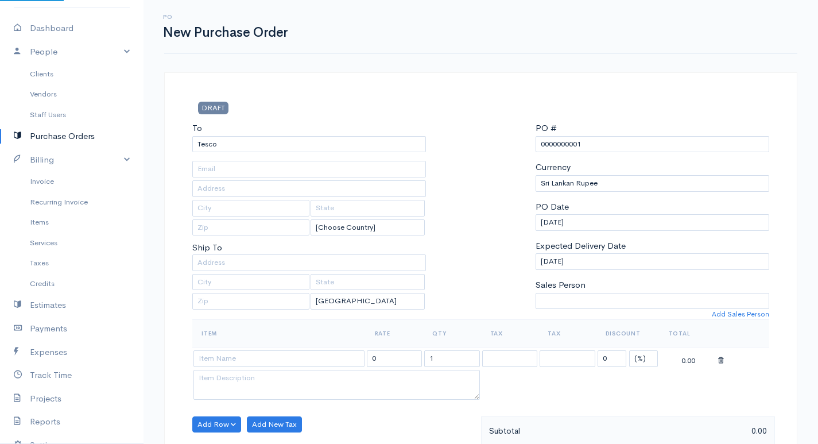
click at [259, 291] on body "edeshani Upgrade Dashboard People Clients Vendors Staff Users Purchase Orders B…" at bounding box center [409, 441] width 818 height 882
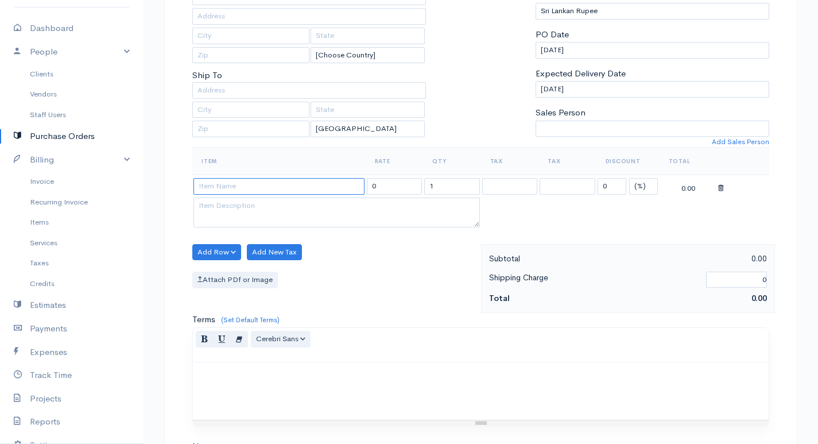
click at [341, 186] on input at bounding box center [278, 186] width 171 height 17
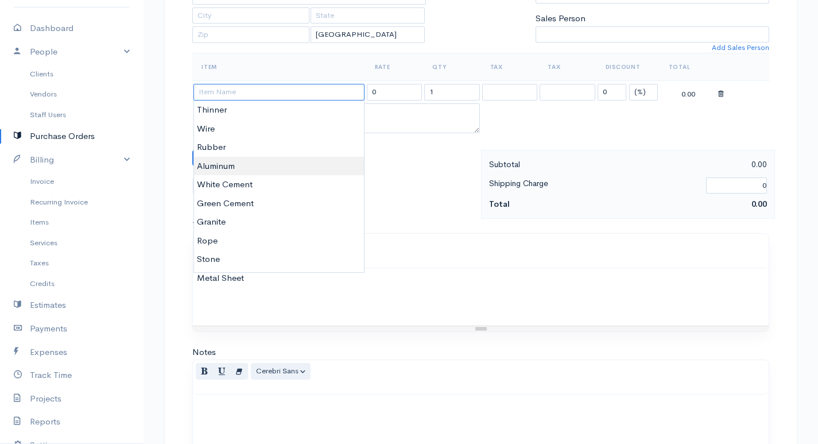
scroll to position [324, 0]
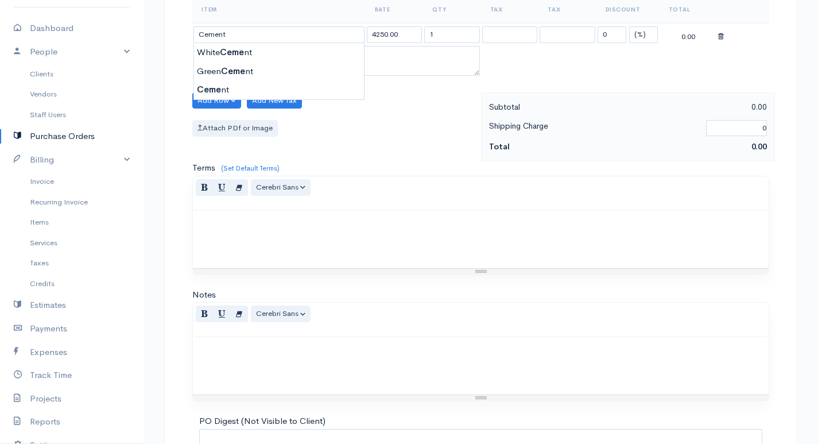
click at [247, 88] on body "edeshani Upgrade Dashboard People Clients Vendors Staff Users Purchase Orders B…" at bounding box center [409, 117] width 818 height 882
drag, startPoint x: 448, startPoint y: 31, endPoint x: 413, endPoint y: 37, distance: 34.9
click at [413, 37] on tr "Cement 4250.00 1 0 (%) Flat 4250.00" at bounding box center [480, 35] width 577 height 22
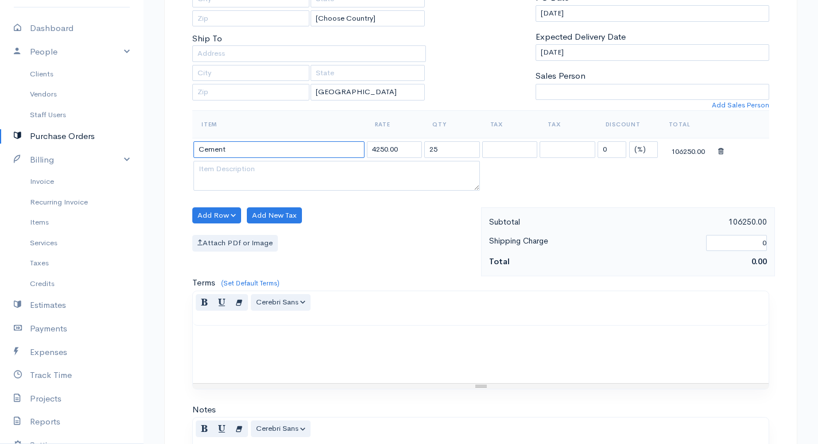
click at [304, 149] on input "Cement" at bounding box center [278, 149] width 171 height 17
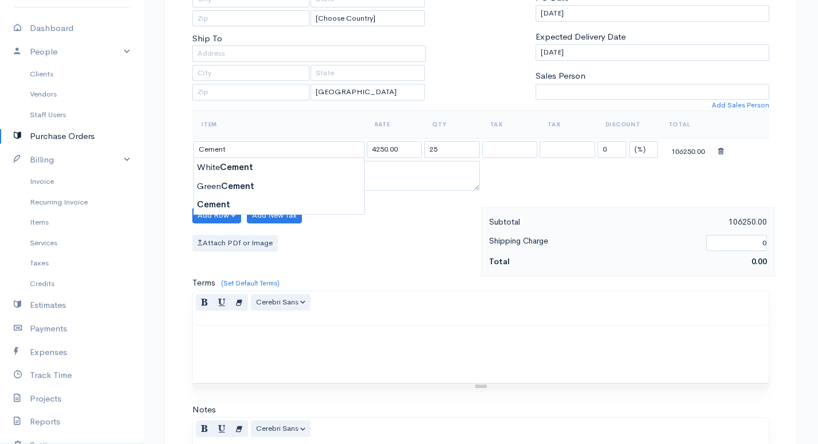
click at [336, 254] on div "Add Row Add Item Row Add Time Row Add New Tax Attach PDf or Image" at bounding box center [333, 241] width 294 height 69
click at [270, 220] on button "Add New Tax" at bounding box center [274, 215] width 55 height 17
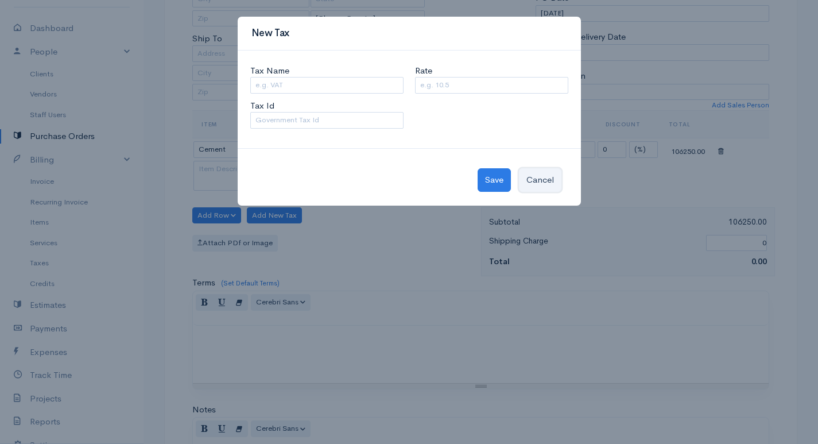
click at [539, 181] on button "Cancel" at bounding box center [540, 180] width 42 height 24
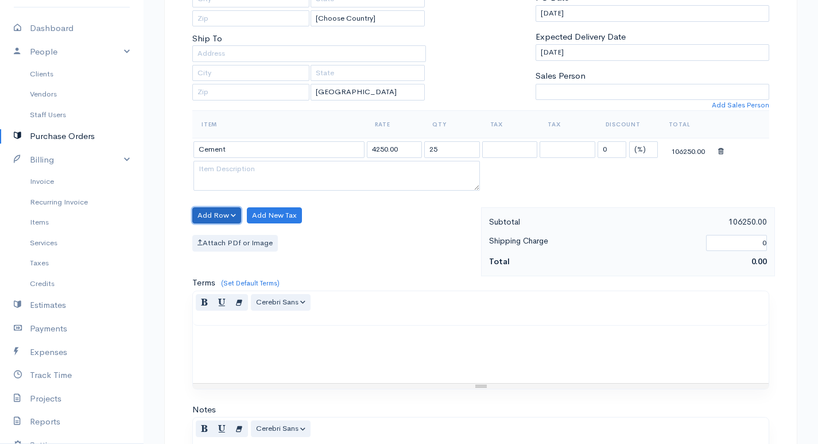
click at [224, 213] on button "Add Row" at bounding box center [216, 215] width 49 height 17
click at [232, 240] on link "Add Item Row" at bounding box center [238, 239] width 91 height 20
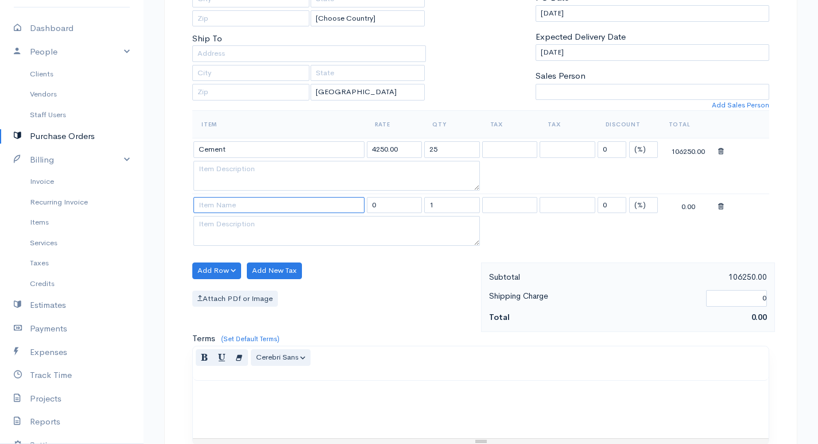
click at [286, 206] on input at bounding box center [278, 205] width 171 height 17
click at [282, 229] on body "edeshani Upgrade Dashboard People Clients Vendors Staff Users Purchase Orders B…" at bounding box center [409, 259] width 818 height 937
drag, startPoint x: 446, startPoint y: 207, endPoint x: 423, endPoint y: 214, distance: 24.1
click at [423, 214] on td "1" at bounding box center [452, 204] width 58 height 22
click at [232, 270] on button "Add Row" at bounding box center [216, 270] width 49 height 17
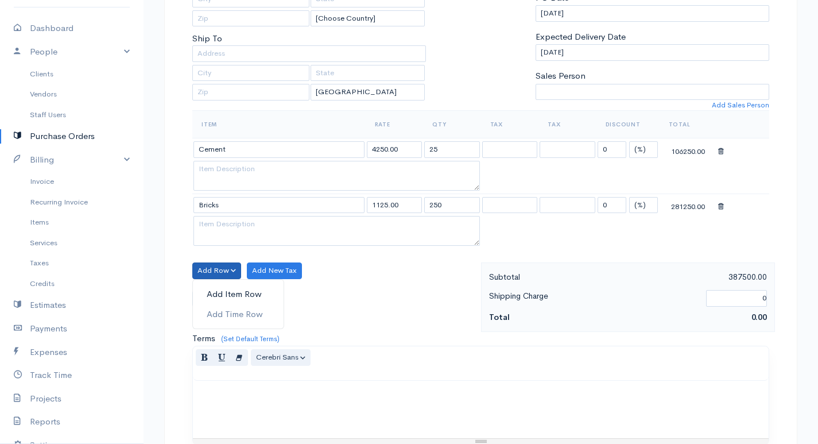
click at [255, 297] on link "Add Item Row" at bounding box center [238, 294] width 91 height 20
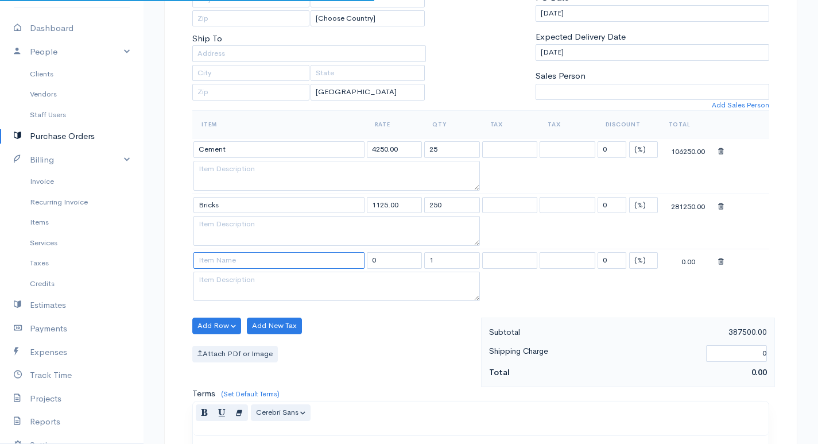
click at [278, 257] on input at bounding box center [278, 260] width 171 height 17
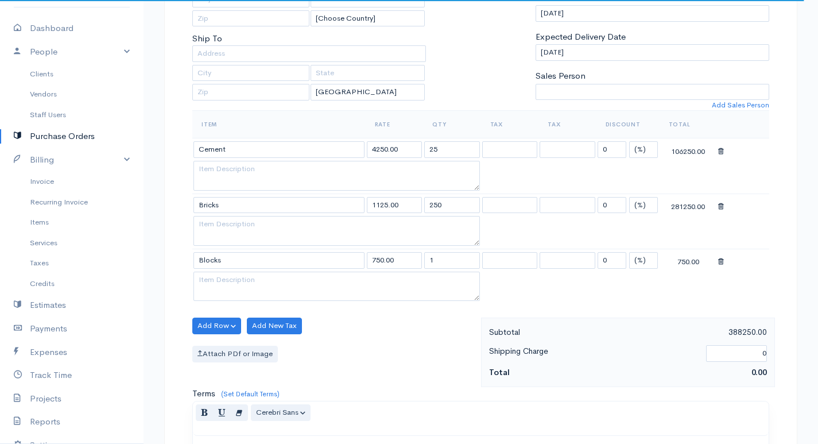
click at [238, 282] on body "edeshani Upgrade Dashboard People Clients Vendors Staff Users Purchase Orders B…" at bounding box center [409, 287] width 818 height 993
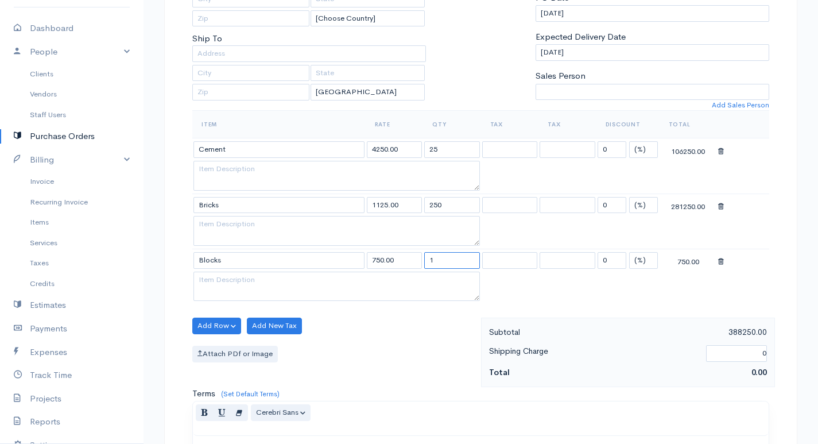
click at [444, 264] on input "1" at bounding box center [452, 260] width 56 height 17
click at [235, 326] on button "Add Row" at bounding box center [216, 325] width 49 height 17
click at [238, 345] on link "Add Item Row" at bounding box center [238, 349] width 91 height 20
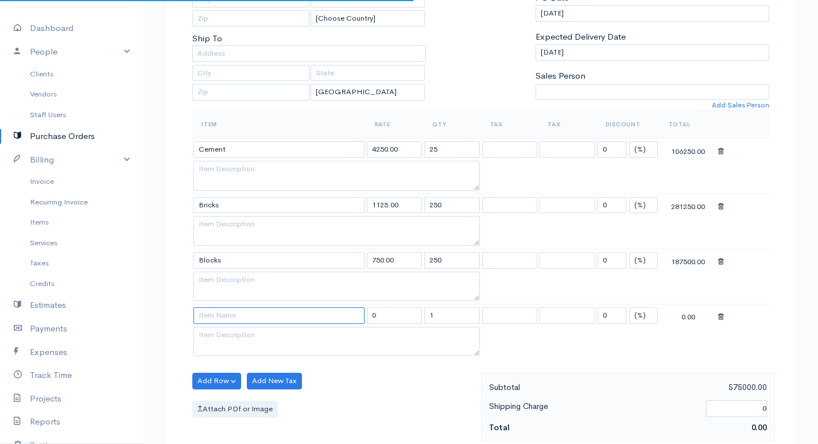
click at [257, 312] on input at bounding box center [278, 315] width 171 height 17
click at [441, 314] on input "1" at bounding box center [452, 315] width 56 height 17
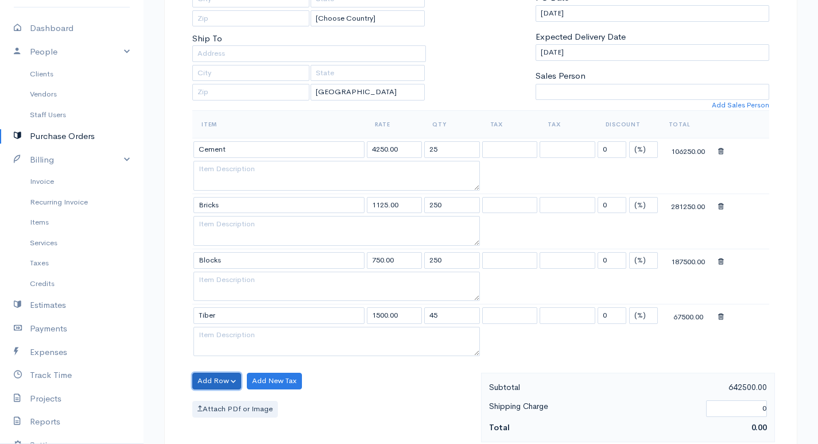
click at [228, 374] on button "Add Row" at bounding box center [216, 380] width 49 height 17
click at [238, 400] on link "Add Item Row" at bounding box center [238, 404] width 91 height 20
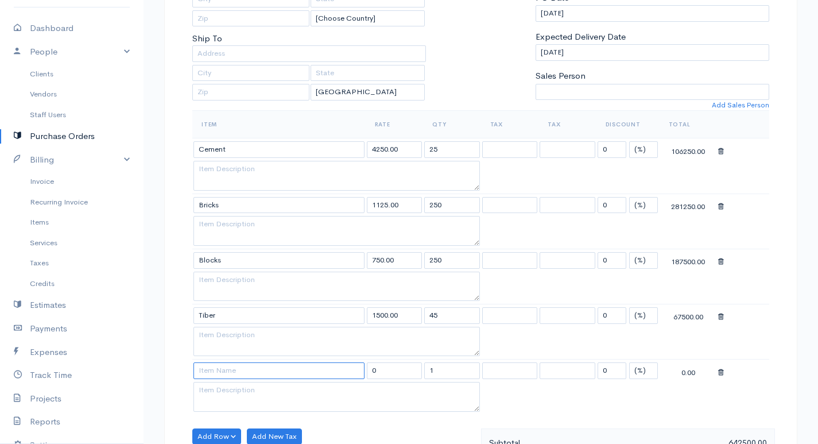
click at [244, 371] on input at bounding box center [278, 370] width 171 height 17
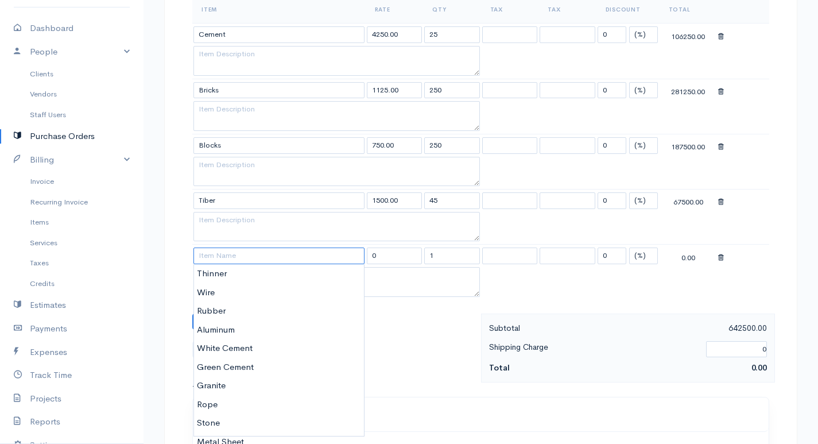
scroll to position [381, 0]
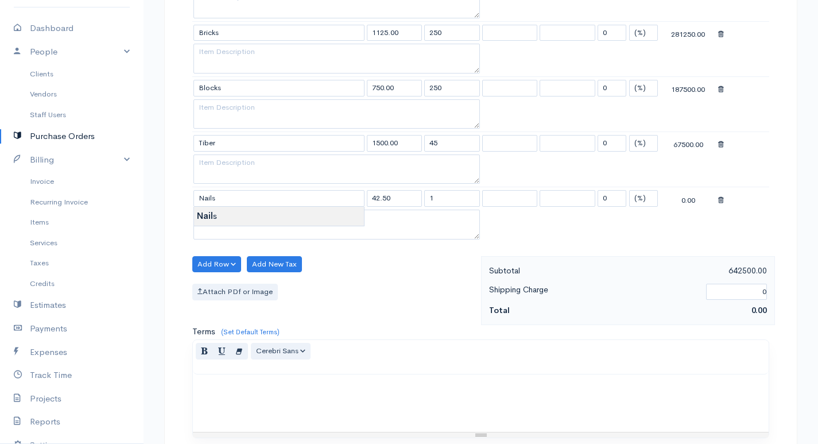
click at [247, 220] on body "edeshani Upgrade Dashboard People Clients Vendors Staff Users Purchase Orders B…" at bounding box center [409, 170] width 818 height 1103
click at [438, 196] on input "1" at bounding box center [452, 198] width 56 height 17
click at [238, 266] on button "Add Row" at bounding box center [216, 264] width 49 height 17
click at [240, 289] on link "Add Item Row" at bounding box center [238, 288] width 91 height 20
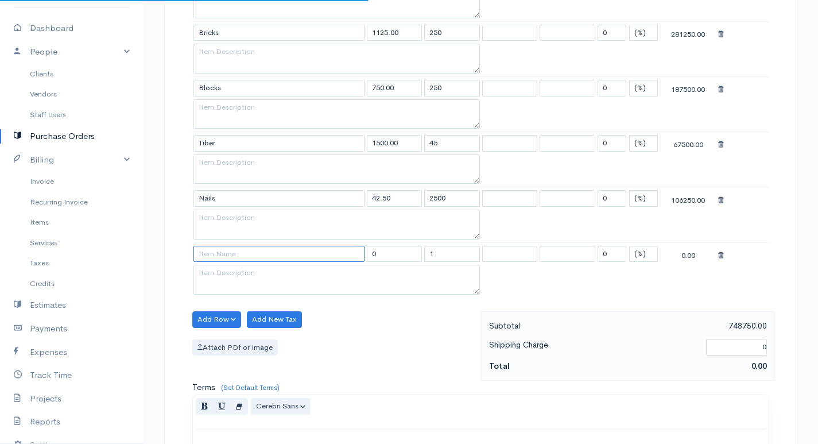
click at [244, 256] on input at bounding box center [278, 254] width 171 height 17
click at [253, 269] on body "edeshani Upgrade Dashboard People Clients Vendors Staff Users Purchase Orders B…" at bounding box center [409, 198] width 818 height 1158
click at [438, 251] on input "1" at bounding box center [452, 254] width 56 height 17
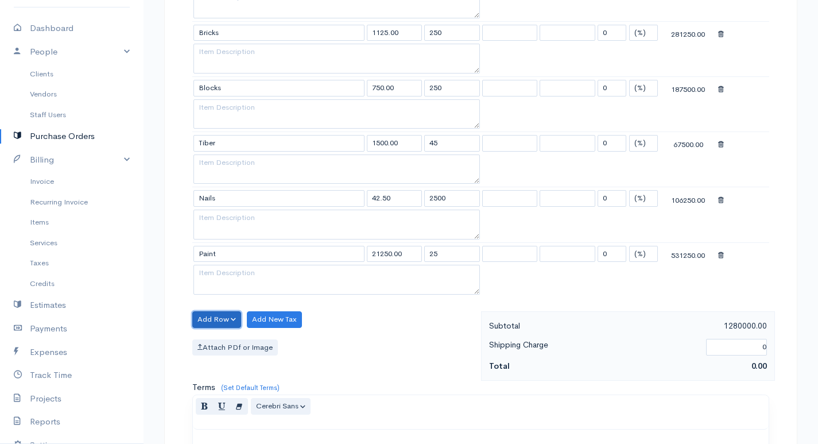
click at [222, 318] on button "Add Row" at bounding box center [216, 319] width 49 height 17
click at [235, 344] on link "Add Item Row" at bounding box center [238, 343] width 91 height 20
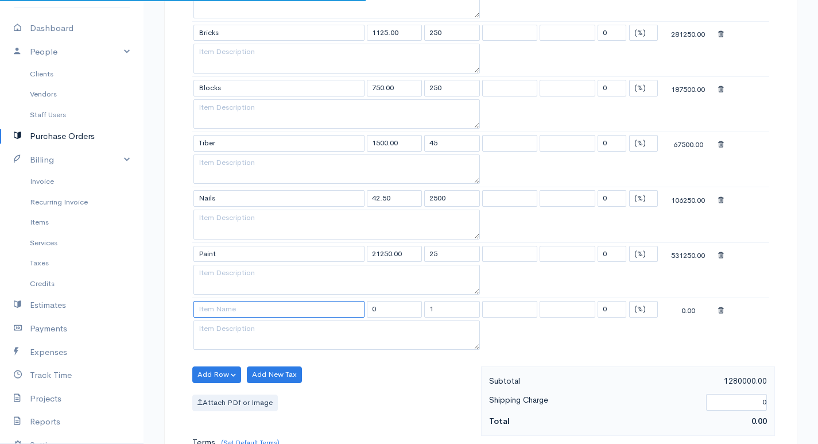
click at [240, 309] on input at bounding box center [278, 309] width 171 height 17
click at [252, 329] on body "edeshani Upgrade Dashboard People Clients Vendors Staff Users Purchase Orders B…" at bounding box center [409, 225] width 818 height 1213
click at [445, 307] on input "1" at bounding box center [452, 309] width 56 height 17
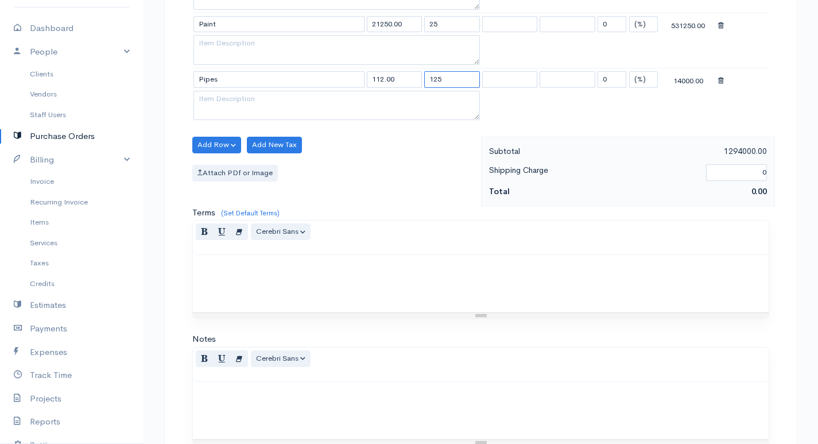
scroll to position [770, 0]
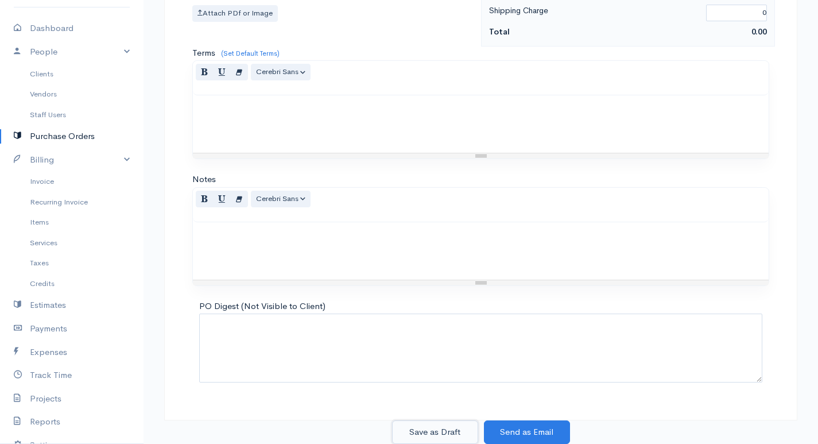
click at [454, 427] on button "Save as Draft" at bounding box center [435, 432] width 86 height 24
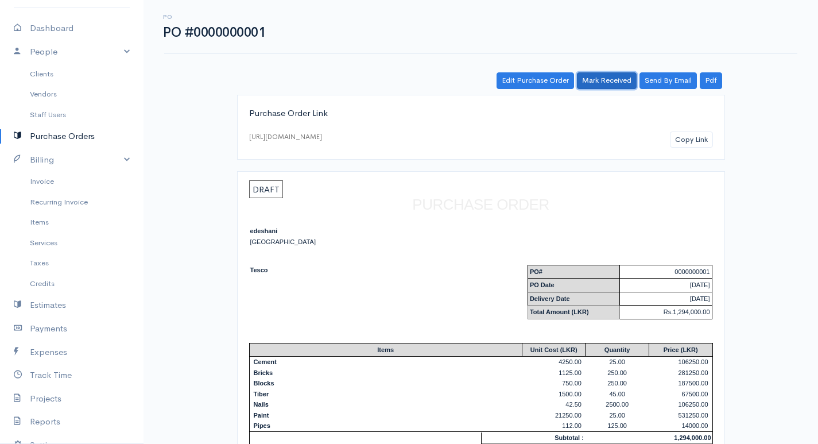
click at [608, 79] on link "Mark Received" at bounding box center [607, 80] width 60 height 17
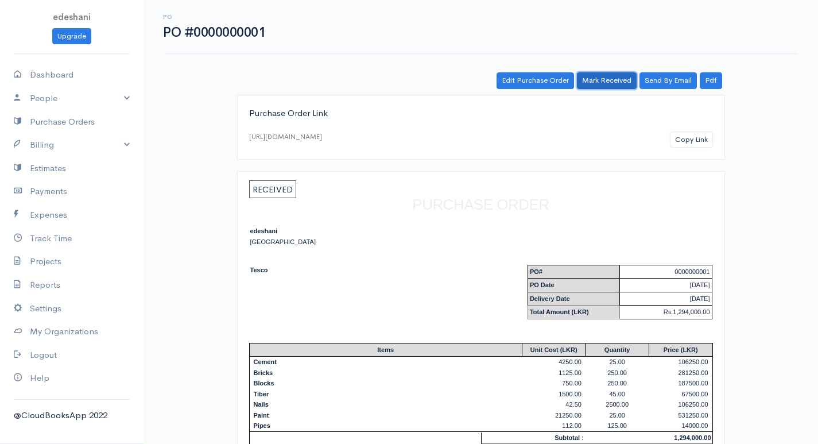
click at [605, 83] on link "Mark Received" at bounding box center [607, 80] width 60 height 17
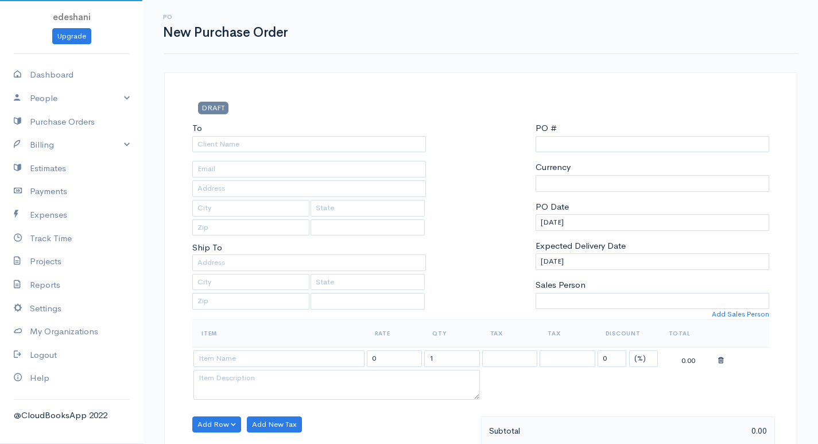
scroll to position [429, 0]
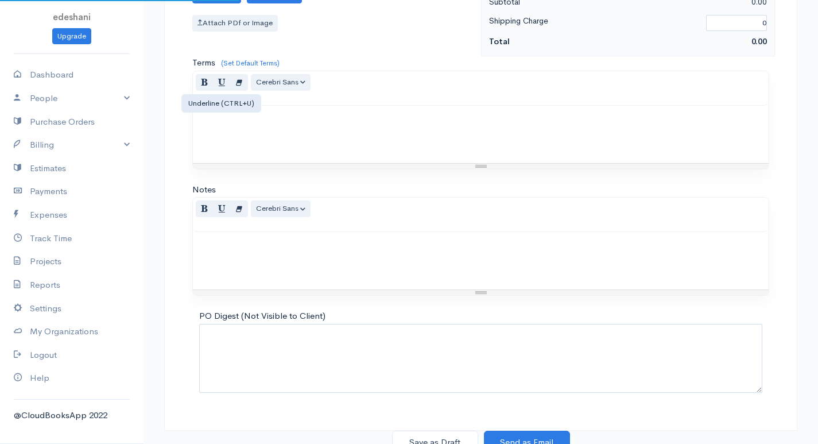
type input "0000000002"
select select "[GEOGRAPHIC_DATA]"
select select "LKR"
select select "[GEOGRAPHIC_DATA]"
click at [102, 125] on link "Purchase Orders" at bounding box center [71, 122] width 143 height 24
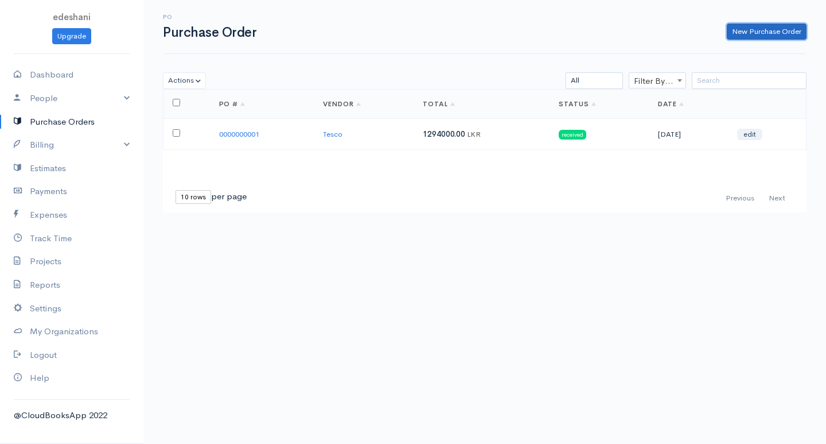
click at [743, 31] on link "New Purchase Order" at bounding box center [767, 32] width 80 height 17
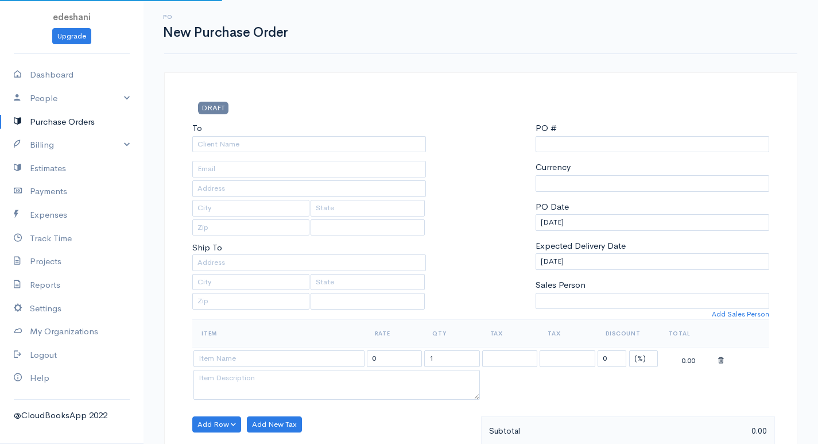
type input "0000000002"
select select "[GEOGRAPHIC_DATA]"
select select "LKR"
select select "[GEOGRAPHIC_DATA]"
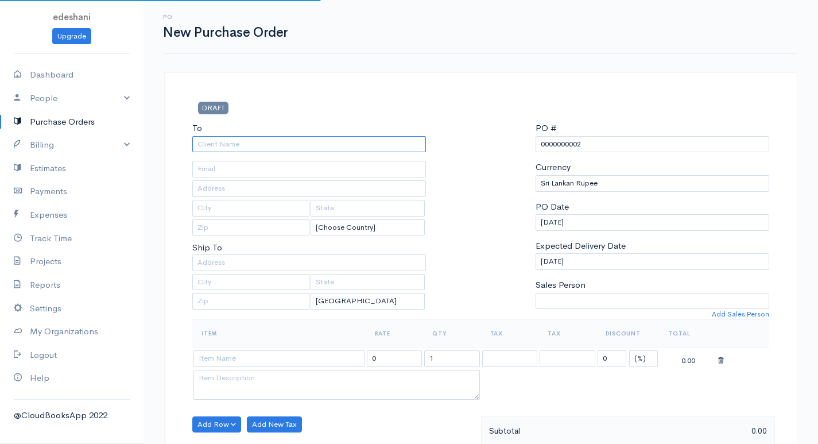
click at [303, 147] on input "To" at bounding box center [309, 144] width 234 height 17
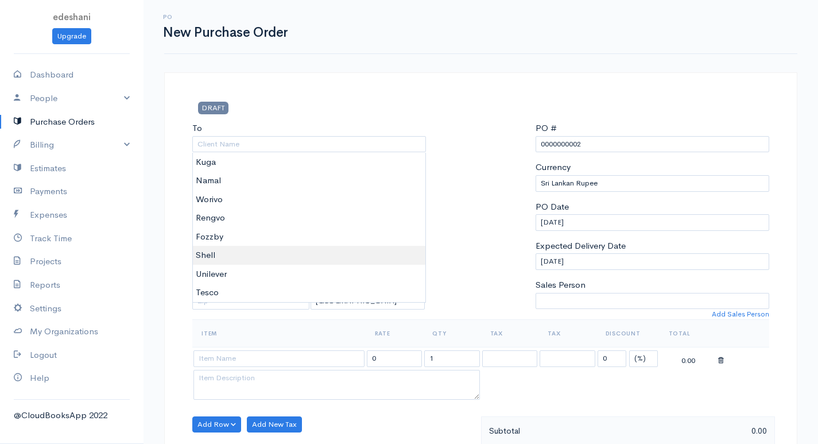
type input "Shell"
click at [255, 258] on body "edeshani Upgrade Dashboard People Clients Vendors Staff Users Purchase Orders B…" at bounding box center [409, 441] width 818 height 882
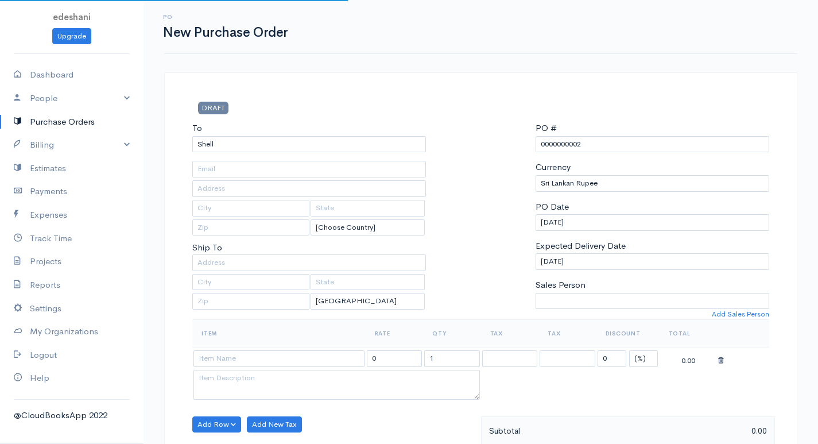
scroll to position [172, 0]
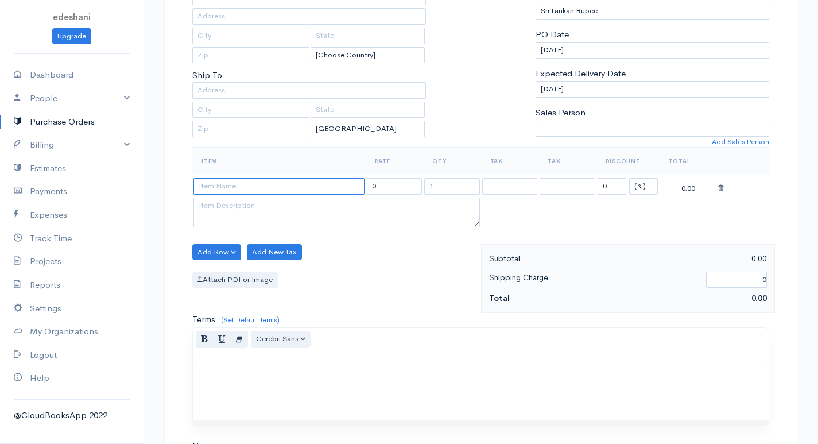
click at [264, 185] on input at bounding box center [278, 186] width 171 height 17
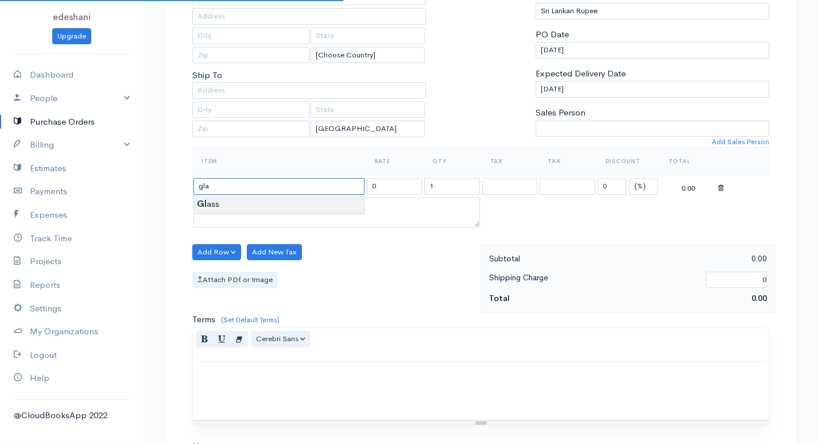
type input "Glass"
type input "6750.00"
click at [278, 208] on body "edeshani Upgrade Dashboard People Clients Vendors Staff Users Purchase Orders B…" at bounding box center [409, 269] width 818 height 882
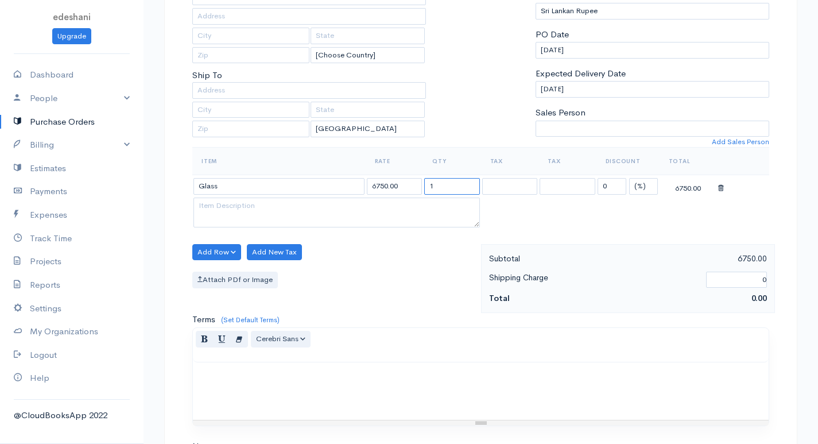
click at [440, 185] on input "1" at bounding box center [452, 186] width 56 height 17
type input "10"
click at [235, 255] on button "Add Row" at bounding box center [216, 252] width 49 height 17
click at [255, 281] on link "Add Item Row" at bounding box center [238, 276] width 91 height 20
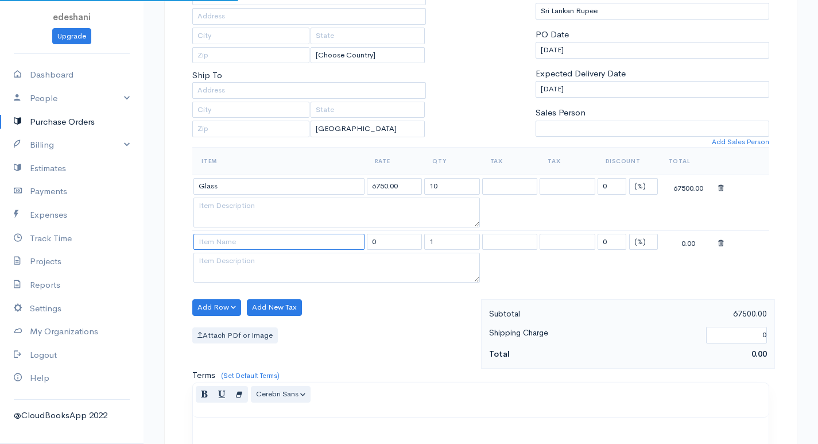
click at [264, 239] on input at bounding box center [278, 242] width 171 height 17
type input "Tiles"
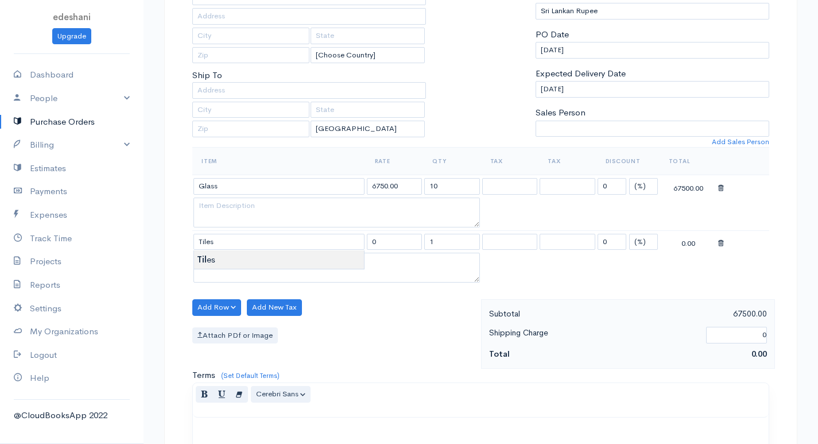
type input "245.00"
click at [267, 260] on body "edeshani Upgrade Dashboard People Clients Vendors Staff Users Purchase Orders B…" at bounding box center [409, 296] width 818 height 937
click at [449, 238] on input "1" at bounding box center [452, 242] width 56 height 17
type input "250"
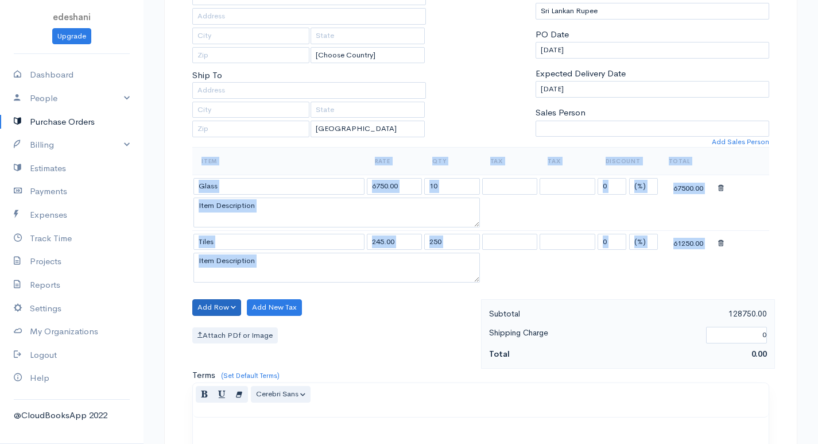
drag, startPoint x: 449, startPoint y: 235, endPoint x: 218, endPoint y: 300, distance: 240.3
click at [218, 300] on div "DRAFT To Shell [Choose Country] United States Canada United Kingdom Afghanistan…" at bounding box center [480, 321] width 633 height 842
click at [224, 307] on button "Add Row" at bounding box center [216, 307] width 49 height 17
click at [364, 322] on div "Add Row Add Item Row Add Time Row Add New Tax Attach PDf or Image" at bounding box center [333, 333] width 294 height 69
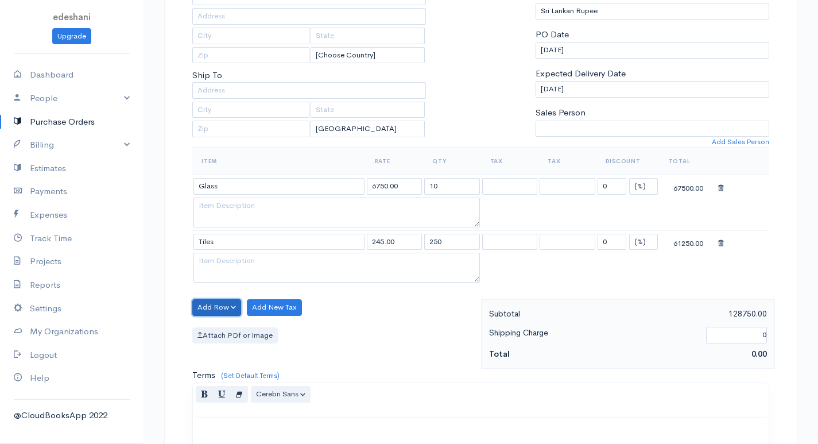
click at [229, 305] on button "Add Row" at bounding box center [216, 307] width 49 height 17
click at [243, 329] on link "Add Item Row" at bounding box center [238, 331] width 91 height 20
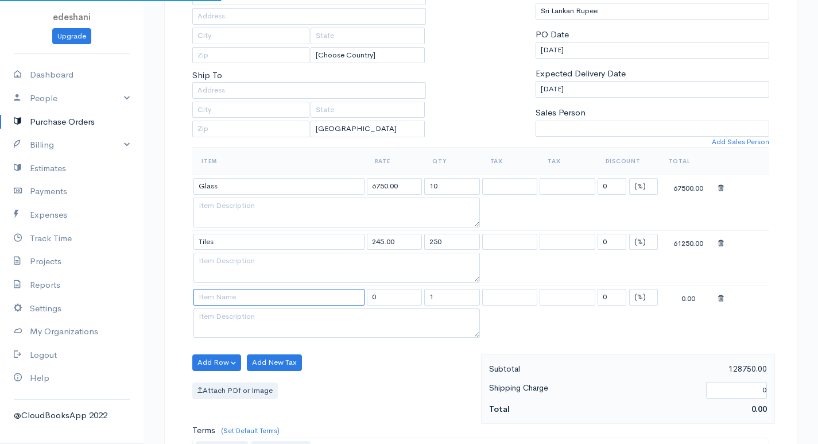
click at [257, 293] on input at bounding box center [278, 297] width 171 height 17
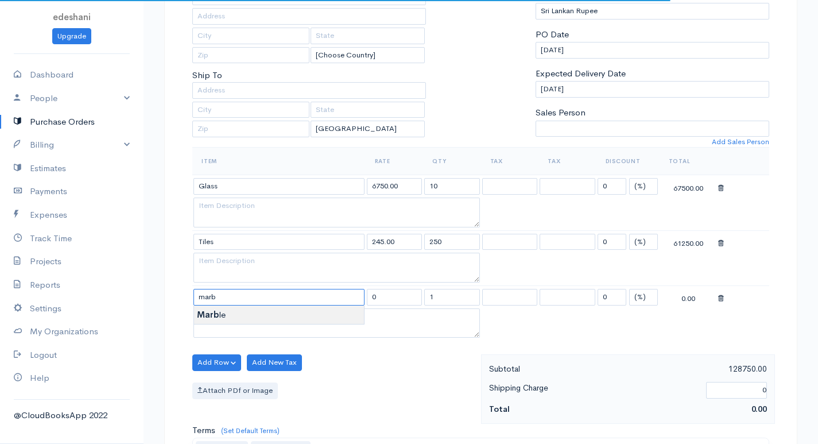
type input "Marble"
type input "1312.50"
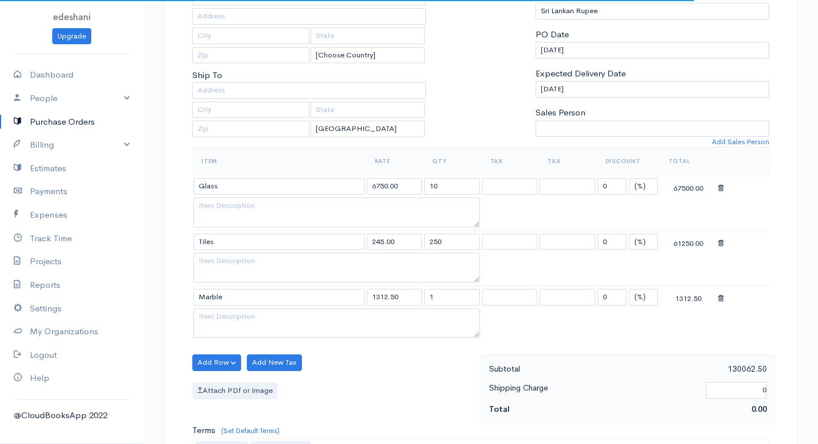
click at [270, 321] on body "edeshani Upgrade Dashboard People Clients Vendors Staff Users Purchase Orders B…" at bounding box center [409, 324] width 818 height 993
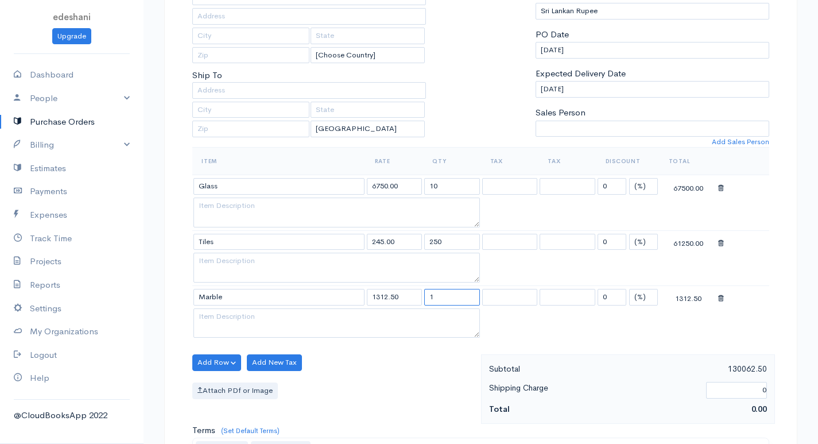
click at [448, 299] on input "1" at bounding box center [452, 297] width 56 height 17
type input "200"
click at [238, 366] on button "Add Row" at bounding box center [216, 362] width 49 height 17
click at [241, 382] on link "Add Item Row" at bounding box center [238, 386] width 91 height 20
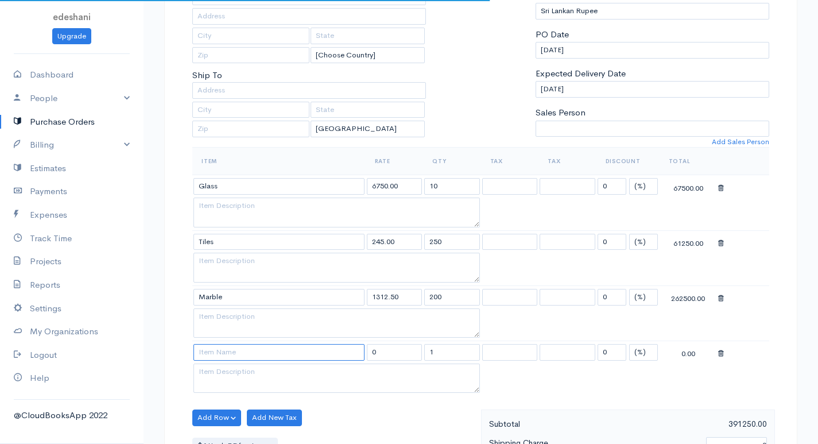
click at [261, 352] on input at bounding box center [278, 352] width 171 height 17
type input ","
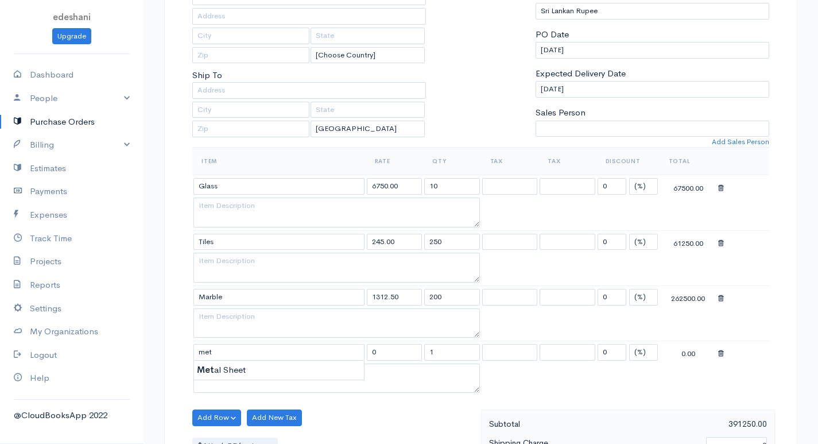
click at [282, 379] on div "Met al Sheet" at bounding box center [278, 370] width 171 height 20
type input "Metal Sheet"
type input "11250.00"
click at [282, 371] on body "edeshani Upgrade Dashboard People Clients Vendors Staff Users Purchase Orders B…" at bounding box center [409, 352] width 818 height 1048
click at [460, 351] on input "1" at bounding box center [452, 352] width 56 height 17
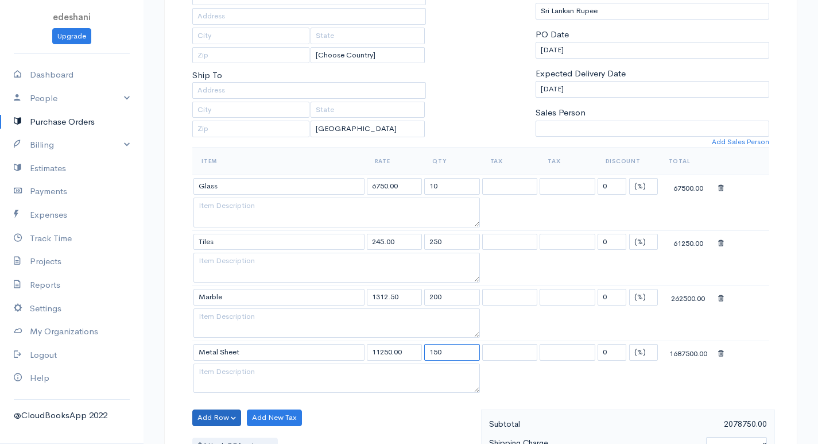
scroll to position [344, 0]
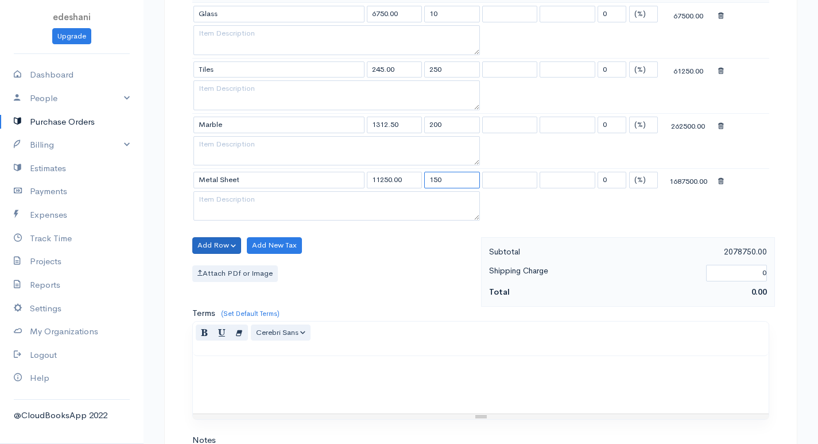
type input "150"
click at [214, 250] on button "Add Row" at bounding box center [216, 245] width 49 height 17
click at [244, 266] on link "Add Item Row" at bounding box center [238, 269] width 91 height 20
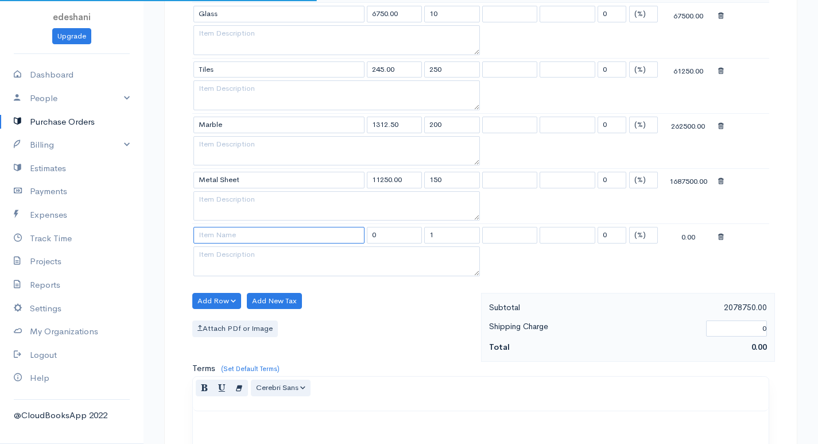
click at [256, 229] on input at bounding box center [278, 235] width 171 height 17
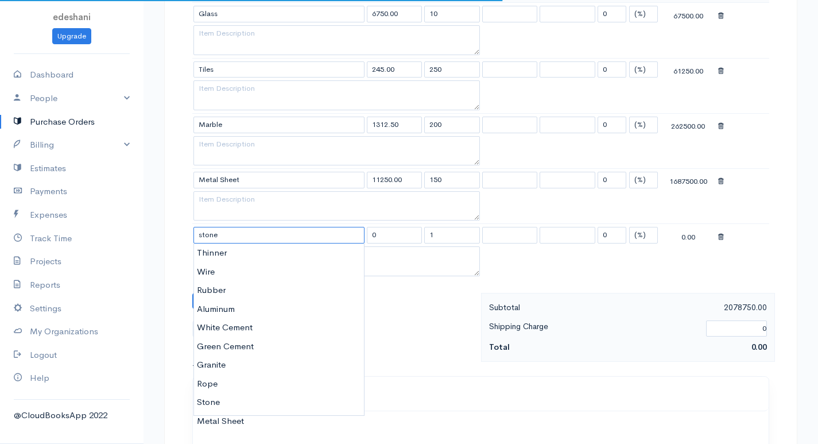
type input "Stone"
type input "4250.00"
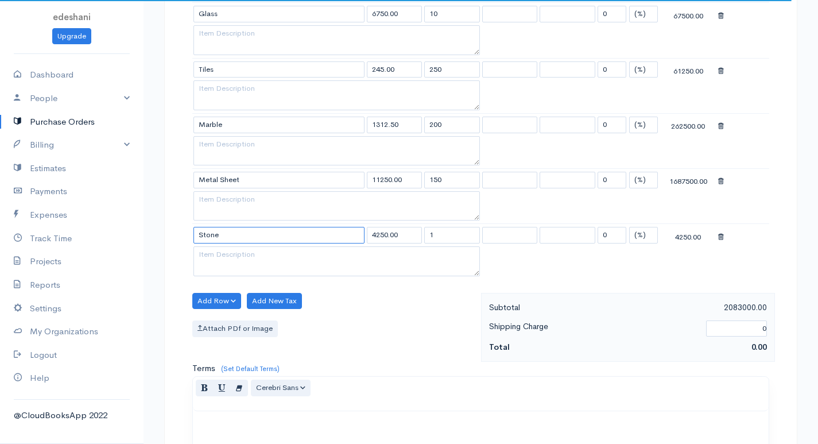
type input "Stone"
click at [452, 238] on input "1" at bounding box center [452, 235] width 56 height 17
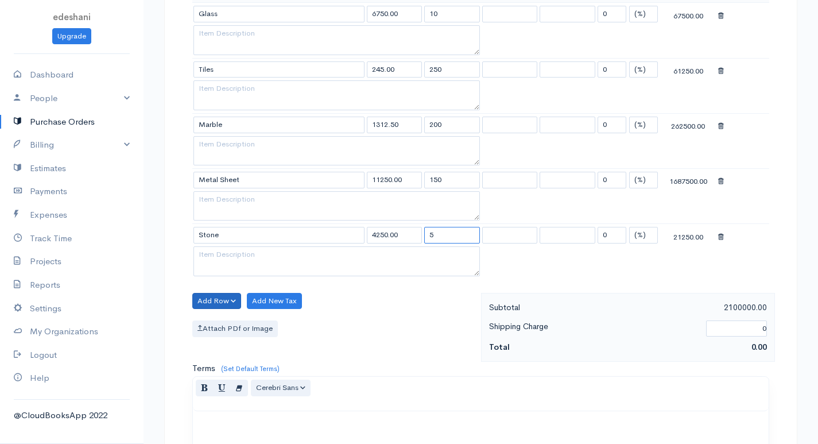
type input "5"
click at [224, 298] on button "Add Row" at bounding box center [216, 301] width 49 height 17
click at [242, 321] on link "Add Item Row" at bounding box center [238, 324] width 91 height 20
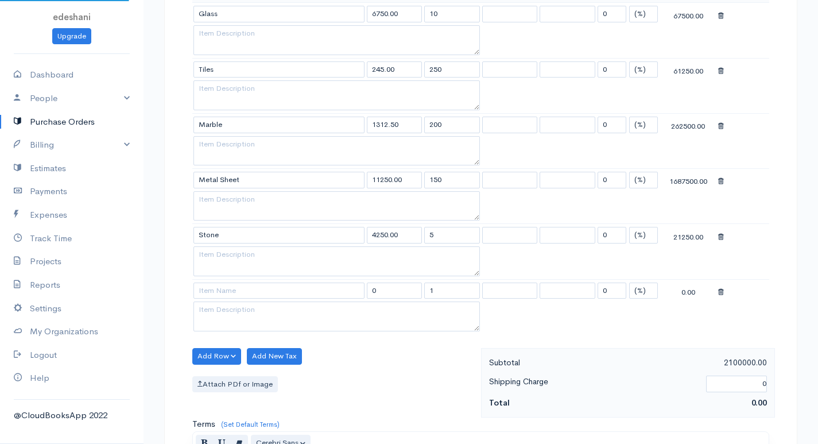
click at [250, 300] on td at bounding box center [278, 290] width 173 height 22
click at [252, 294] on input at bounding box center [278, 290] width 171 height 17
type input "Rope"
type input "3750.00"
click at [246, 314] on body "edeshani Upgrade Dashboard People Clients Vendors Staff Users Purchase Orders B…" at bounding box center [409, 235] width 818 height 1158
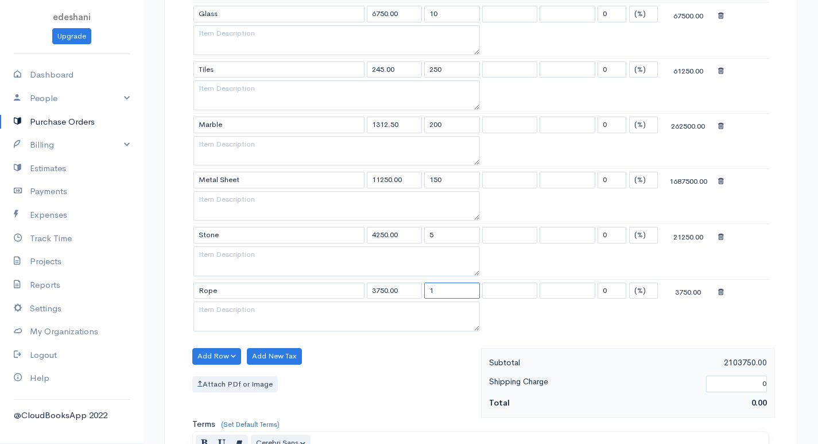
click at [441, 293] on input "1" at bounding box center [452, 290] width 56 height 17
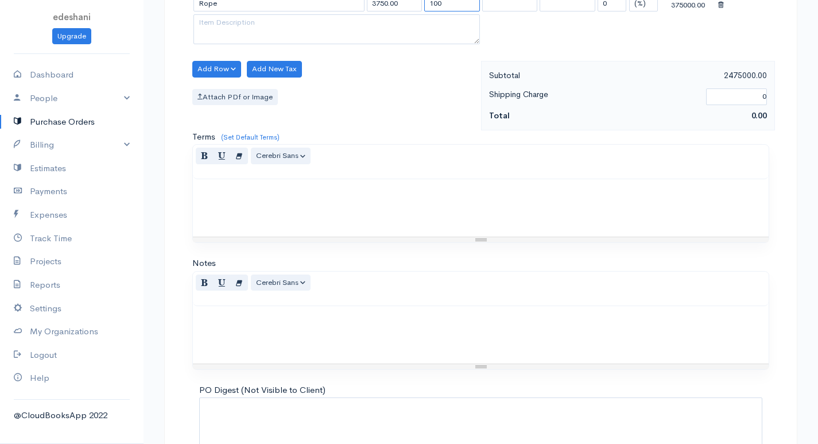
scroll to position [714, 0]
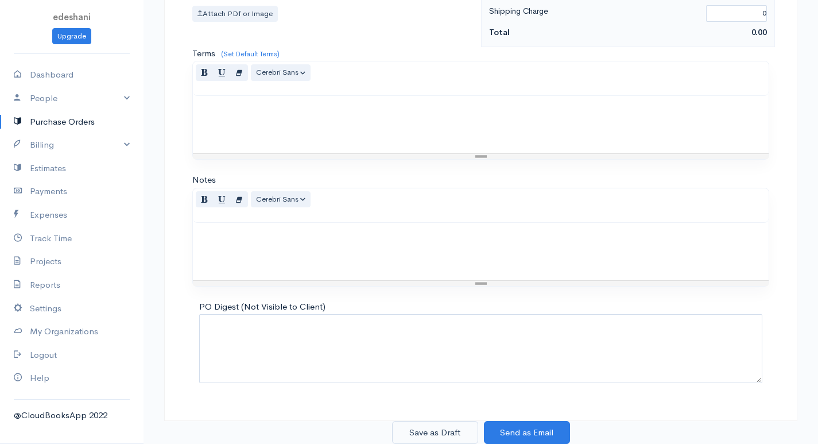
type input "100"
click at [407, 433] on button "Save as Draft" at bounding box center [435, 433] width 86 height 24
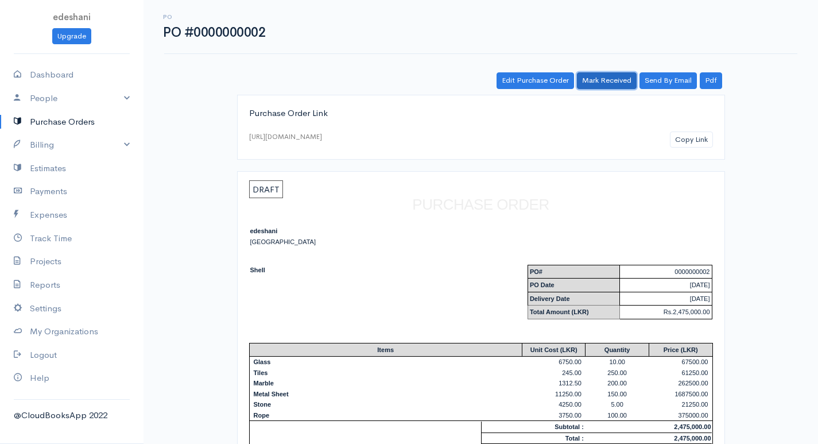
click at [594, 77] on link "Mark Received" at bounding box center [607, 80] width 60 height 17
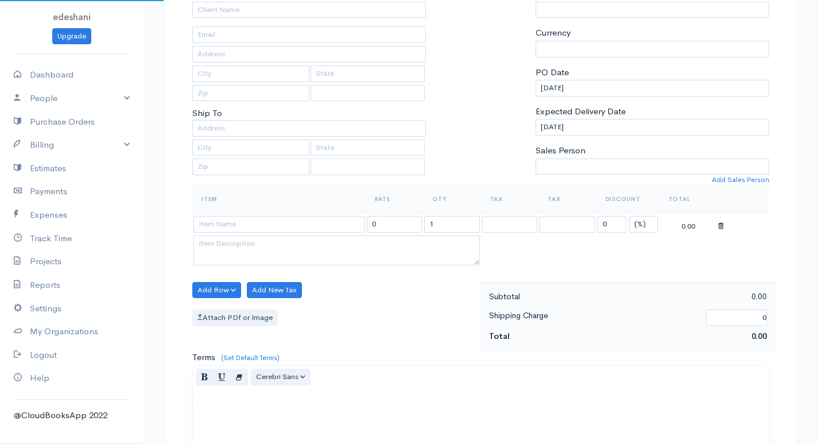
scroll to position [429, 0]
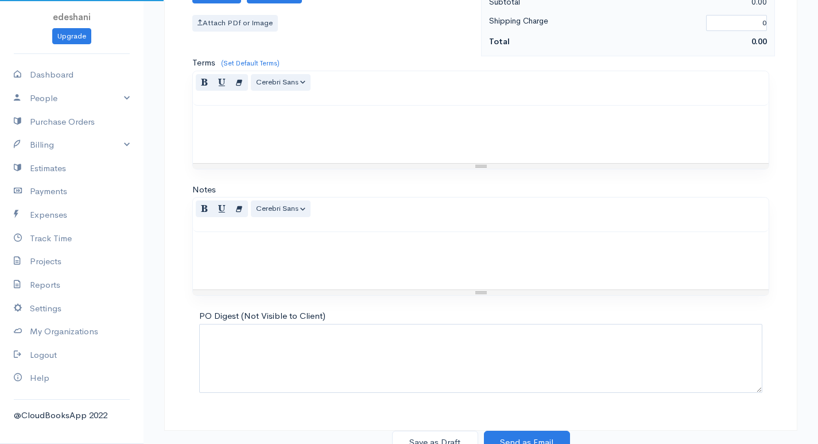
select select "[GEOGRAPHIC_DATA]"
select select "LKR"
type input "0000000003"
select select "[GEOGRAPHIC_DATA]"
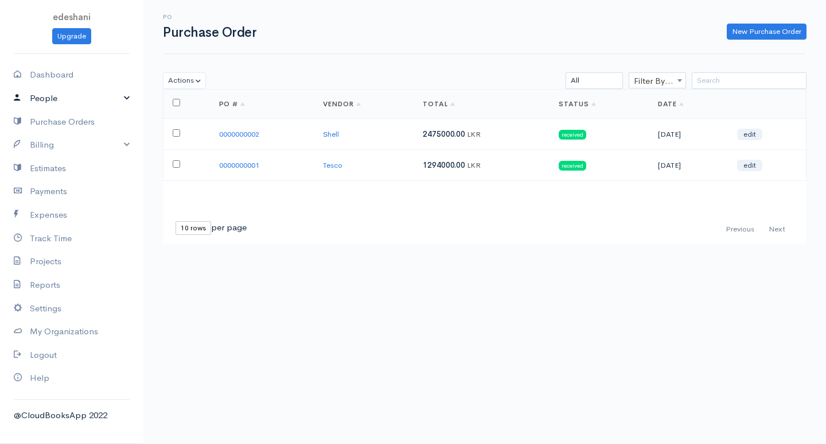
click at [124, 100] on link "People" at bounding box center [71, 99] width 143 height 24
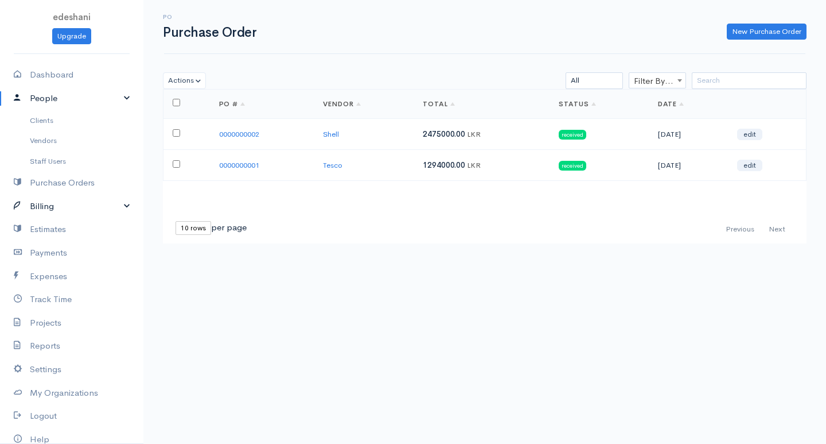
click at [117, 201] on link "Billing" at bounding box center [71, 206] width 143 height 24
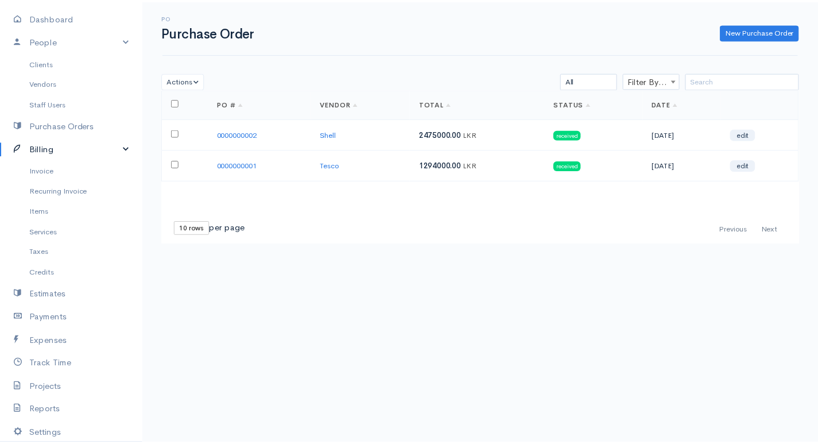
scroll to position [115, 0]
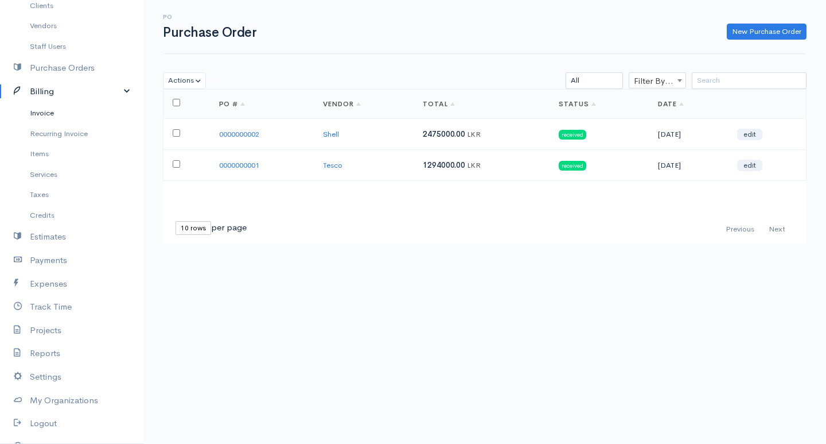
click at [73, 111] on link "Invoice" at bounding box center [71, 113] width 143 height 21
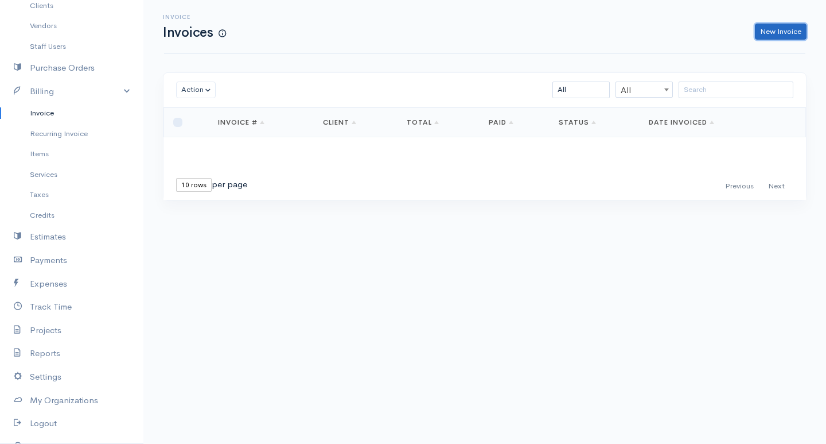
click at [788, 29] on link "New Invoice" at bounding box center [781, 32] width 52 height 17
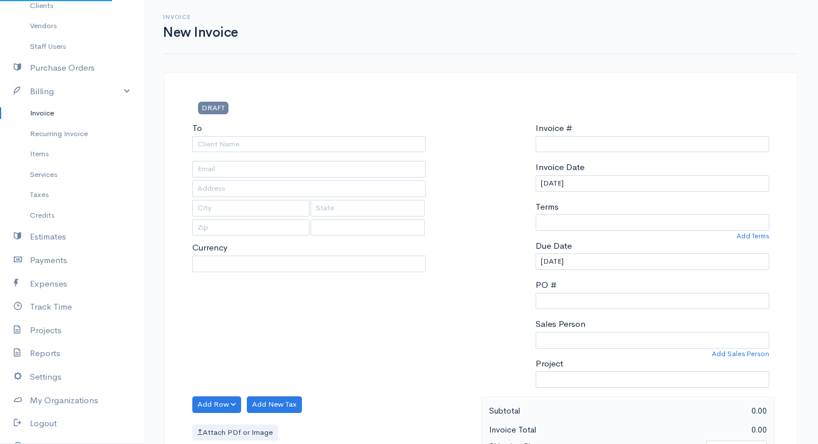
select select "[GEOGRAPHIC_DATA]"
select select "LKR"
type input "0000000001"
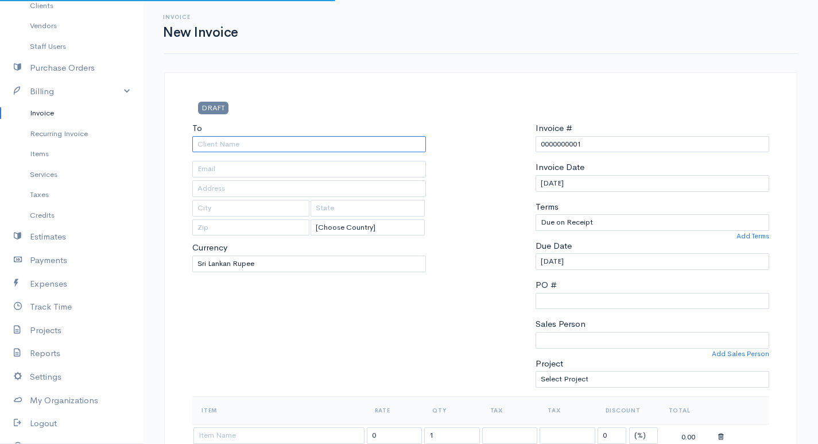
click at [361, 139] on input "To" at bounding box center [309, 144] width 234 height 17
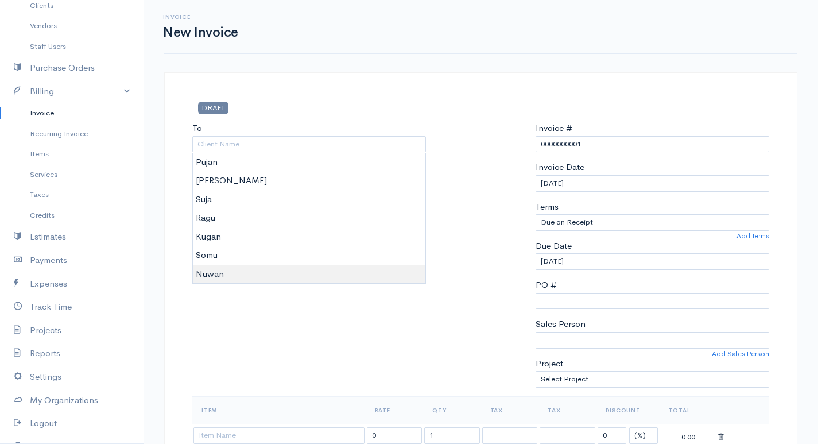
type input "Nuwan"
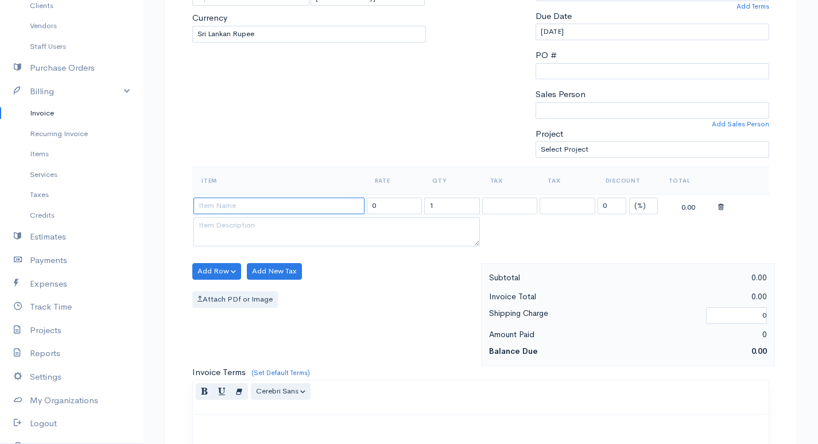
click at [339, 204] on input at bounding box center [278, 205] width 171 height 17
type input "Cement"
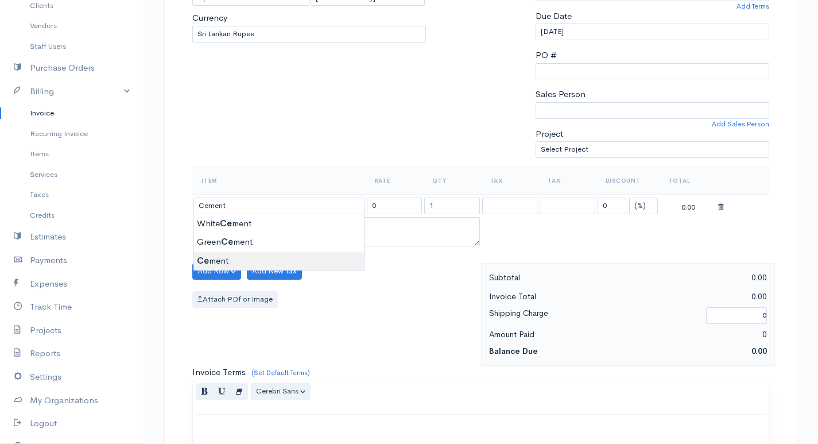
type input "4250.00"
click at [224, 261] on body "edeshani Upgrade Dashboard People Clients Vendors Staff Users Purchase Orders B…" at bounding box center [409, 267] width 818 height 992
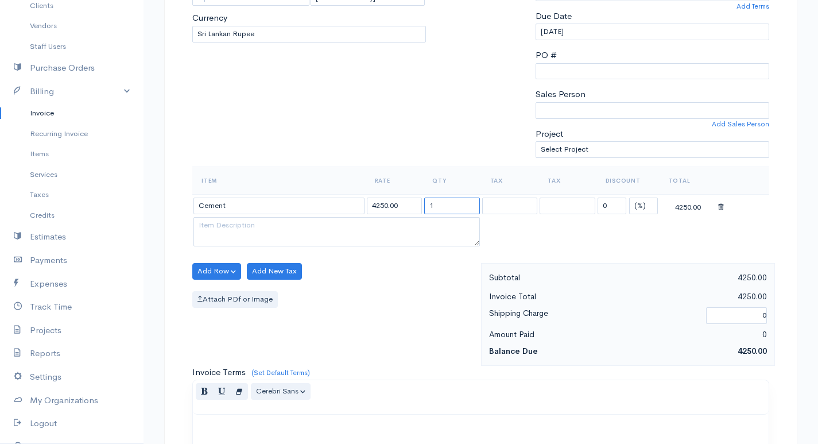
click at [446, 204] on input "1" at bounding box center [452, 205] width 56 height 17
type input "25"
click at [227, 269] on button "Add Row" at bounding box center [216, 271] width 49 height 17
click at [235, 290] on link "Add Item Row" at bounding box center [238, 295] width 91 height 20
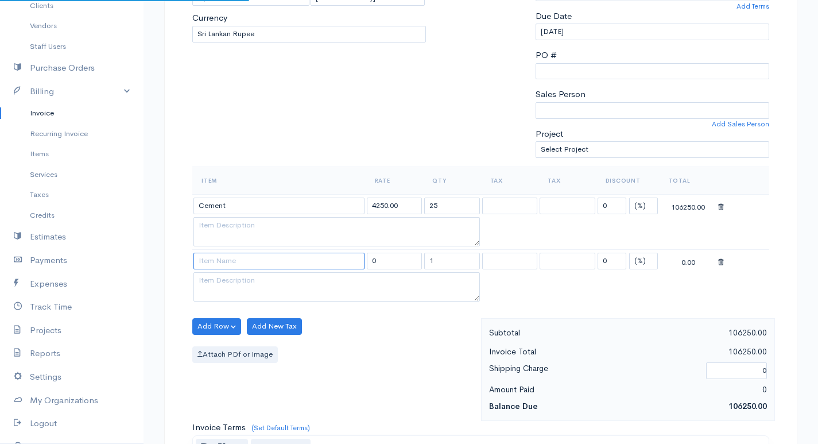
click at [243, 259] on input at bounding box center [278, 260] width 171 height 17
type input "Bricks"
type input "1125.00"
click at [255, 283] on body "edeshani Upgrade Dashboard People Clients Vendors Staff Users Purchase Orders B…" at bounding box center [409, 294] width 818 height 1047
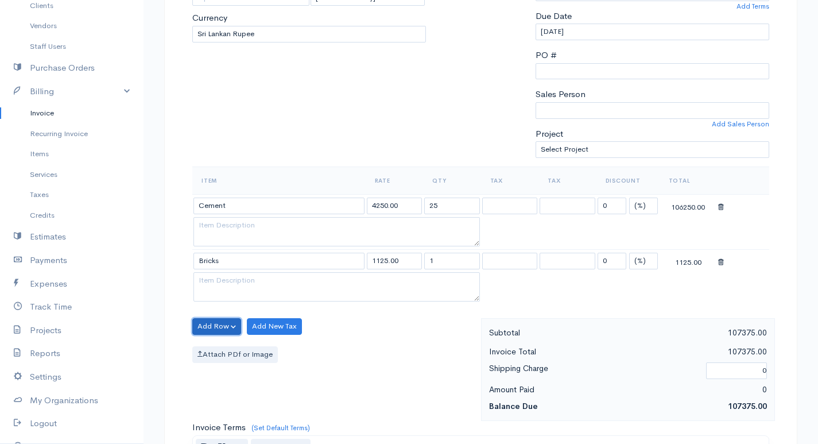
click at [226, 328] on button "Add Row" at bounding box center [216, 326] width 49 height 17
click at [234, 349] on link "Add Item Row" at bounding box center [238, 350] width 91 height 20
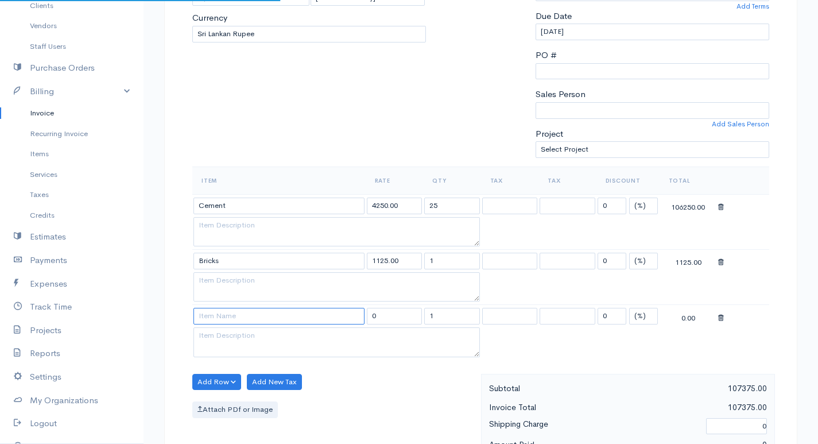
click at [243, 322] on input at bounding box center [278, 316] width 171 height 17
type input "Blocks"
type input "750.00"
click at [238, 333] on body "edeshani Upgrade Dashboard People Clients Vendors Staff Users Purchase Orders B…" at bounding box center [409, 322] width 818 height 1102
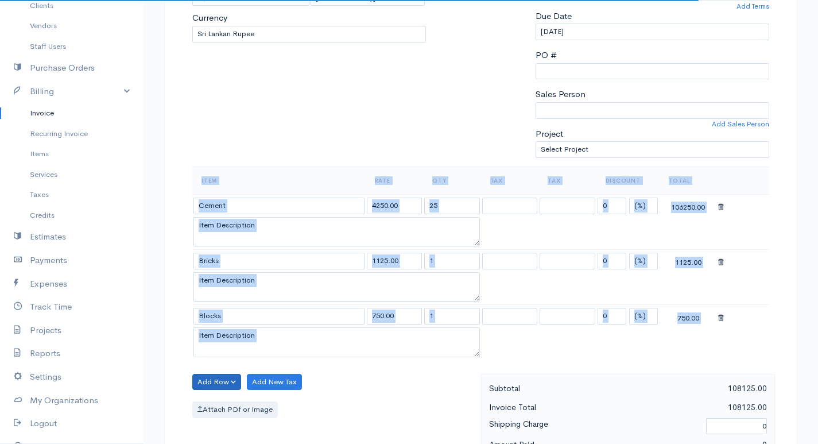
click at [228, 375] on div "DRAFT To [GEOGRAPHIC_DATA] [Choose Country] [GEOGRAPHIC_DATA] [GEOGRAPHIC_DATA]…" at bounding box center [480, 346] width 633 height 1006
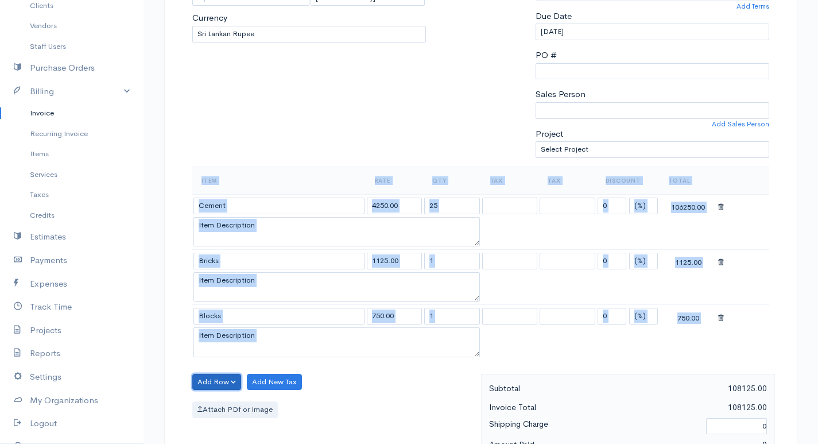
click at [218, 383] on button "Add Row" at bounding box center [216, 382] width 49 height 17
click at [415, 388] on div "Add Row Add Item Row Add Time Row Add New Tax Attach PDf or Image" at bounding box center [333, 425] width 294 height 103
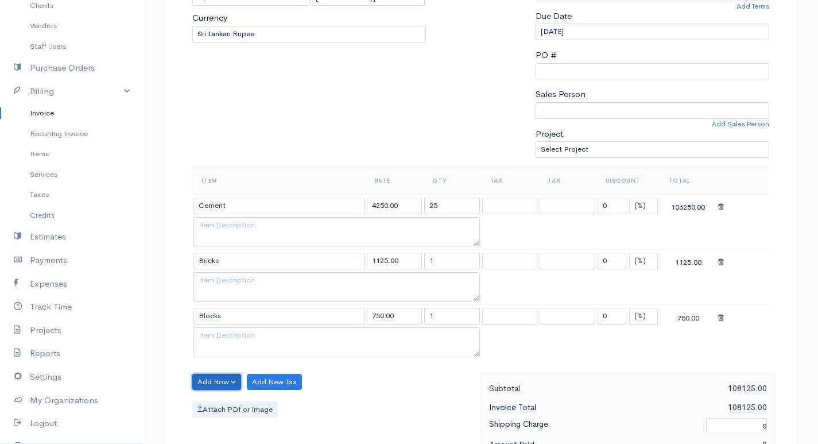
click at [228, 377] on button "Add Row" at bounding box center [216, 382] width 49 height 17
click at [243, 405] on link "Add Item Row" at bounding box center [238, 405] width 91 height 20
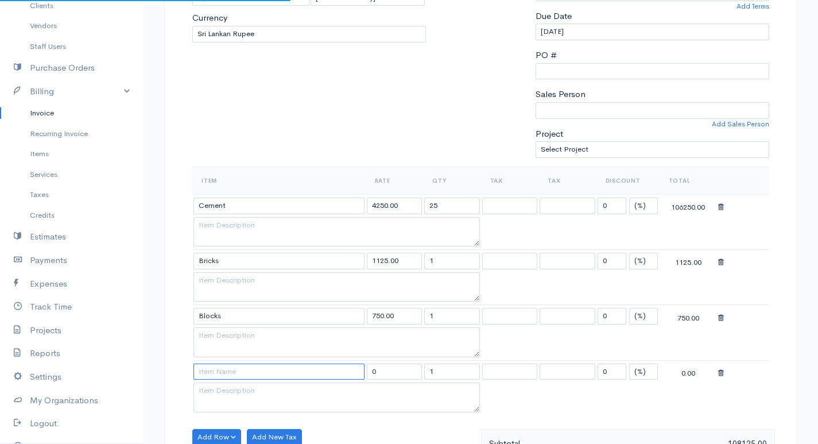
click at [238, 374] on input at bounding box center [278, 371] width 171 height 17
type input "Tiber"
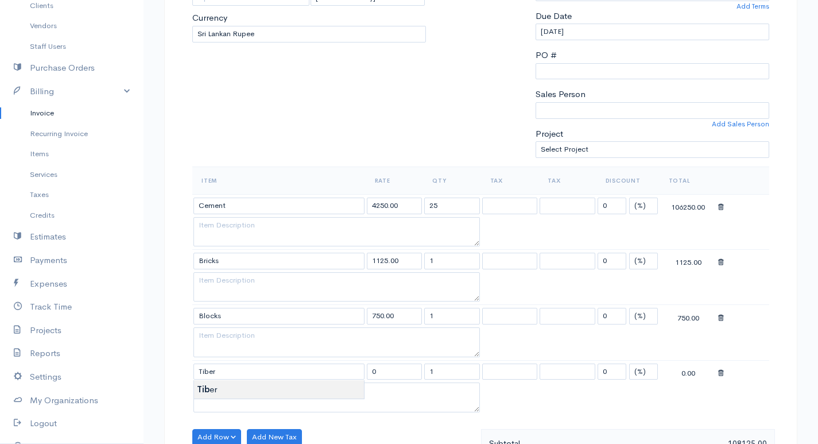
type input "1500.00"
click at [243, 390] on body "edeshani Upgrade Dashboard People Clients Vendors Staff Users Purchase Orders B…" at bounding box center [409, 349] width 818 height 1157
click at [439, 375] on input "1" at bounding box center [452, 371] width 56 height 17
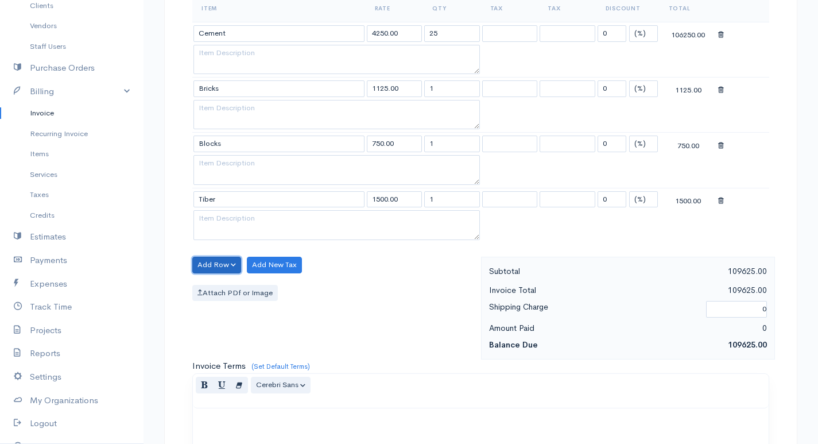
click at [222, 267] on button "Add Row" at bounding box center [216, 264] width 49 height 17
click at [250, 295] on link "Add Item Row" at bounding box center [238, 288] width 91 height 20
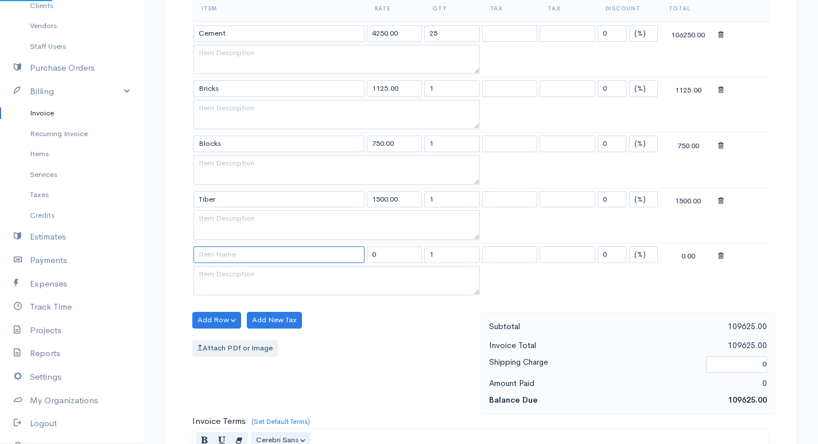
click at [248, 256] on input at bounding box center [278, 254] width 171 height 17
type input "Nails"
type input "42.50"
click at [242, 269] on body "edeshani Upgrade Dashboard People Clients Vendors Staff Users Purchase Orders B…" at bounding box center [409, 204] width 818 height 1213
click at [236, 320] on button "Add Row" at bounding box center [216, 320] width 49 height 17
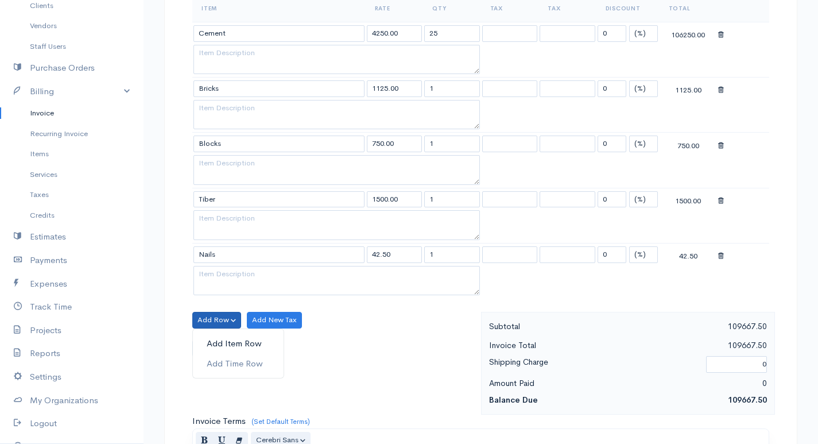
click at [235, 341] on link "Add Item Row" at bounding box center [238, 343] width 91 height 20
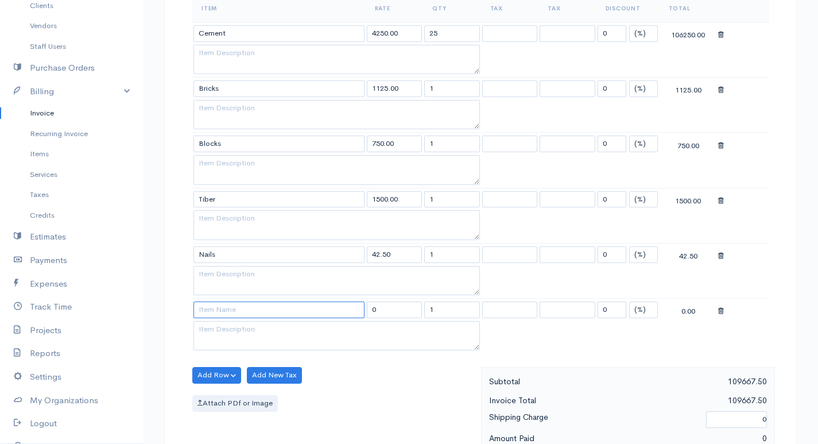
click at [234, 308] on input at bounding box center [278, 309] width 171 height 17
type input "Paint"
type input "21250.00"
click at [236, 325] on body "edeshani Upgrade Dashboard People Clients Vendors Staff Users Purchase Orders B…" at bounding box center [409, 232] width 818 height 1268
click at [230, 372] on button "Add Row" at bounding box center [216, 375] width 49 height 17
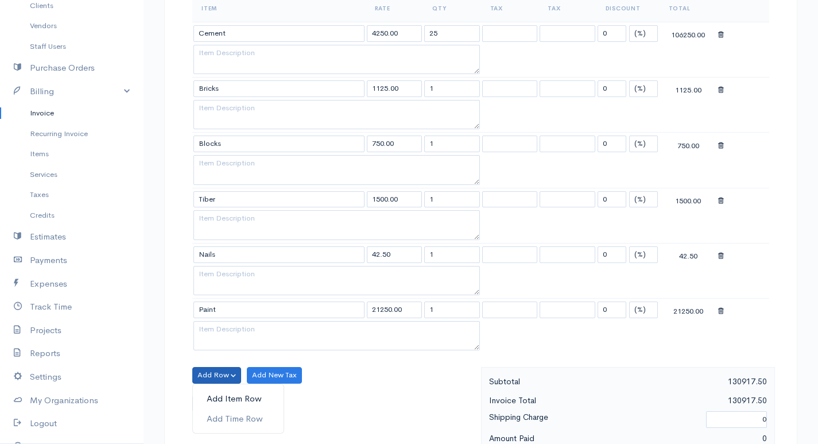
click at [238, 391] on link "Add Item Row" at bounding box center [238, 398] width 91 height 20
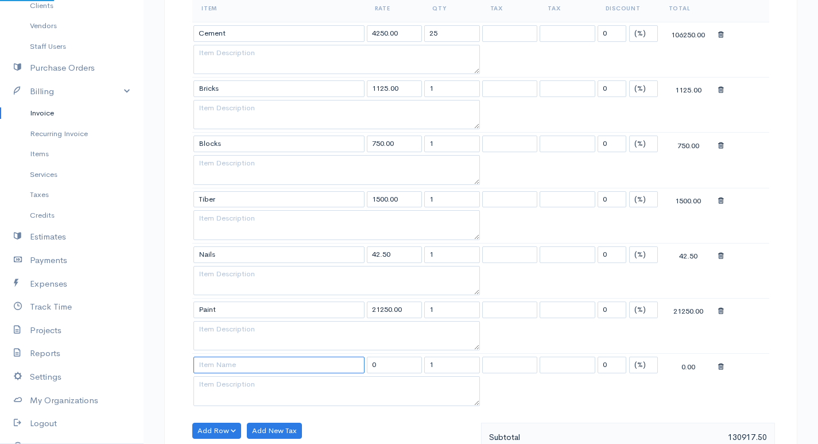
click at [247, 359] on input at bounding box center [278, 364] width 171 height 17
type input "Pipes"
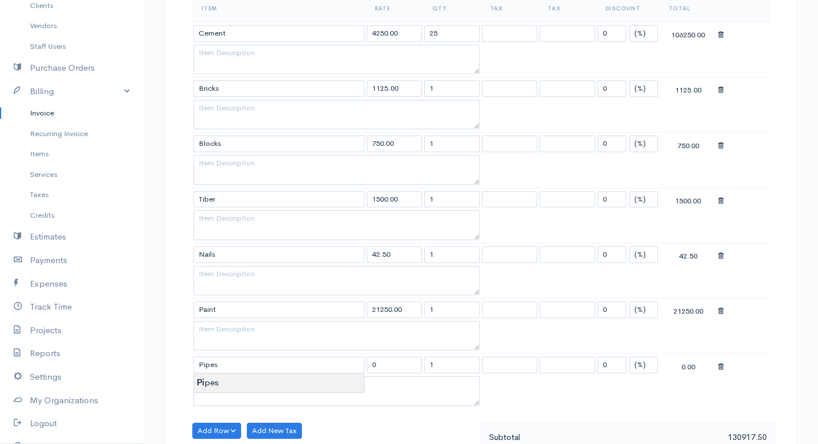
type input "112.00"
click at [242, 381] on body "edeshani Upgrade Dashboard People Clients Vendors Staff Users Purchase Orders B…" at bounding box center [409, 259] width 818 height 1323
click at [444, 92] on input "1" at bounding box center [452, 88] width 56 height 17
click at [448, 196] on input "1" at bounding box center [452, 199] width 56 height 17
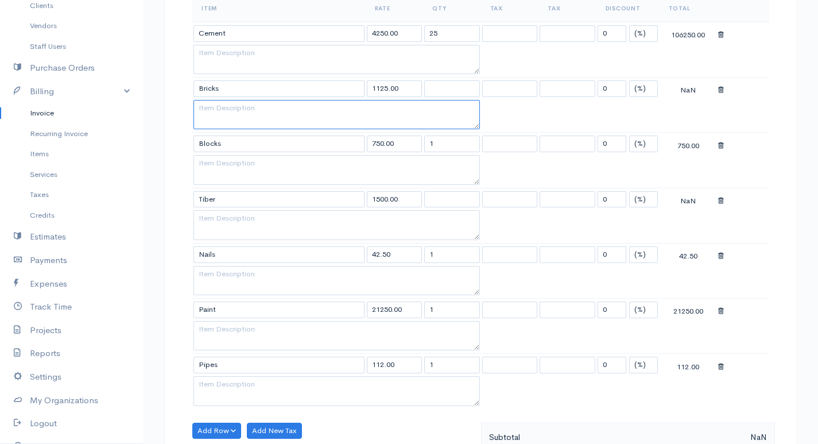
click at [449, 126] on textarea at bounding box center [336, 115] width 286 height 30
click at [445, 142] on input "1" at bounding box center [452, 143] width 56 height 17
click at [448, 87] on input "text" at bounding box center [452, 88] width 56 height 17
type input "250"
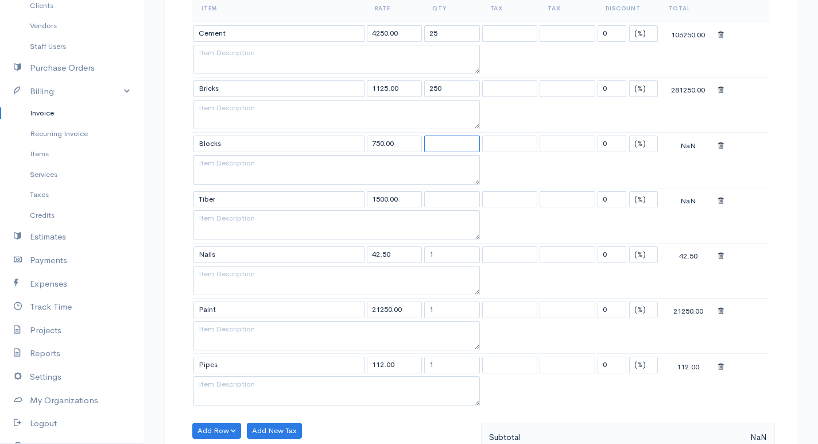
click at [432, 149] on input "text" at bounding box center [452, 143] width 56 height 17
type input "250"
click at [445, 196] on input "text" at bounding box center [452, 199] width 56 height 17
type input "45"
click at [450, 255] on input "1" at bounding box center [452, 254] width 56 height 17
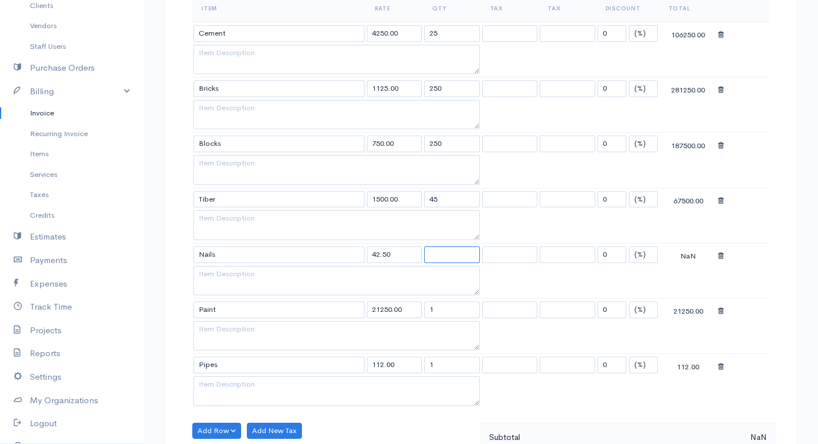
type input "1"
type input "2500"
click at [444, 304] on input "1" at bounding box center [452, 309] width 56 height 17
type input "25"
click at [442, 356] on input "1" at bounding box center [452, 364] width 56 height 17
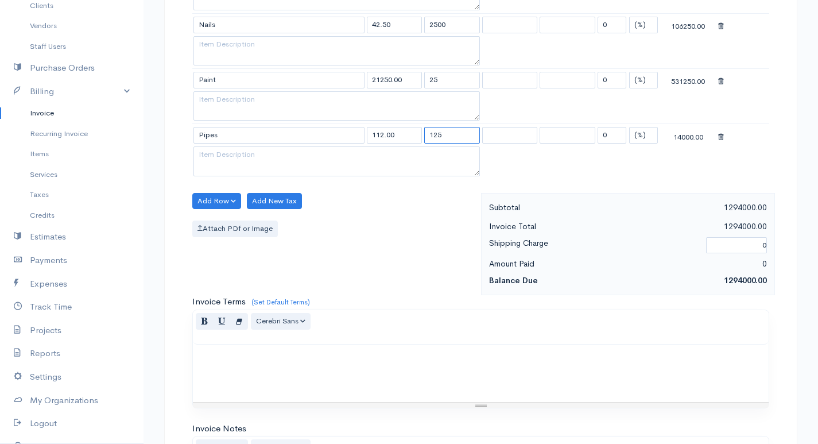
scroll to position [880, 0]
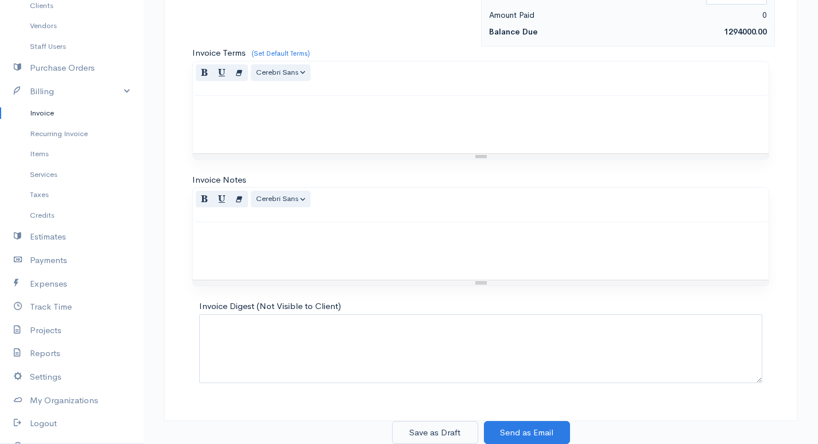
type input "125"
click at [445, 439] on button "Save as Draft" at bounding box center [435, 433] width 86 height 24
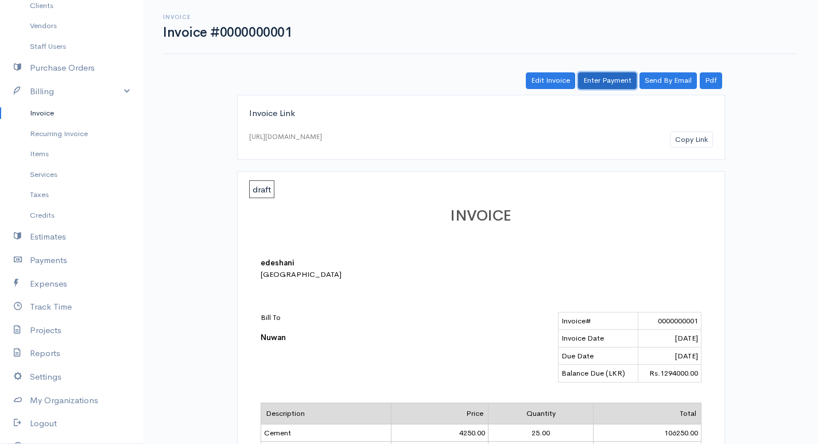
click at [614, 80] on link "Enter Payment" at bounding box center [607, 80] width 59 height 17
click at [602, 79] on link "Enter Payment" at bounding box center [607, 80] width 59 height 17
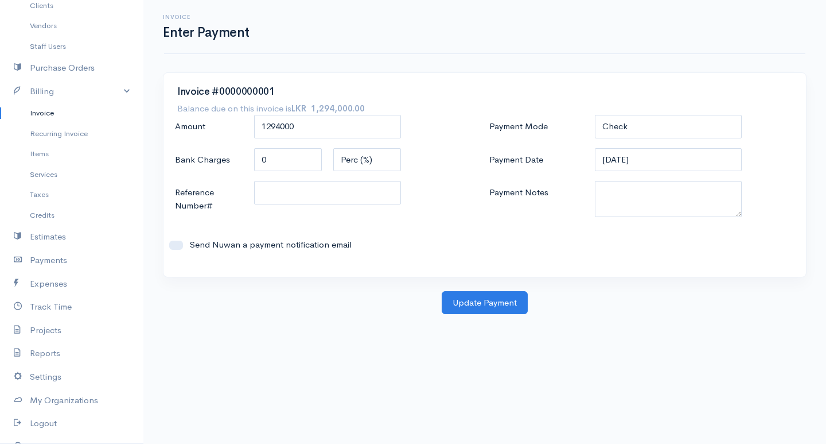
click at [648, 104] on div "Invoice #0000000001 Balance due on this invoice is LKR 1,294,000.00 Amount 1294…" at bounding box center [485, 175] width 643 height 204
click at [649, 118] on select "Check Bank Transfer Credit Cash Debit ACH VISA MASTERCARD AMEX DISCOVER DINERS …" at bounding box center [668, 127] width 147 height 24
select select "Bank Transfer"
click at [595, 115] on select "Check Bank Transfer Credit Cash Debit ACH VISA MASTERCARD AMEX DISCOVER DINERS …" at bounding box center [668, 127] width 147 height 24
click at [512, 300] on button "Update Payment" at bounding box center [485, 303] width 86 height 24
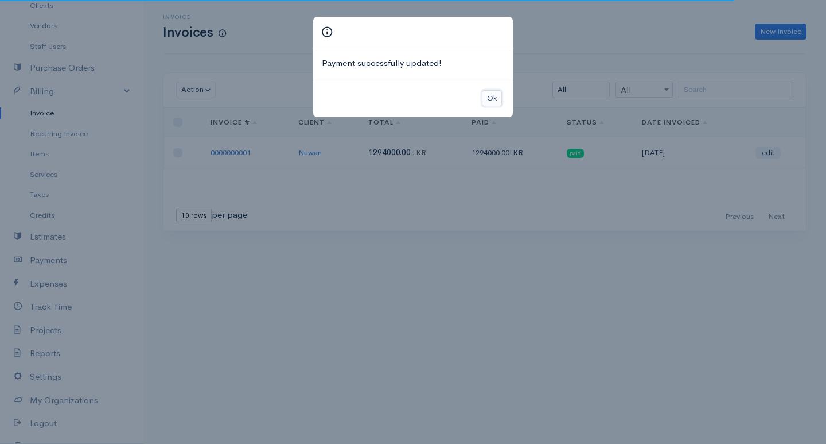
click at [485, 94] on button "Ok" at bounding box center [492, 98] width 20 height 17
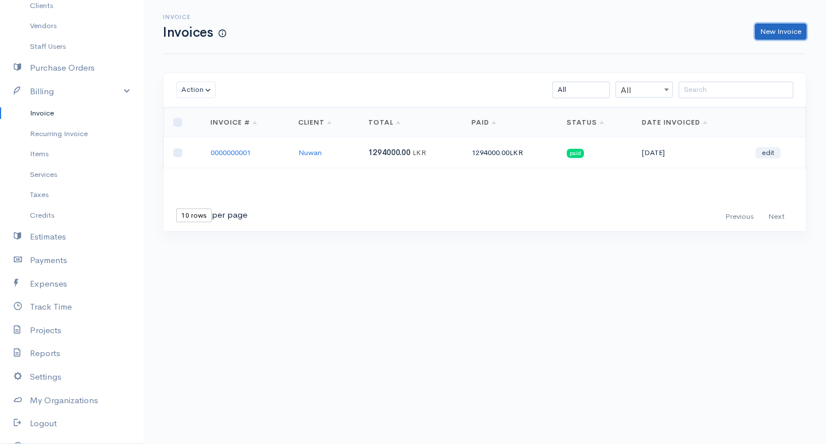
click at [803, 26] on link "New Invoice" at bounding box center [781, 32] width 52 height 17
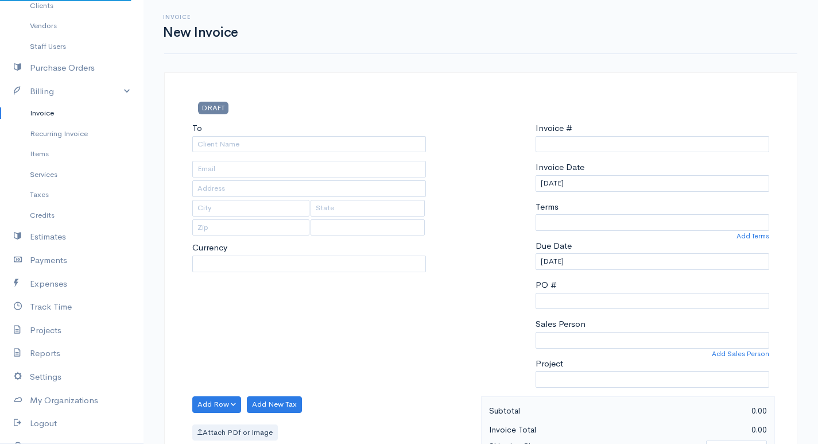
select select "LKR"
select select "[GEOGRAPHIC_DATA]"
type input "0000000002"
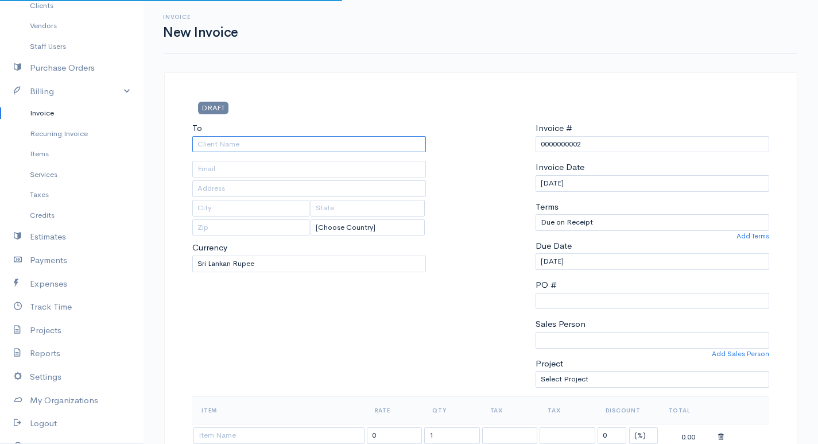
click at [413, 139] on input "To" at bounding box center [309, 144] width 234 height 17
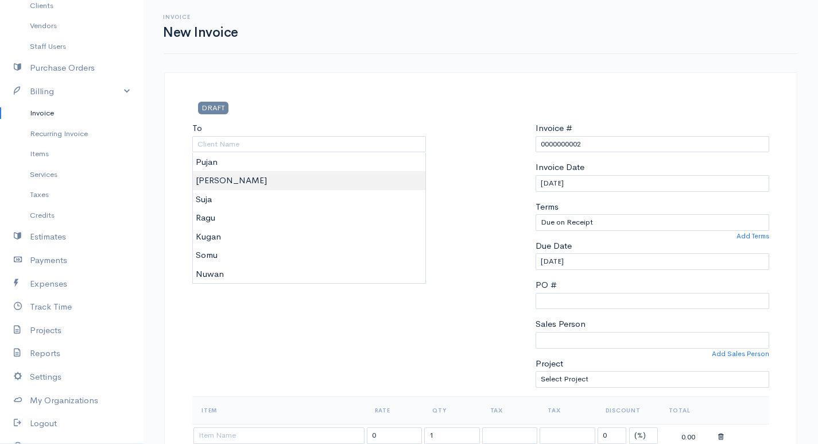
type input "[PERSON_NAME]"
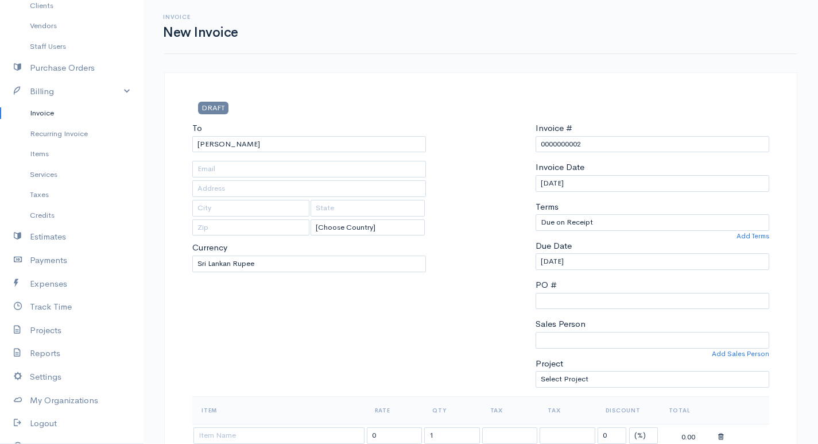
scroll to position [172, 0]
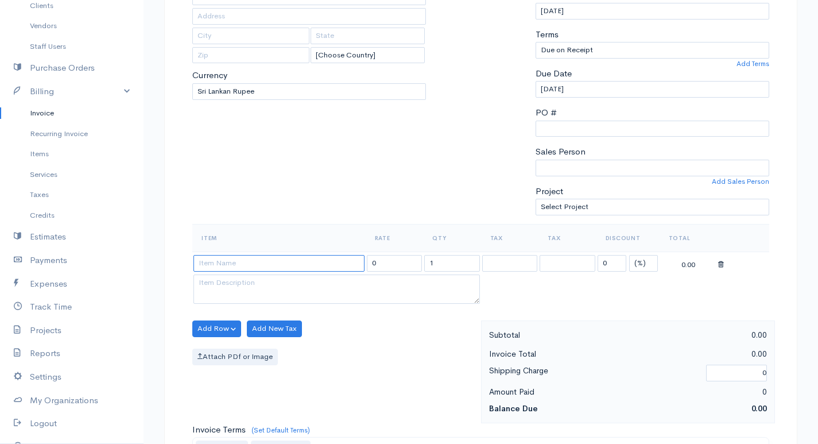
click at [317, 265] on input at bounding box center [278, 263] width 171 height 17
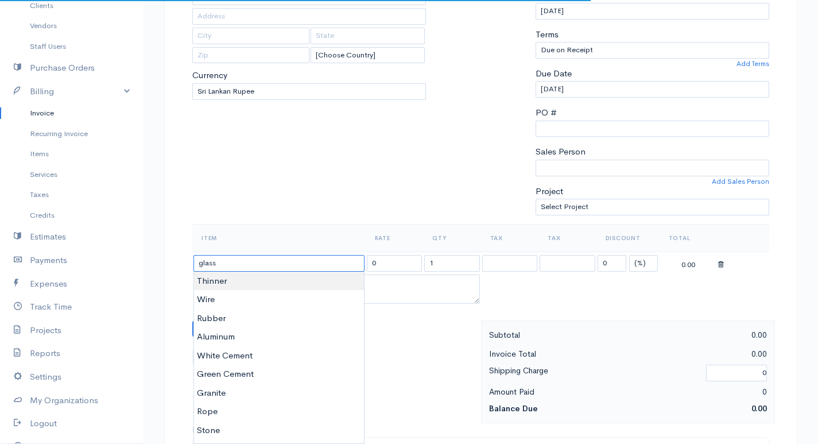
type input "Glass"
type input "6750.00"
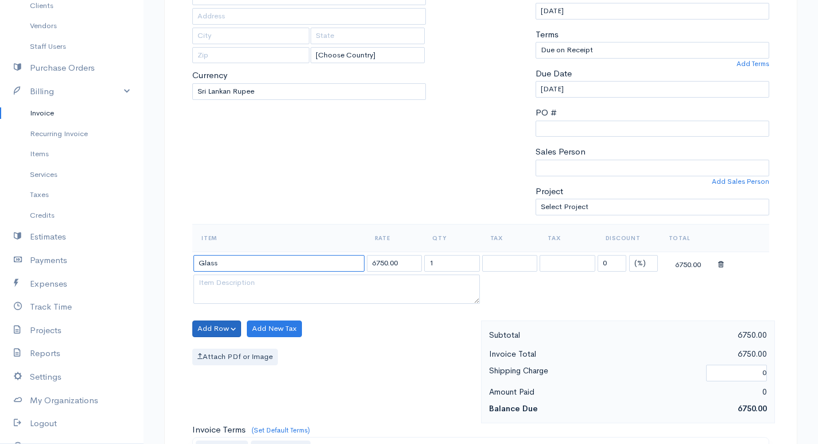
type input "Glass"
click at [217, 325] on button "Add Row" at bounding box center [216, 328] width 49 height 17
click at [236, 353] on link "Add Item Row" at bounding box center [238, 352] width 91 height 20
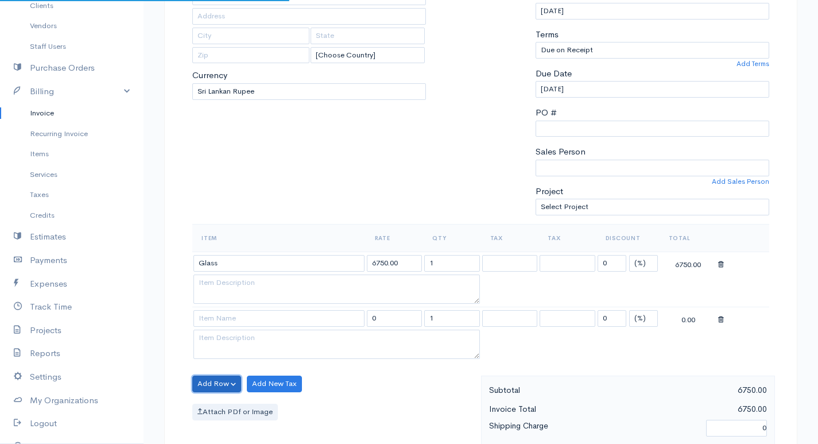
click at [230, 381] on button "Add Row" at bounding box center [216, 383] width 49 height 17
click at [242, 337] on link "Add Item Row" at bounding box center [238, 340] width 91 height 20
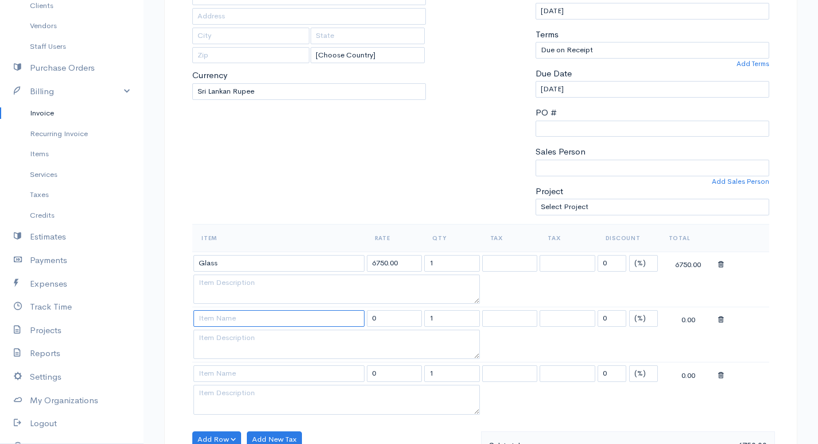
click at [254, 316] on input at bounding box center [278, 318] width 171 height 17
type input "Tiles"
type input "245.00"
click at [257, 337] on body "edeshani Upgrade Dashboard People Clients Vendors Staff Users Purchase Orders B…" at bounding box center [409, 379] width 818 height 1102
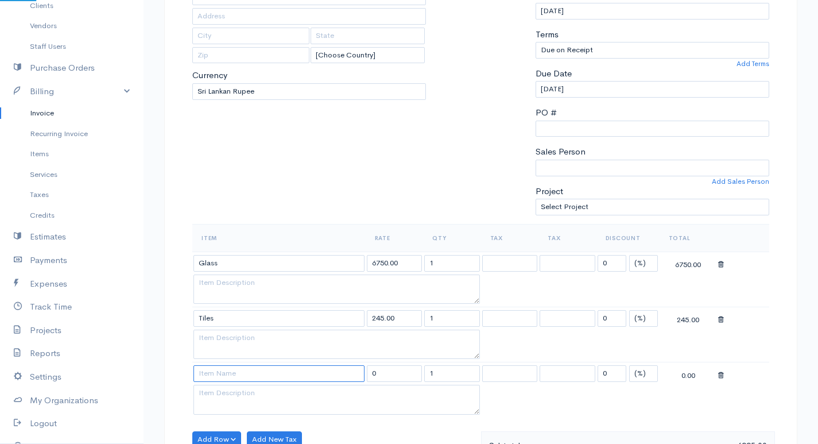
click at [252, 366] on input at bounding box center [278, 373] width 171 height 17
type input "Marble"
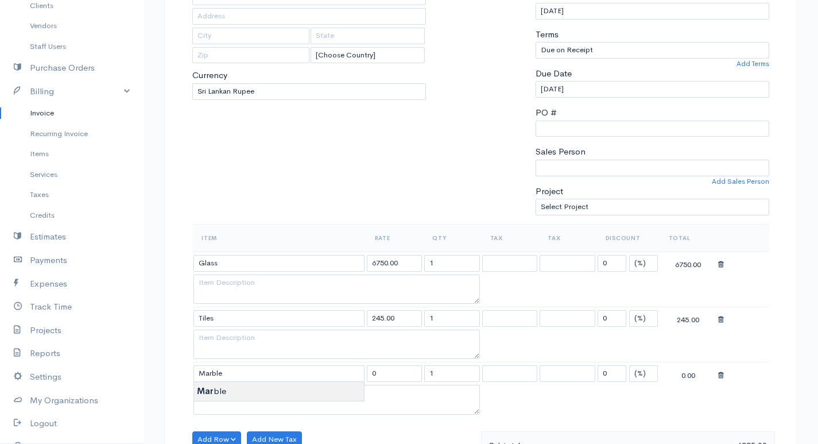
type input "1312.50"
click at [250, 385] on body "edeshani Upgrade Dashboard People Clients Vendors Staff Users Purchase Orders B…" at bounding box center [409, 379] width 818 height 1102
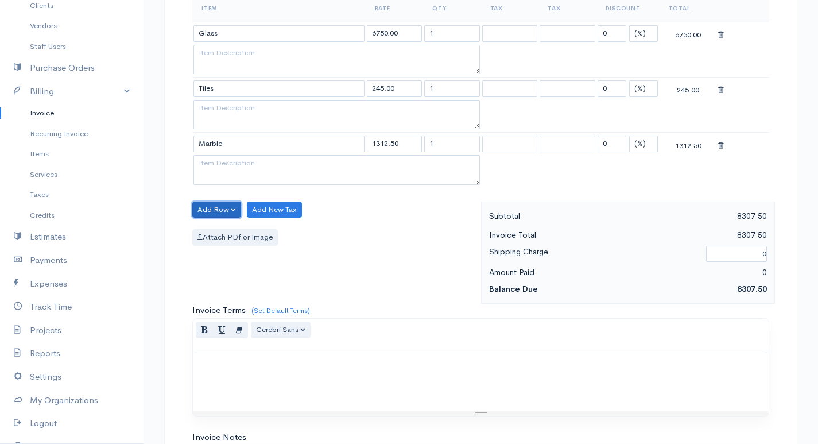
click at [223, 209] on button "Add Row" at bounding box center [216, 209] width 49 height 17
click at [225, 233] on link "Add Item Row" at bounding box center [238, 233] width 91 height 20
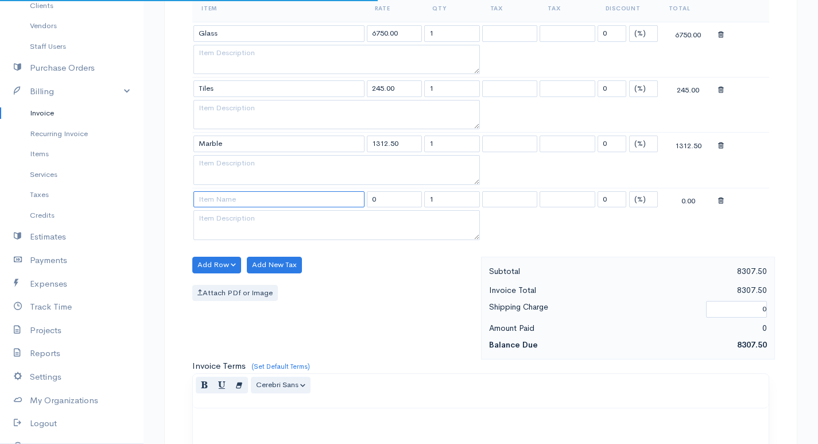
click at [255, 206] on input at bounding box center [278, 199] width 171 height 17
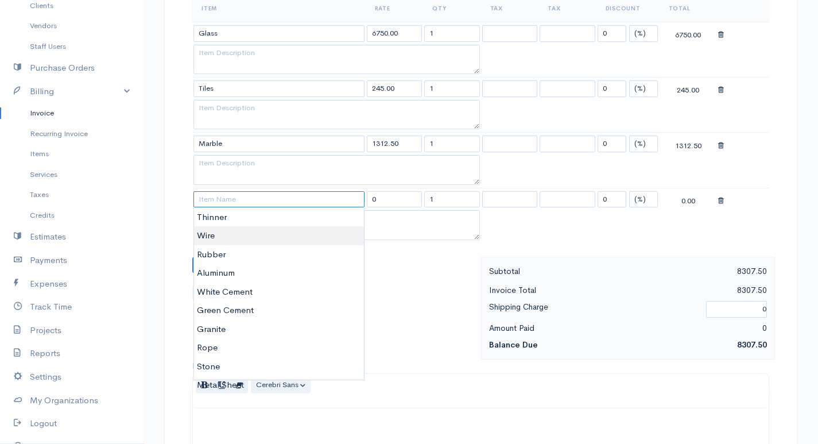
type input ","
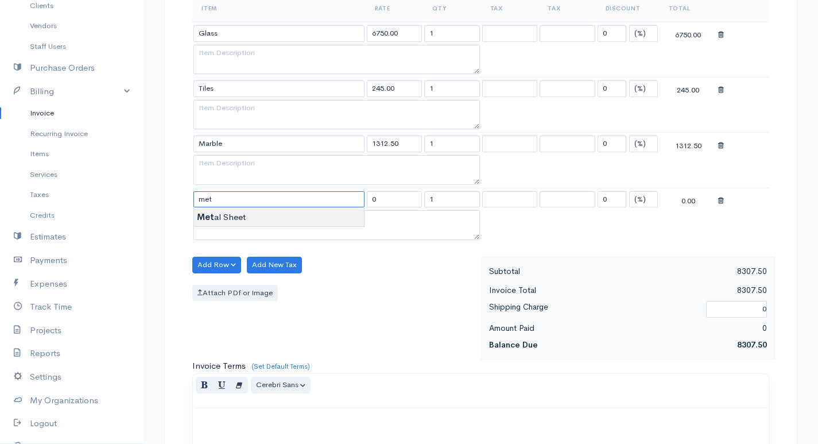
type input "Metal Sheet"
type input "11250.00"
click at [258, 218] on body "edeshani Upgrade Dashboard People Clients Vendors Staff Users Purchase Orders B…" at bounding box center [409, 176] width 818 height 1157
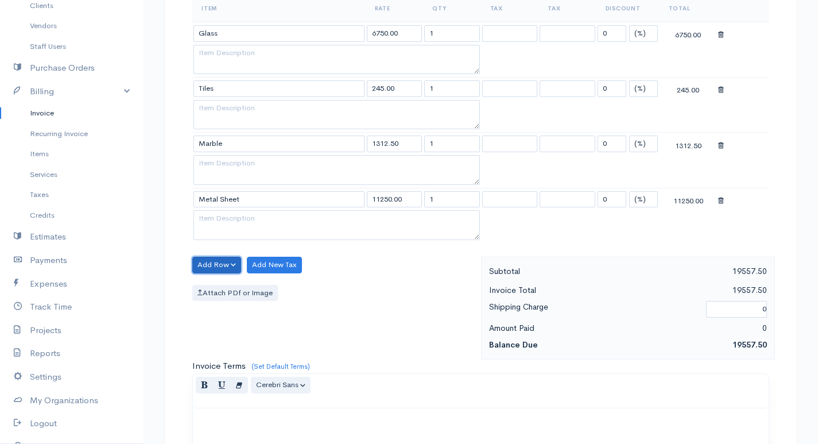
click at [221, 262] on button "Add Row" at bounding box center [216, 264] width 49 height 17
click at [226, 285] on link "Add Item Row" at bounding box center [238, 288] width 91 height 20
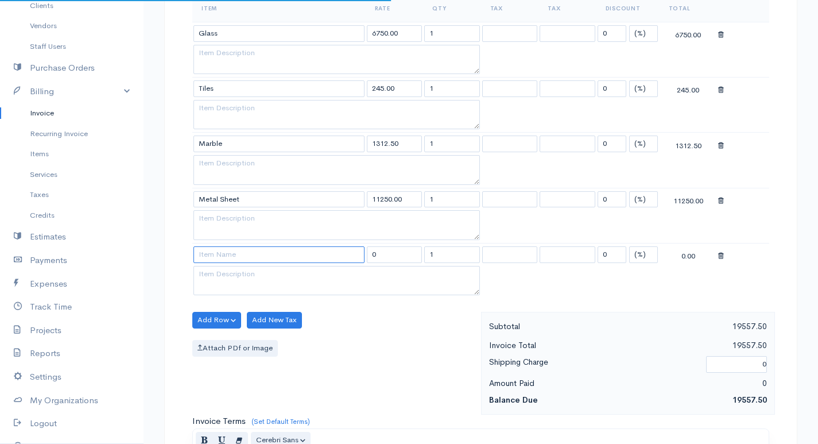
click at [227, 253] on input at bounding box center [278, 254] width 171 height 17
type input "Stone"
type input "4250.00"
click at [233, 274] on body "edeshani Upgrade Dashboard People Clients Vendors Staff Users Purchase Orders B…" at bounding box center [409, 204] width 818 height 1213
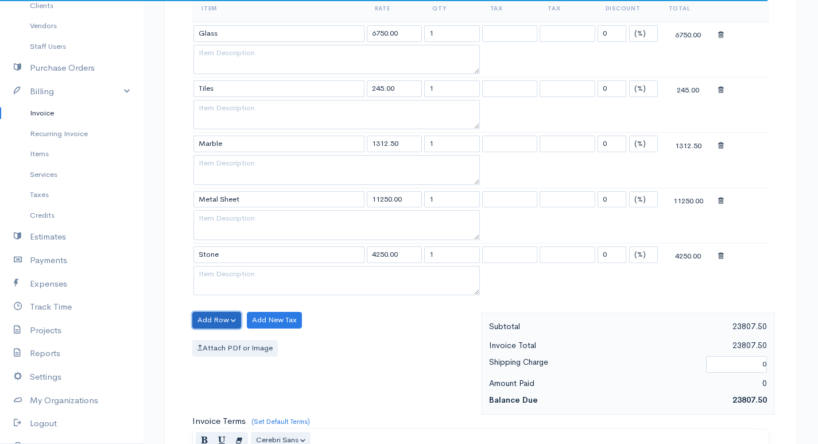
click at [225, 316] on button "Add Row" at bounding box center [216, 320] width 49 height 17
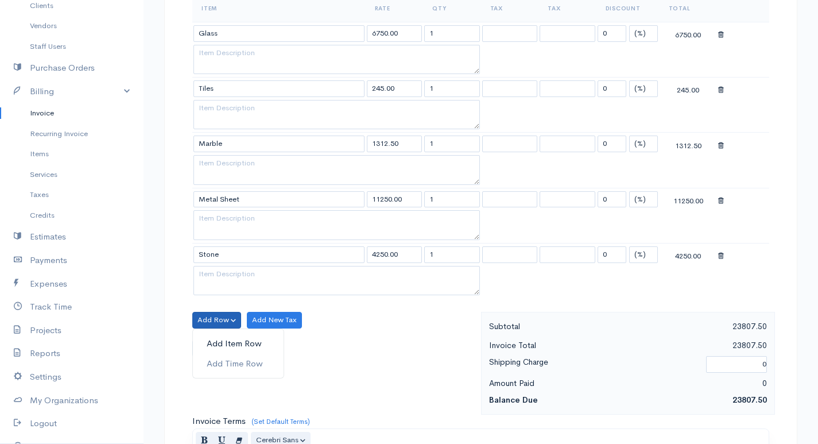
click at [224, 340] on link "Add Item Row" at bounding box center [238, 343] width 91 height 20
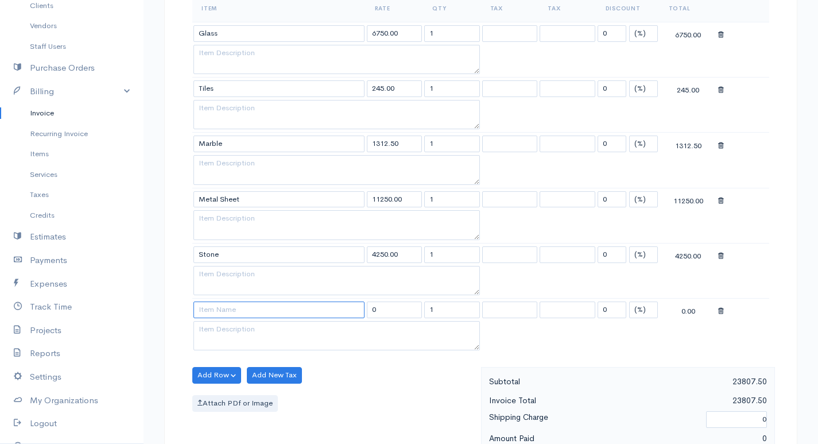
click at [228, 312] on input at bounding box center [278, 309] width 171 height 17
type input "Rope"
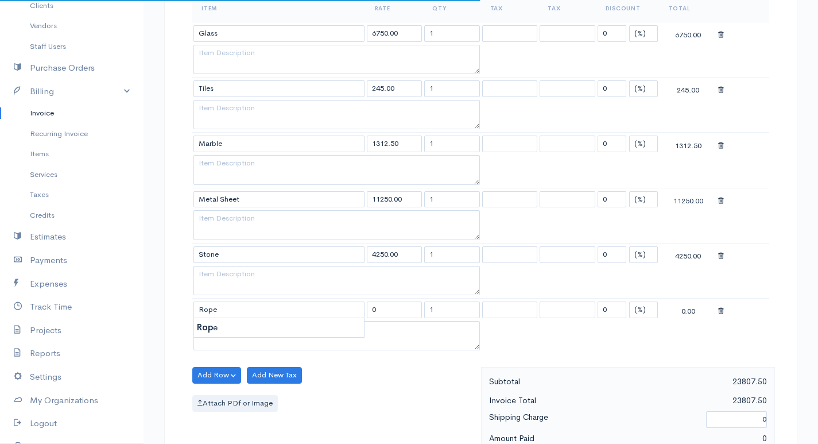
type input "3750.00"
click at [236, 328] on body "edeshani Upgrade Dashboard People Clients Vendors Staff Users Purchase Orders B…" at bounding box center [409, 232] width 818 height 1268
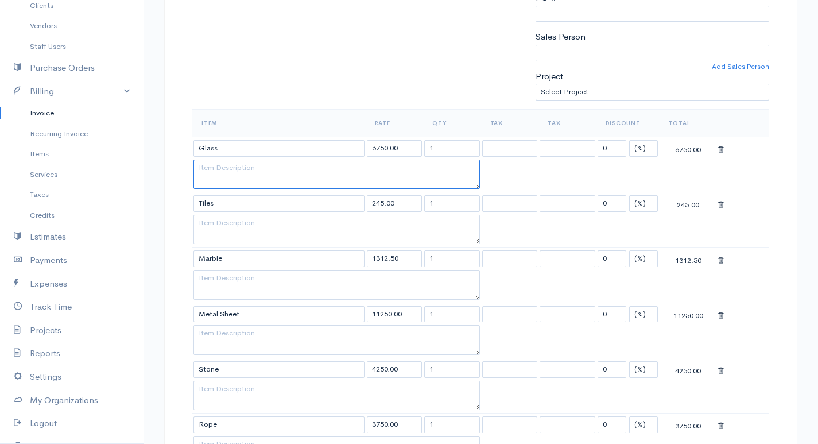
click at [453, 161] on textarea at bounding box center [336, 174] width 286 height 30
click at [449, 141] on input "1" at bounding box center [452, 148] width 56 height 17
click at [457, 200] on input "1" at bounding box center [452, 203] width 56 height 17
click at [444, 253] on input "1" at bounding box center [452, 258] width 56 height 17
click at [444, 316] on input "1" at bounding box center [452, 314] width 56 height 17
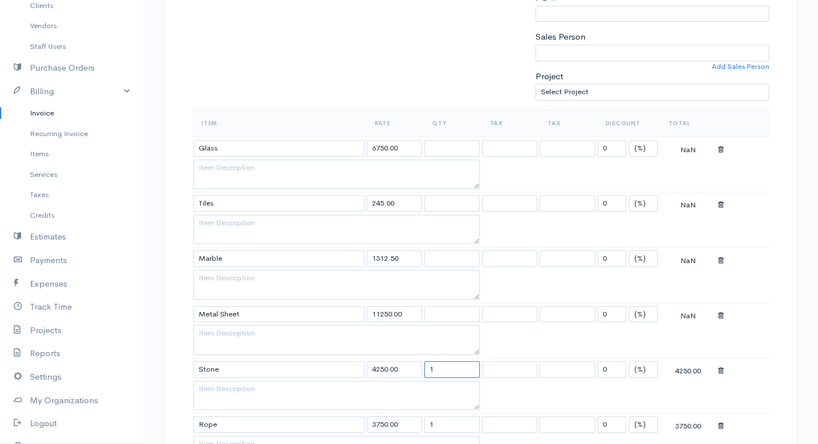
click at [449, 364] on input "1" at bounding box center [452, 369] width 56 height 17
click at [449, 423] on input "1" at bounding box center [452, 424] width 56 height 17
click at [426, 146] on input "text" at bounding box center [452, 148] width 56 height 17
type input "10"
click at [445, 203] on input "text" at bounding box center [452, 203] width 56 height 17
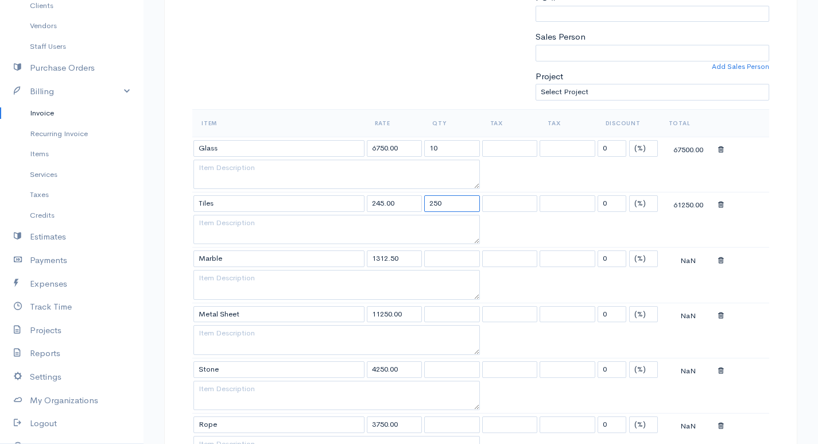
type input "250"
click at [457, 258] on input "text" at bounding box center [452, 258] width 56 height 17
type input "200"
click at [437, 310] on input "text" at bounding box center [452, 314] width 56 height 17
type input "150"
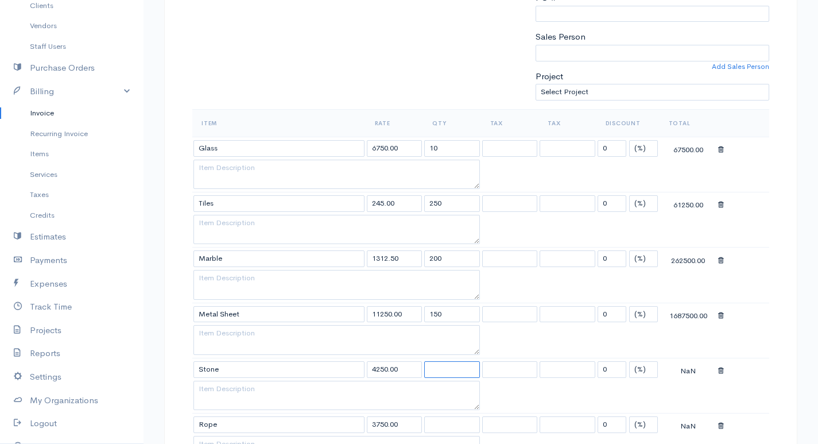
click at [445, 375] on input "text" at bounding box center [452, 369] width 56 height 17
type input "5"
click at [441, 414] on td at bounding box center [452, 424] width 58 height 22
click at [441, 422] on input "text" at bounding box center [452, 424] width 56 height 17
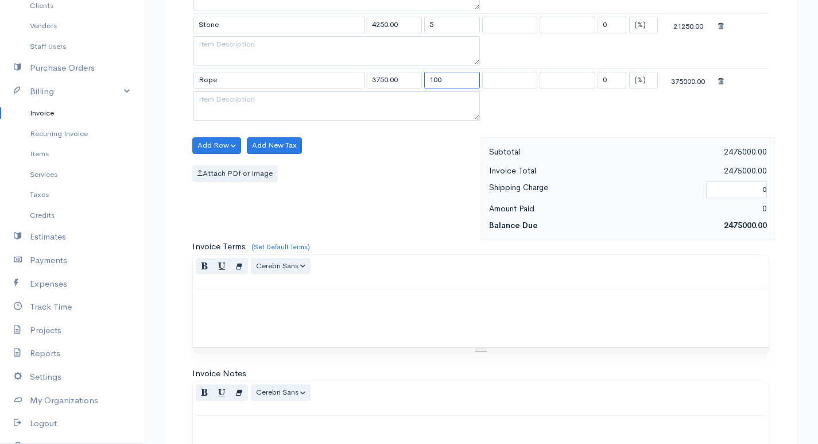
scroll to position [824, 0]
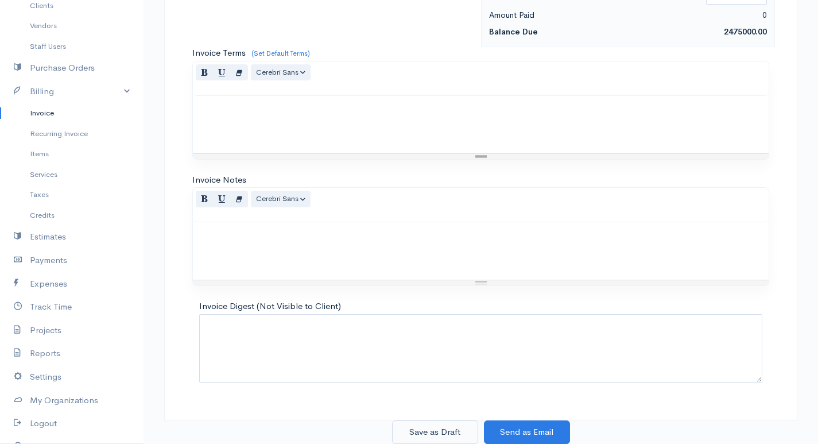
type input "100"
click at [465, 429] on button "Save as Draft" at bounding box center [435, 432] width 86 height 24
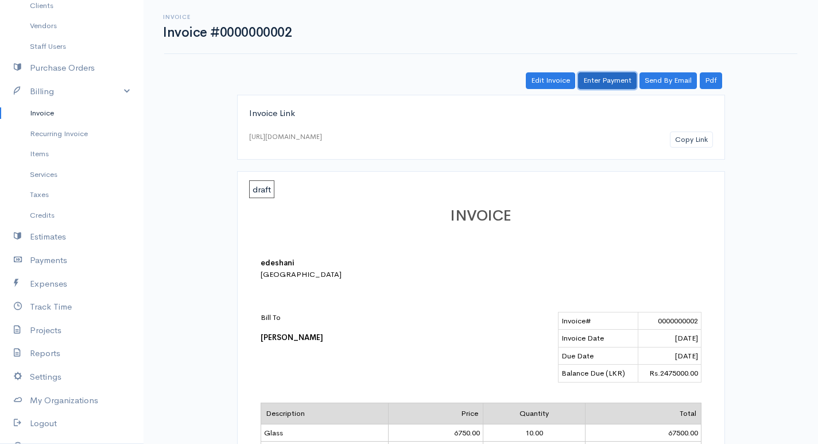
click at [627, 77] on link "Enter Payment" at bounding box center [607, 80] width 59 height 17
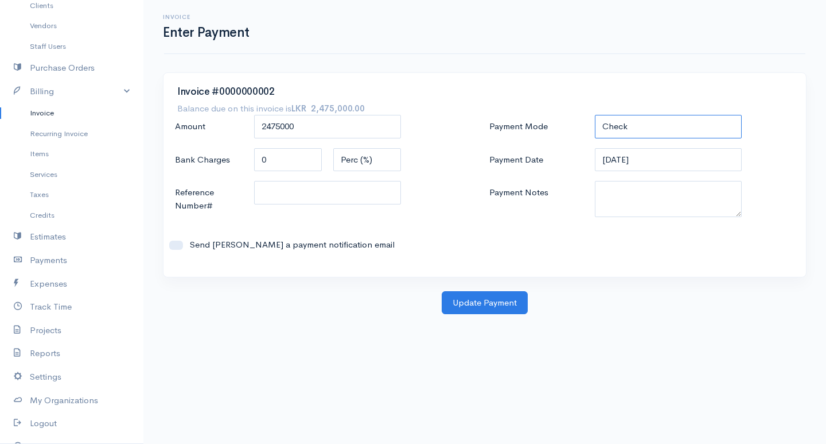
click at [638, 137] on select "Check Bank Transfer Credit Cash Debit ACH VISA MASTERCARD AMEX DISCOVER DINERS …" at bounding box center [668, 127] width 147 height 24
select select "Bank Transfer"
click at [595, 115] on select "Check Bank Transfer Credit Cash Debit ACH VISA MASTERCARD AMEX DISCOVER DINERS …" at bounding box center [668, 127] width 147 height 24
click at [495, 294] on button "Update Payment" at bounding box center [485, 303] width 86 height 24
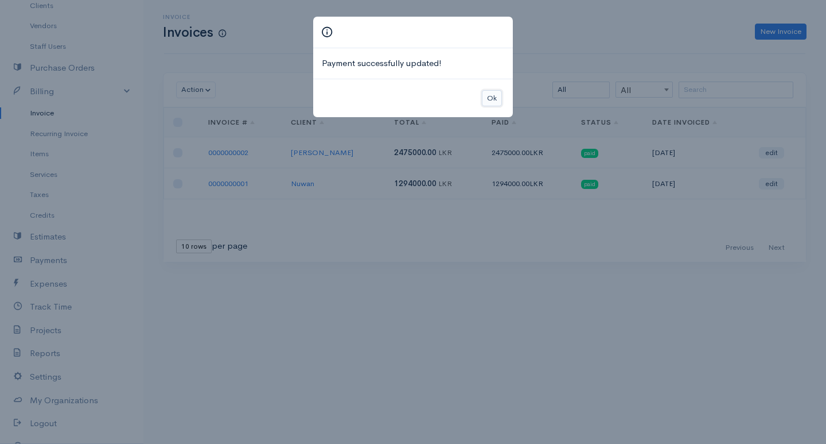
click at [488, 97] on button "Ok" at bounding box center [492, 98] width 20 height 17
